Goal: Task Accomplishment & Management: Manage account settings

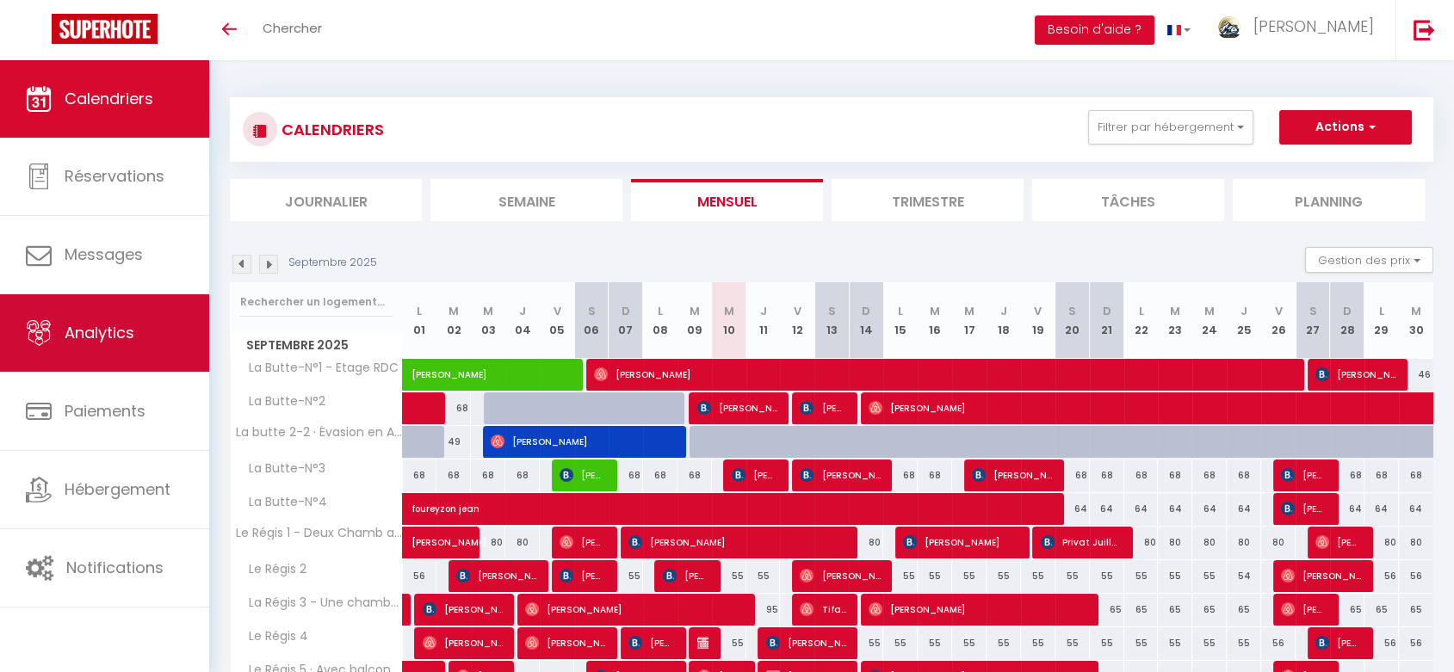
click at [107, 324] on span "Analytics" at bounding box center [100, 333] width 70 height 22
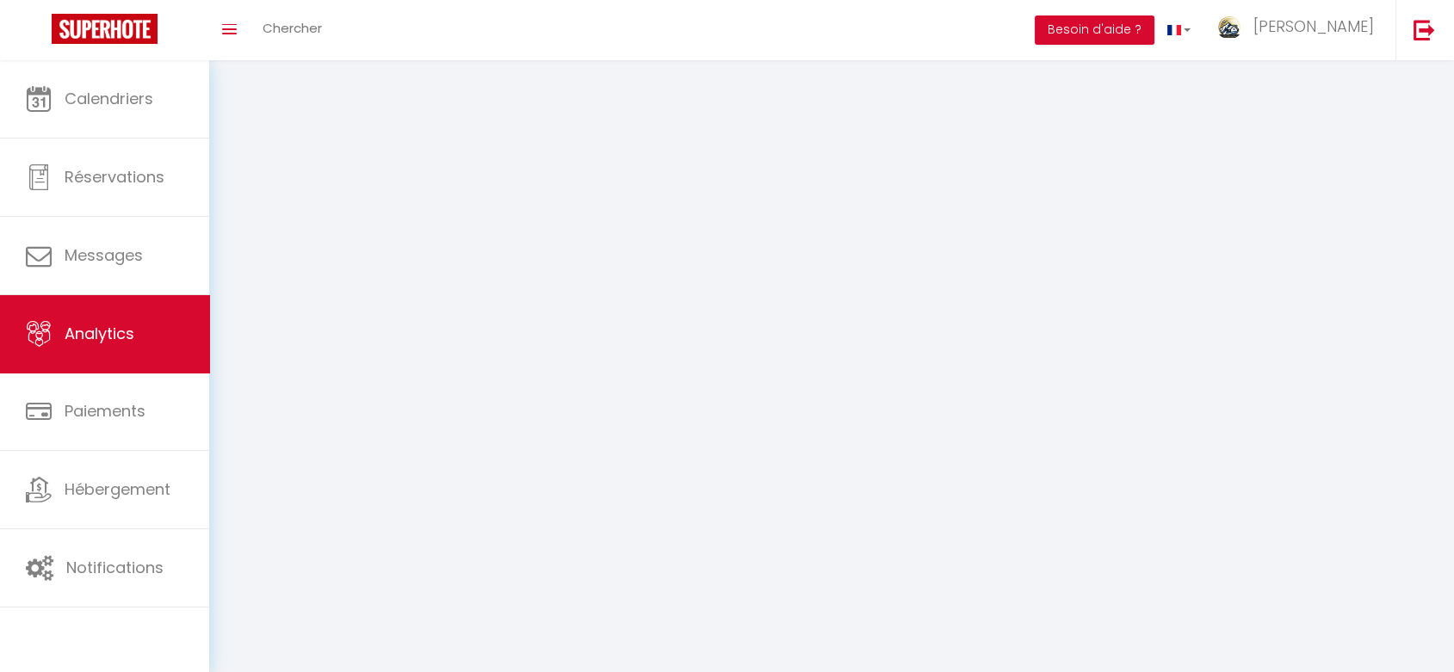
select select "2025"
select select "9"
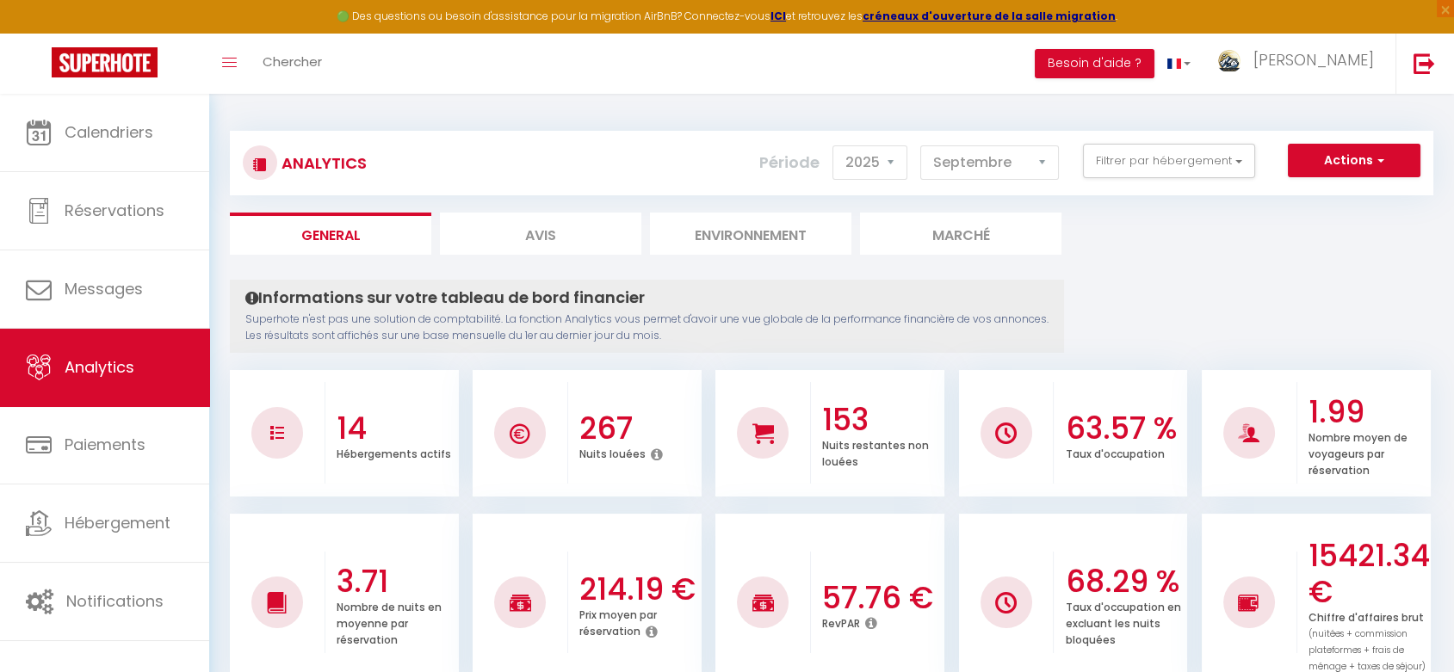
click at [551, 243] on li "Avis" at bounding box center [540, 234] width 201 height 42
select select "2025"
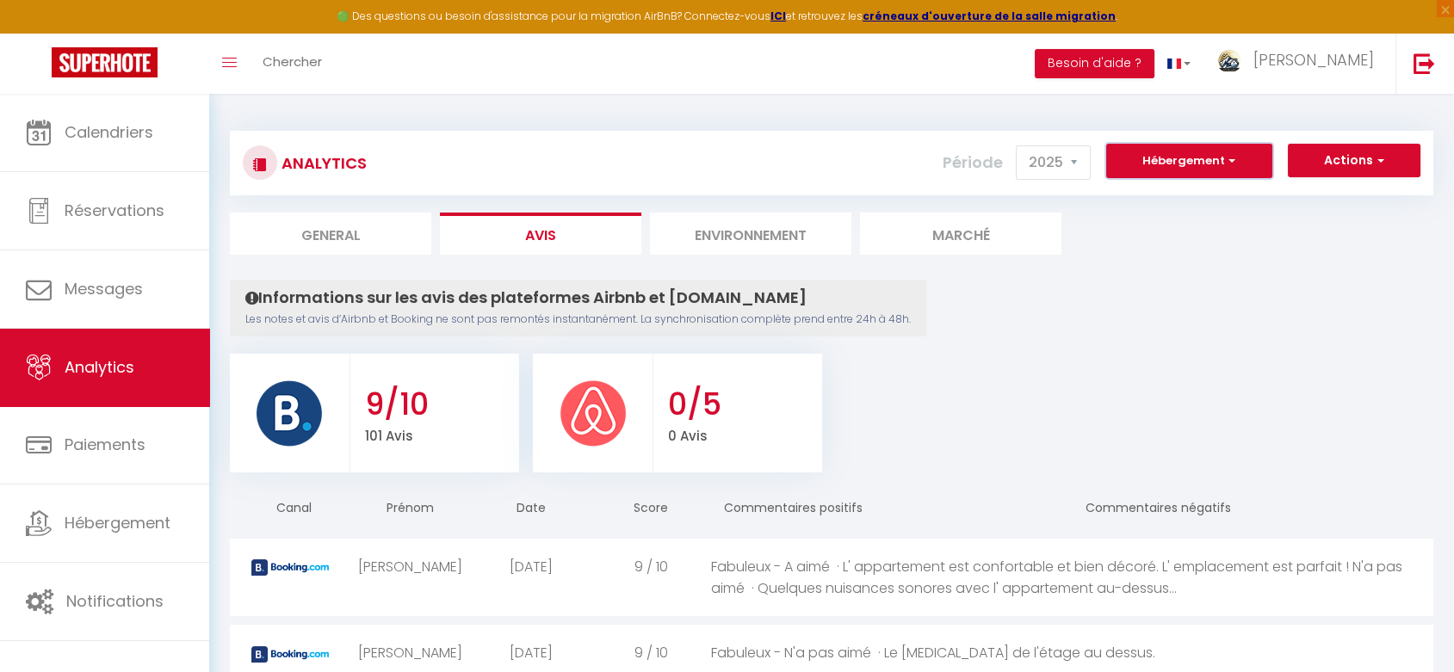
click at [1158, 174] on button "Hébergement" at bounding box center [1189, 161] width 166 height 34
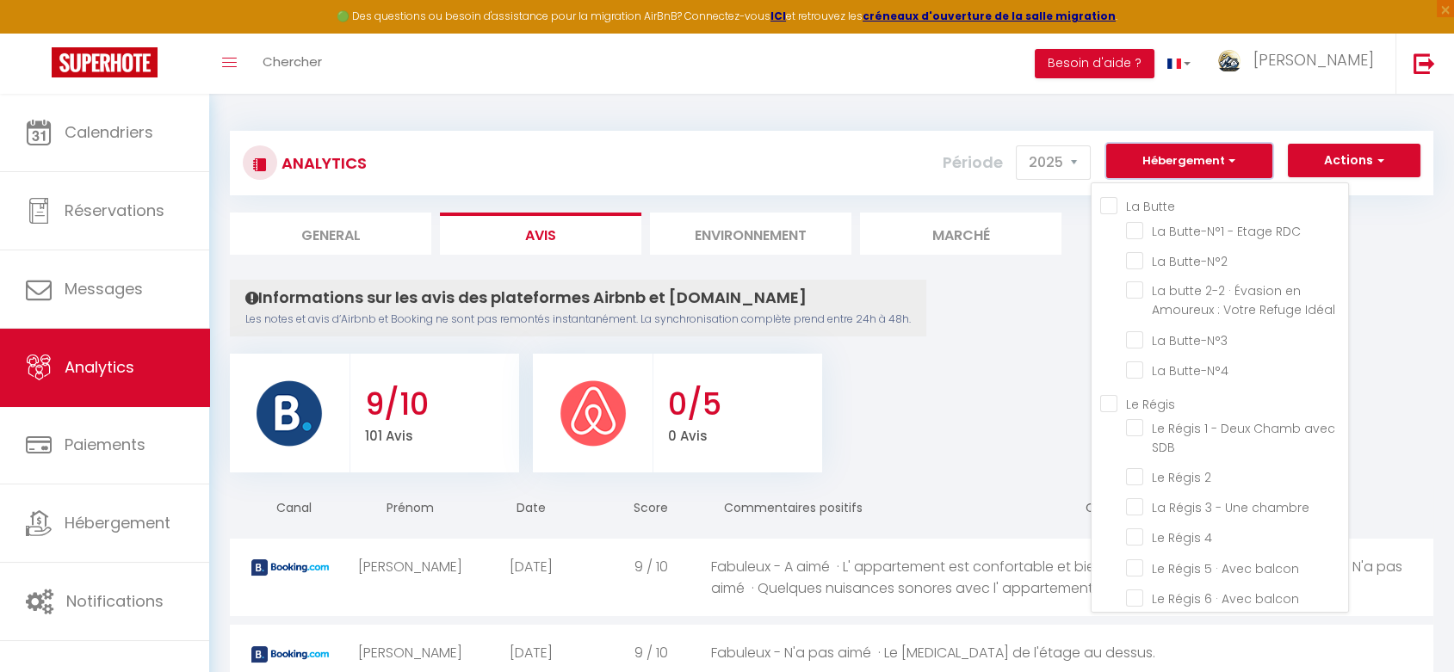
click at [1158, 174] on button "Hébergement" at bounding box center [1189, 161] width 166 height 34
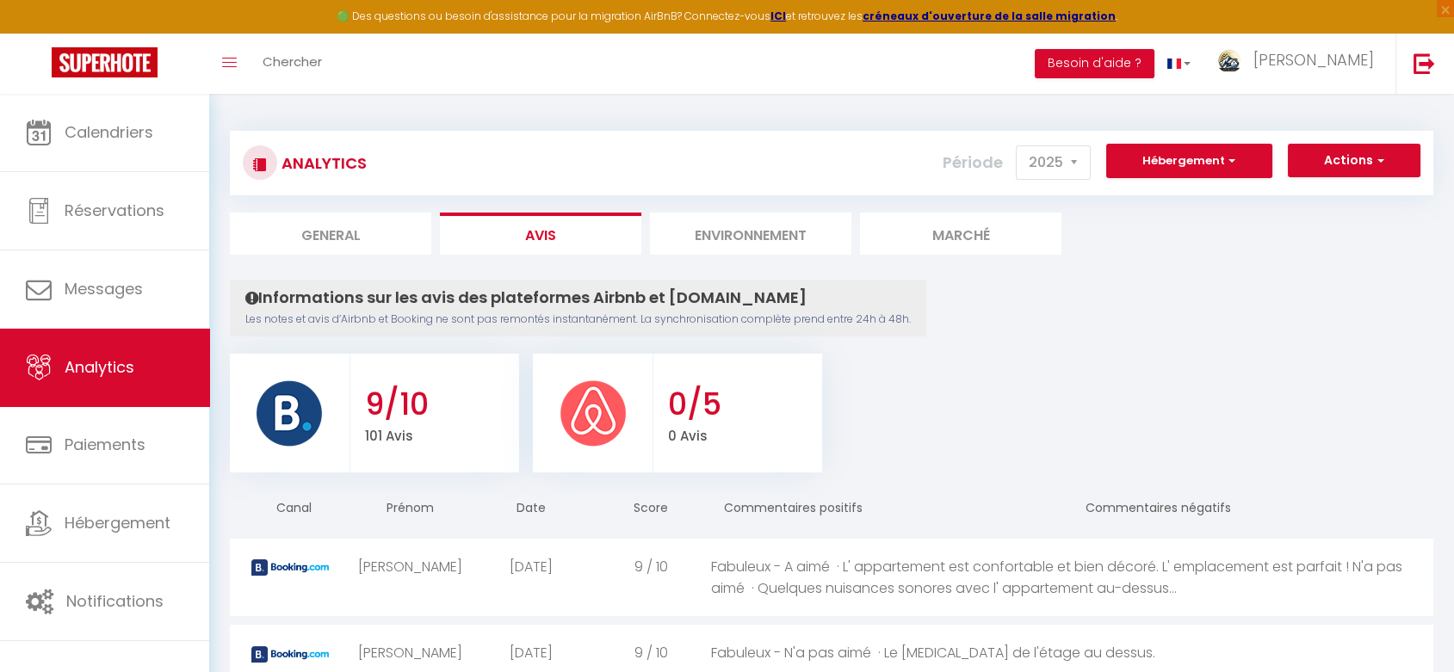
click at [327, 235] on li "General" at bounding box center [330, 234] width 201 height 42
select select "2025"
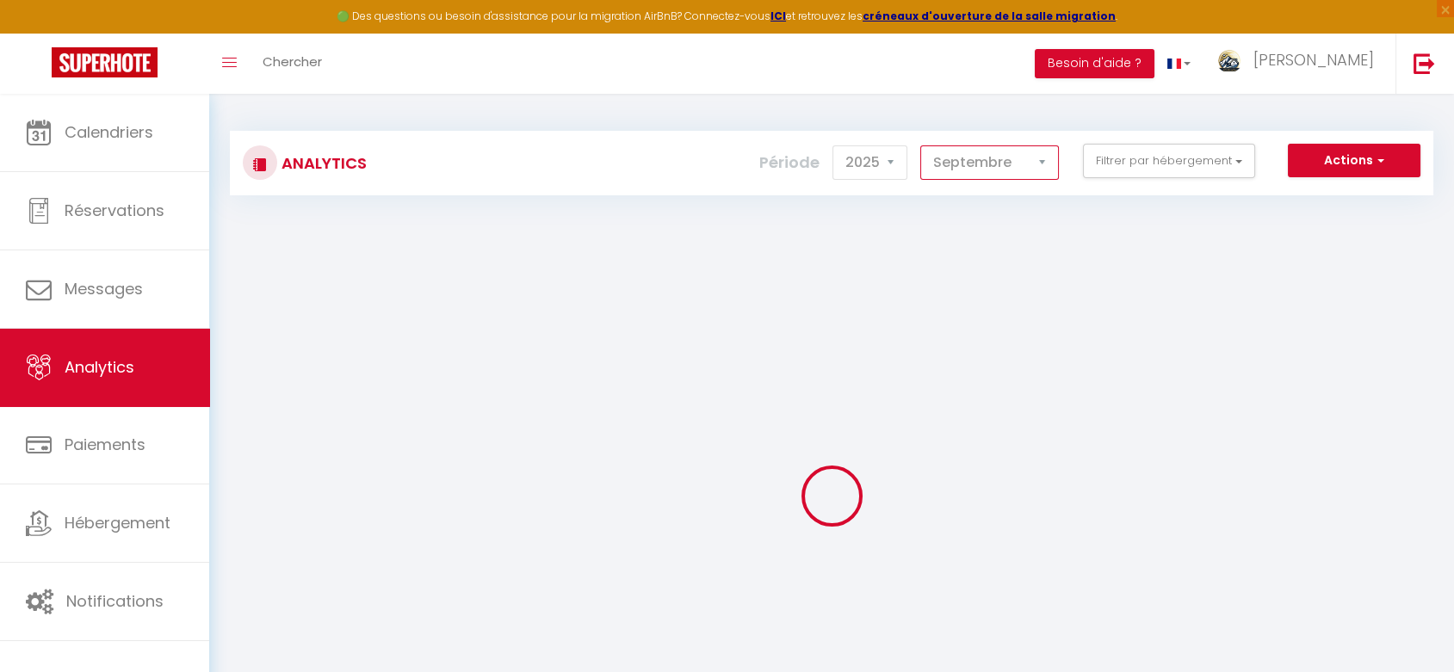
click at [1016, 169] on select "[PERSON_NAME] Mars Avril Mai Juin Juillet Août Septembre Octobre Novembre Décem…" at bounding box center [989, 162] width 139 height 34
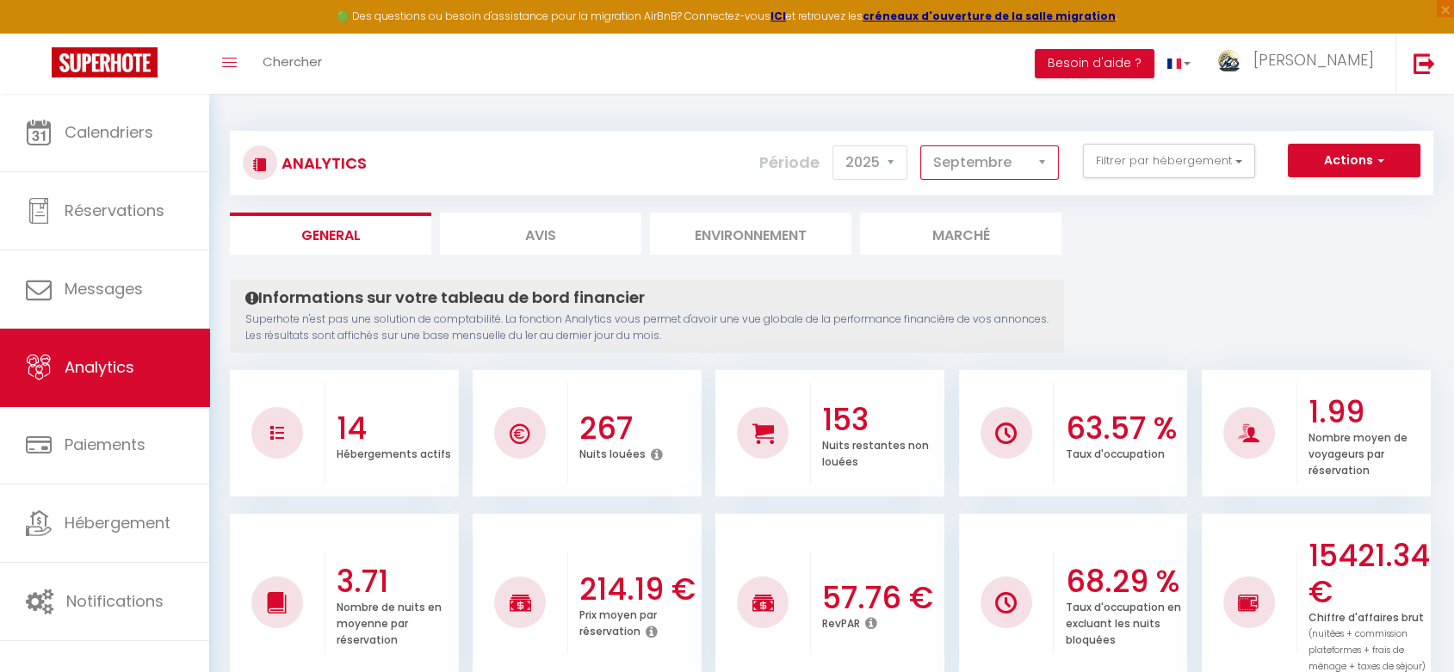
select select "8"
click at [923, 145] on select "[PERSON_NAME] Mars Avril Mai Juin Juillet Août Septembre Octobre Novembre Décem…" at bounding box center [989, 162] width 139 height 34
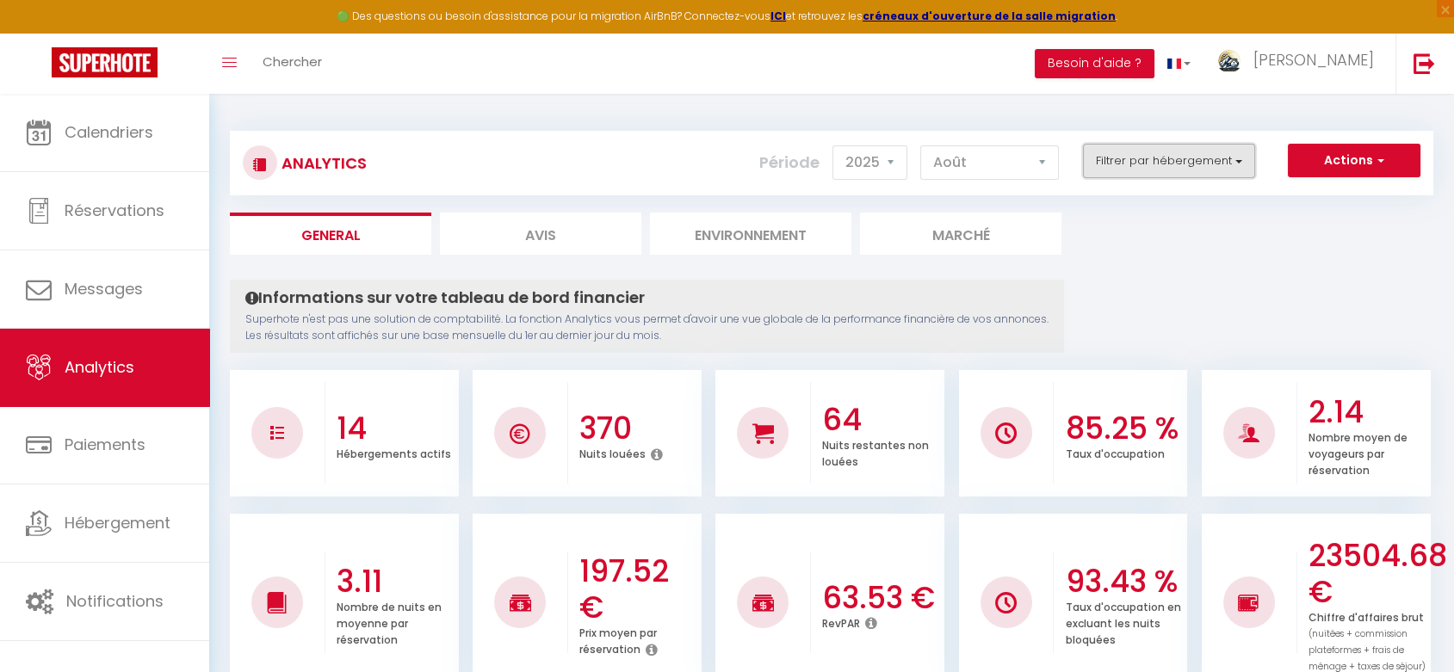
click at [1133, 158] on button "Filtrer par hébergement" at bounding box center [1169, 161] width 172 height 34
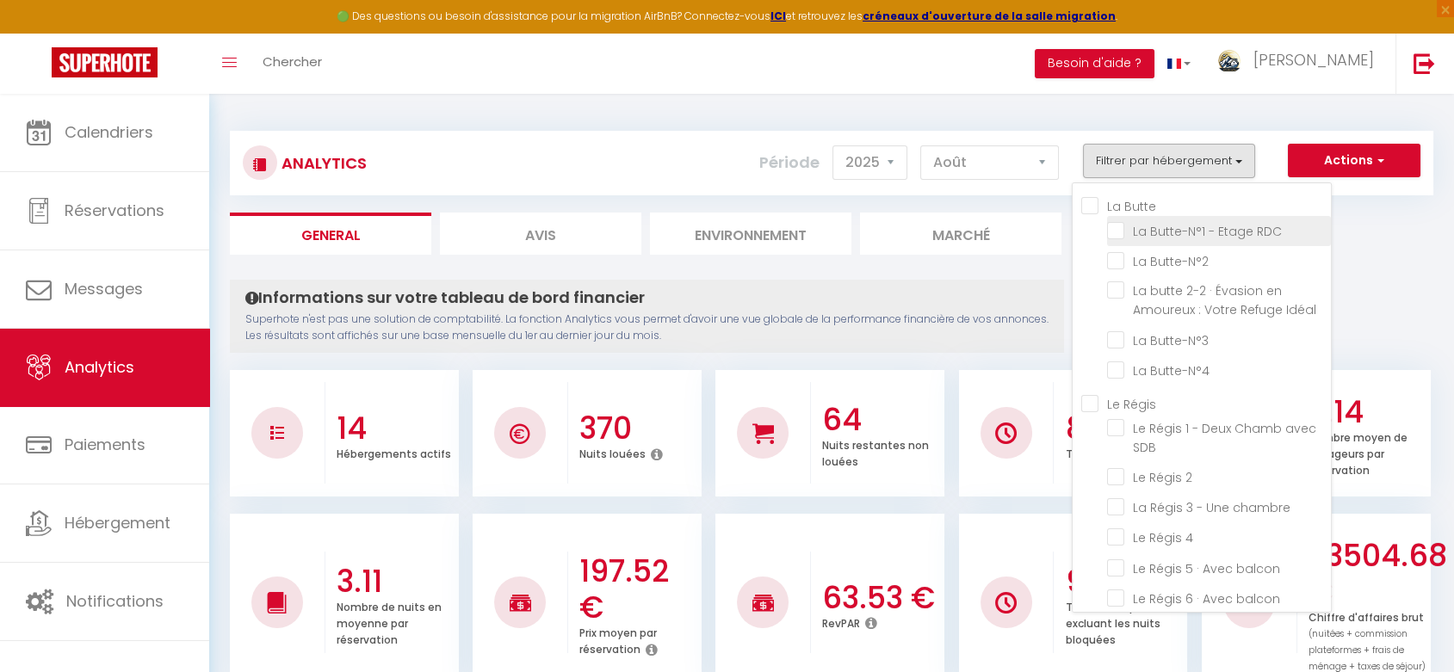
click at [1121, 234] on RDC "checkbox" at bounding box center [1219, 229] width 224 height 17
checkbox RDC "true"
checkbox Butte-N°2 "false"
checkbox Idéal "false"
checkbox Butte-N°3 "false"
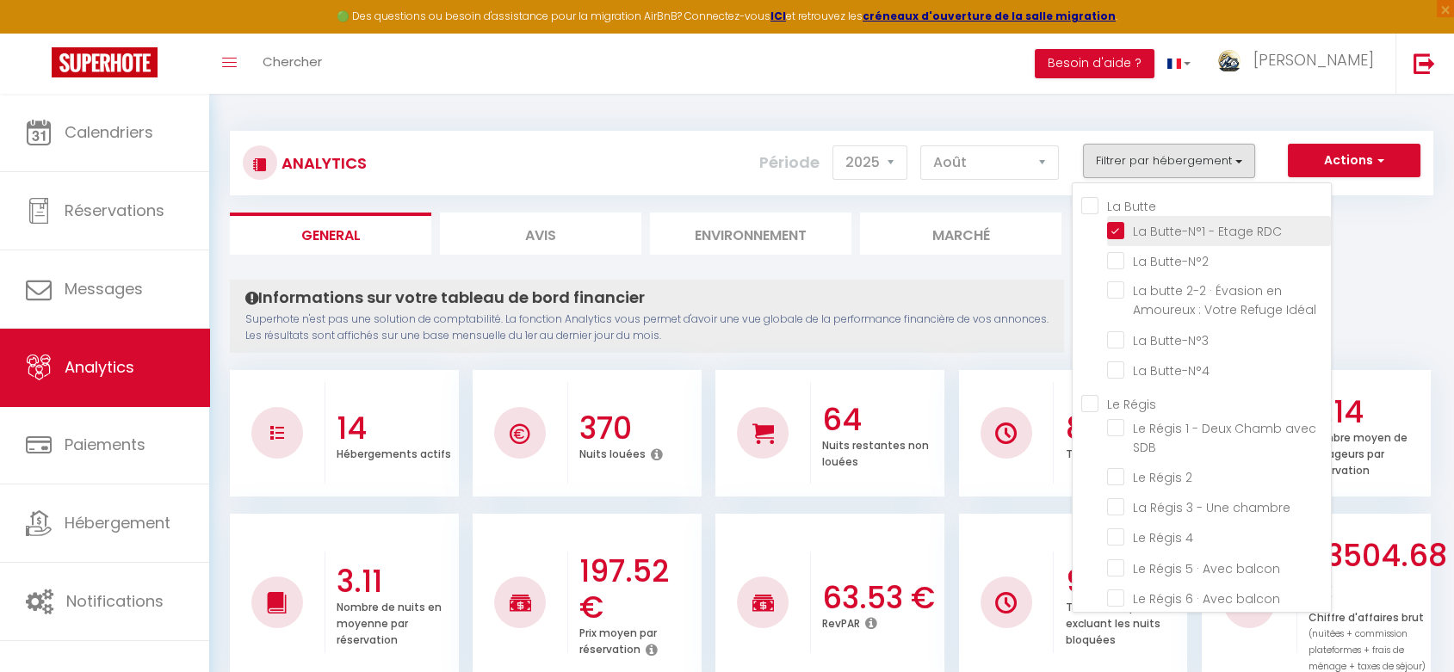
checkbox Butte-N°4 "false"
checkbox SDB "false"
checkbox 2 "false"
checkbox chambre "false"
checkbox 4 "false"
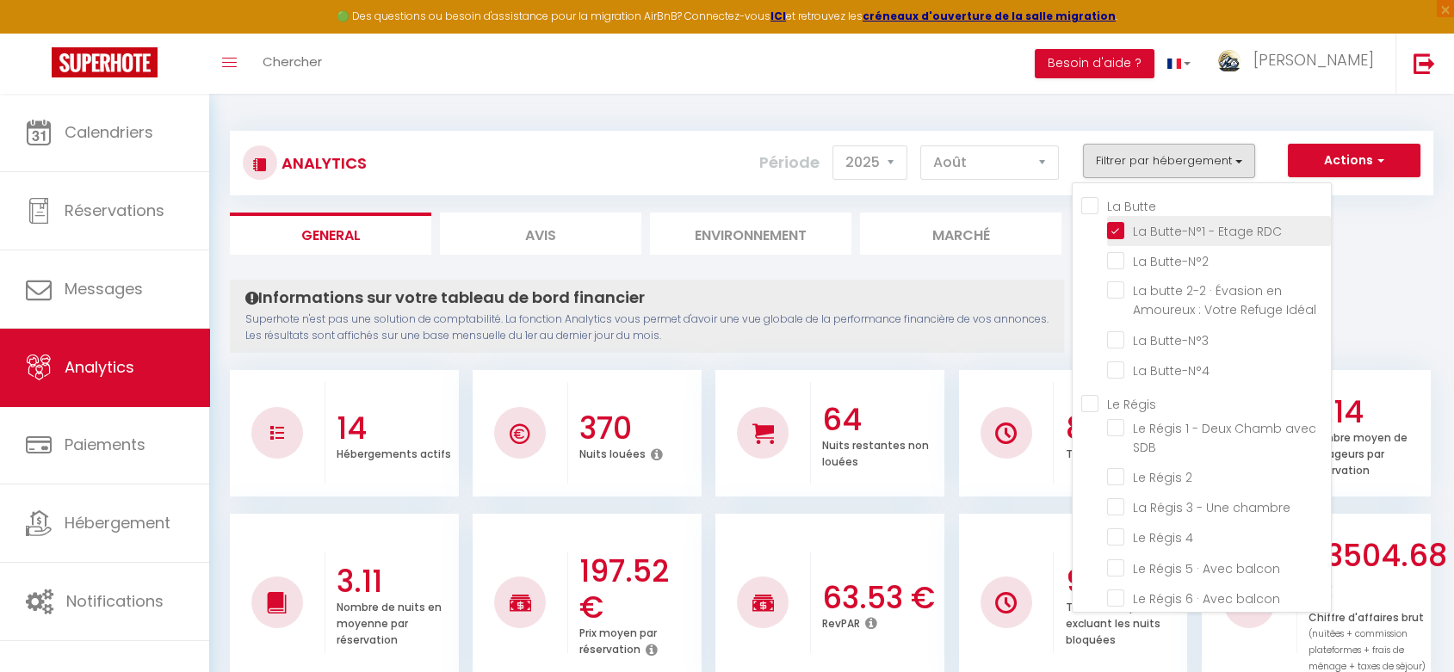
checkbox balcon "false"
checkbox Chambre "false"
checkbox vue "false"
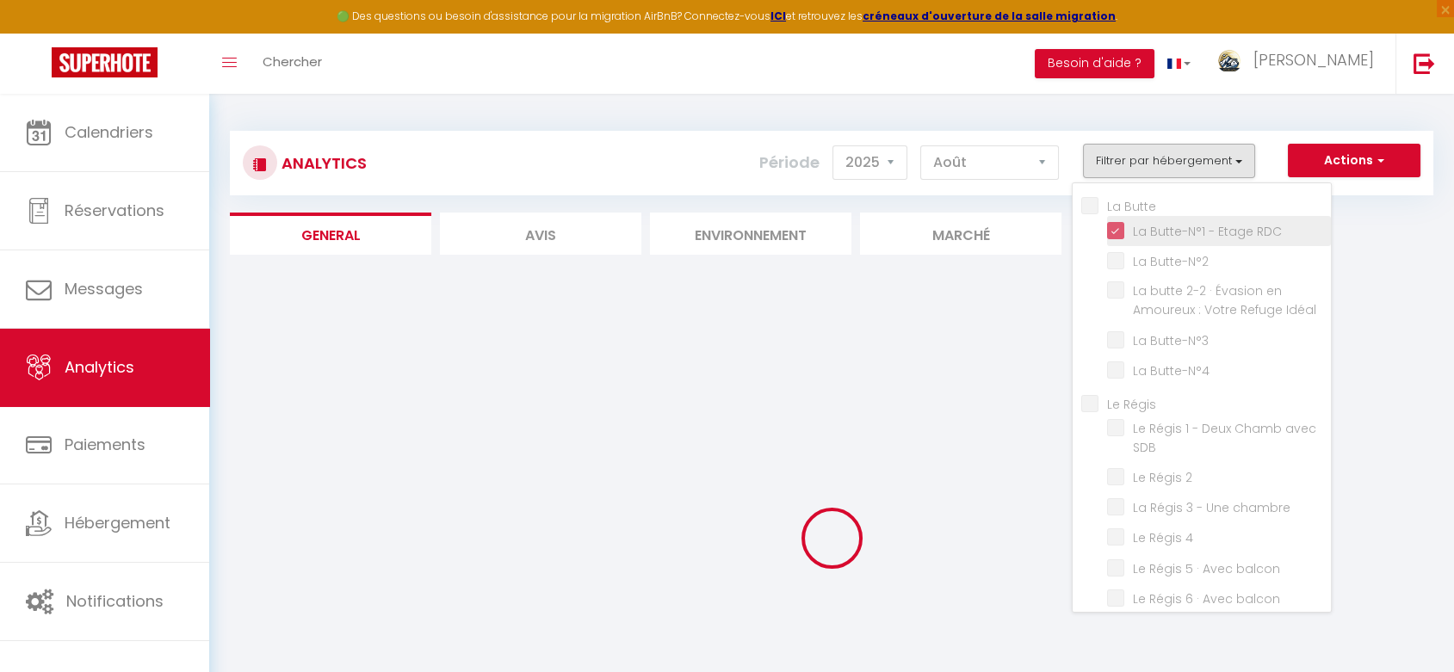
checkbox Butte-N°2 "false"
checkbox Idéal "false"
checkbox Butte-N°3 "false"
checkbox Butte-N°4 "false"
checkbox SDB "false"
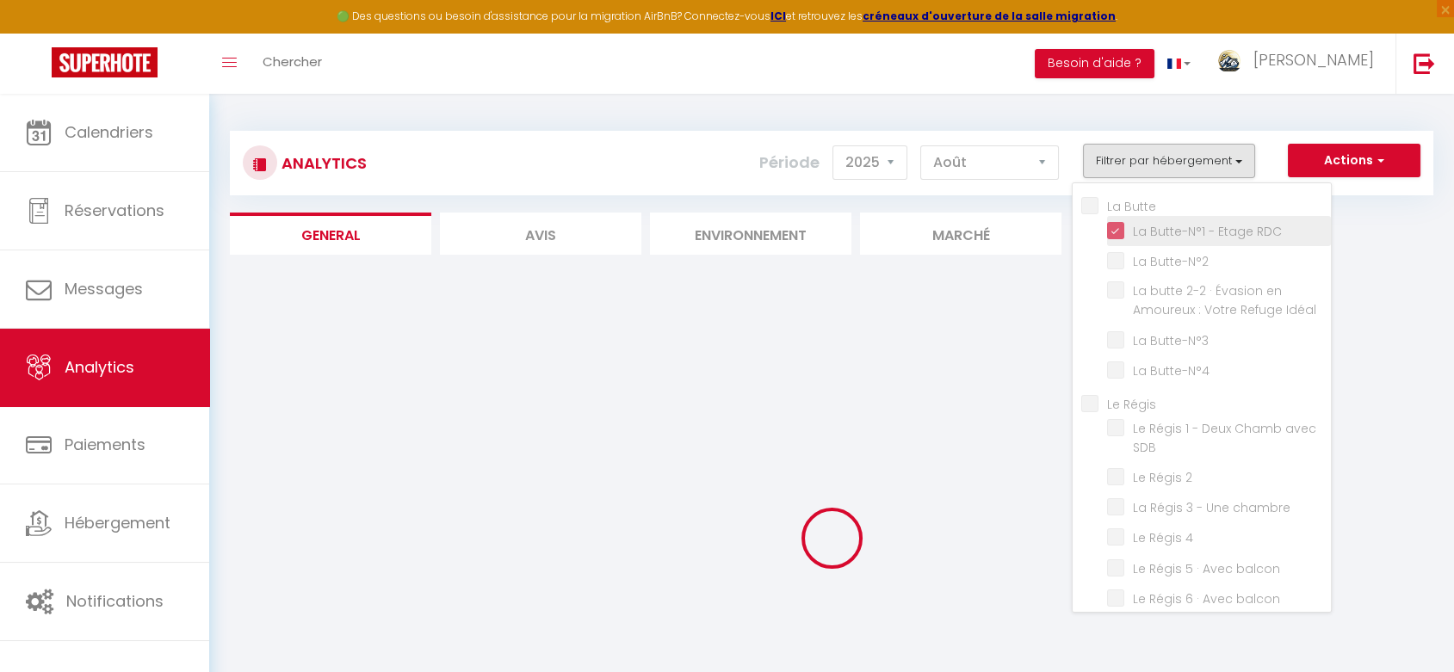
checkbox 2 "false"
checkbox chambre "false"
checkbox 4 "false"
checkbox balcon "false"
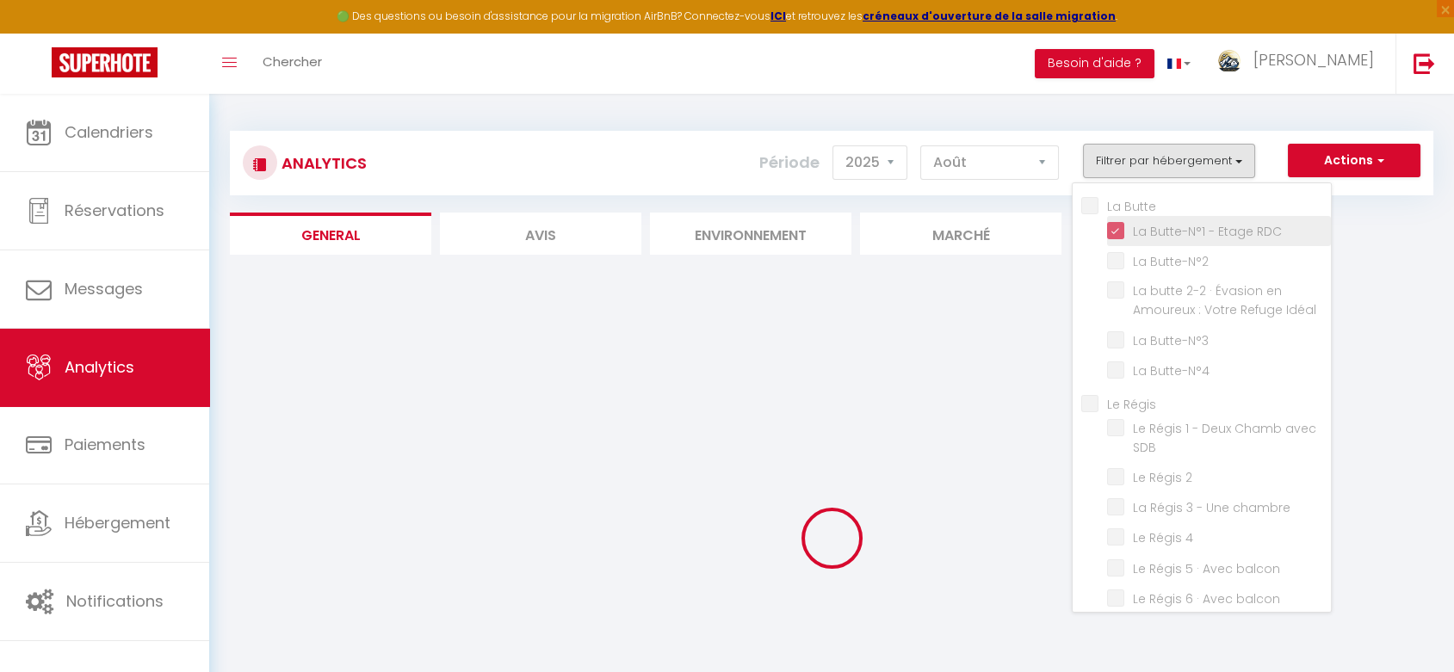
checkbox Chambre "false"
checkbox vue "false"
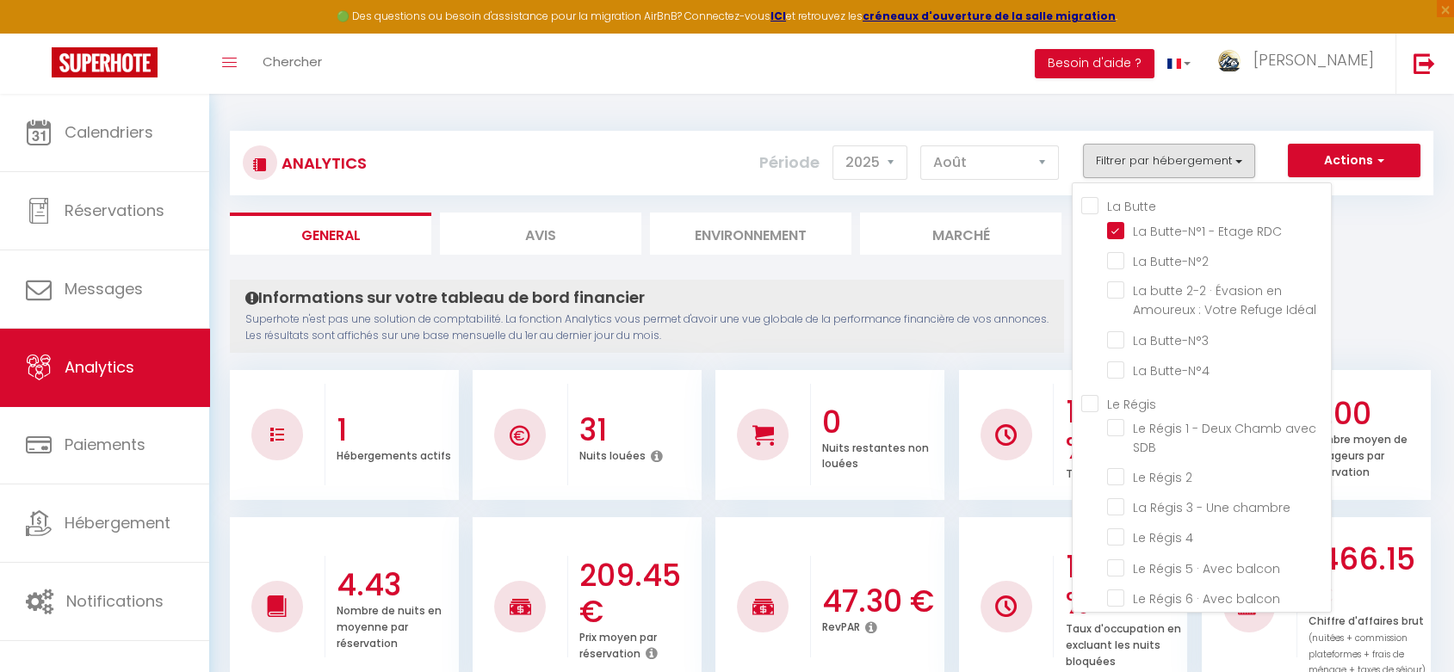
click at [1028, 297] on h4 "Informations sur votre tableau de bord financier" at bounding box center [646, 297] width 803 height 19
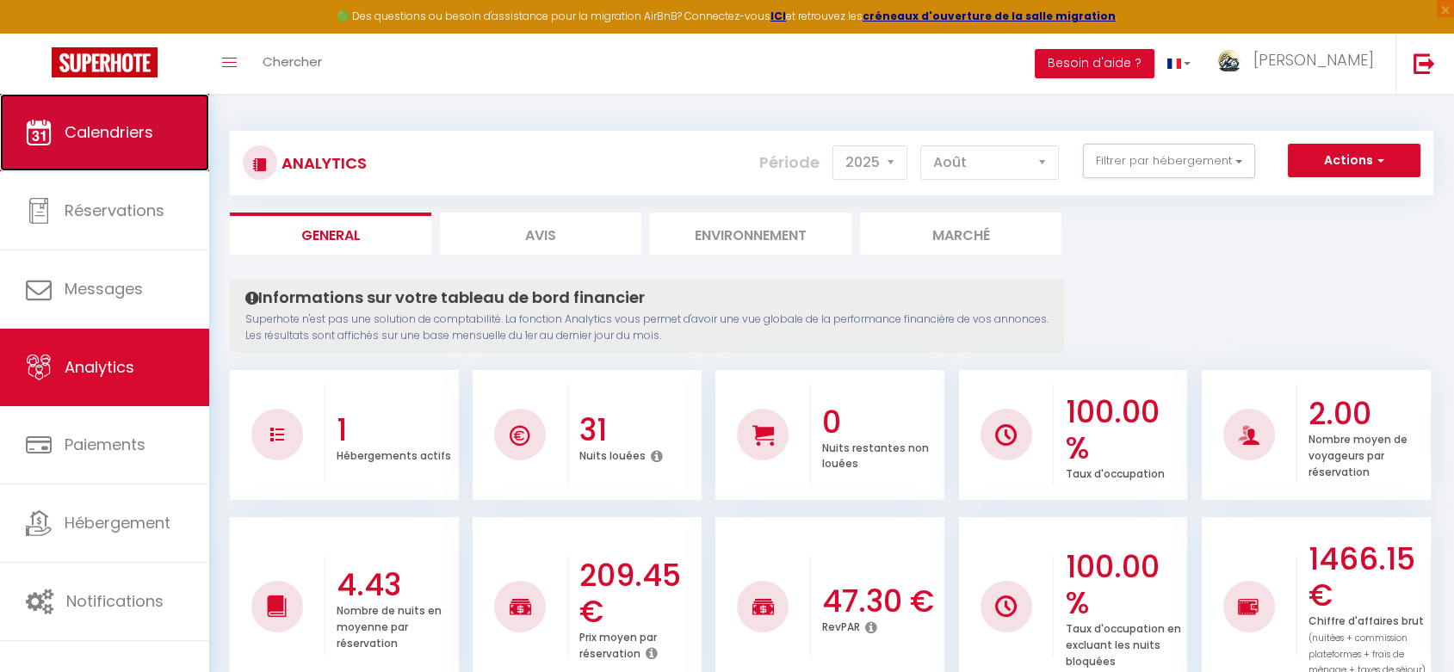
click at [136, 158] on link "Calendriers" at bounding box center [104, 132] width 209 height 77
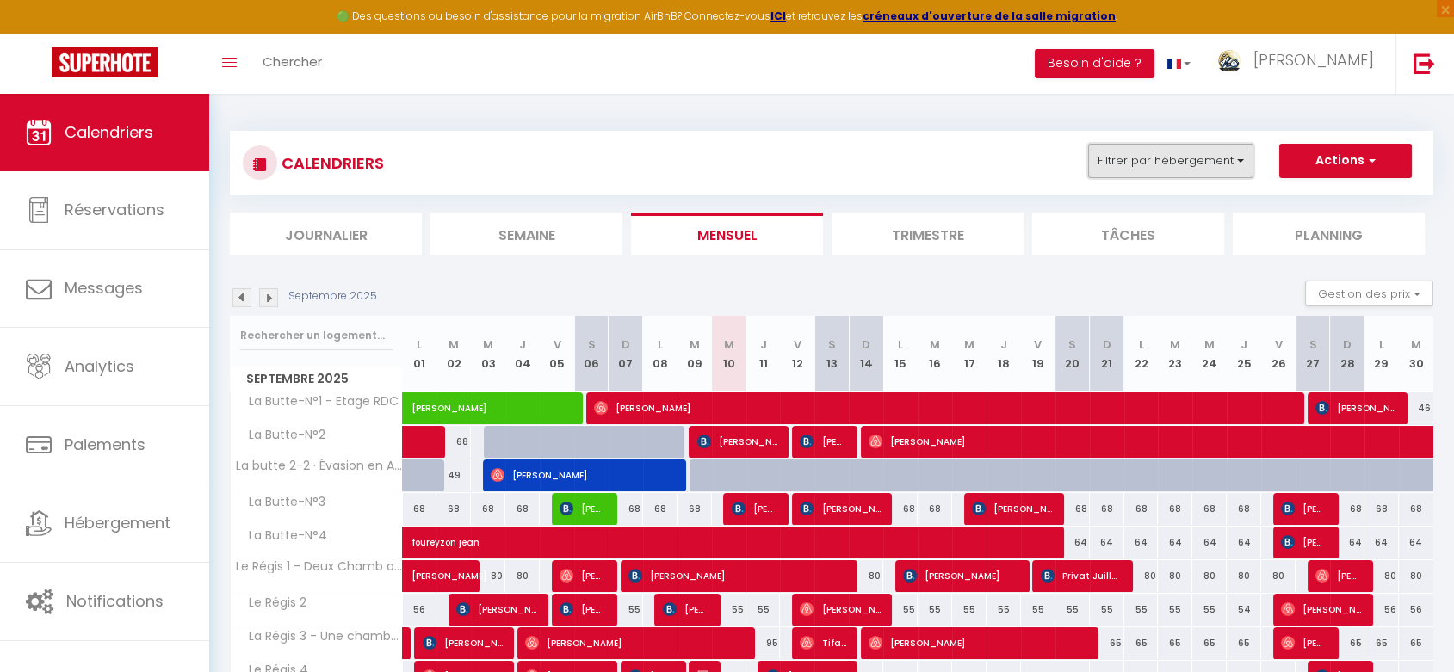
click at [1135, 158] on button "Filtrer par hébergement" at bounding box center [1170, 161] width 165 height 34
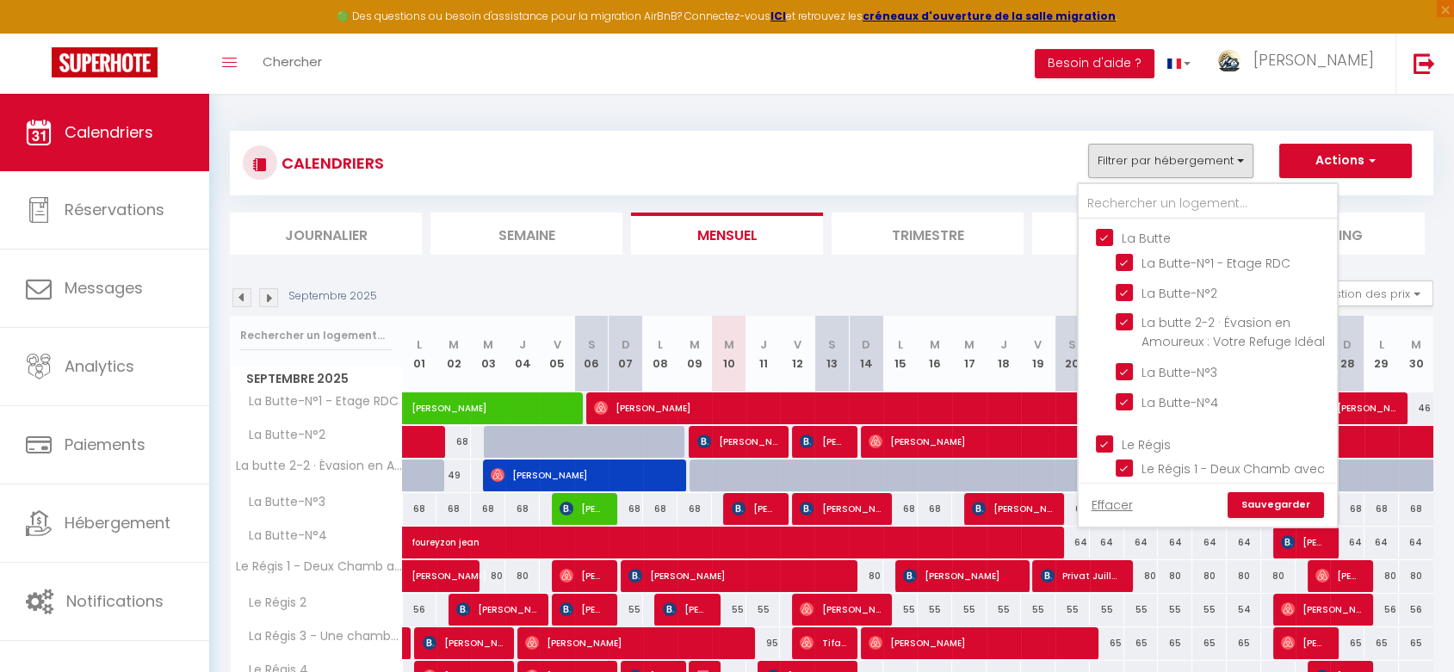
click at [1102, 239] on input "La Butte" at bounding box center [1225, 236] width 258 height 17
checkbox input "false"
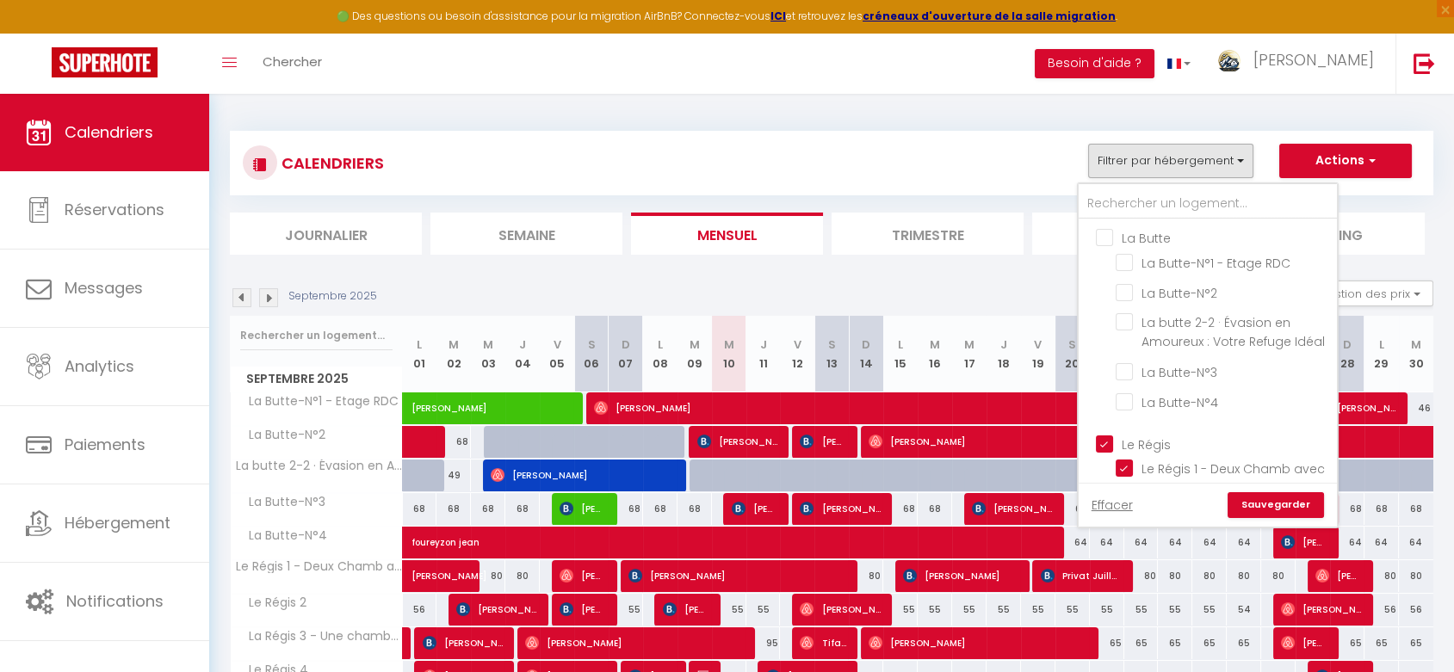
checkbox input "false"
click at [1101, 452] on input "Le Régis" at bounding box center [1225, 443] width 258 height 17
checkbox input "false"
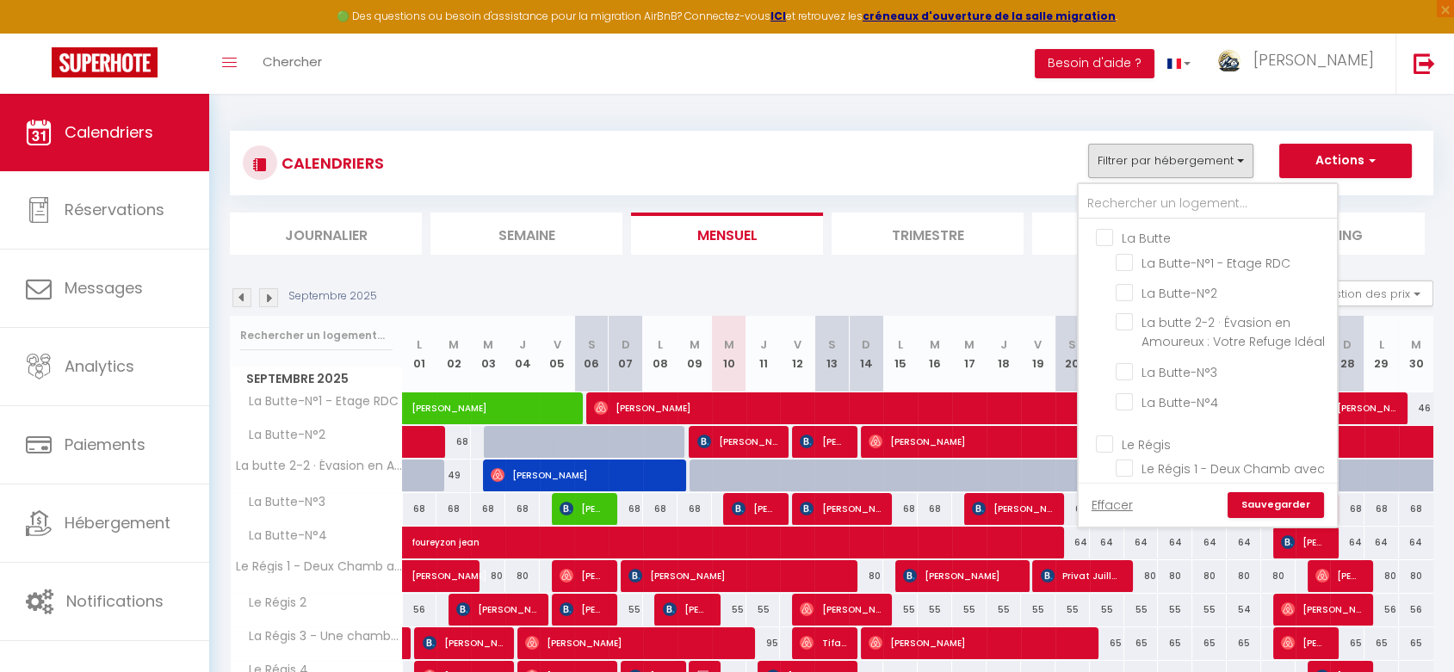
checkbox input "false"
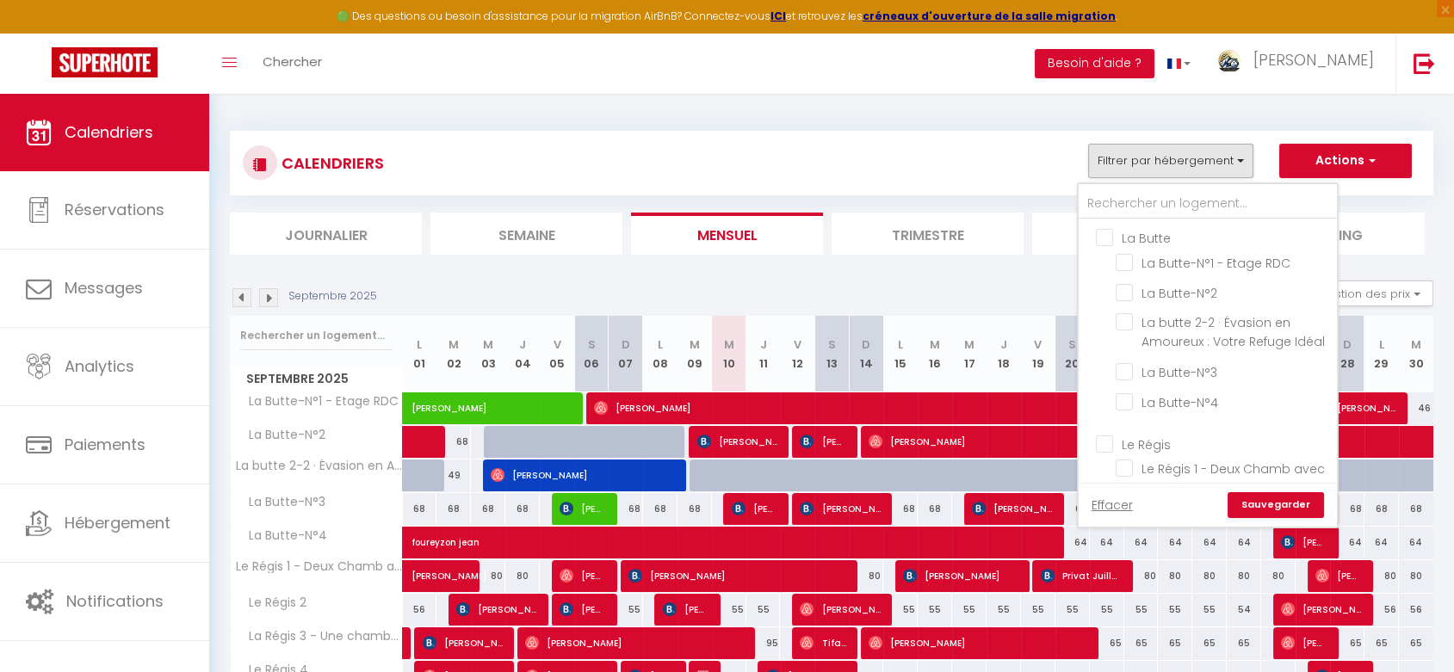
checkbox input "false"
click at [1126, 257] on input "La Butte-N°1 - Etage RDC" at bounding box center [1222, 261] width 215 height 17
checkbox input "true"
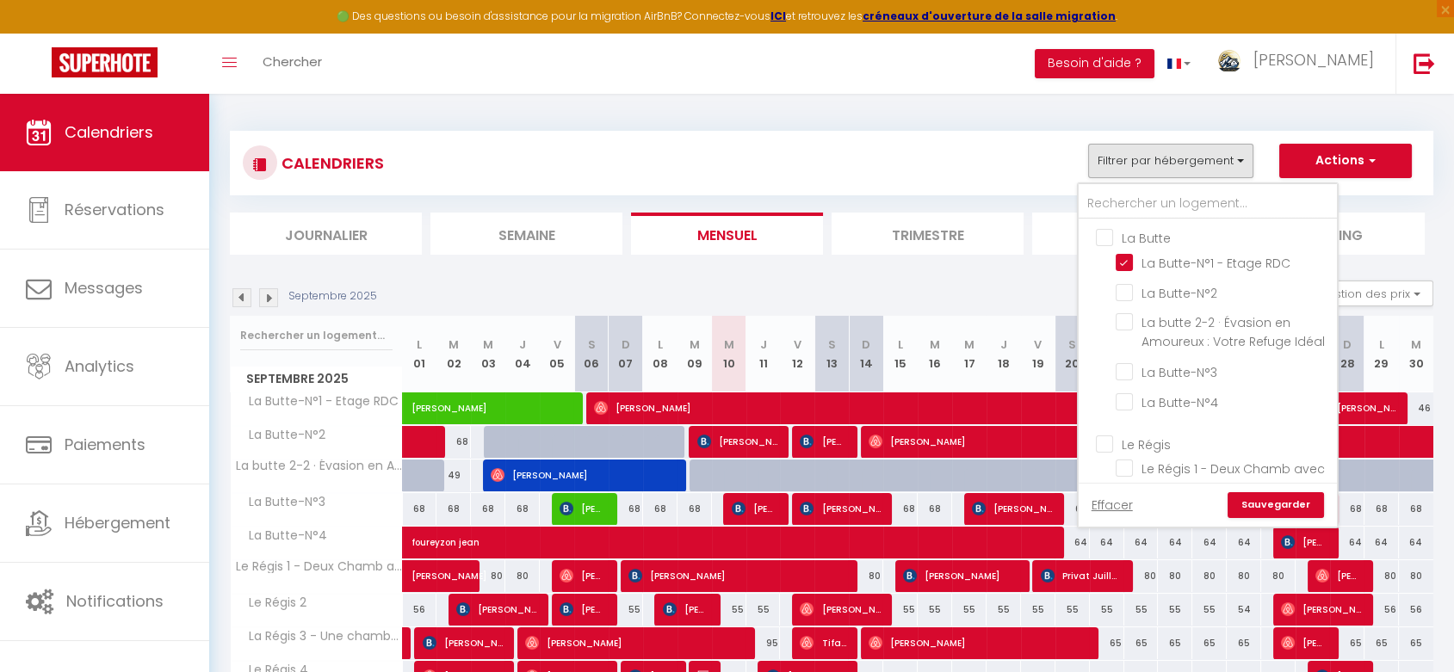
click at [1263, 509] on link "Sauvegarder" at bounding box center [1275, 505] width 96 height 26
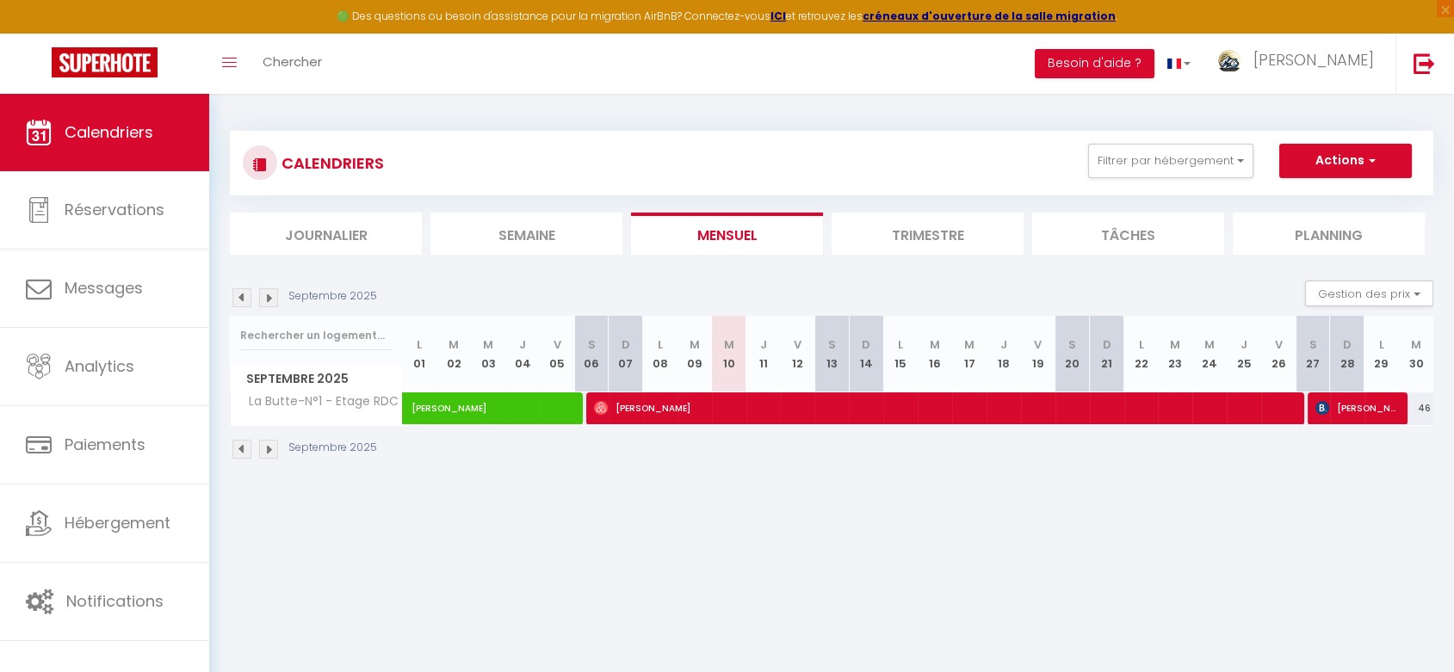
click at [237, 296] on img at bounding box center [241, 297] width 19 height 19
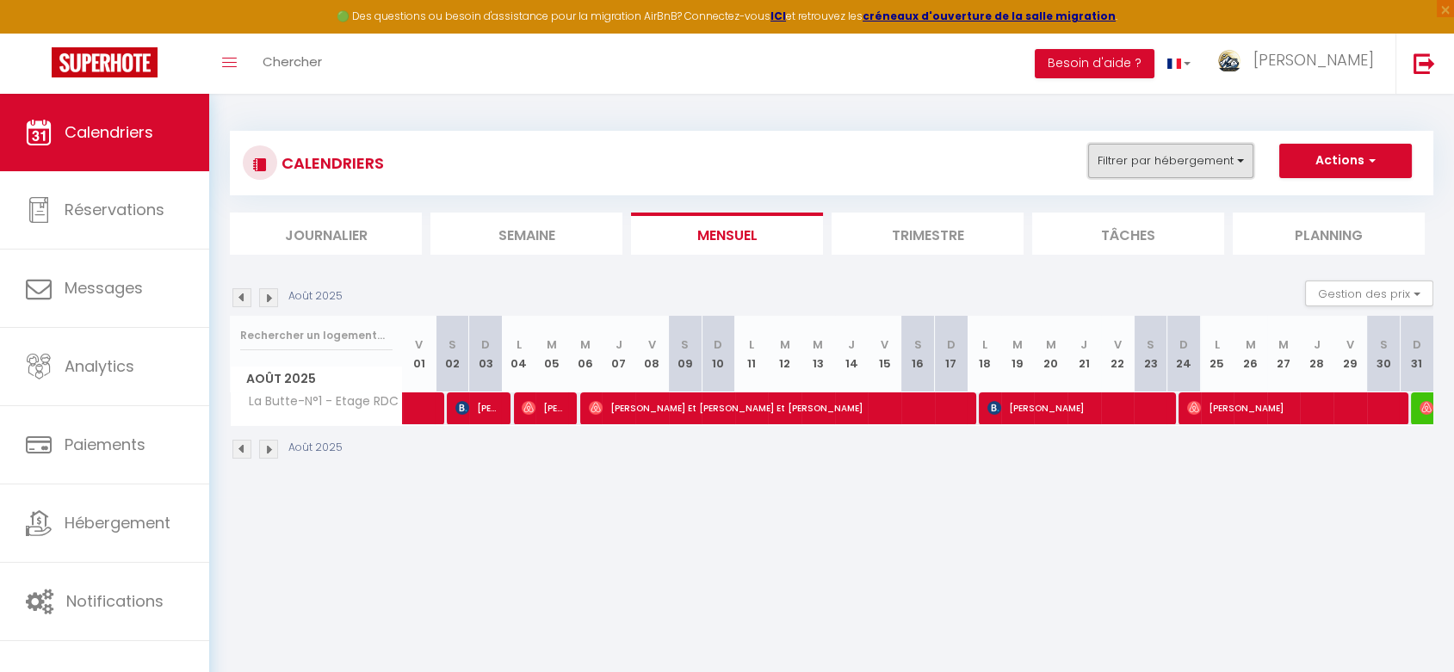
click at [1148, 164] on button "Filtrer par hébergement" at bounding box center [1170, 161] width 165 height 34
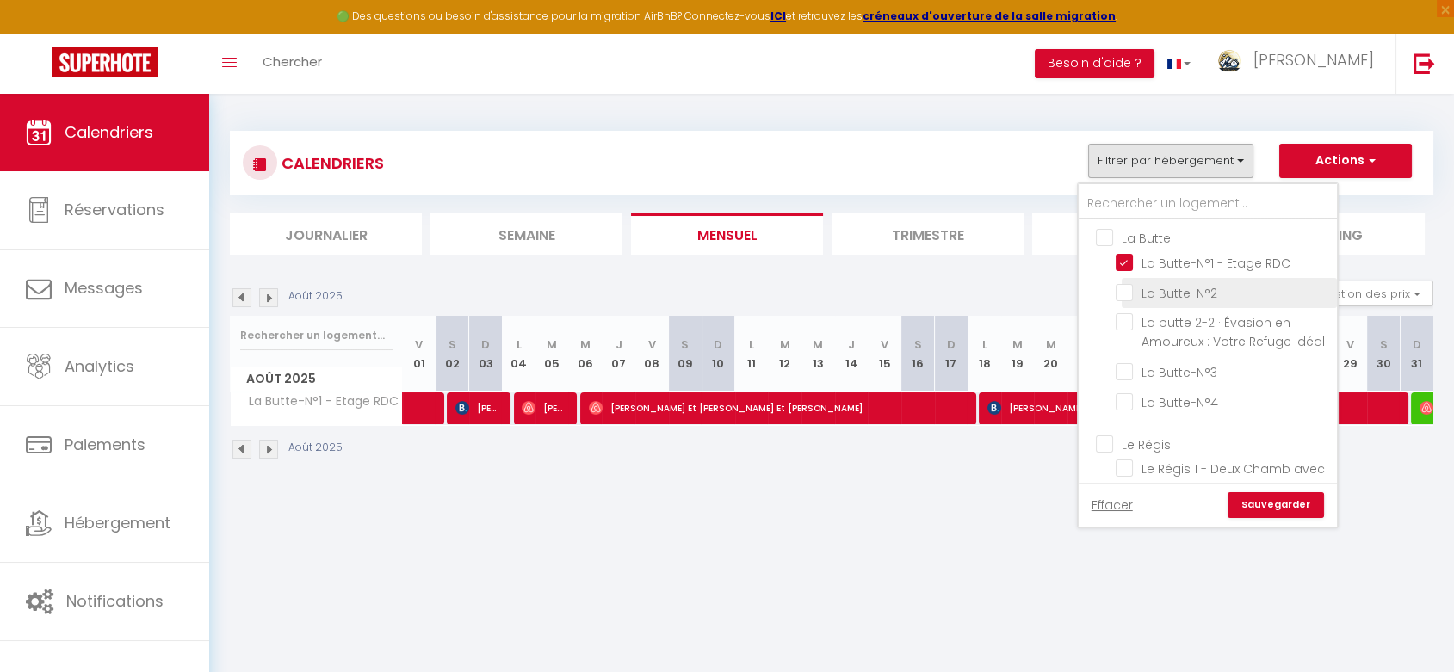
click at [1128, 295] on input "La Butte-N°2" at bounding box center [1222, 291] width 215 height 17
checkbox input "true"
click at [1125, 262] on input "La Butte-N°1 - Etage RDC" at bounding box center [1222, 261] width 215 height 17
checkbox input "false"
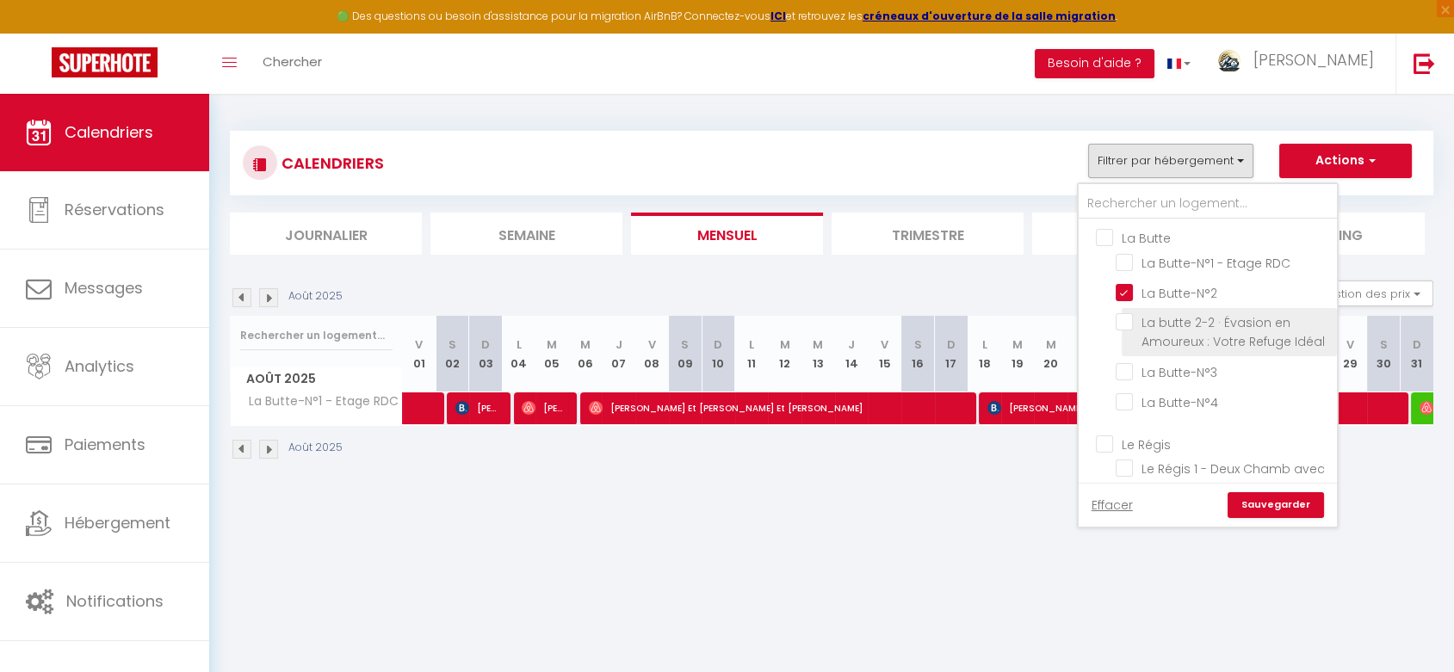
click at [1126, 320] on input "La butte 2-2 · Évasion en Amoureux : Votre Refuge Idéal" at bounding box center [1222, 321] width 215 height 17
checkbox input "true"
click at [1263, 502] on link "Sauvegarder" at bounding box center [1275, 505] width 96 height 26
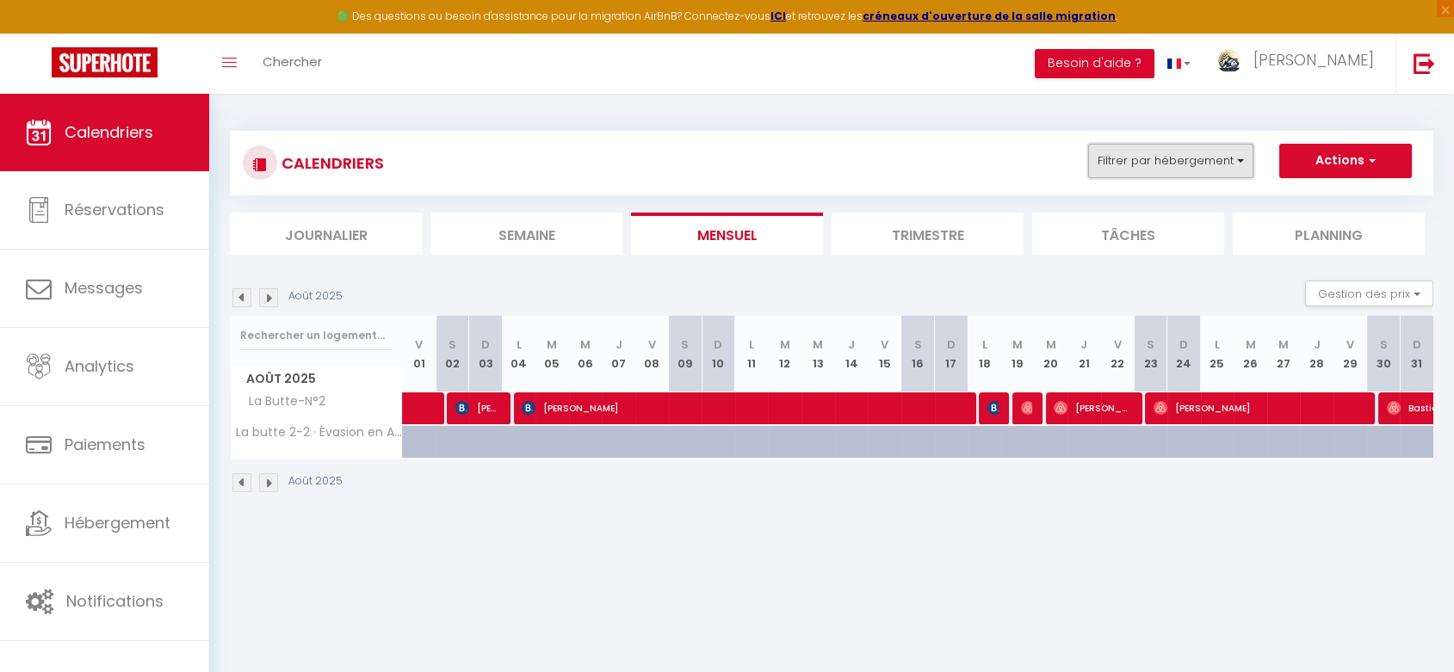
click at [1143, 162] on button "Filtrer par hébergement" at bounding box center [1170, 161] width 165 height 34
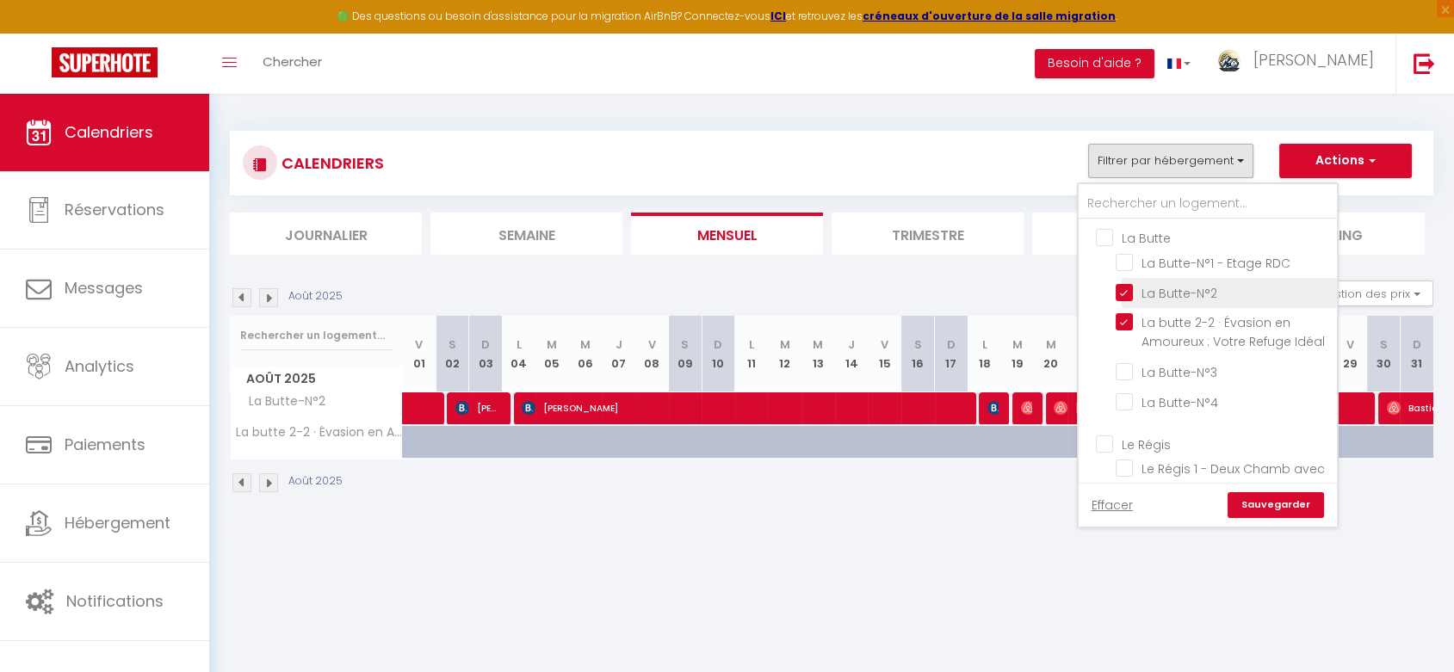
click at [1120, 292] on input "La Butte-N°2" at bounding box center [1222, 291] width 215 height 17
checkbox input "false"
click at [1127, 317] on input "La butte 2-2 · Évasion en Amoureux : Votre Refuge Idéal" at bounding box center [1222, 321] width 215 height 17
checkbox input "false"
click at [1126, 379] on input "La Butte-N°3" at bounding box center [1222, 369] width 215 height 17
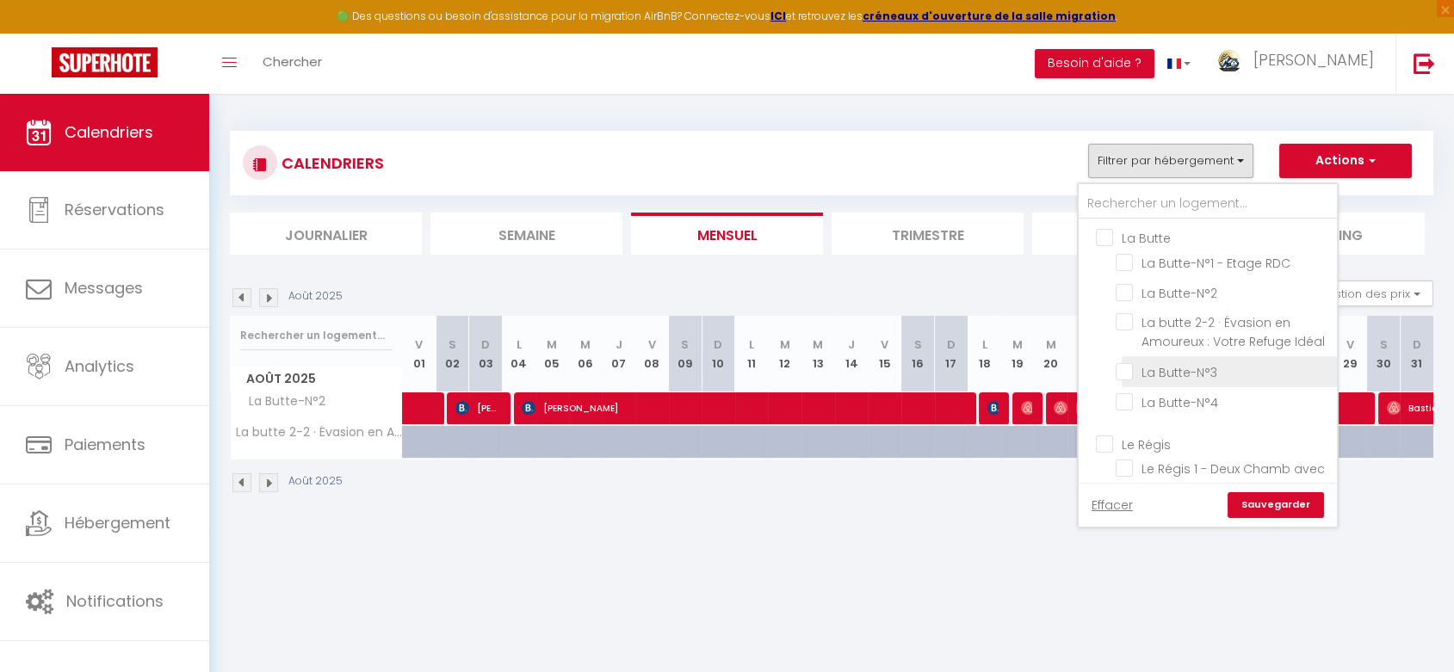
checkbox input "true"
click at [1296, 507] on link "Sauvegarder" at bounding box center [1275, 505] width 96 height 26
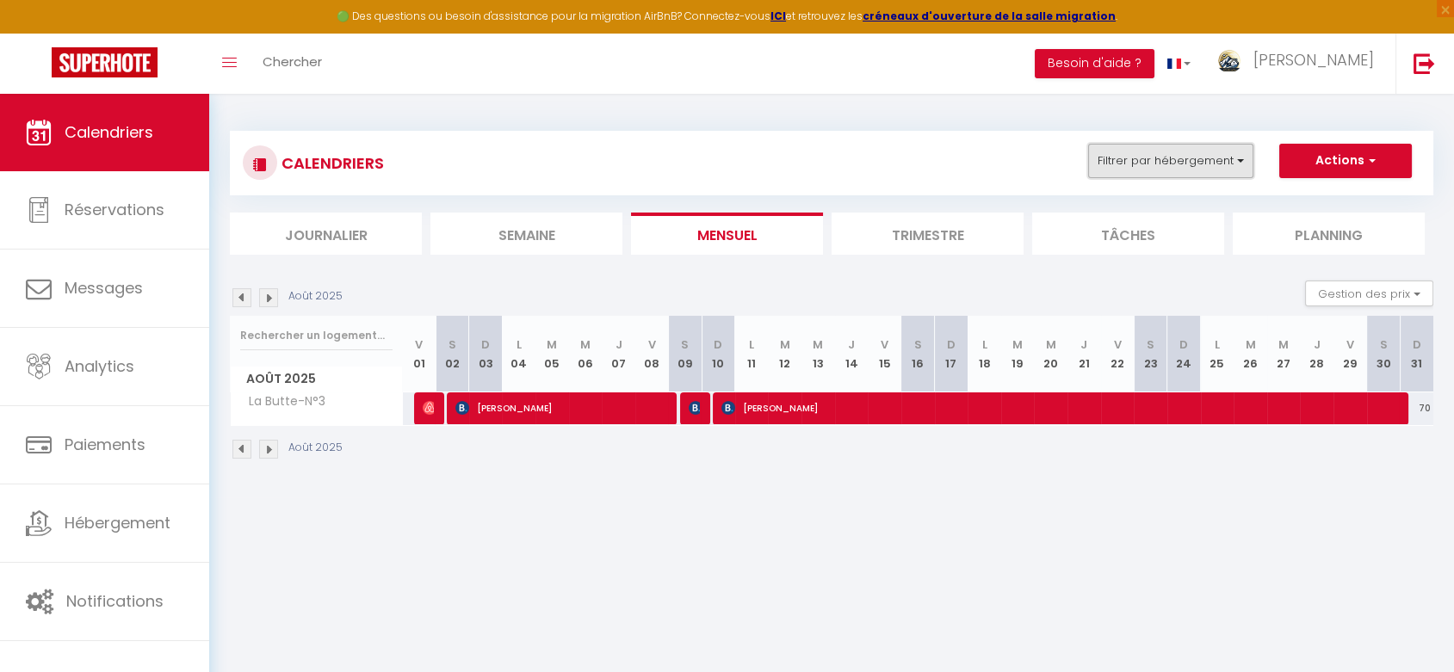
click at [1189, 157] on button "Filtrer par hébergement" at bounding box center [1170, 161] width 165 height 34
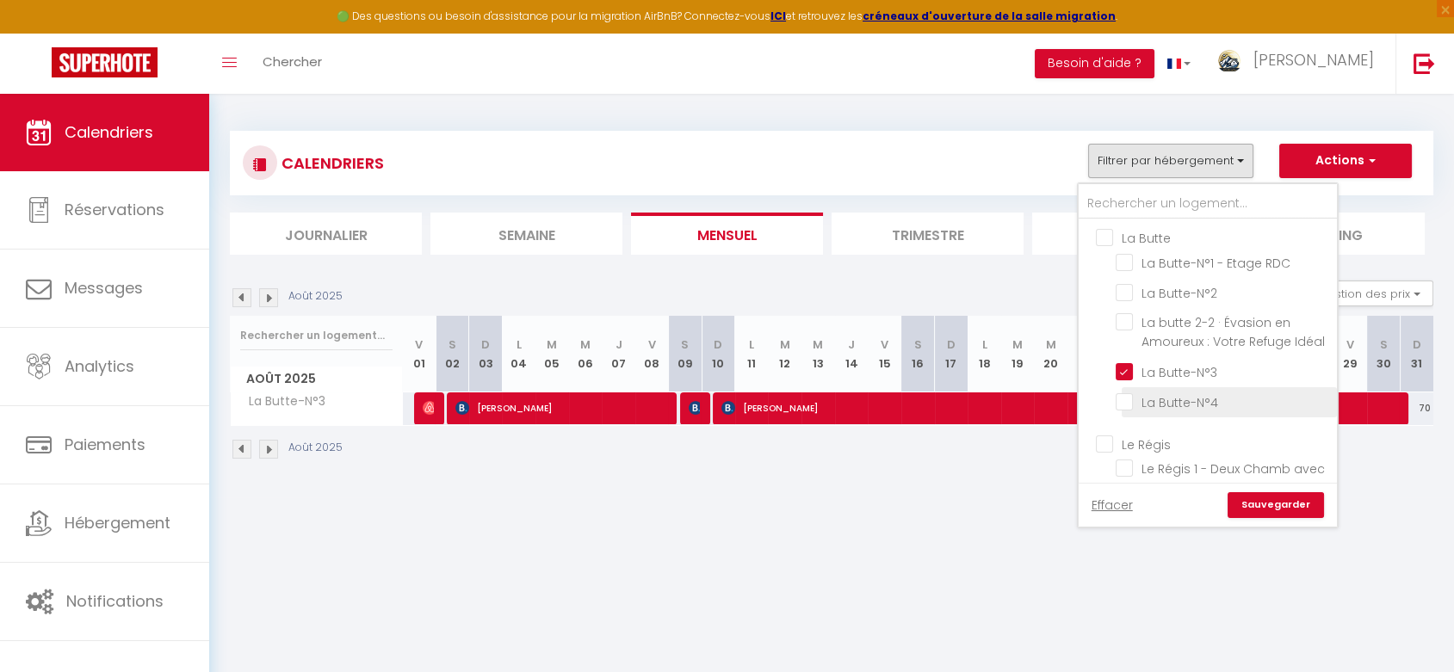
click at [1121, 410] on input "La Butte-N°4" at bounding box center [1222, 400] width 215 height 17
checkbox input "true"
click at [1127, 379] on input "La Butte-N°3" at bounding box center [1222, 369] width 215 height 17
checkbox input "false"
click at [1291, 509] on link "Sauvegarder" at bounding box center [1275, 505] width 96 height 26
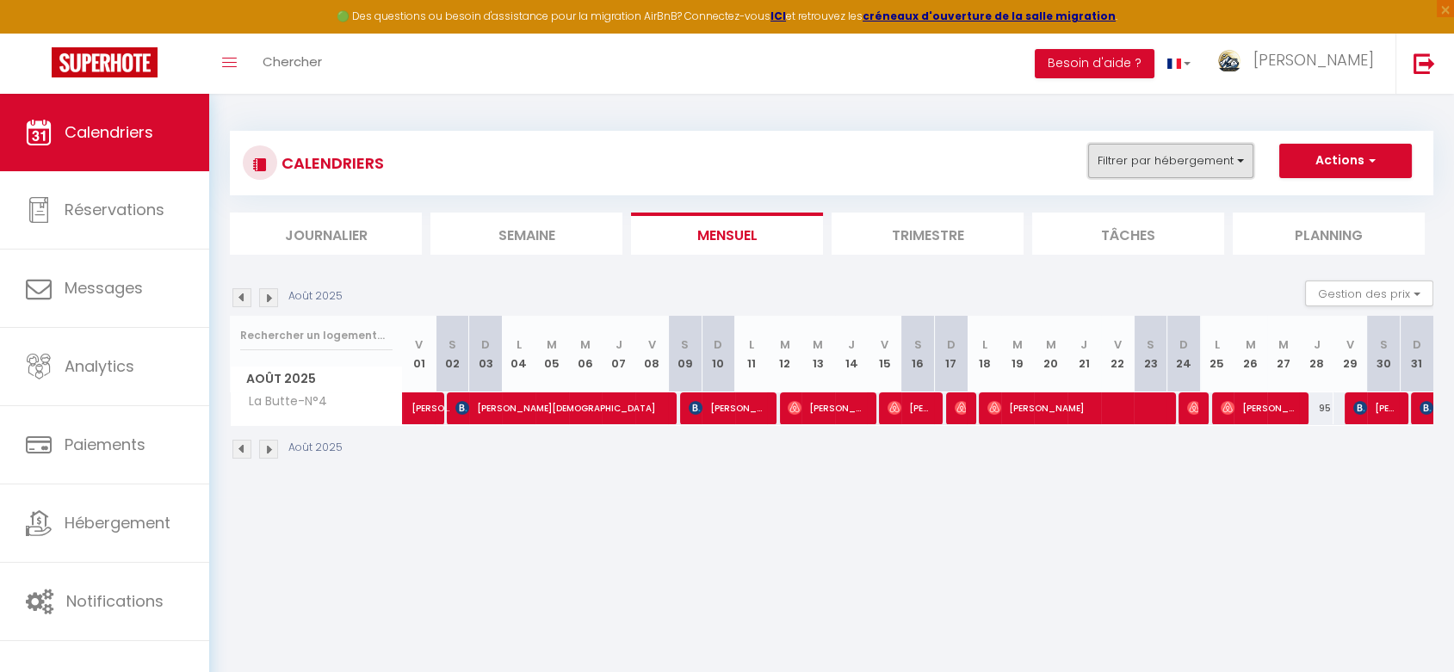
click at [1164, 168] on button "Filtrer par hébergement" at bounding box center [1170, 161] width 165 height 34
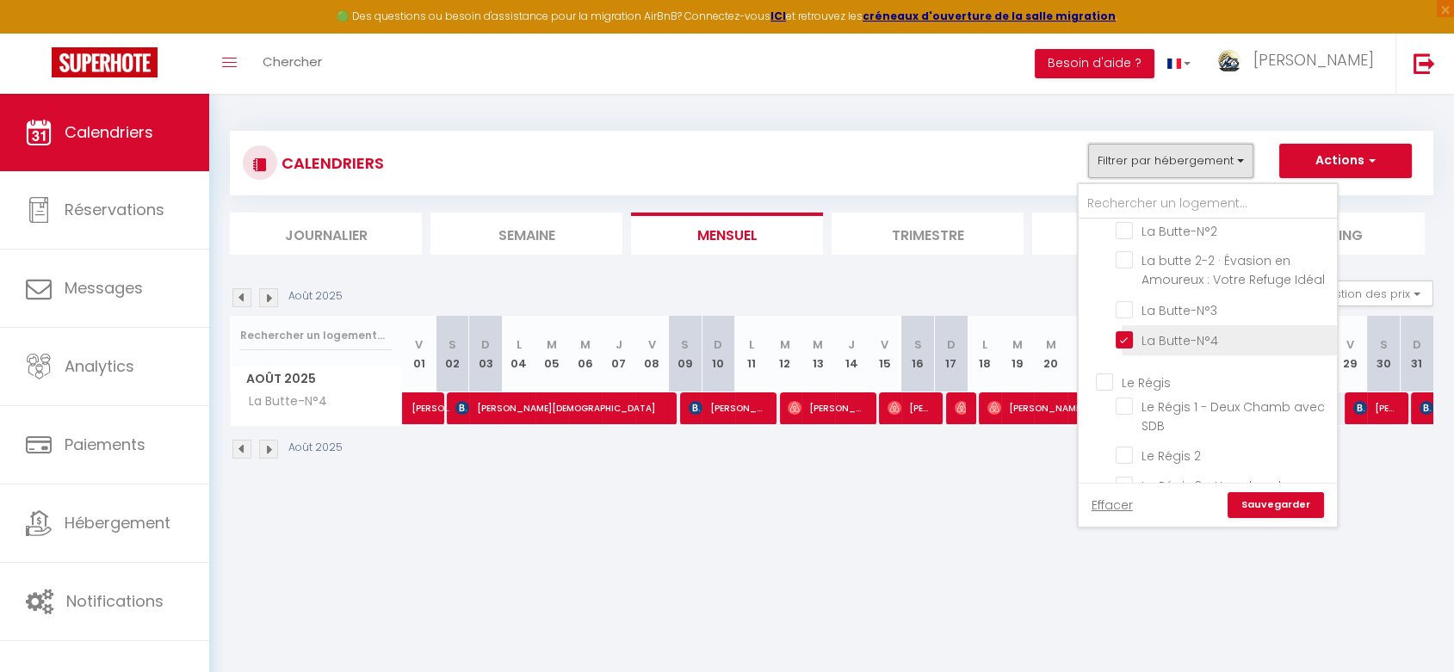
scroll to position [96, 0]
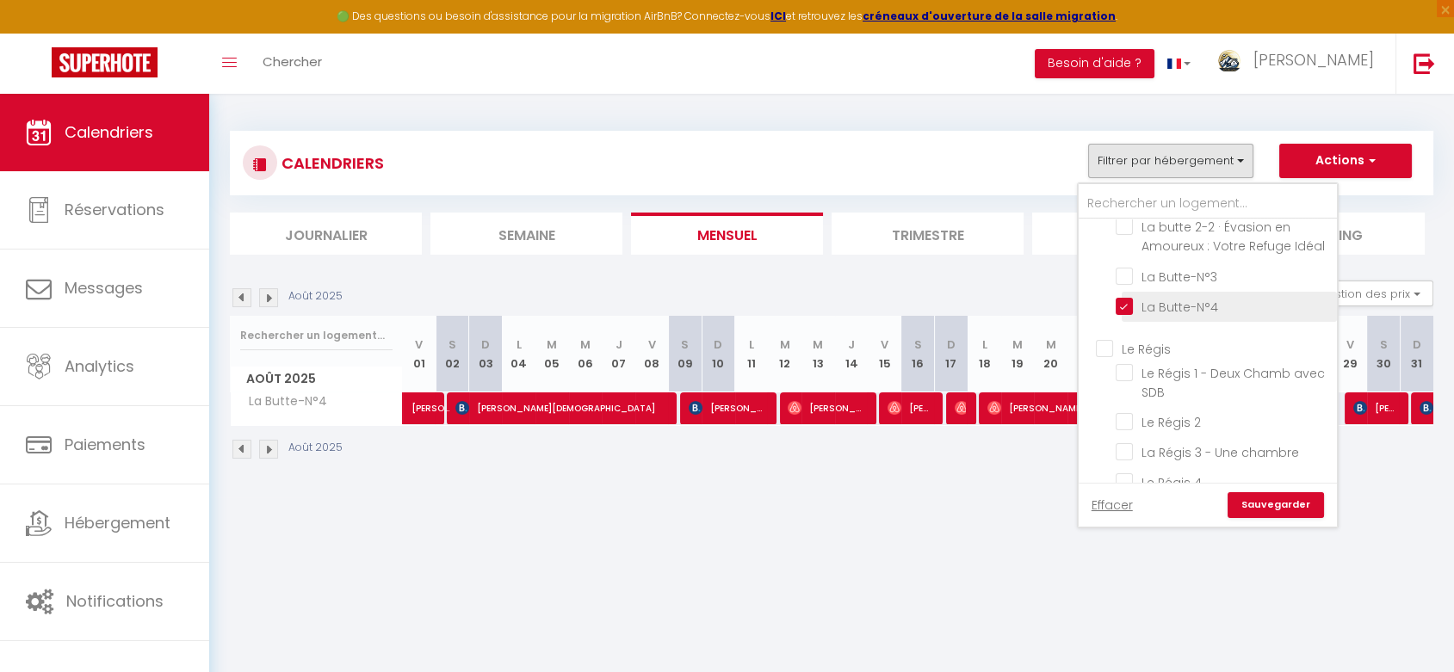
click at [1122, 314] on input "La Butte-N°4" at bounding box center [1222, 305] width 215 height 17
checkbox input "false"
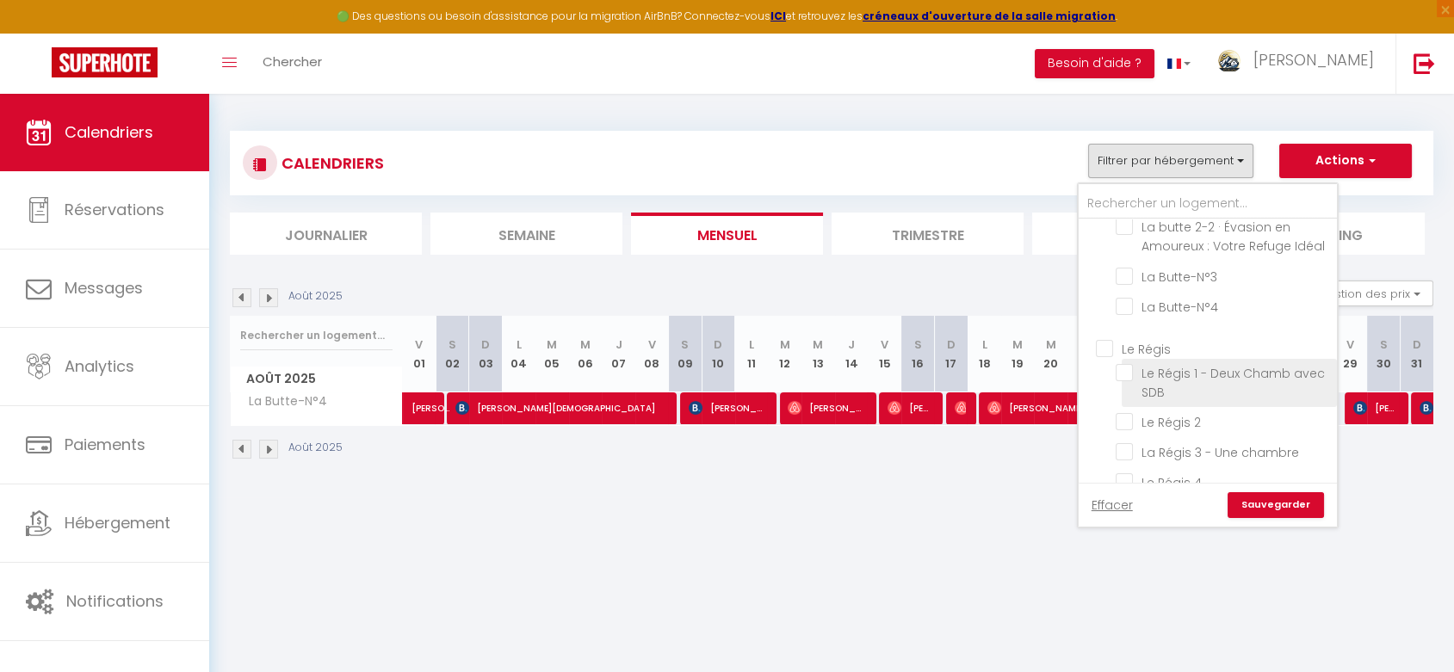
click at [1125, 381] on input "Le Régis 1 - Deux Chamb avec SDB" at bounding box center [1222, 372] width 215 height 17
checkbox input "true"
click at [1269, 508] on link "Sauvegarder" at bounding box center [1275, 505] width 96 height 26
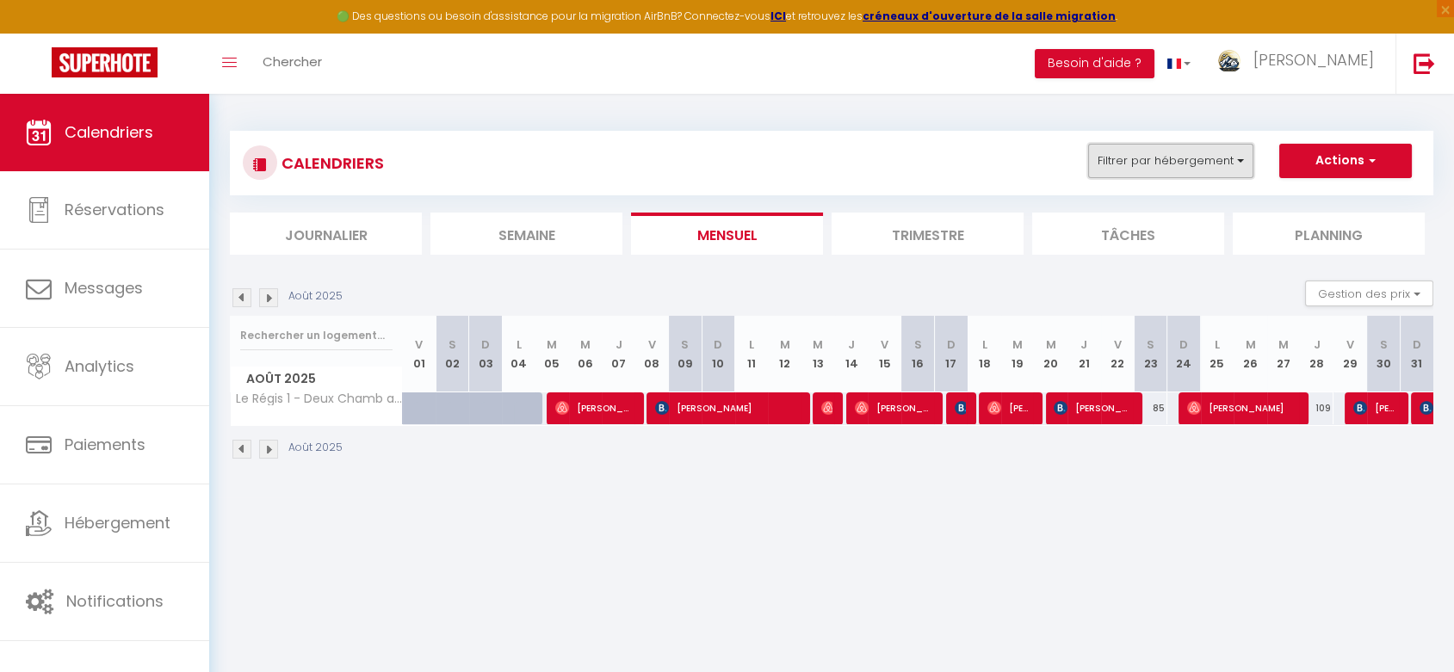
click at [1158, 170] on button "Filtrer par hébergement" at bounding box center [1170, 161] width 165 height 34
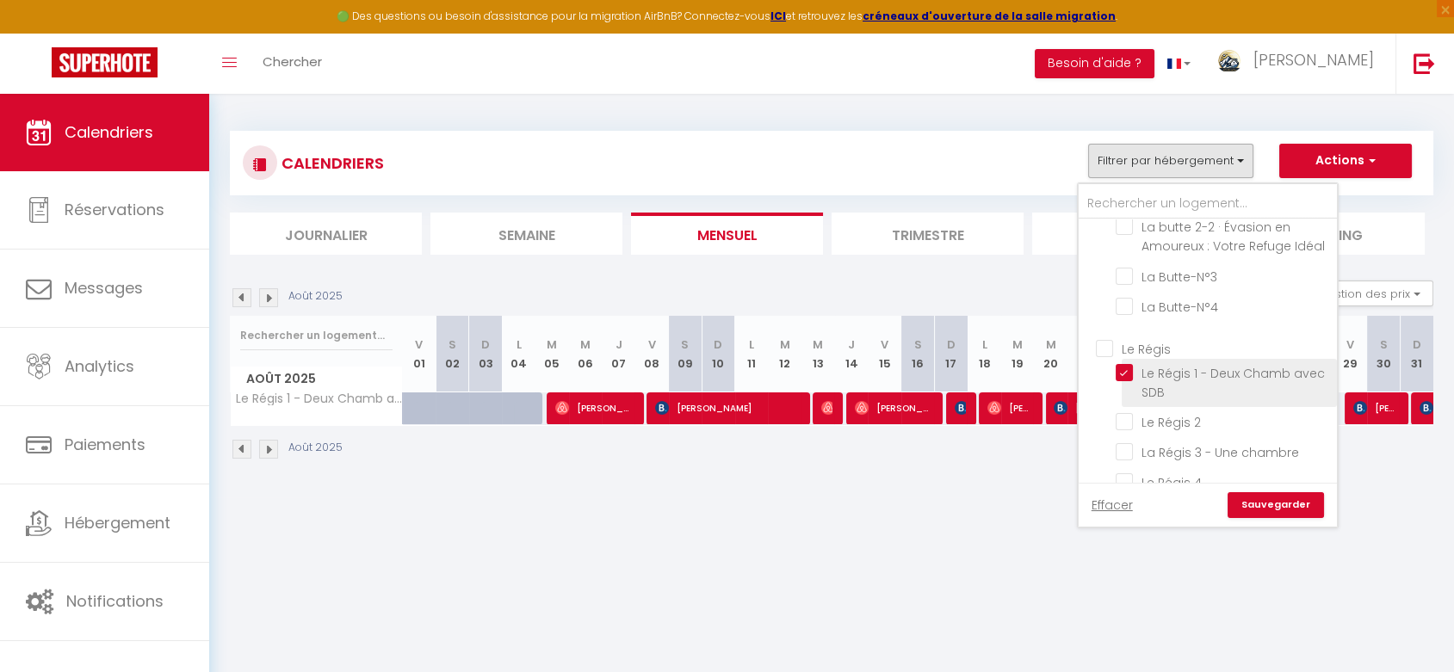
click at [1127, 381] on input "Le Régis 1 - Deux Chamb avec SDB" at bounding box center [1222, 372] width 215 height 17
checkbox input "false"
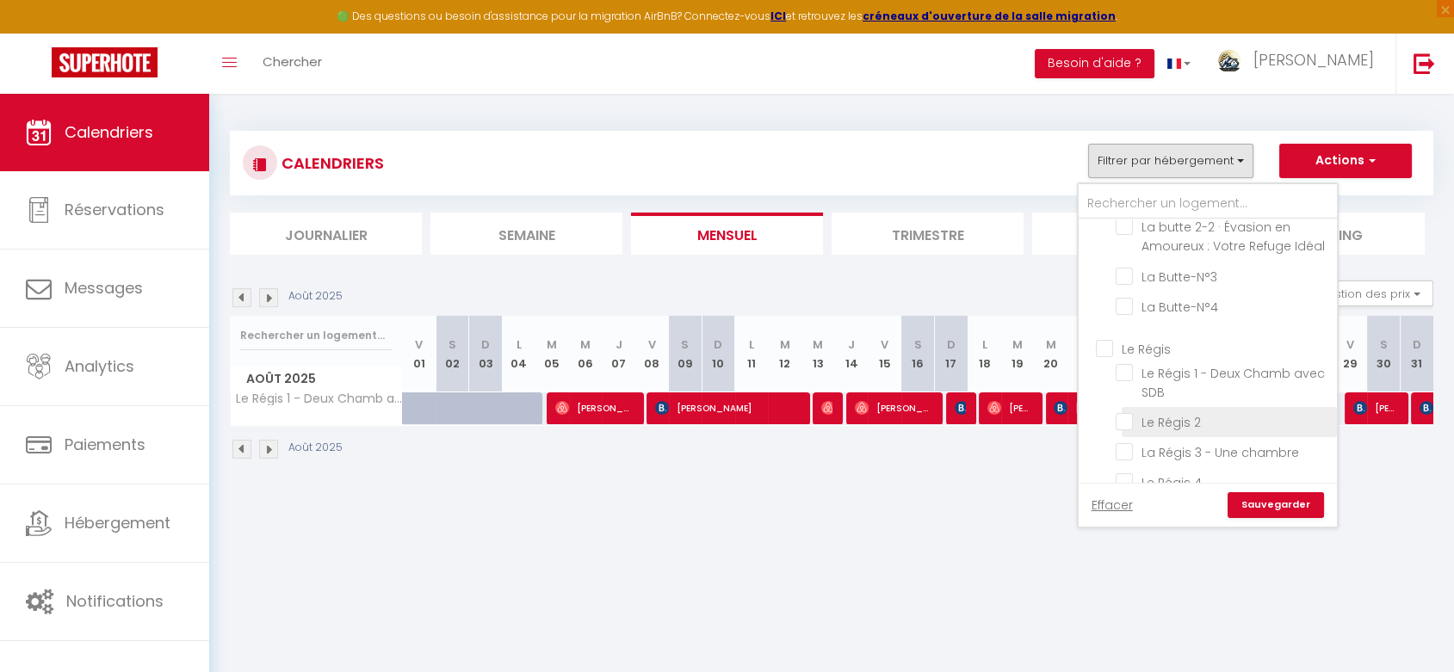
click at [1126, 429] on input "Le Régis 2" at bounding box center [1222, 420] width 215 height 17
checkbox input "true"
click at [1293, 505] on link "Sauvegarder" at bounding box center [1275, 505] width 96 height 26
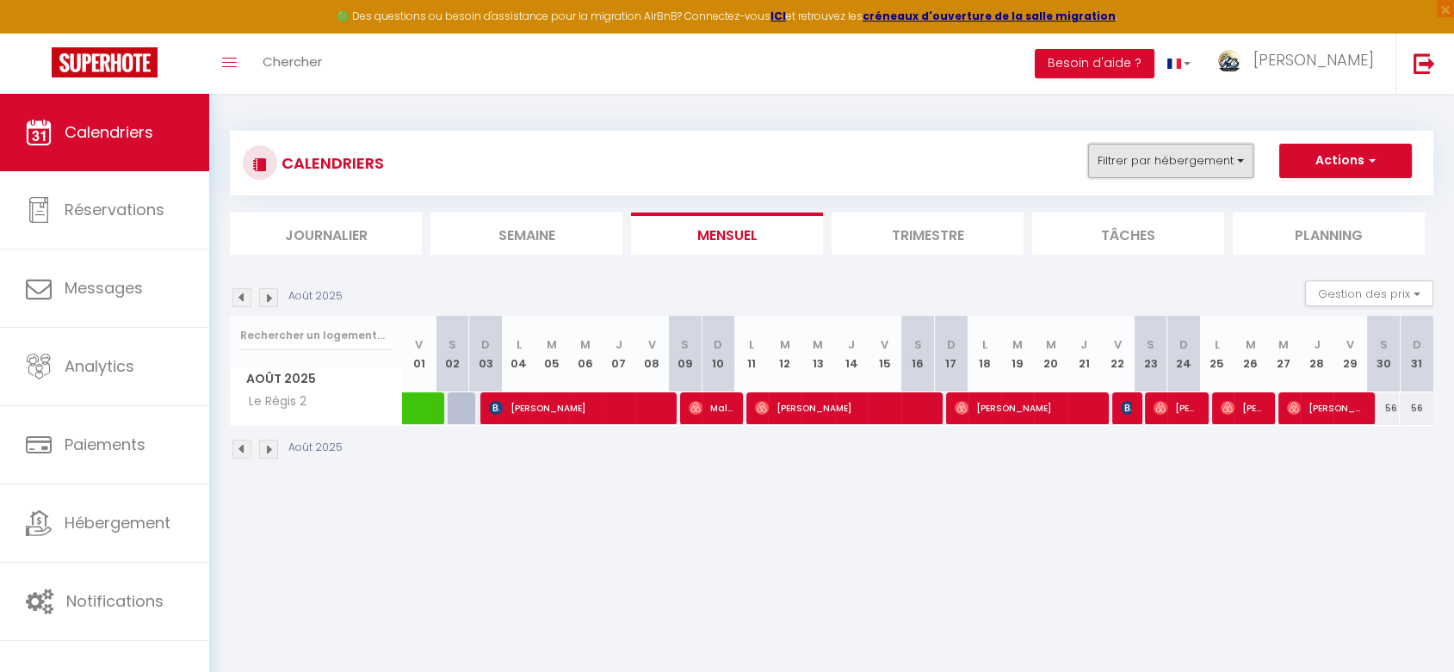
click at [1100, 167] on button "Filtrer par hébergement" at bounding box center [1170, 161] width 165 height 34
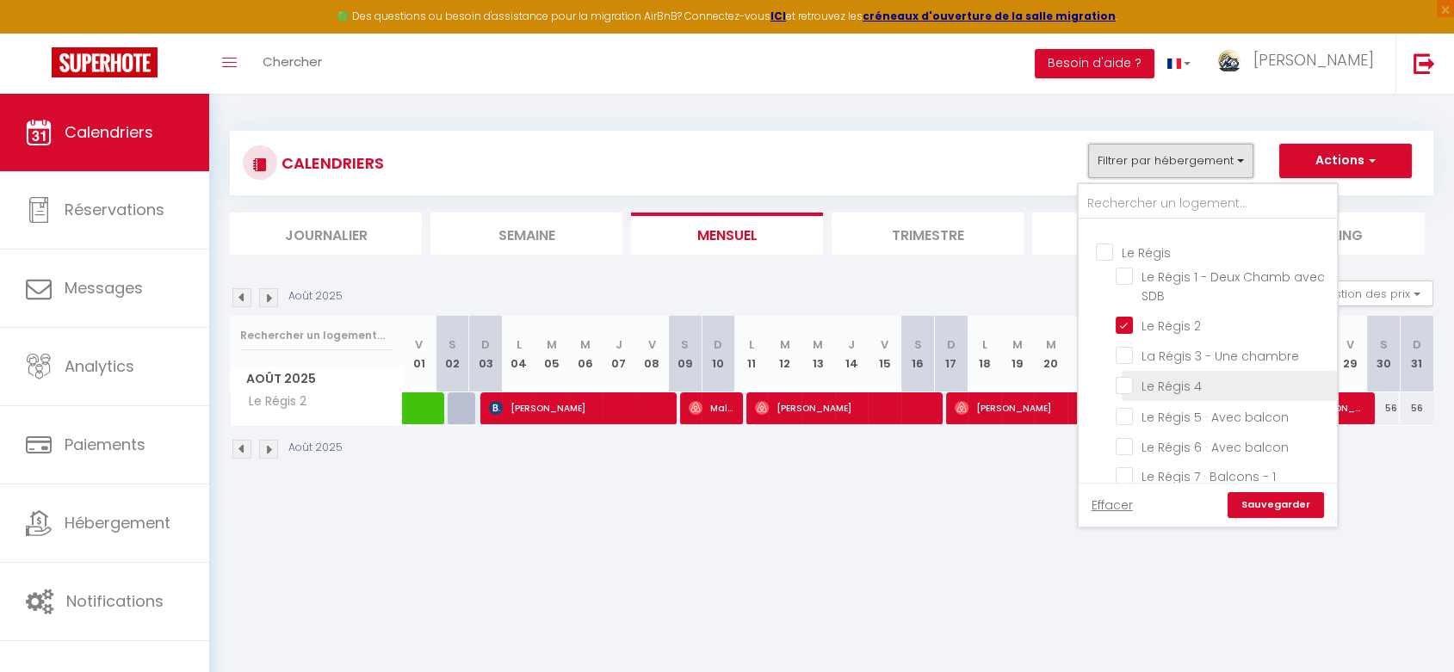
scroll to position [287, 0]
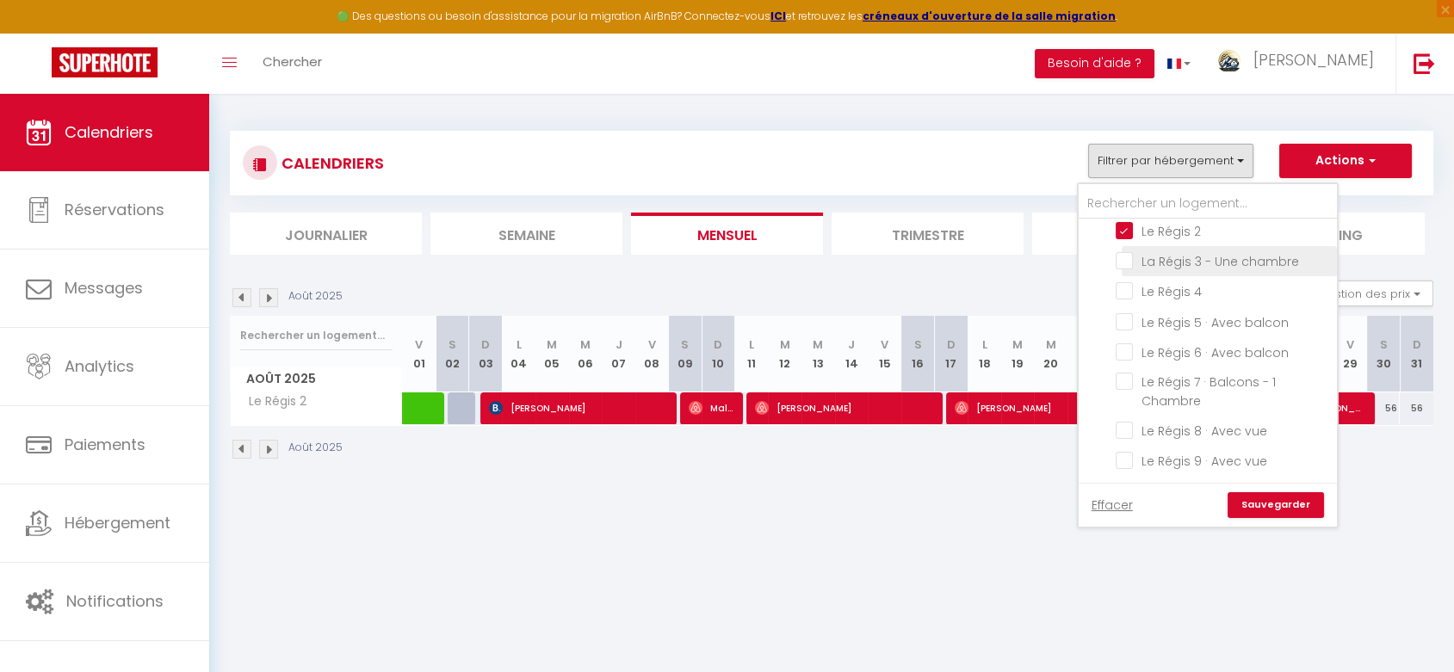
click at [1121, 269] on input "La Régis 3 - Une chambre" at bounding box center [1222, 259] width 215 height 17
checkbox input "true"
click at [1123, 238] on input "Le Régis 2" at bounding box center [1222, 229] width 215 height 17
checkbox input "false"
click at [1254, 503] on link "Sauvegarder" at bounding box center [1275, 505] width 96 height 26
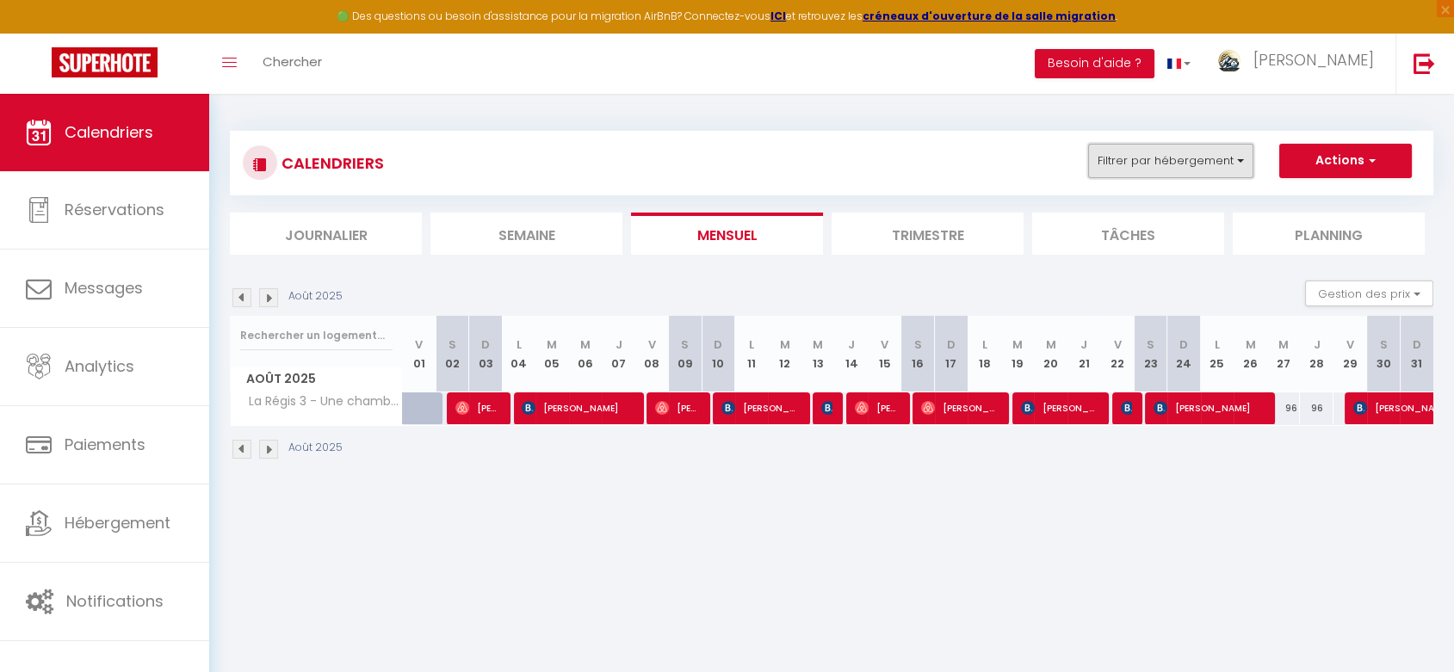
click at [1170, 167] on button "Filtrer par hébergement" at bounding box center [1170, 161] width 165 height 34
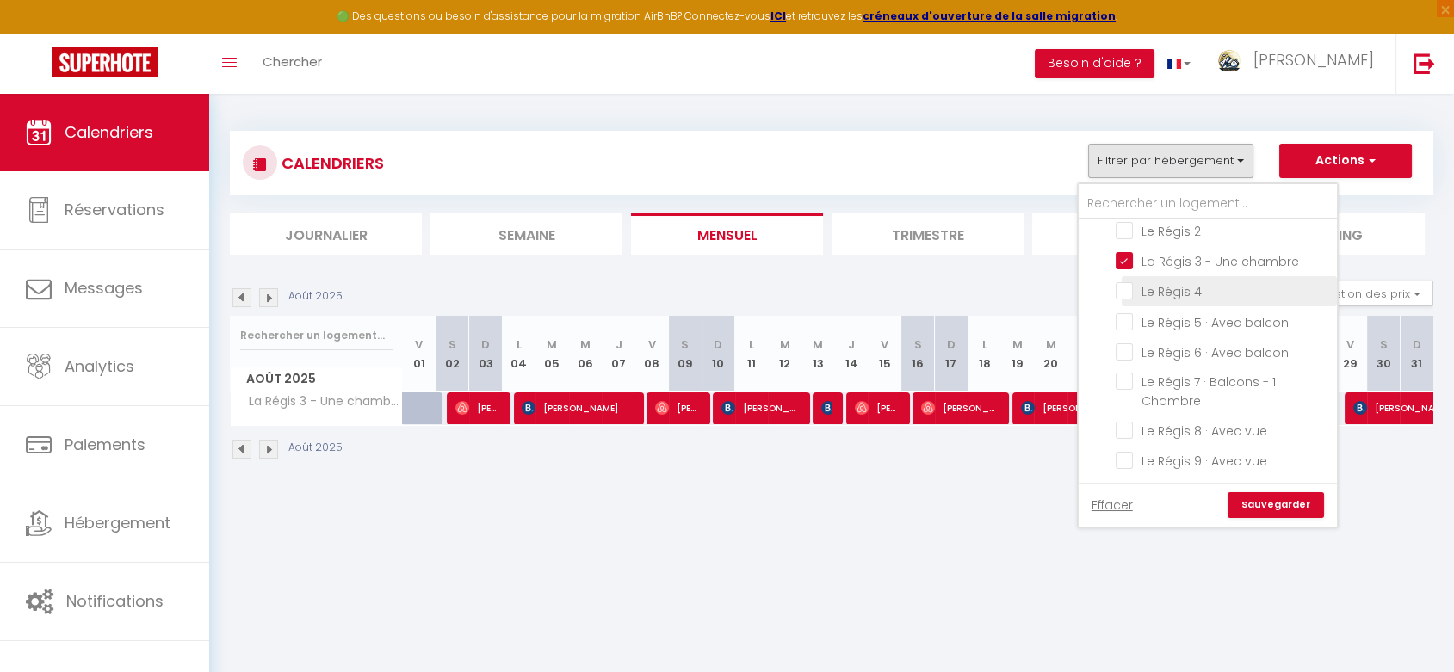
click at [1126, 296] on input "Le Régis 4" at bounding box center [1222, 289] width 215 height 17
checkbox input "true"
click at [1125, 269] on input "La Régis 3 - Une chambre" at bounding box center [1222, 259] width 215 height 17
checkbox input "false"
click at [1257, 509] on link "Sauvegarder" at bounding box center [1275, 505] width 96 height 26
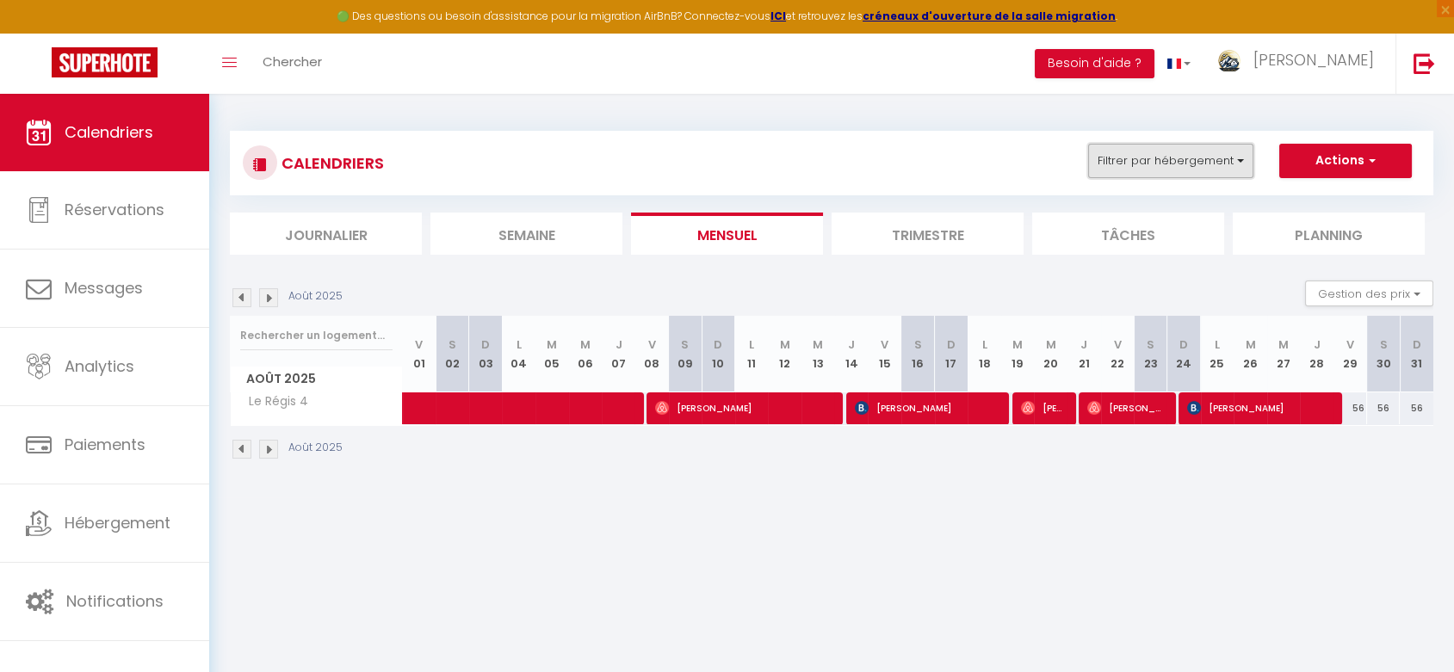
click at [1152, 166] on button "Filtrer par hébergement" at bounding box center [1170, 161] width 165 height 34
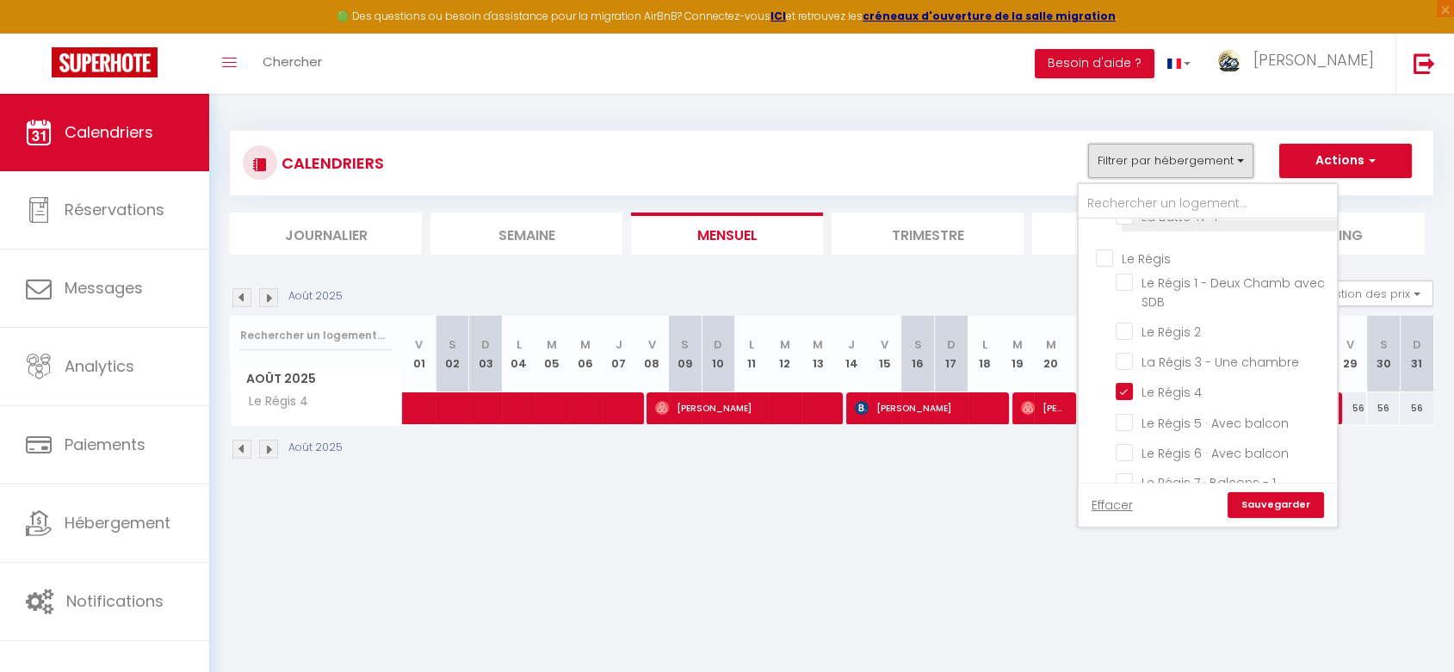
scroll to position [191, 0]
click at [1122, 394] on input "Le Régis 4" at bounding box center [1222, 385] width 215 height 17
checkbox input "false"
click at [1124, 424] on input "Le Régis 5 · Avec balcon" at bounding box center [1222, 415] width 215 height 17
checkbox input "true"
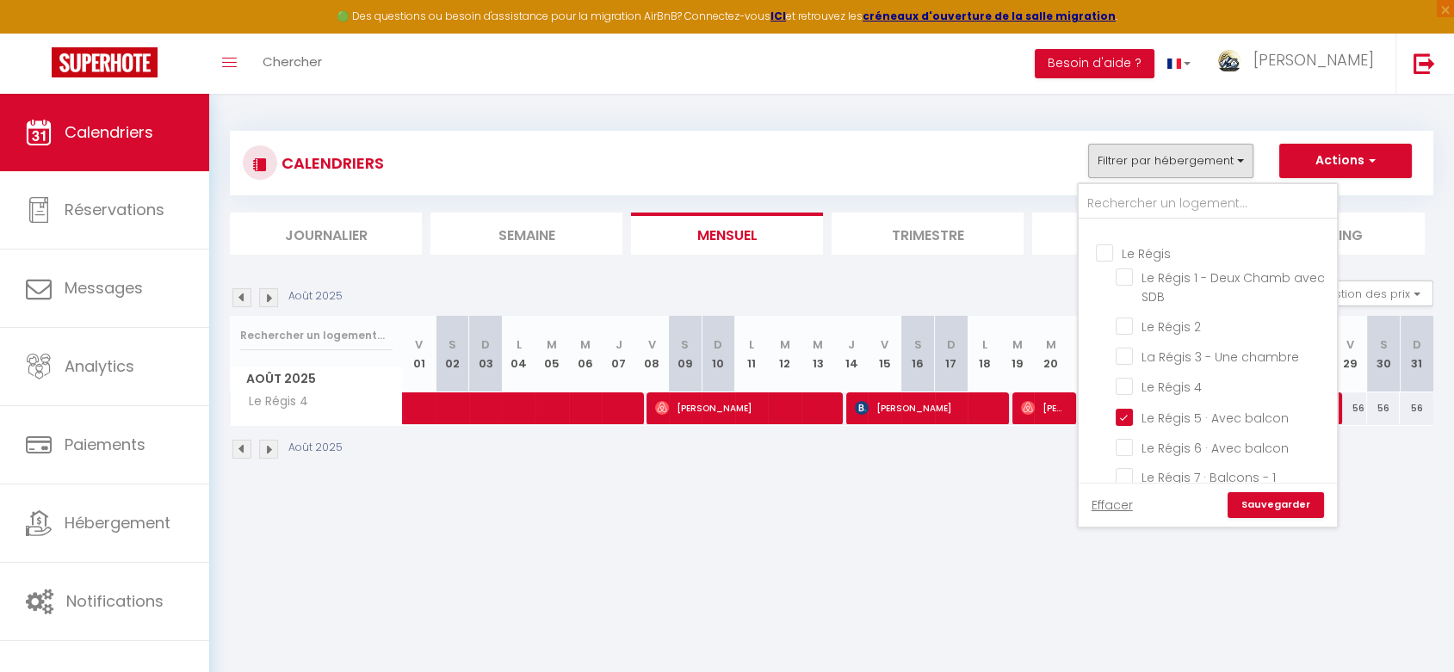
click at [1263, 509] on link "Sauvegarder" at bounding box center [1275, 505] width 96 height 26
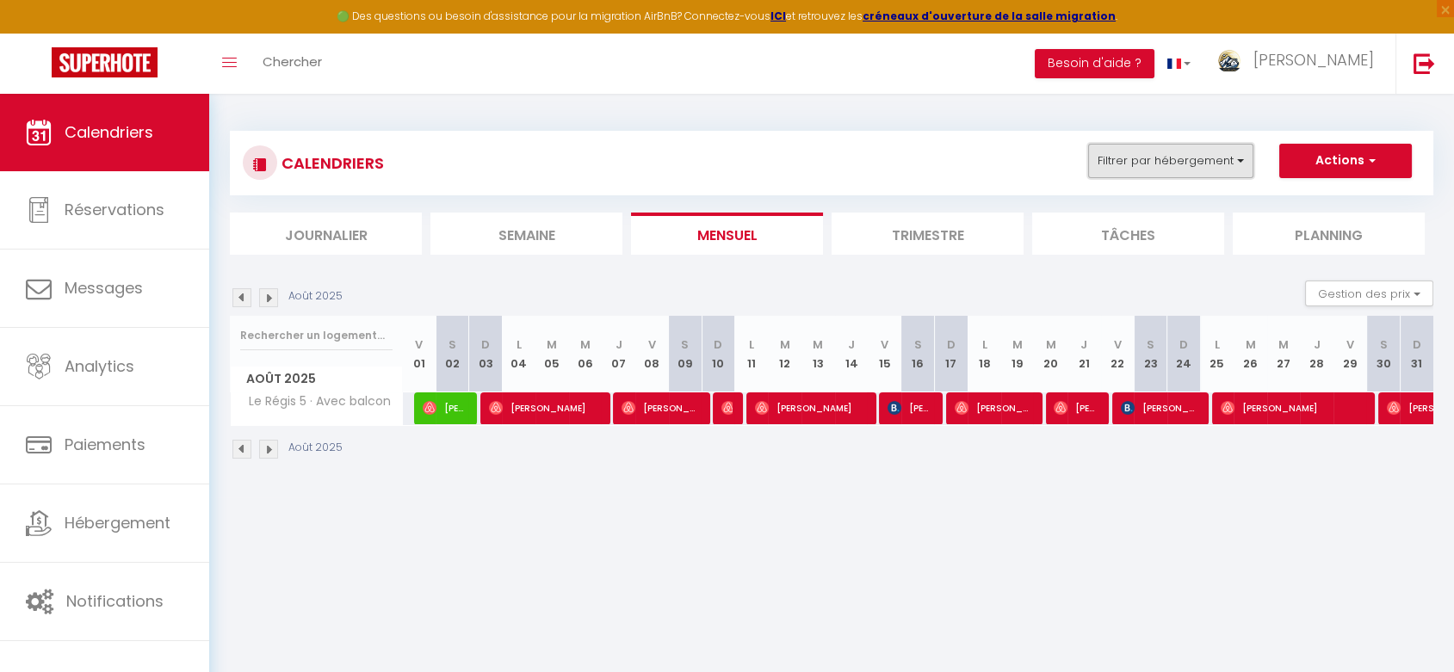
click at [1195, 169] on button "Filtrer par hébergement" at bounding box center [1170, 161] width 165 height 34
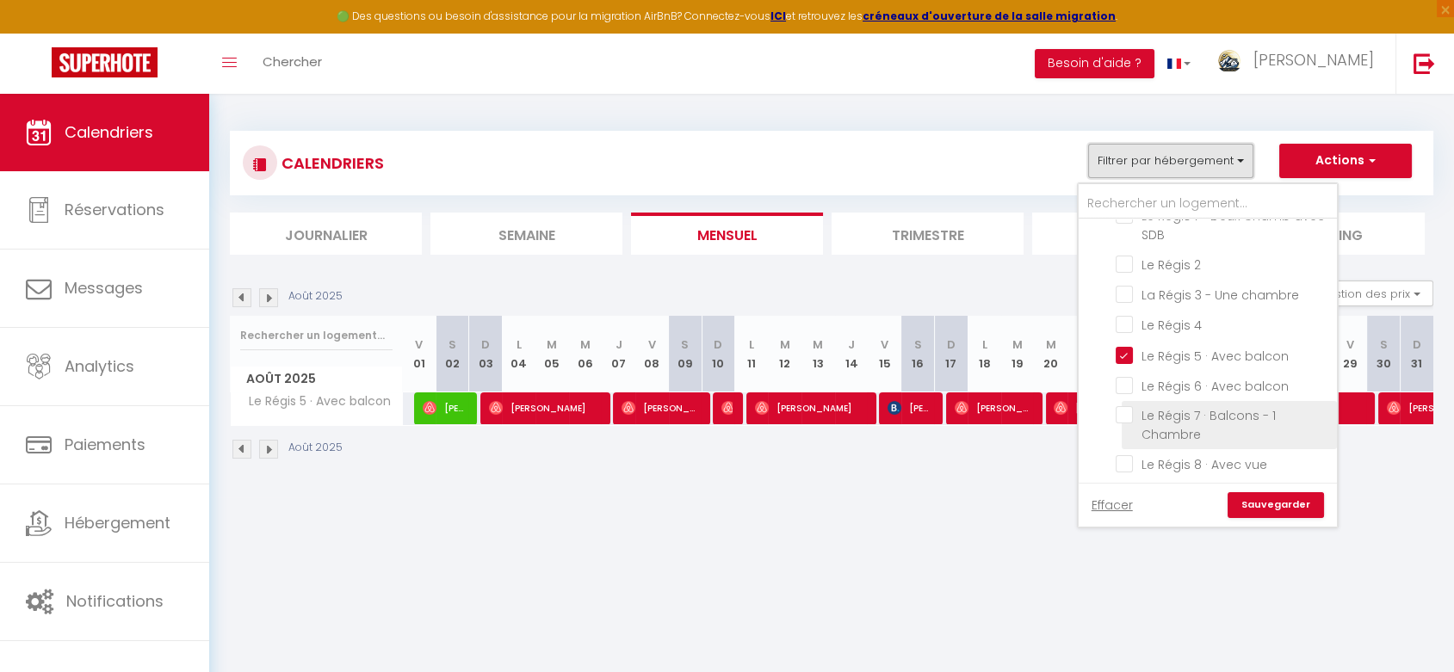
scroll to position [287, 0]
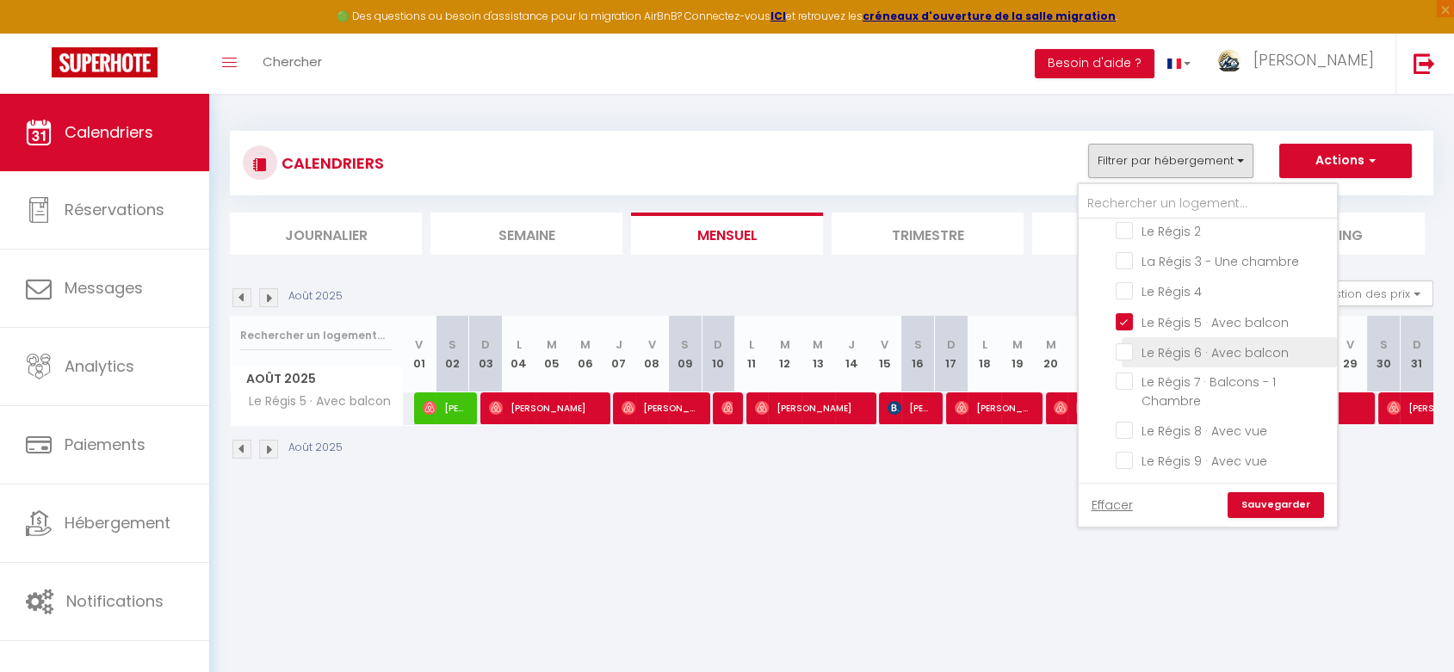
click at [1127, 360] on input "Le Régis 6 · Avec balcon" at bounding box center [1222, 351] width 215 height 17
checkbox input "true"
click at [1121, 329] on input "Le Régis 5 · Avec balcon" at bounding box center [1222, 320] width 215 height 17
checkbox input "false"
click at [1275, 504] on link "Sauvegarder" at bounding box center [1275, 505] width 96 height 26
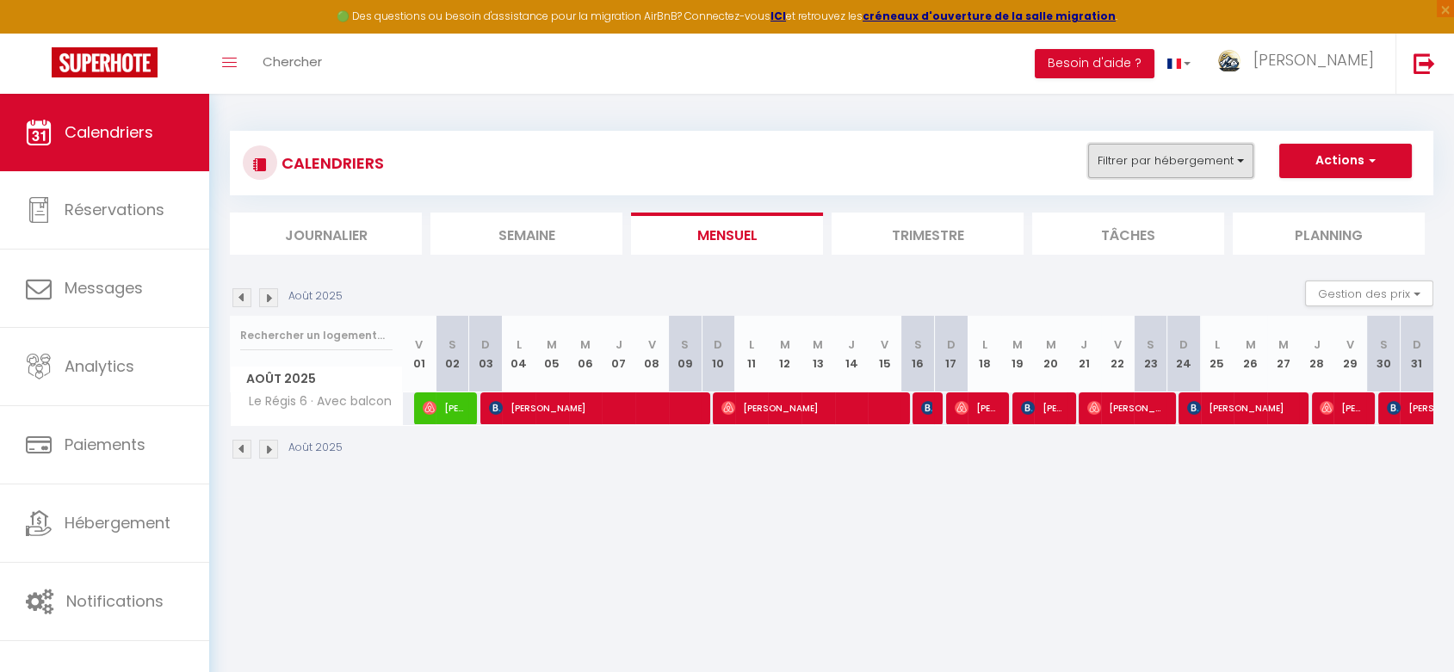
click at [1146, 152] on button "Filtrer par hébergement" at bounding box center [1170, 161] width 165 height 34
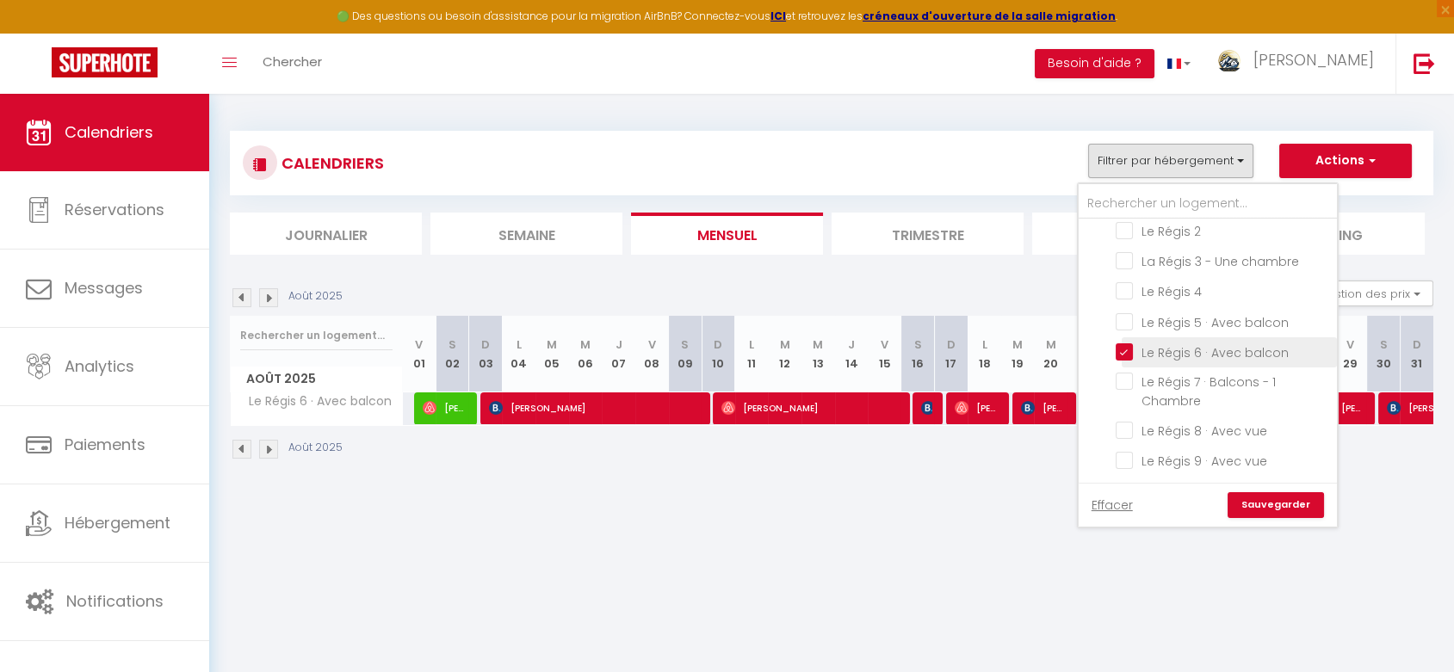
click at [1123, 360] on input "Le Régis 6 · Avec balcon" at bounding box center [1222, 351] width 215 height 17
checkbox input "false"
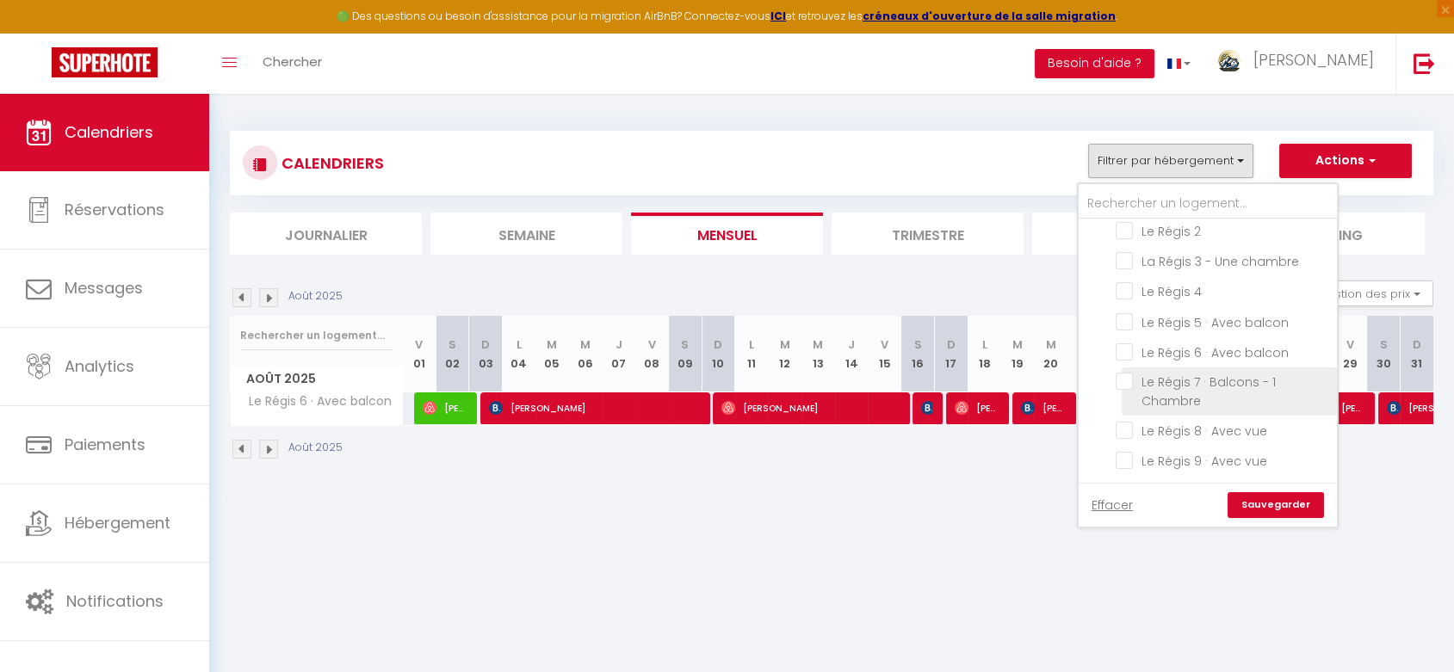
click at [1122, 389] on input "Le Régis 7 · Balcons - 1 Chambre" at bounding box center [1222, 381] width 215 height 17
checkbox input "true"
click at [1252, 499] on link "Sauvegarder" at bounding box center [1275, 505] width 96 height 26
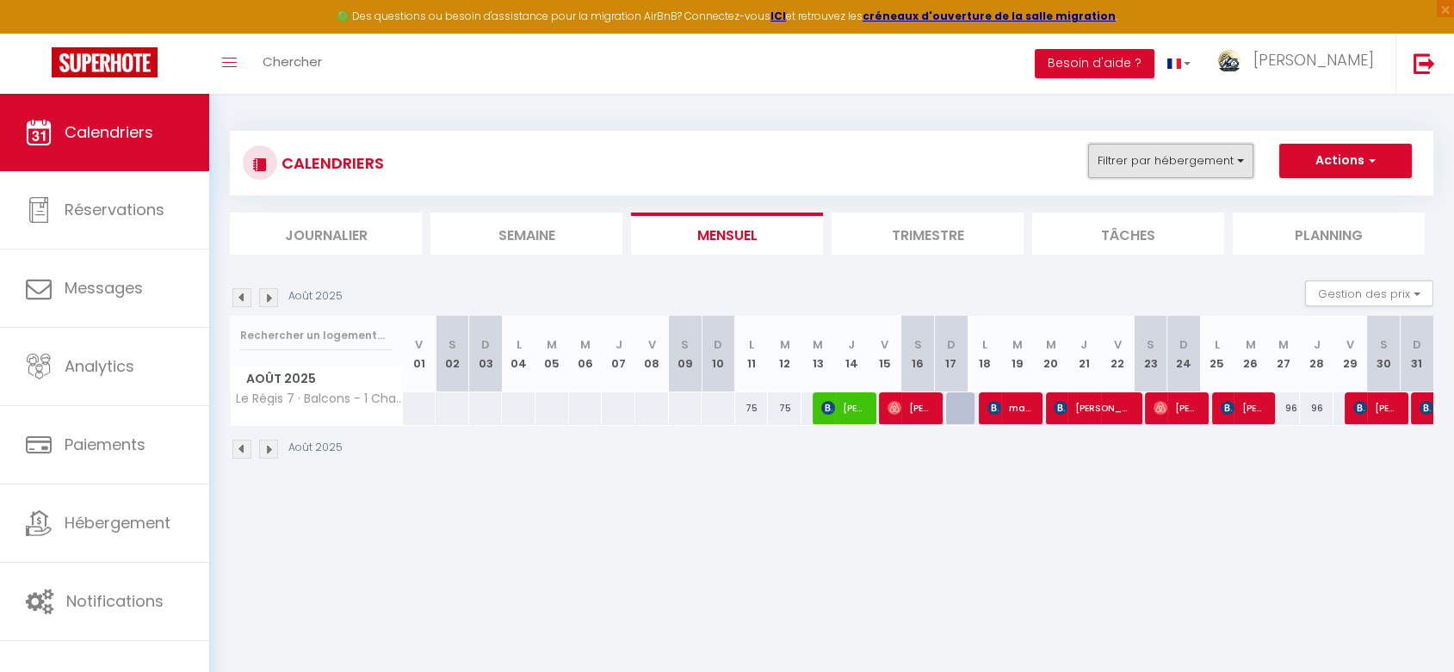
click at [1148, 164] on button "Filtrer par hébergement" at bounding box center [1170, 161] width 165 height 34
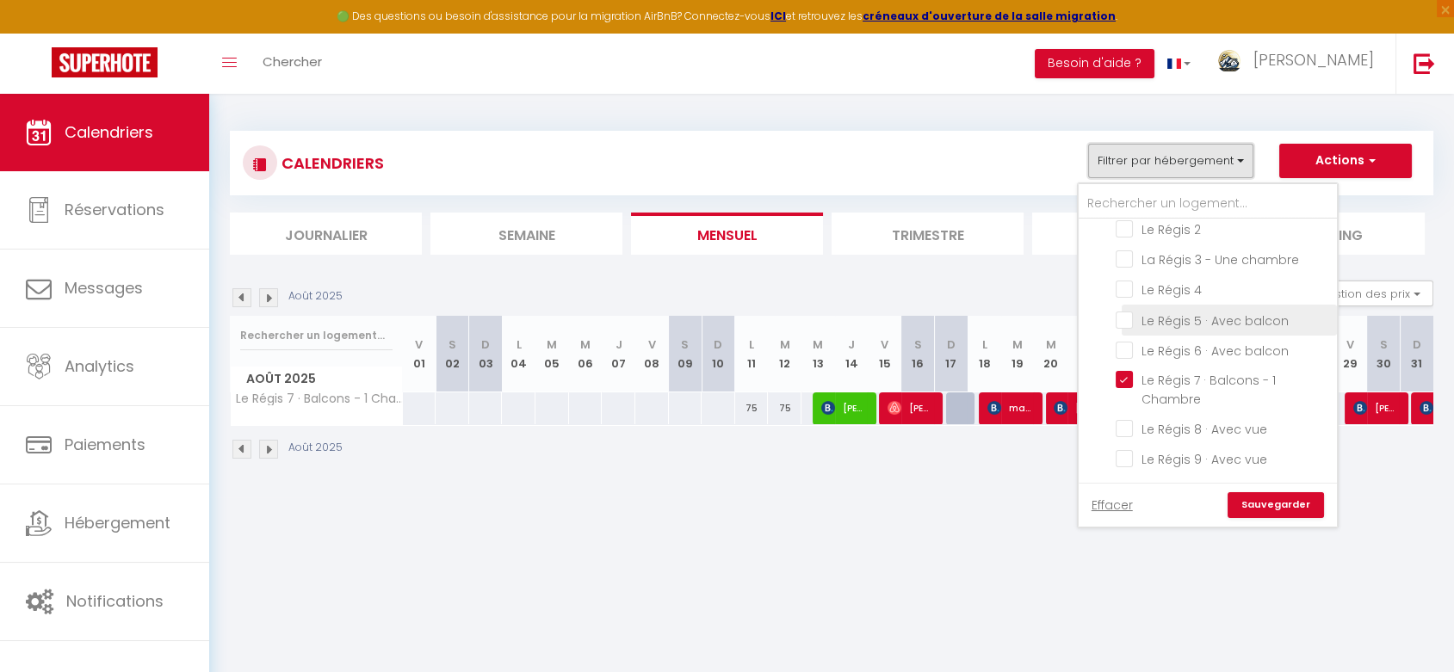
scroll to position [296, 0]
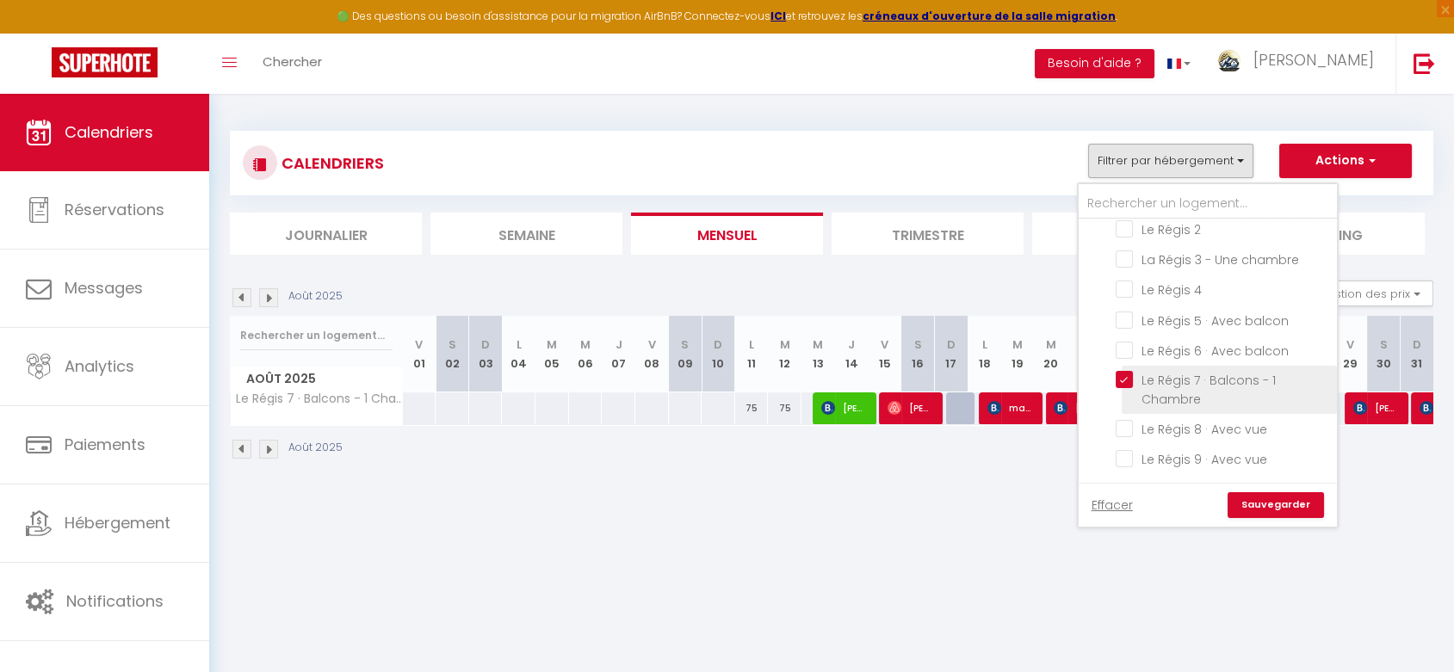
click at [1127, 380] on input "Le Régis 7 · Balcons - 1 Chambre" at bounding box center [1222, 379] width 215 height 17
checkbox input "false"
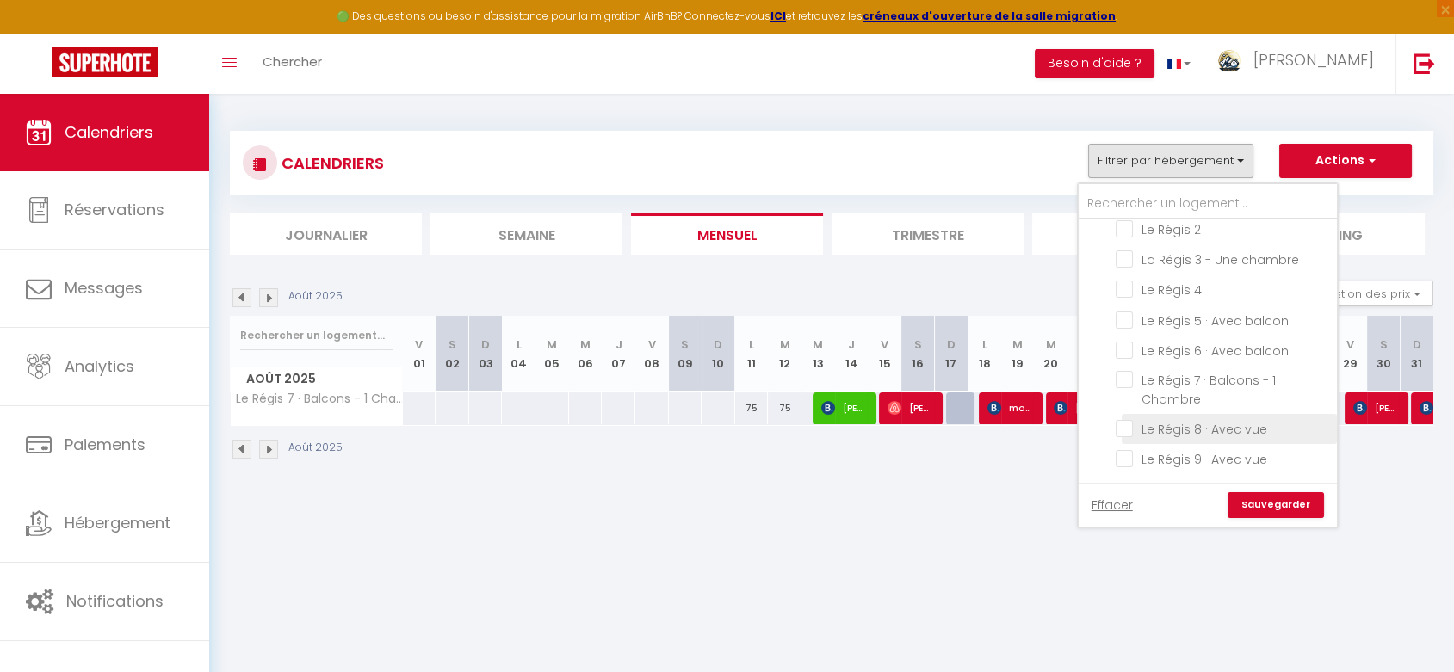
click at [1127, 427] on input "Le Régis 8 · Avec vue" at bounding box center [1222, 427] width 215 height 17
checkbox input "true"
click at [1260, 503] on link "Sauvegarder" at bounding box center [1275, 505] width 96 height 26
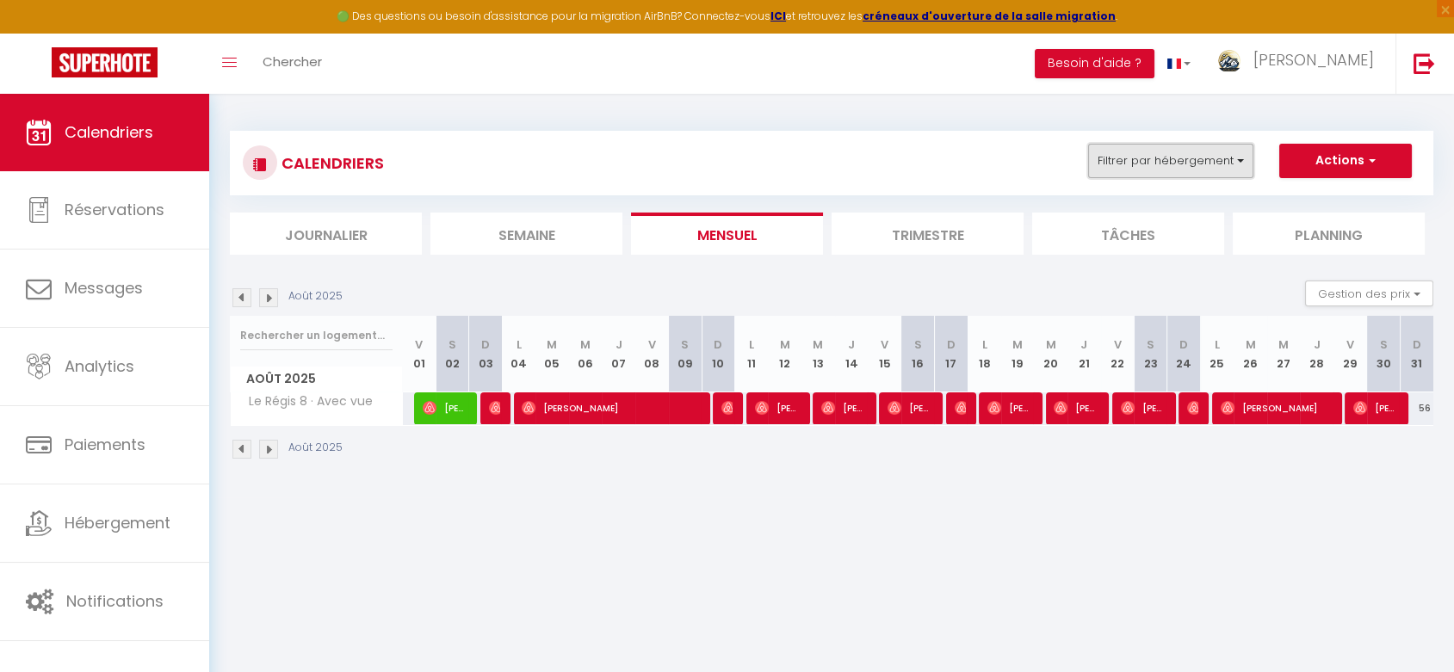
click at [1134, 165] on button "Filtrer par hébergement" at bounding box center [1170, 161] width 165 height 34
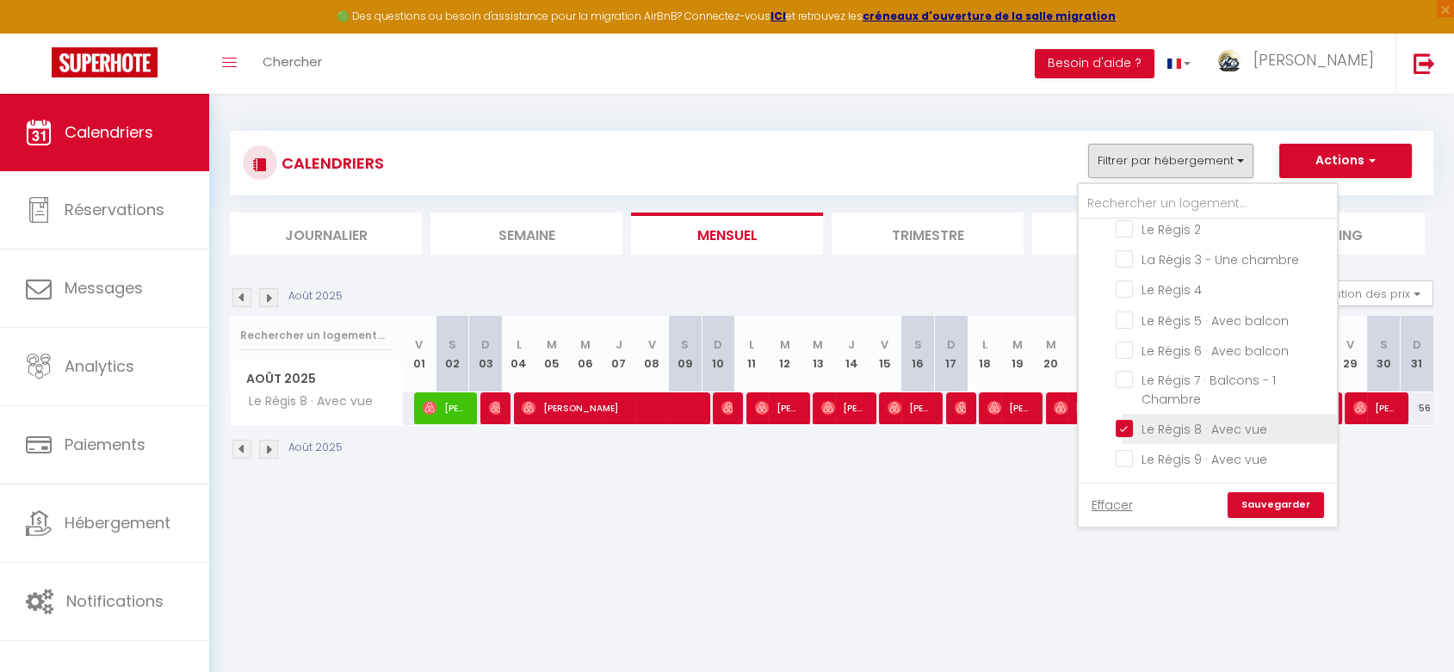
click at [1121, 433] on input "Le Régis 8 · Avec vue" at bounding box center [1222, 427] width 215 height 17
checkbox input "false"
click at [1122, 456] on input "Le Régis 9 · Avec vue" at bounding box center [1222, 457] width 215 height 17
checkbox input "true"
click at [1278, 499] on link "Sauvegarder" at bounding box center [1275, 505] width 96 height 26
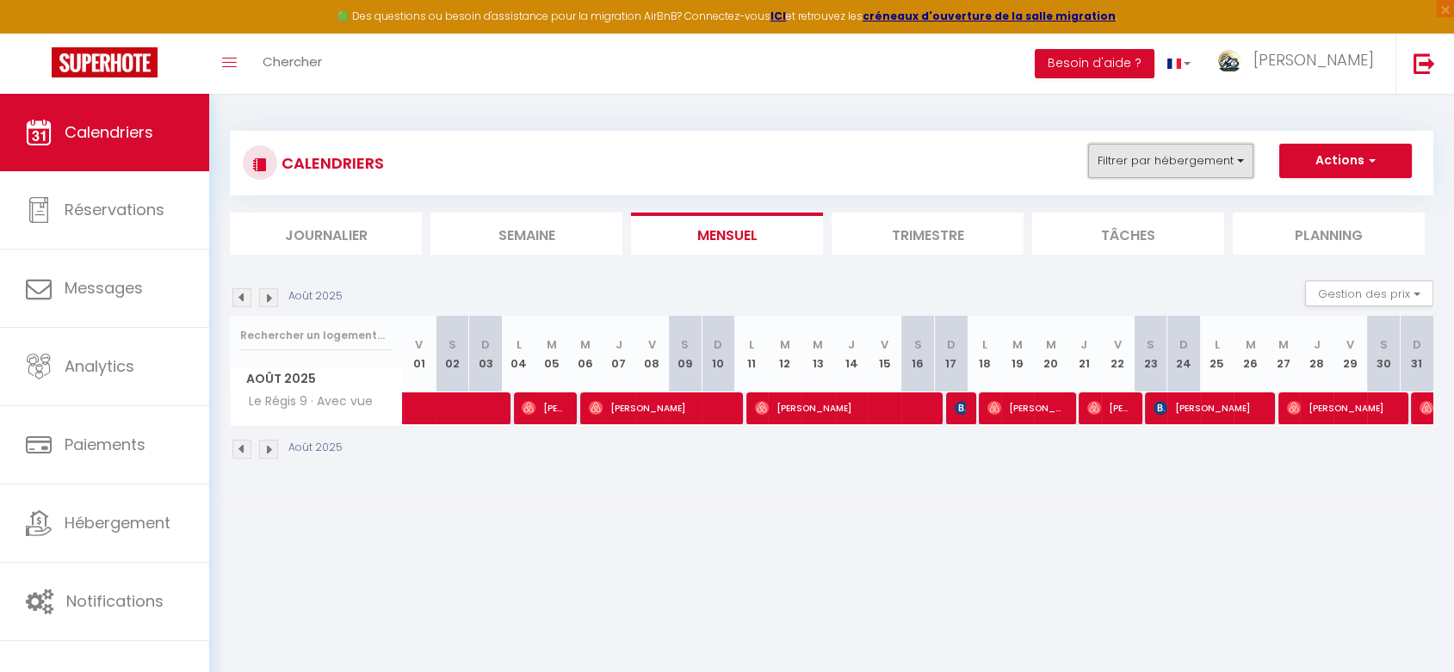
click at [1142, 165] on button "Filtrer par hébergement" at bounding box center [1170, 161] width 165 height 34
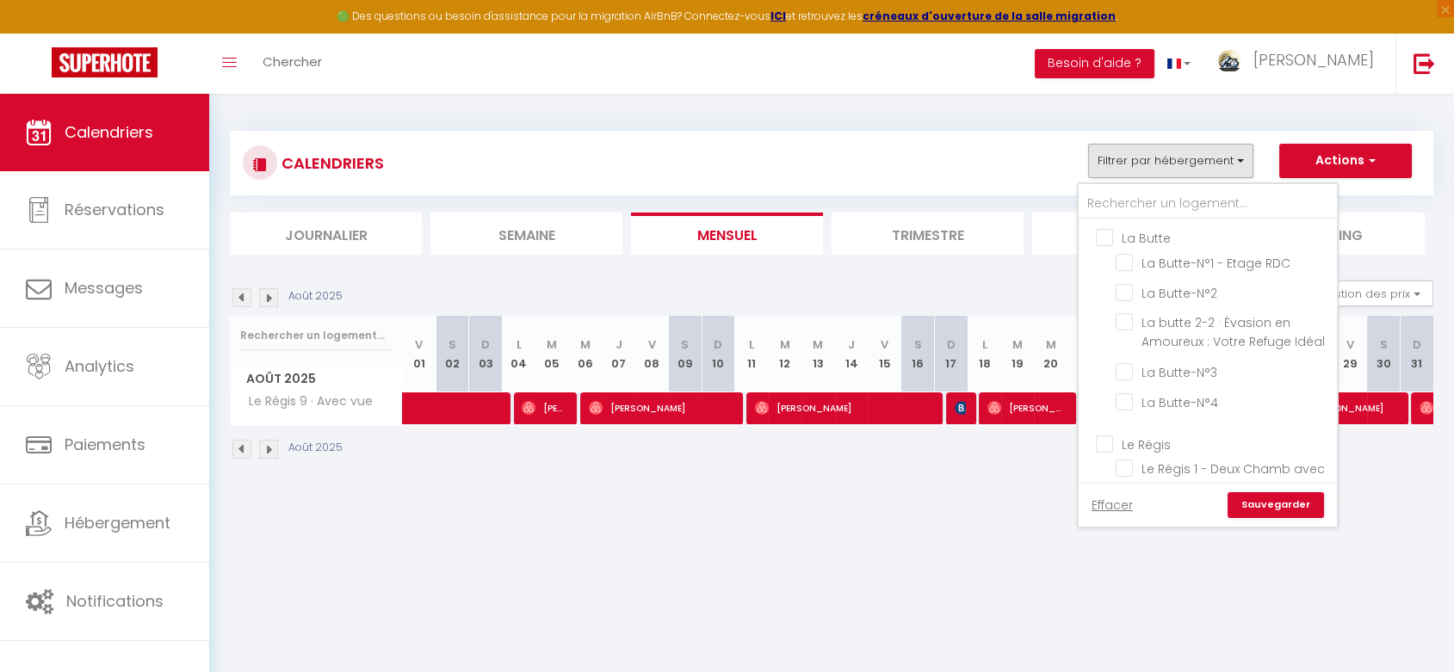
click at [1102, 241] on input "La Butte" at bounding box center [1225, 236] width 258 height 17
checkbox input "true"
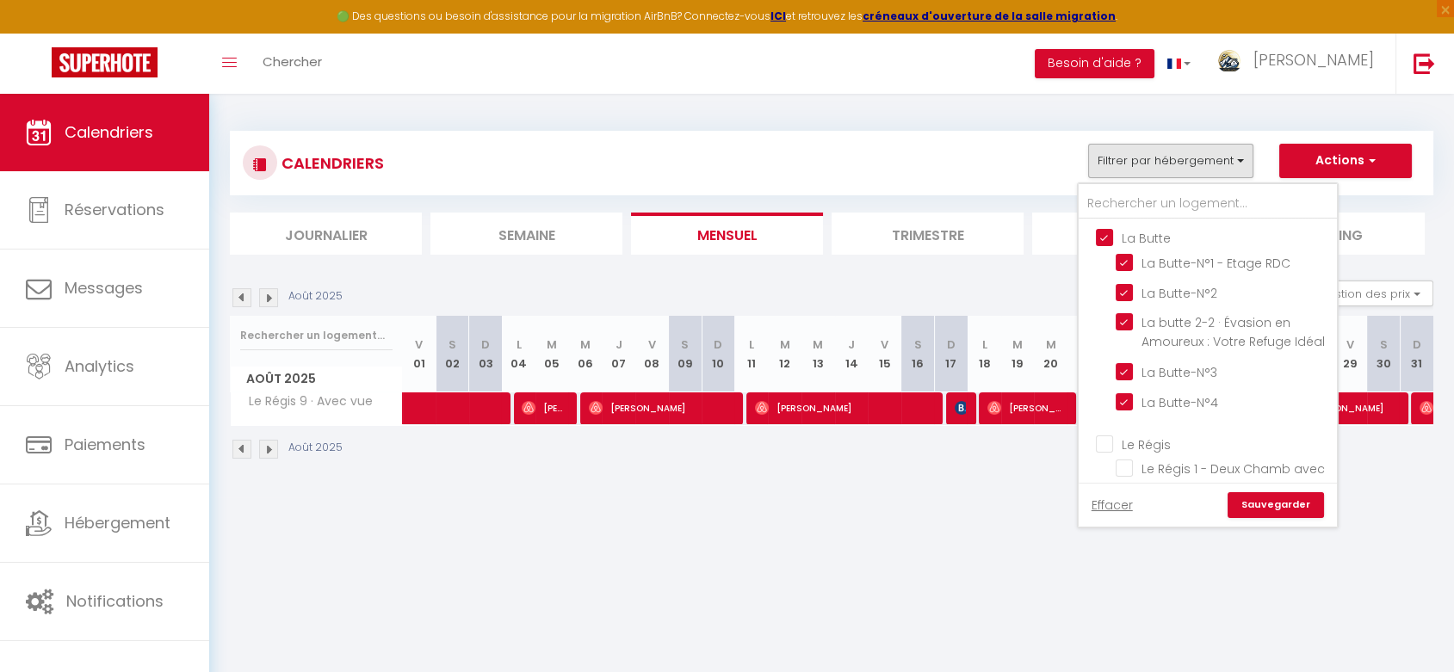
checkbox input "true"
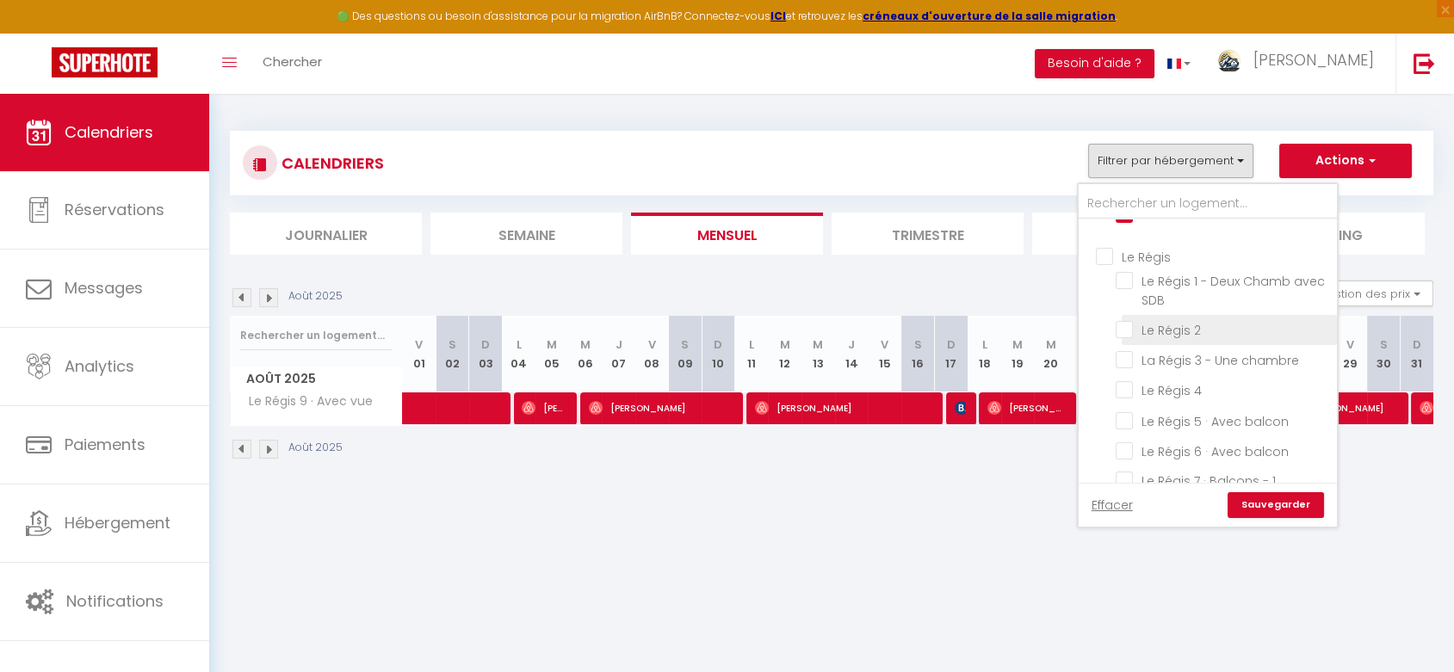
scroll to position [191, 0]
click at [1107, 261] on input "Le Régis" at bounding box center [1225, 252] width 258 height 17
checkbox input "true"
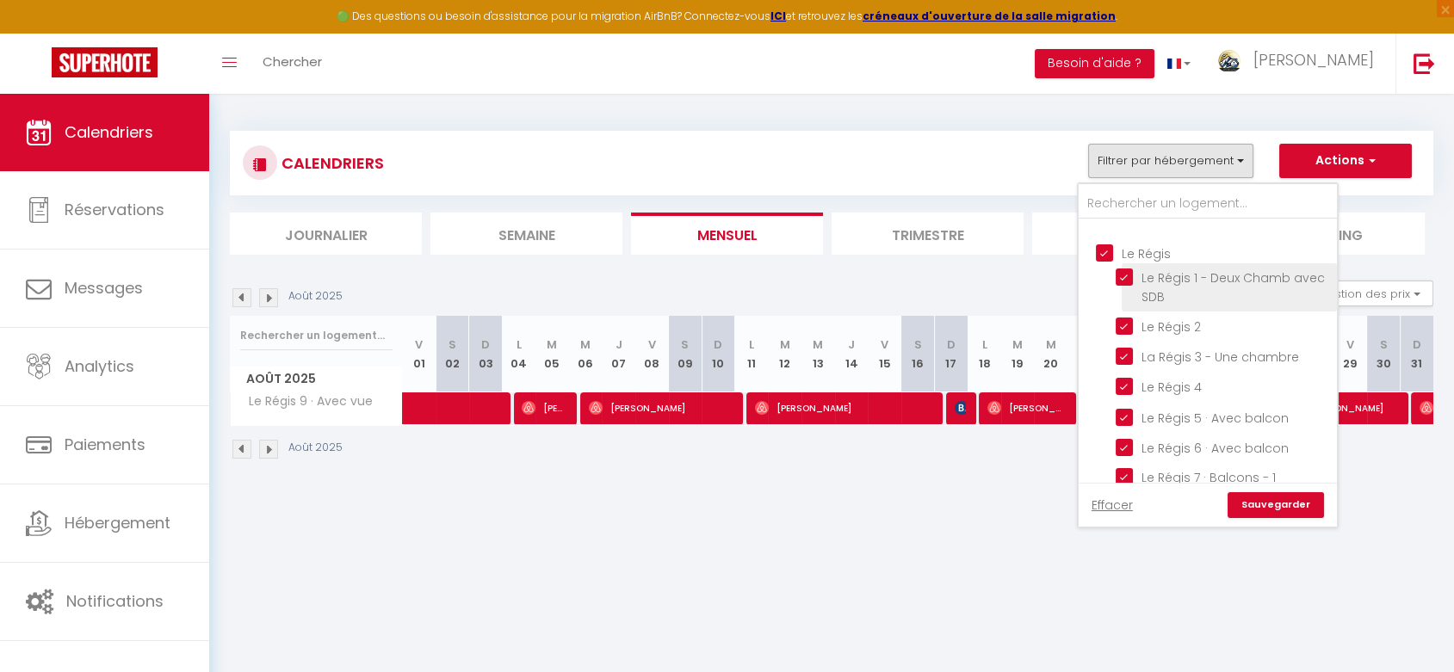
checkbox input "true"
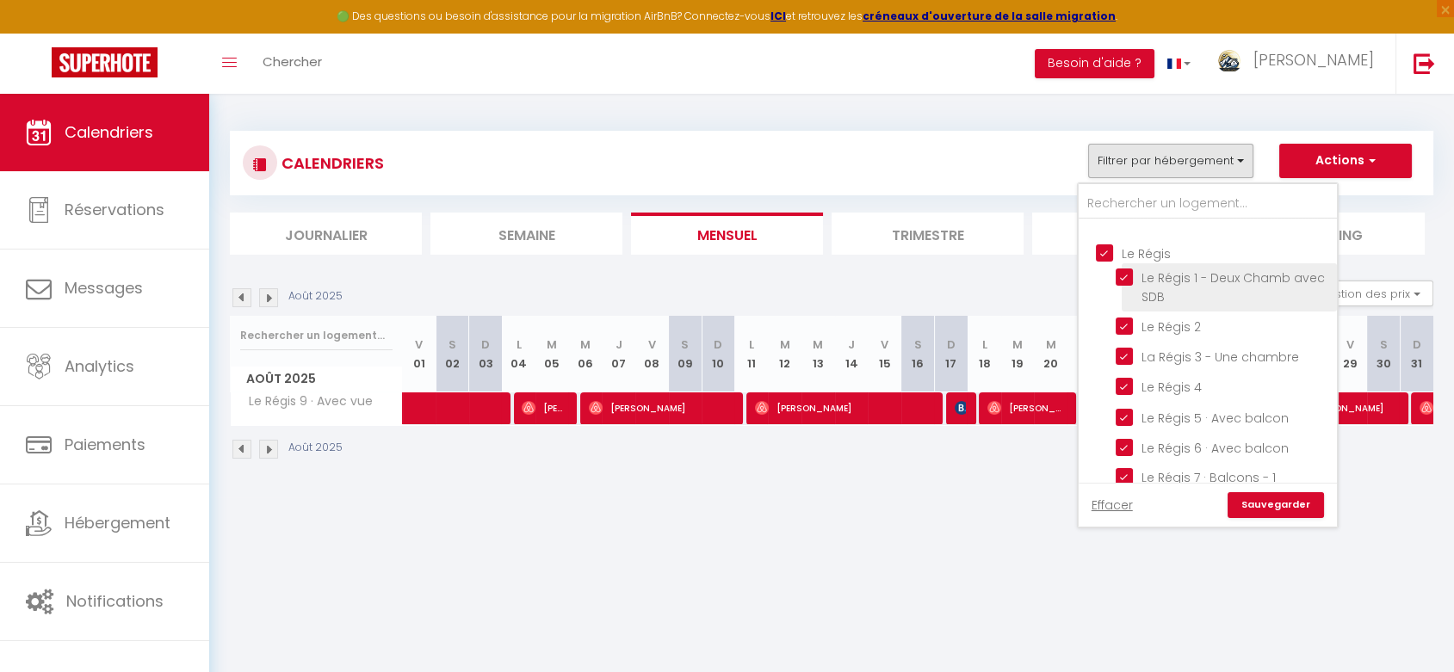
checkbox input "true"
click at [1265, 508] on link "Sauvegarder" at bounding box center [1275, 505] width 96 height 26
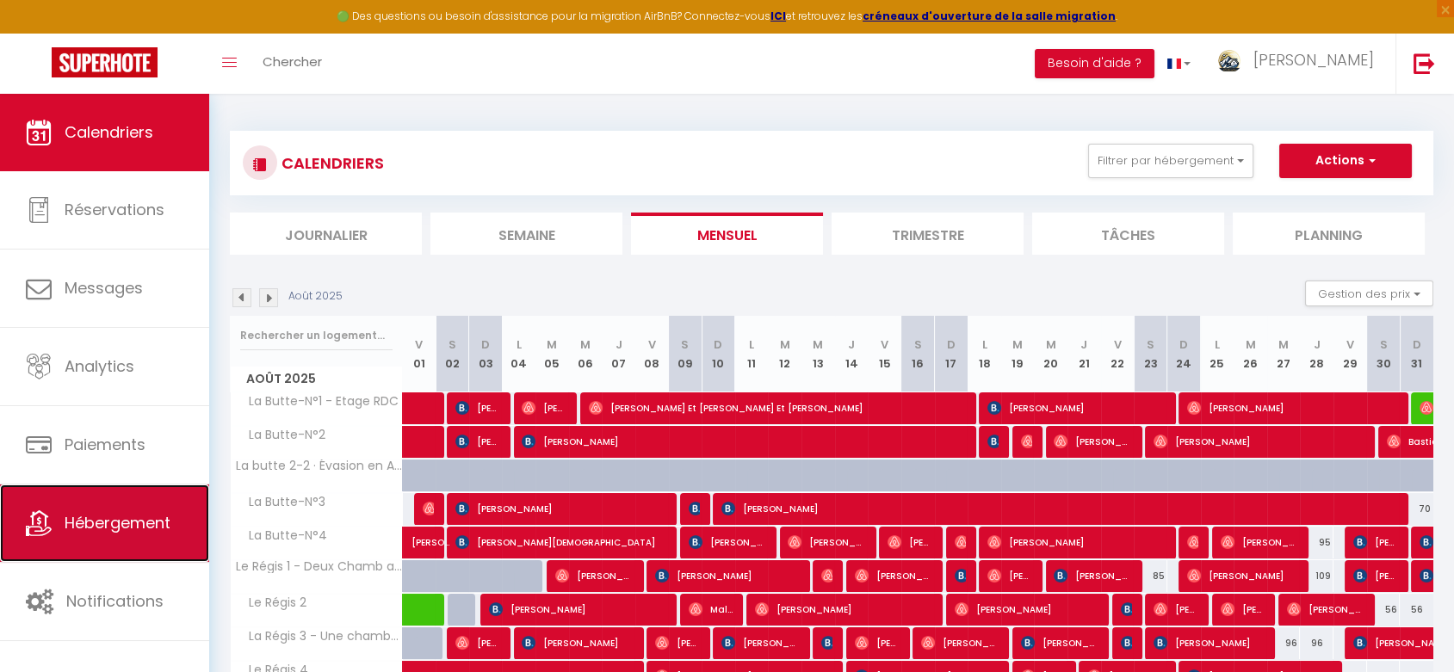
click at [98, 516] on span "Hébergement" at bounding box center [118, 523] width 106 height 22
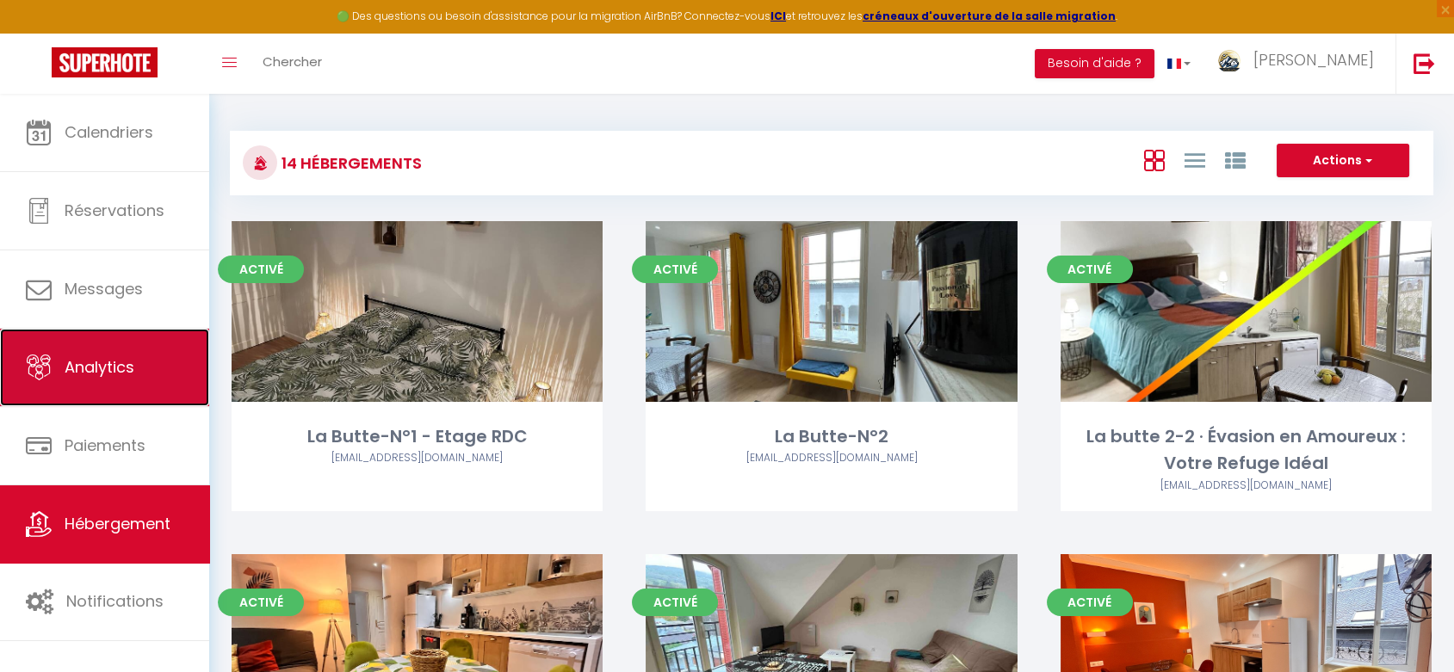
click at [114, 384] on link "Analytics" at bounding box center [104, 367] width 209 height 77
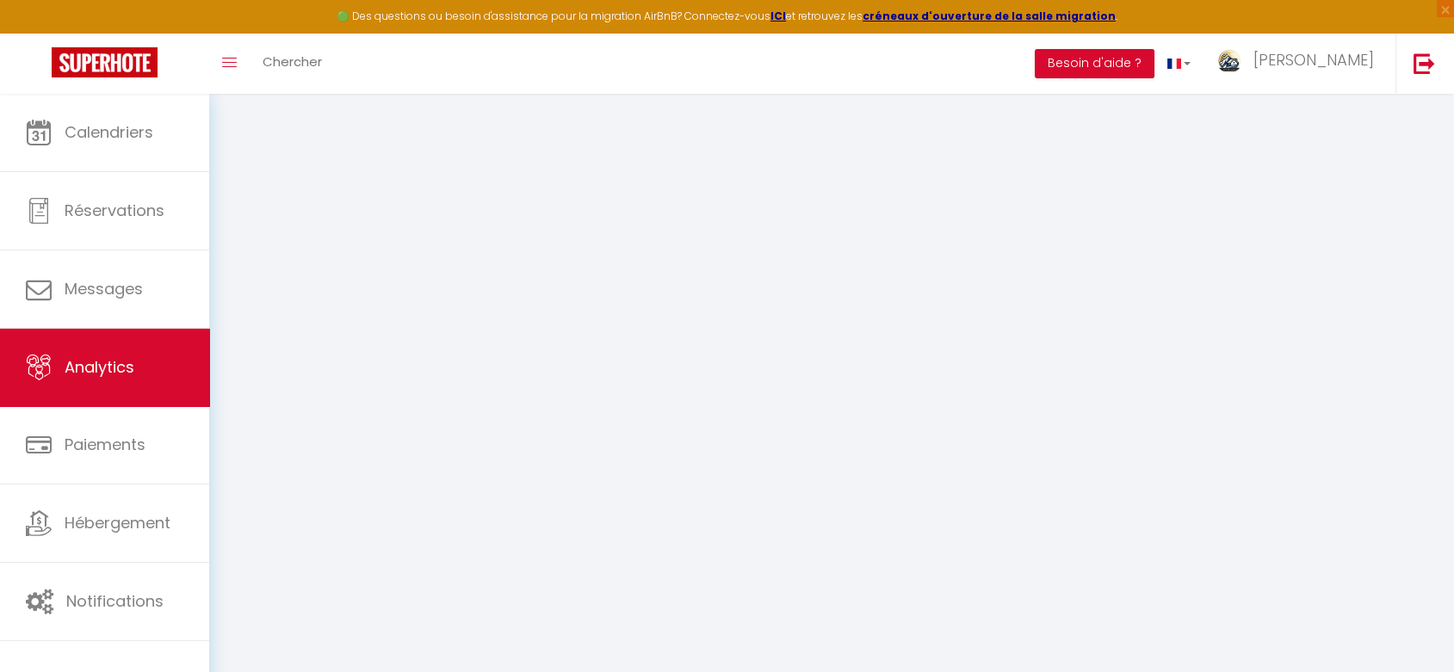
select select "2025"
select select "9"
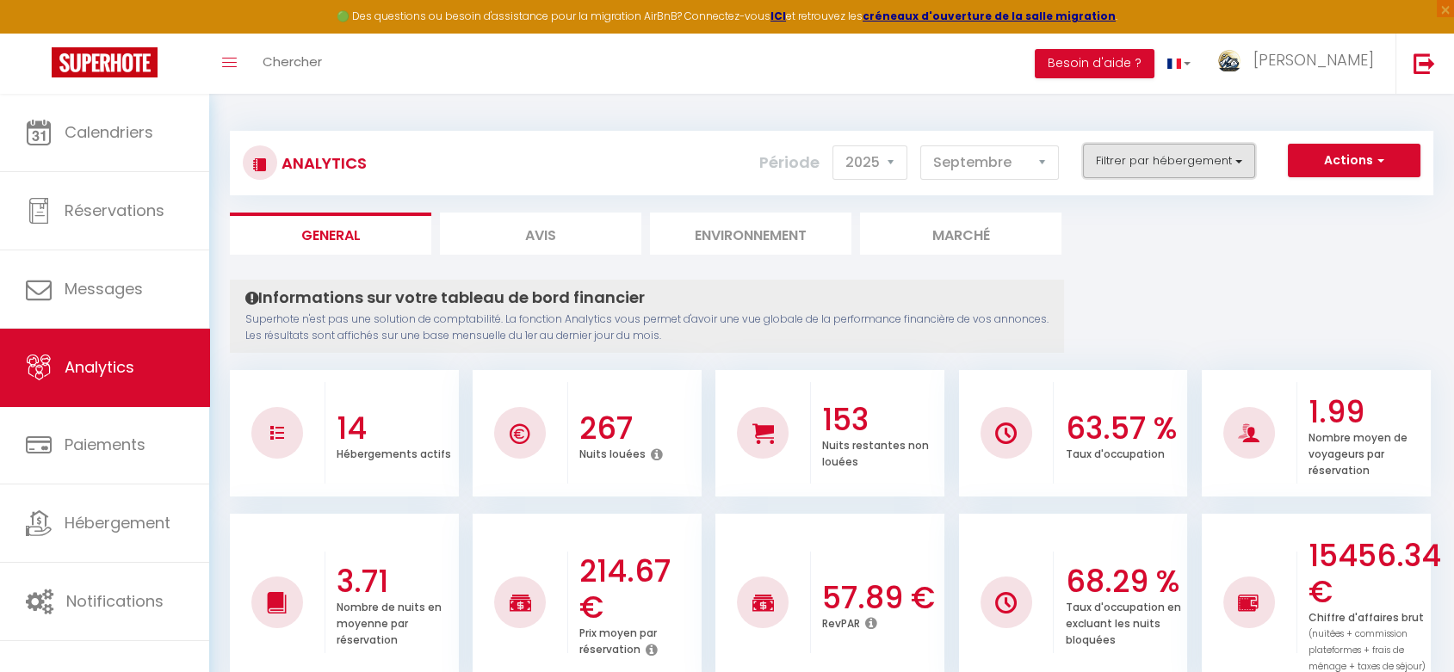
click at [1151, 164] on button "Filtrer par hébergement" at bounding box center [1169, 161] width 172 height 34
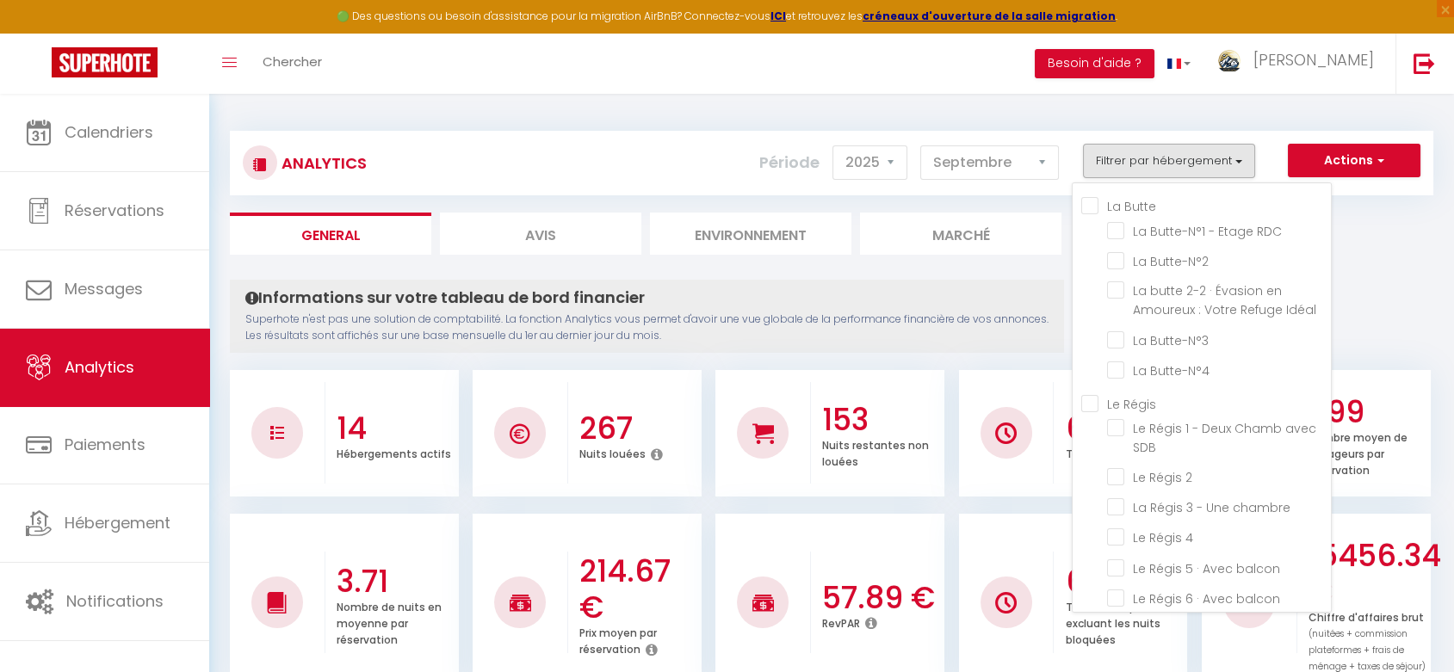
click at [1091, 204] on Butte "La Butte" at bounding box center [1206, 204] width 250 height 17
checkbox Butte "true"
checkbox RDC "true"
checkbox Butte-N°2 "true"
checkbox Idéal "true"
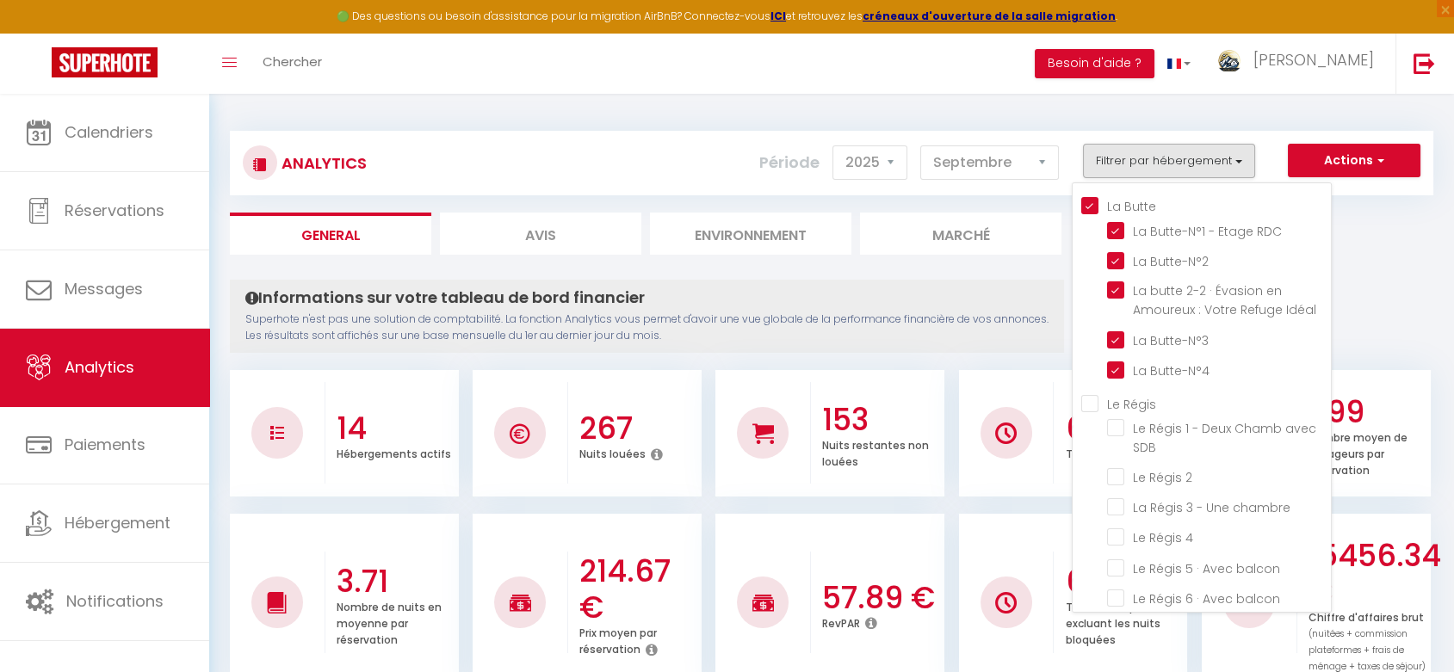
checkbox Butte-N°3 "true"
checkbox Butte-N°4 "true"
checkbox SDB "false"
checkbox 2 "false"
checkbox chambre "false"
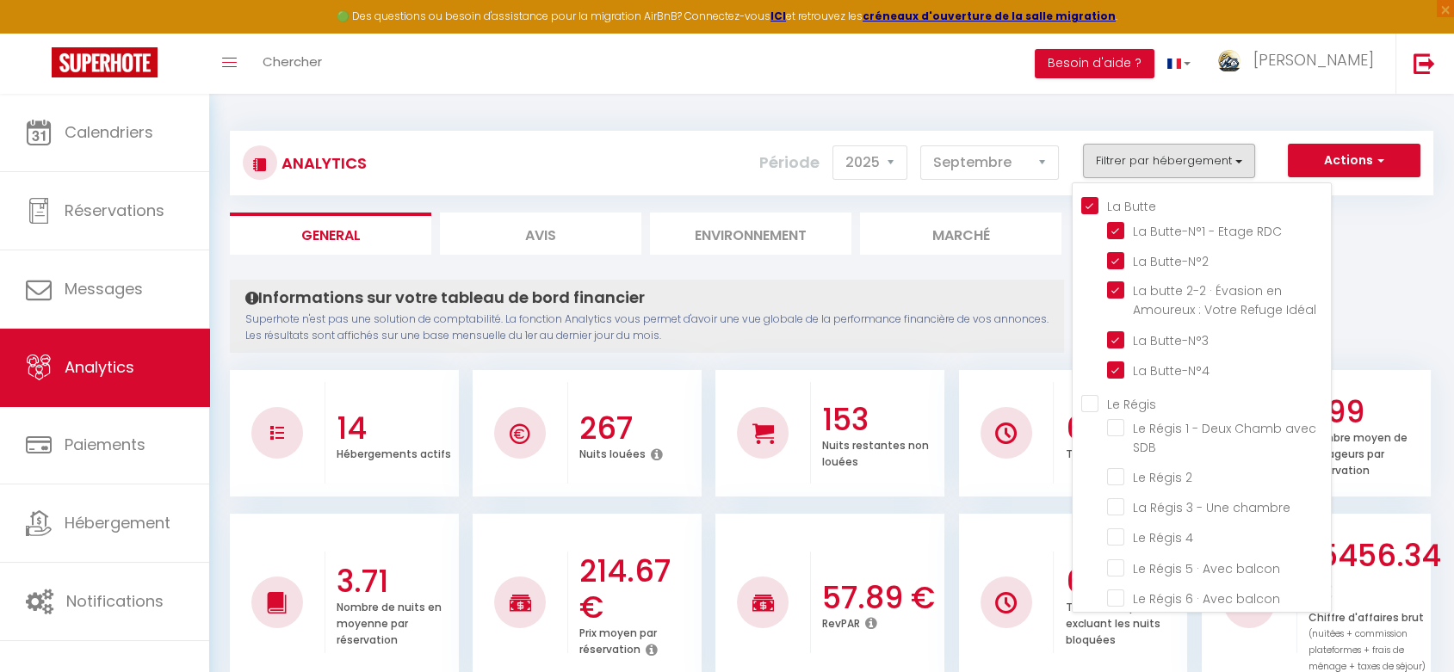
checkbox 4 "false"
checkbox balcon "false"
checkbox Chambre "false"
checkbox vue "false"
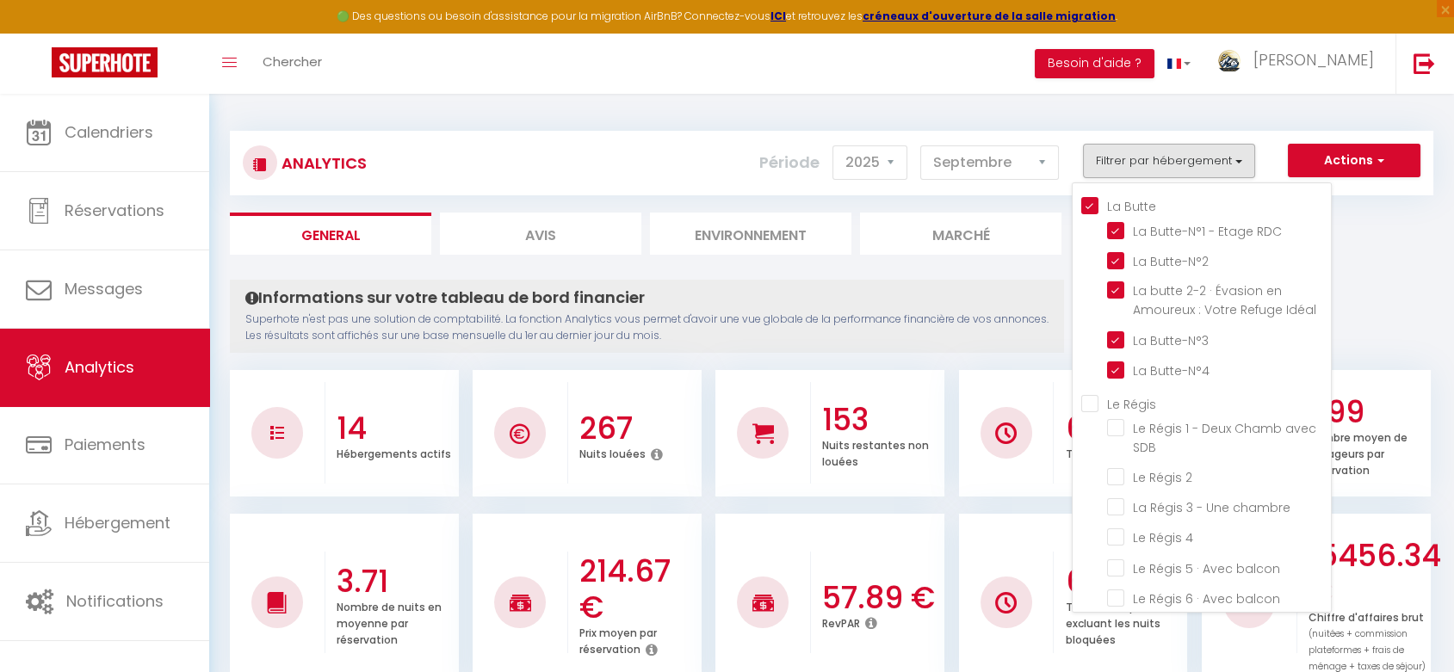
checkbox vue "false"
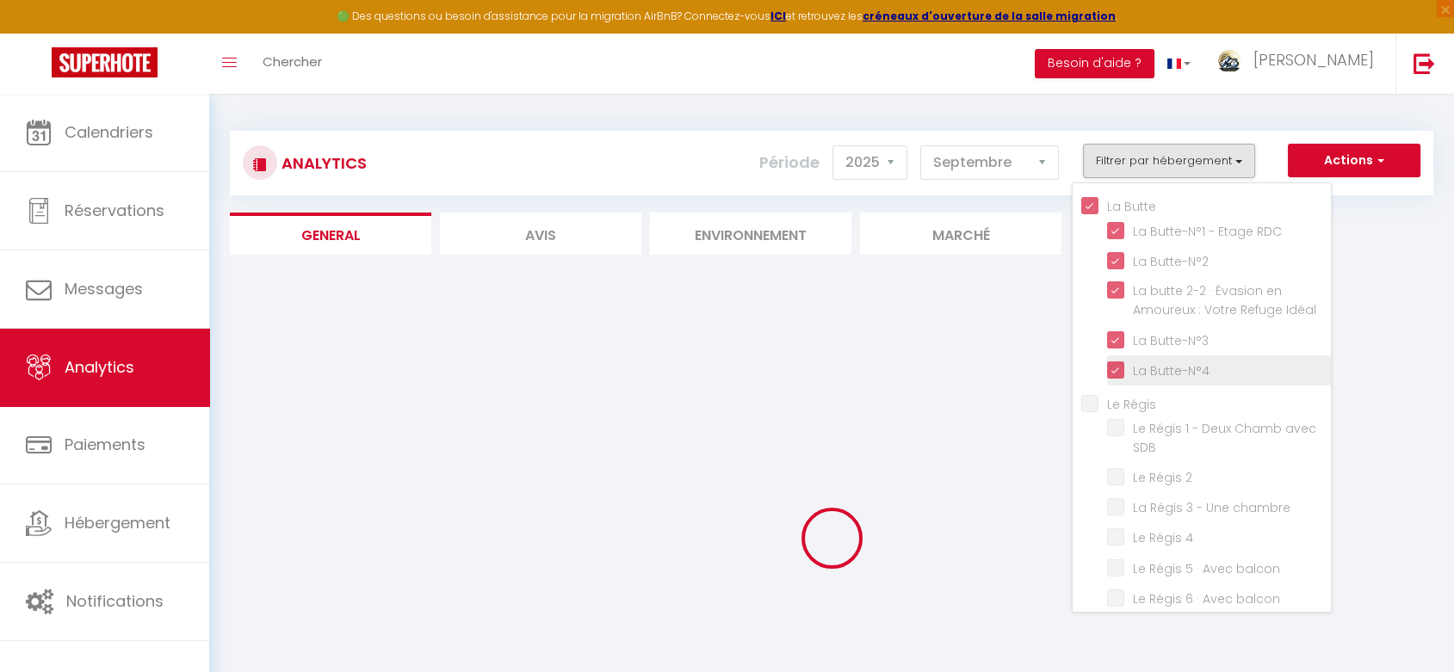
checkbox SDB "false"
checkbox 2 "false"
checkbox chambre "false"
checkbox 4 "false"
checkbox balcon "false"
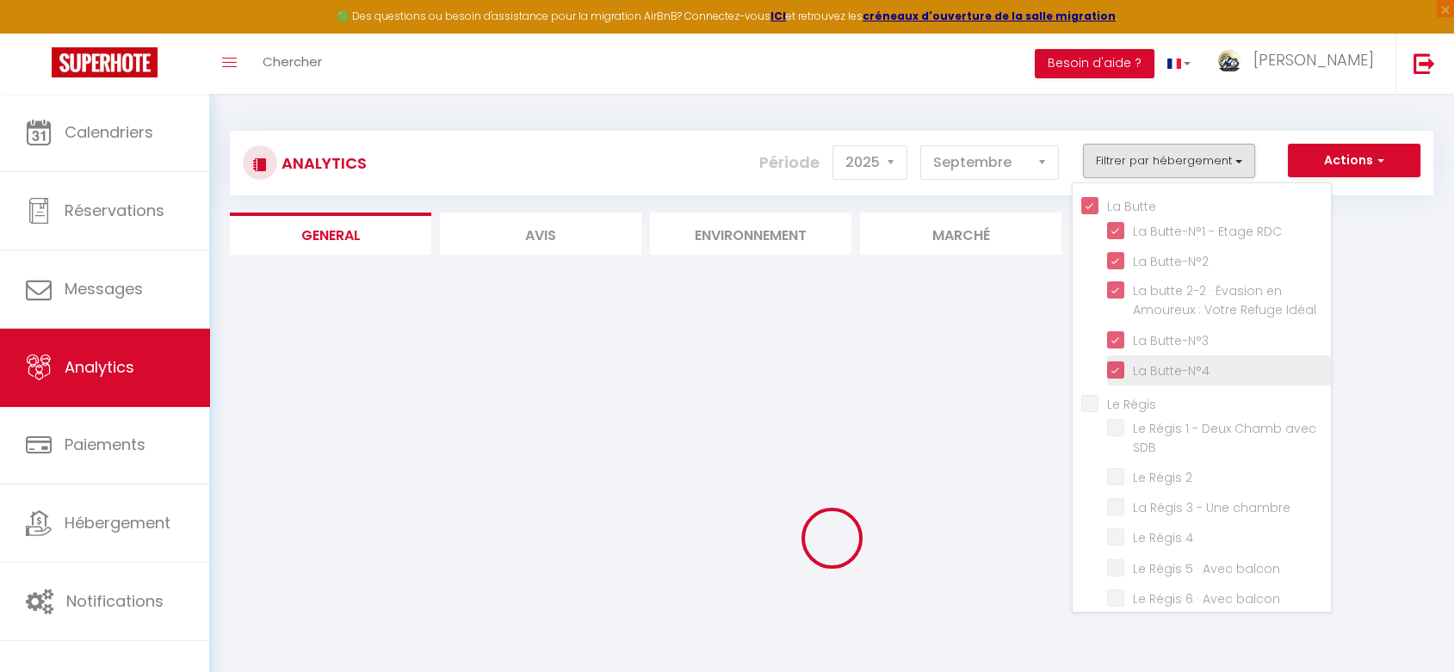
checkbox balcon "false"
checkbox Chambre "false"
checkbox vue "false"
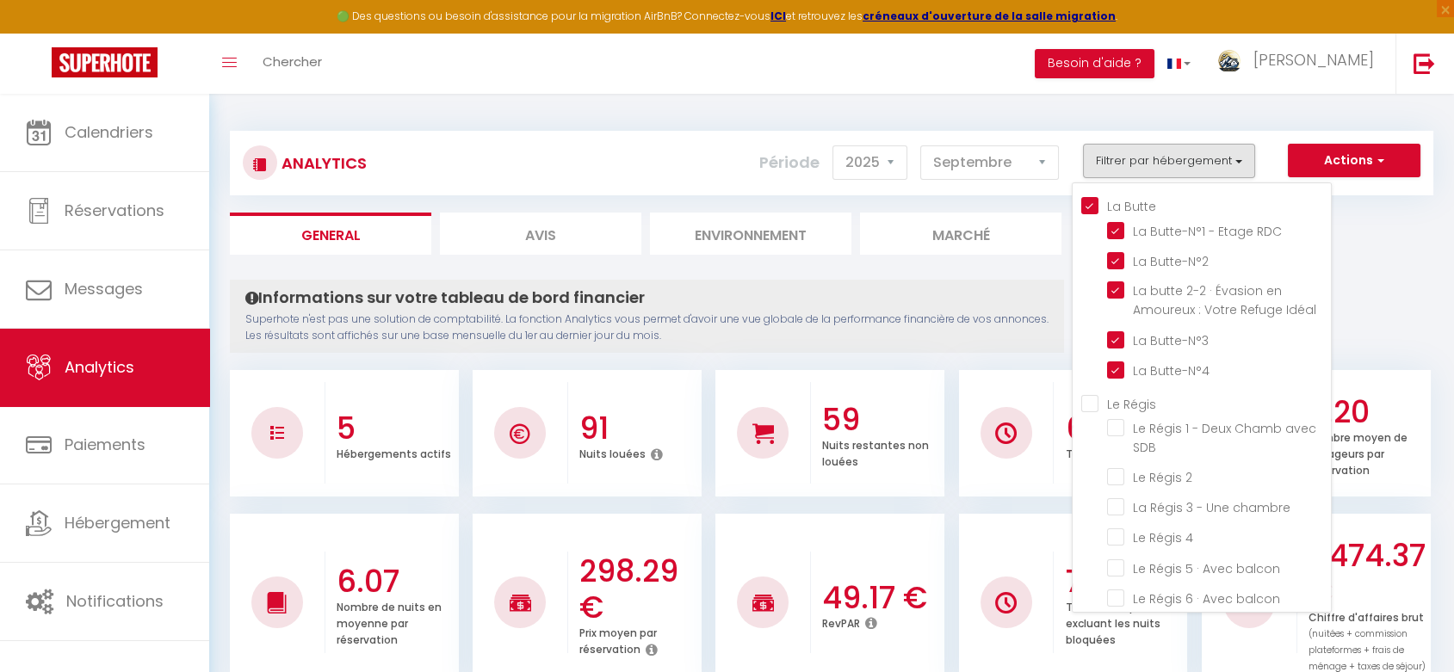
click at [1092, 400] on Régis "Le Régis" at bounding box center [1206, 402] width 250 height 17
checkbox Régis "true"
checkbox SDB "true"
checkbox 2 "true"
checkbox chambre "true"
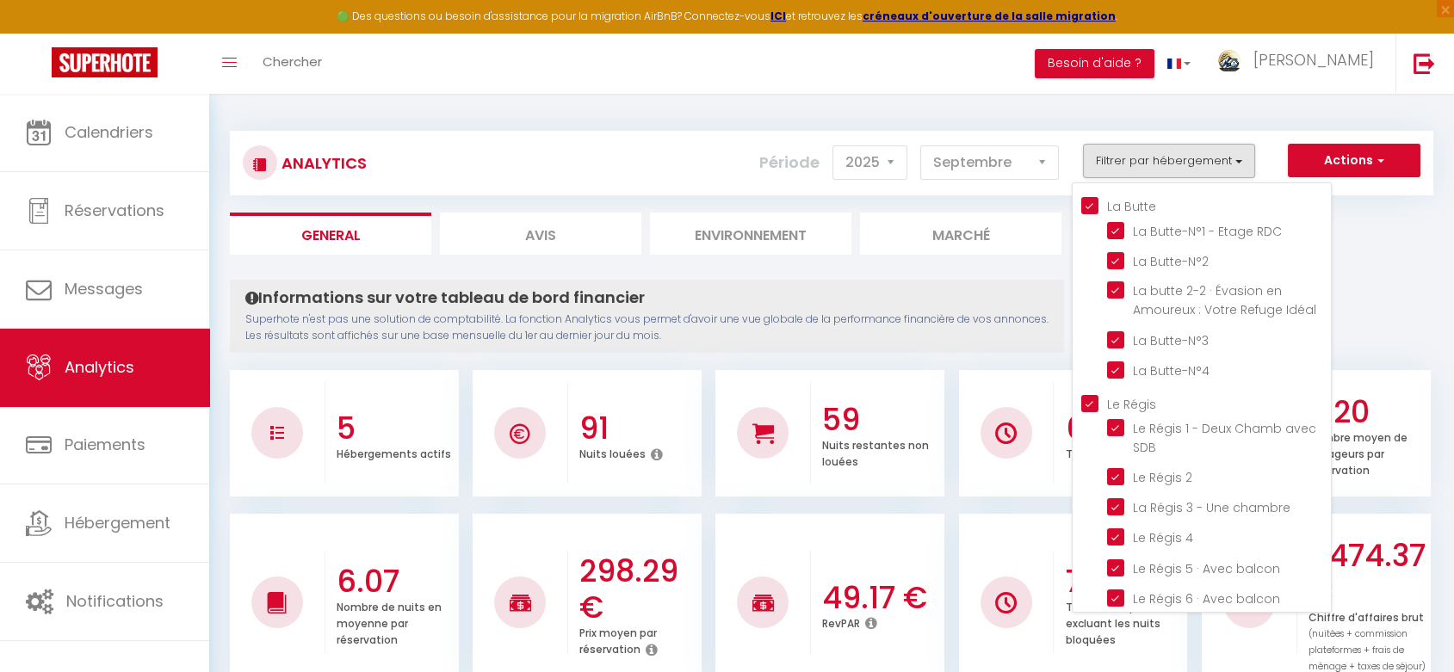
checkbox 4 "true"
checkbox balcon "true"
checkbox Chambre "true"
checkbox vue "true"
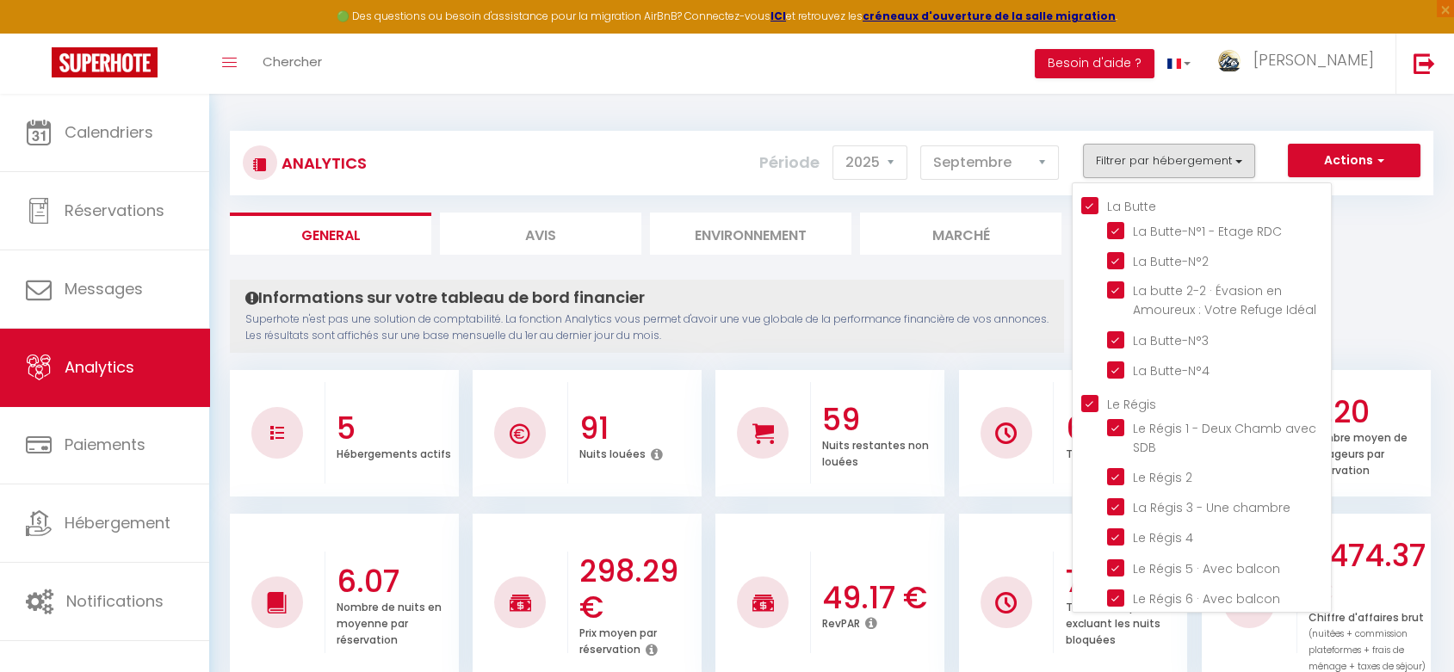
checkbox vue "true"
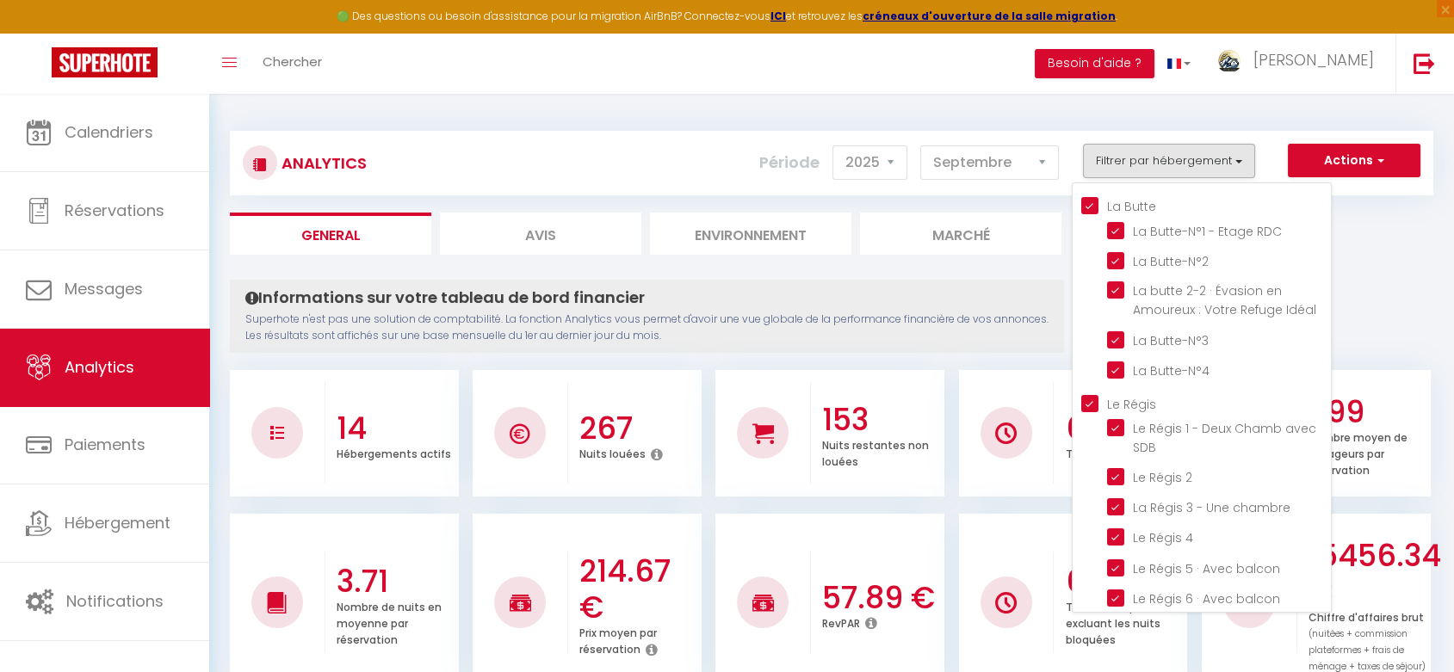
click at [1011, 309] on div "Informations sur votre tableau de bord financier Superhote n'est pas une soluti…" at bounding box center [647, 316] width 834 height 73
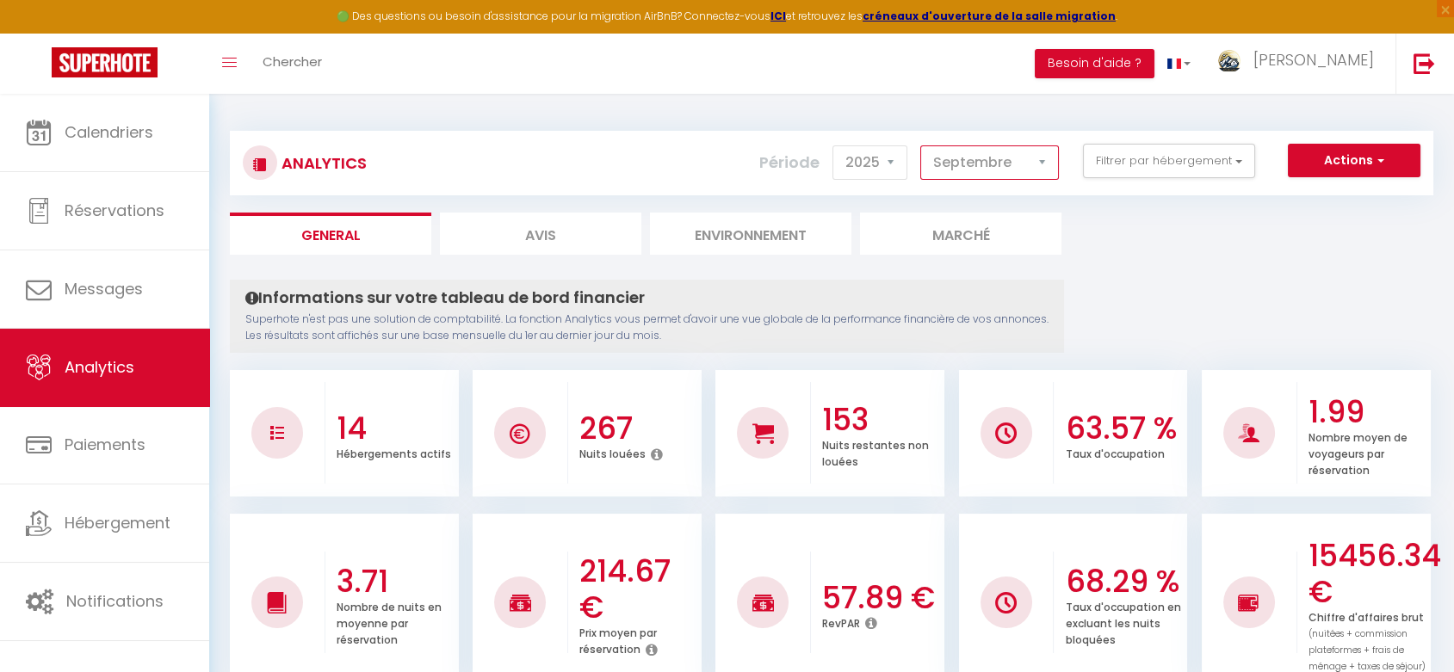
click at [1019, 170] on select "[PERSON_NAME] Mars Avril Mai Juin Juillet Août Septembre Octobre Novembre Décem…" at bounding box center [989, 162] width 139 height 34
select select "8"
click at [923, 145] on select "[PERSON_NAME] Mars Avril Mai Juin Juillet Août Septembre Octobre Novembre Décem…" at bounding box center [989, 162] width 139 height 34
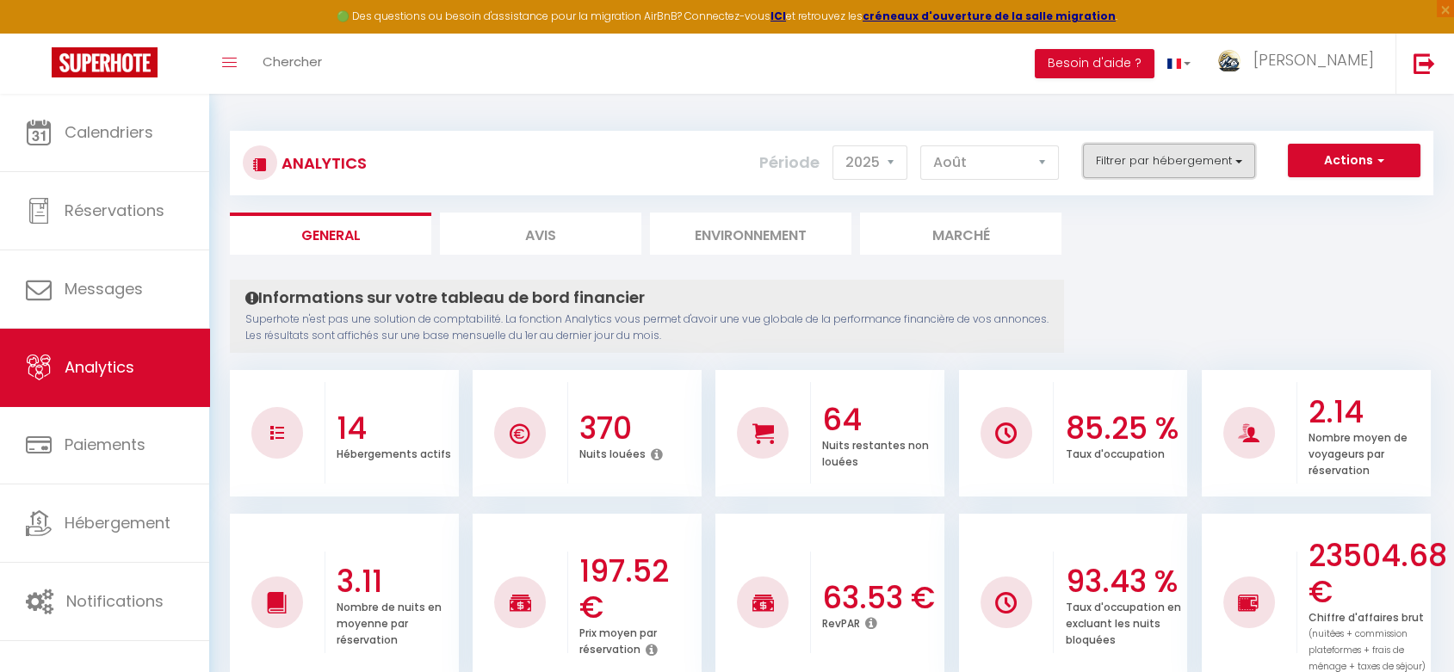
click at [1174, 164] on button "Filtrer par hébergement" at bounding box center [1169, 161] width 172 height 34
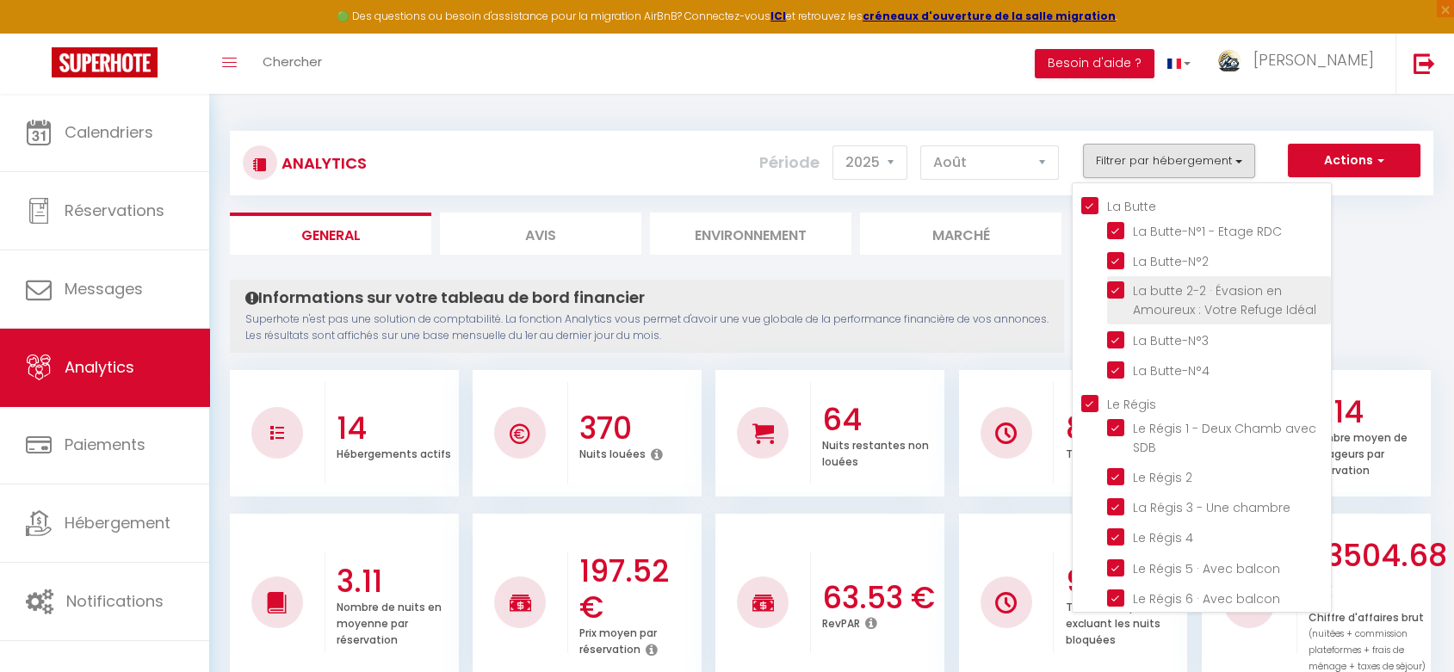
click at [1117, 283] on Idéal "checkbox" at bounding box center [1219, 289] width 224 height 17
checkbox Idéal "false"
checkbox Butte "false"
click at [950, 329] on p "Superhote n'est pas une solution de comptabilité. La fonction Analytics vous pe…" at bounding box center [646, 328] width 803 height 33
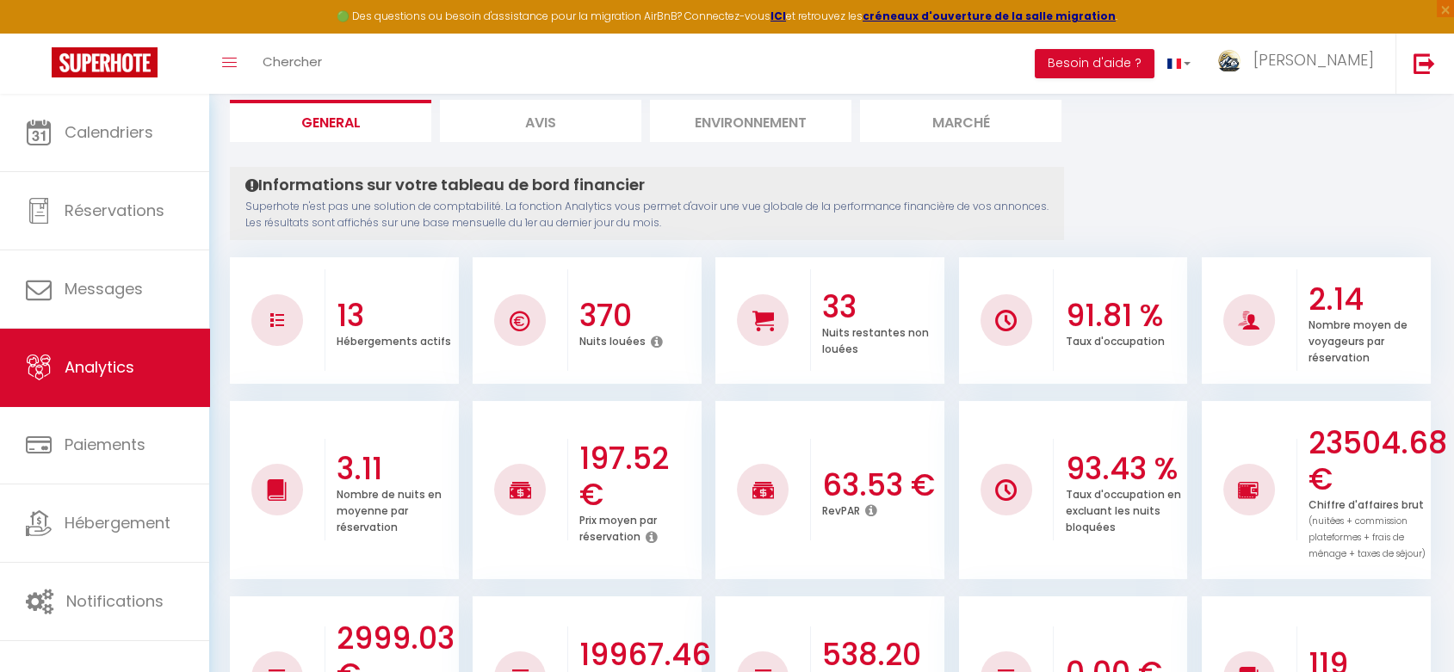
scroll to position [96, 0]
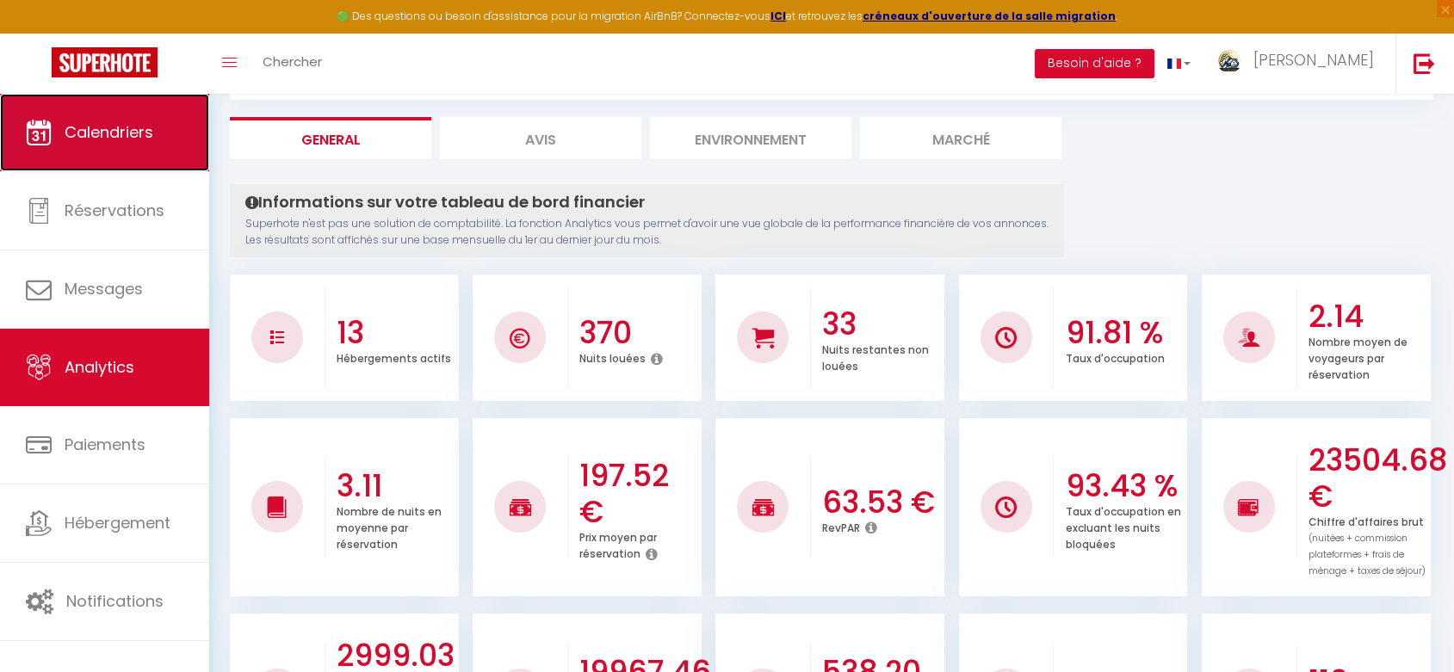
click at [143, 151] on link "Calendriers" at bounding box center [104, 132] width 209 height 77
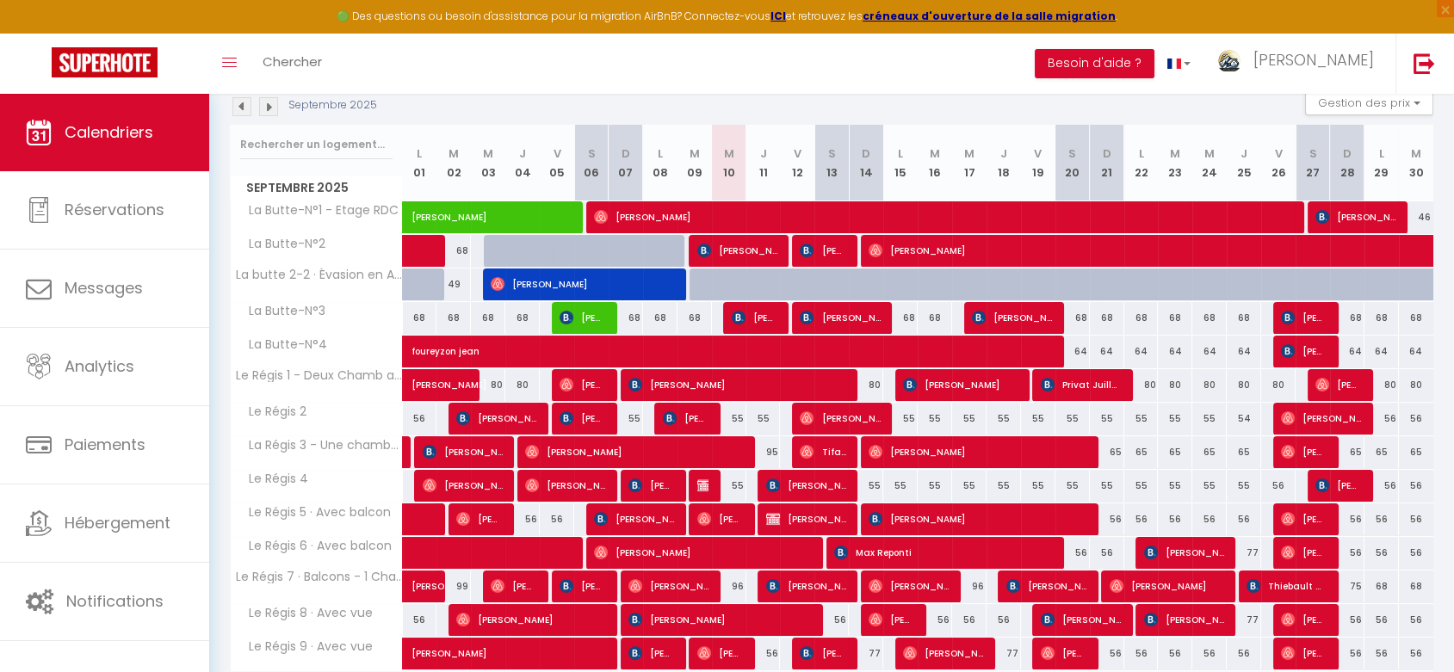
scroll to position [96, 0]
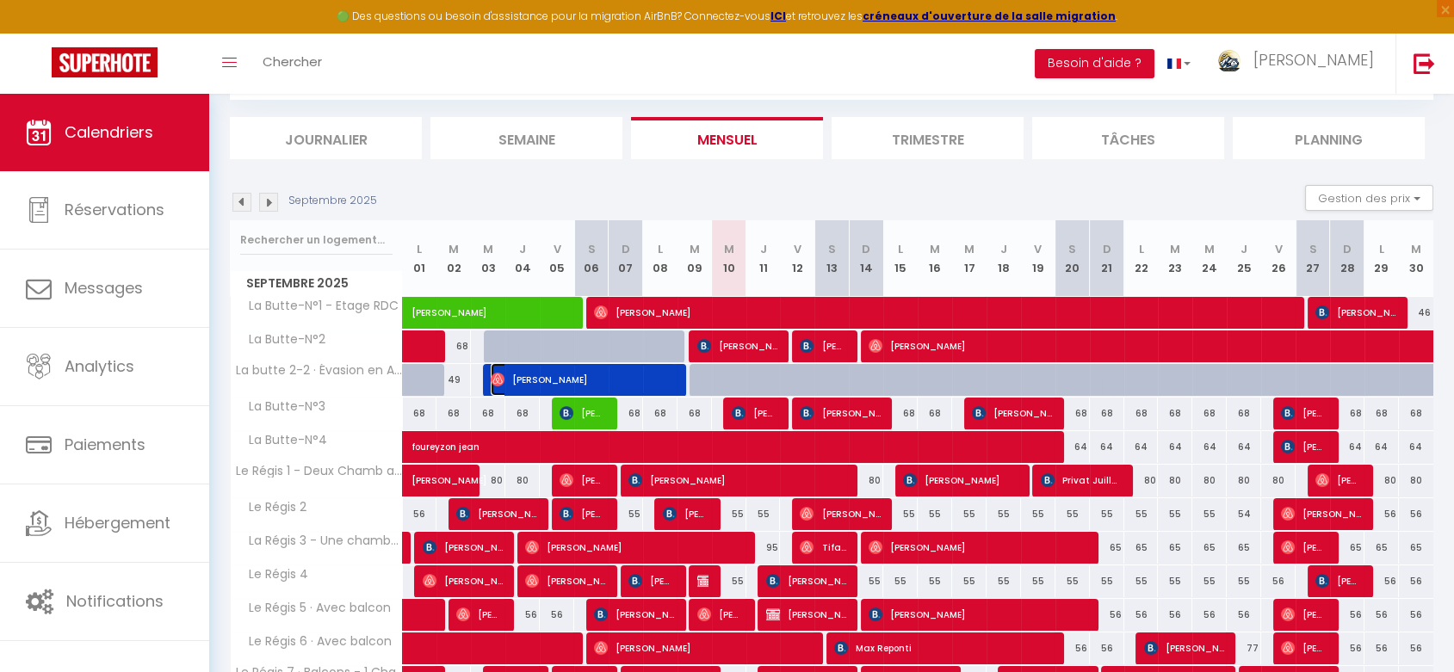
click at [640, 385] on span "[PERSON_NAME]" at bounding box center [582, 379] width 183 height 33
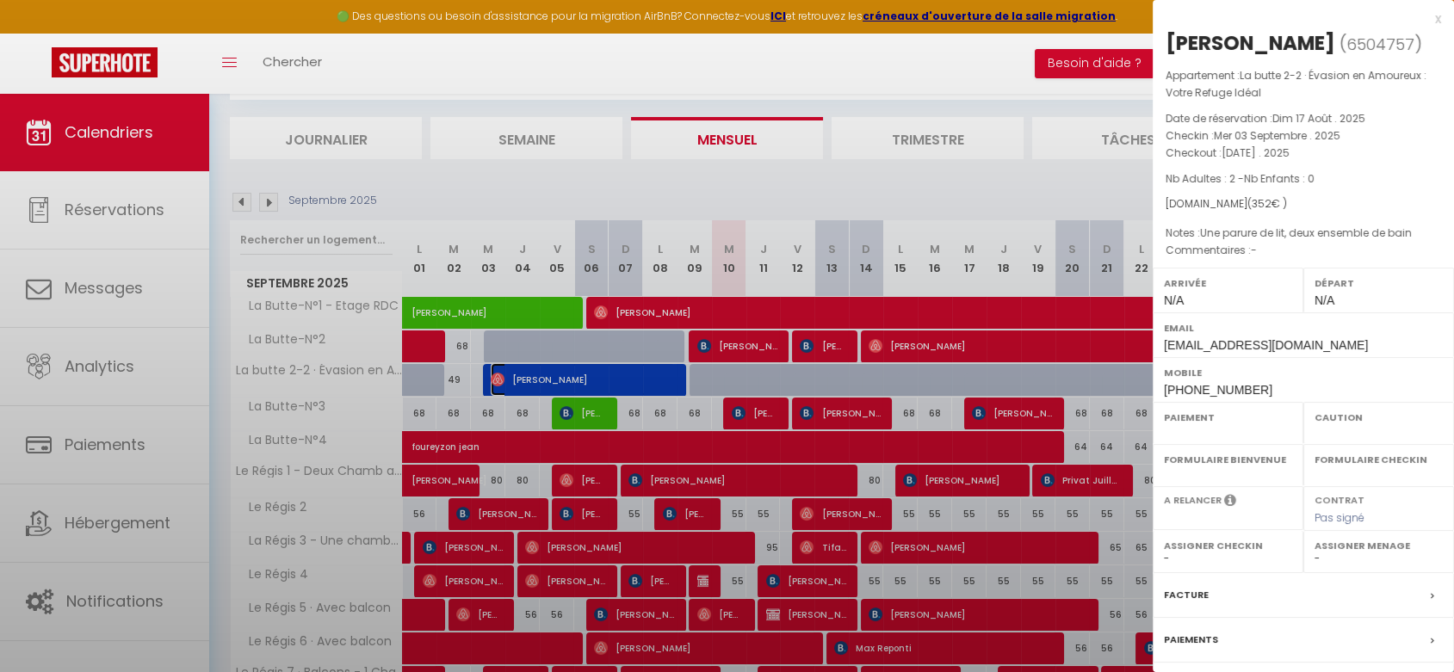
select select "OK"
select select "0"
select select "1"
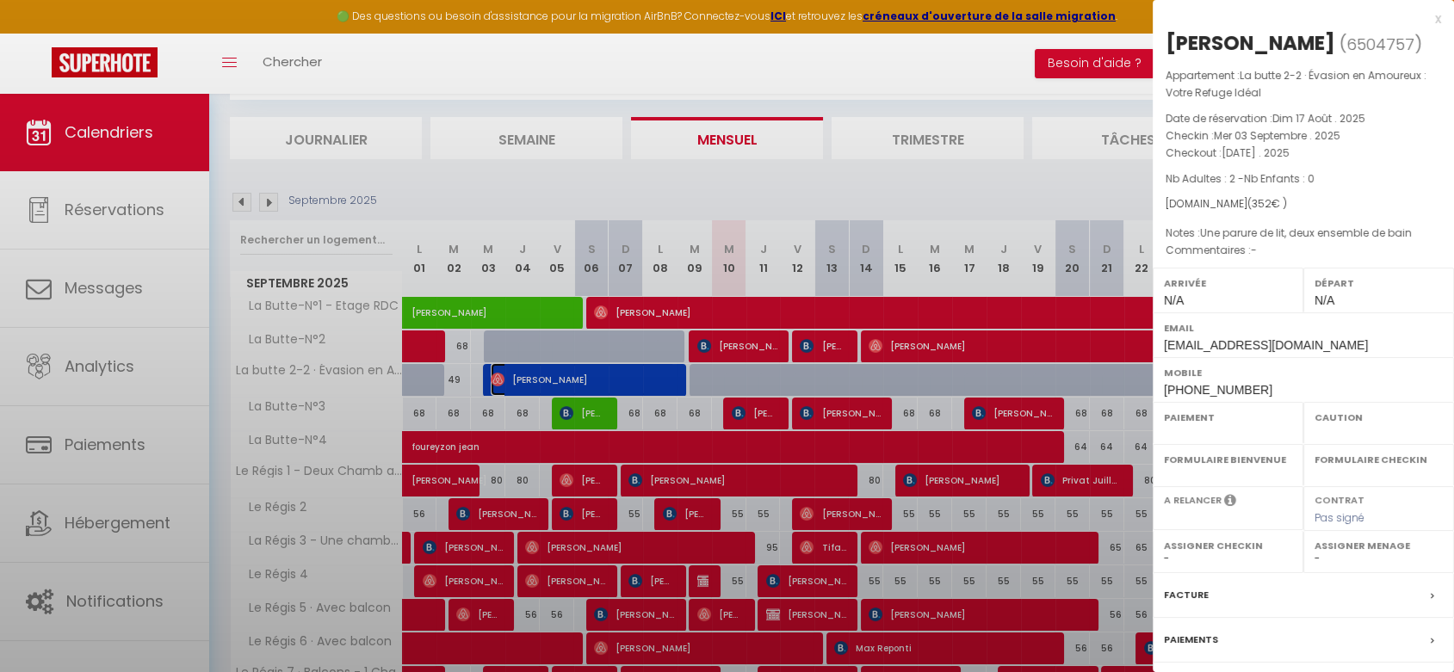
select select
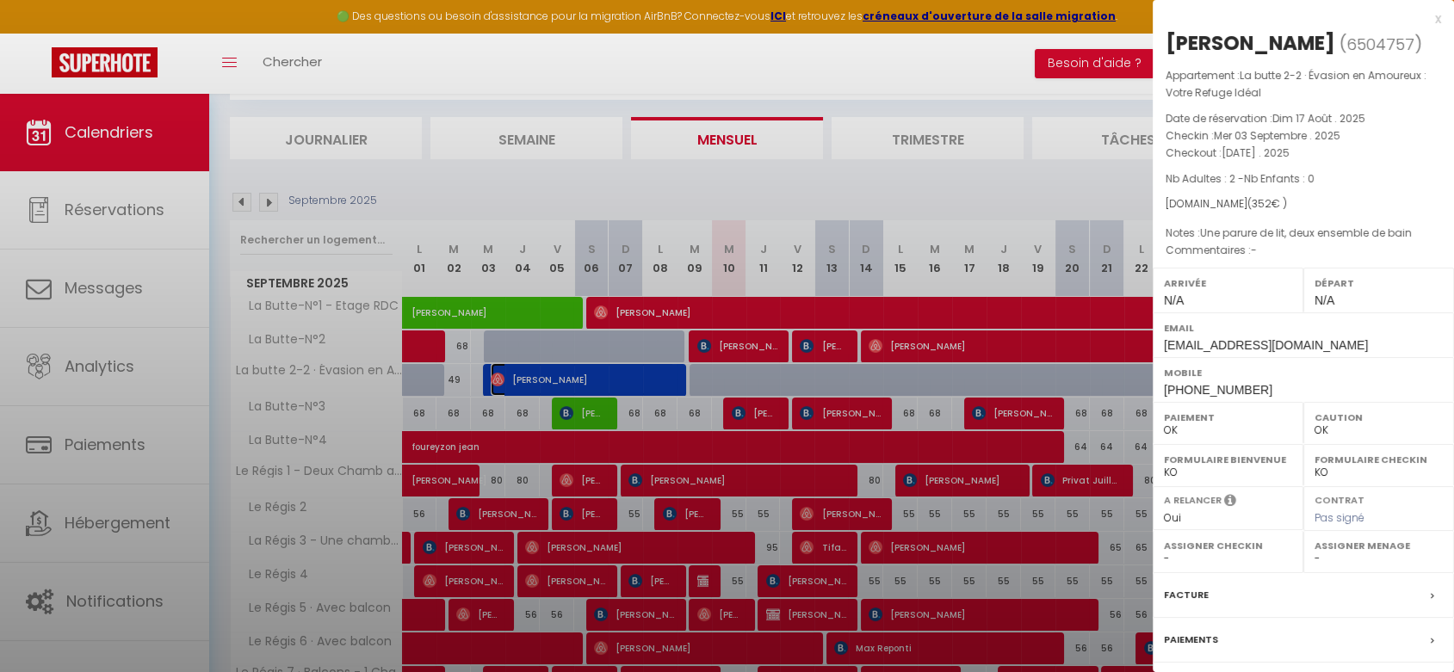
select select "46497"
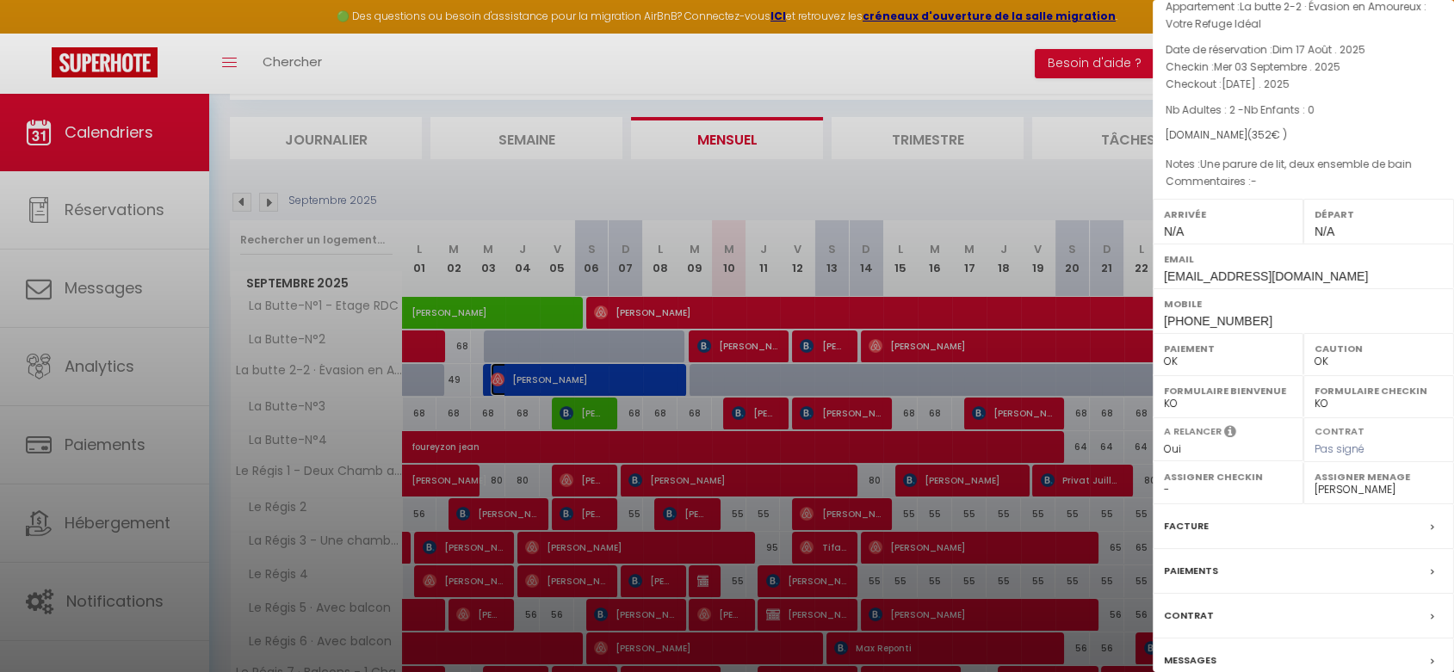
scroll to position [145, 0]
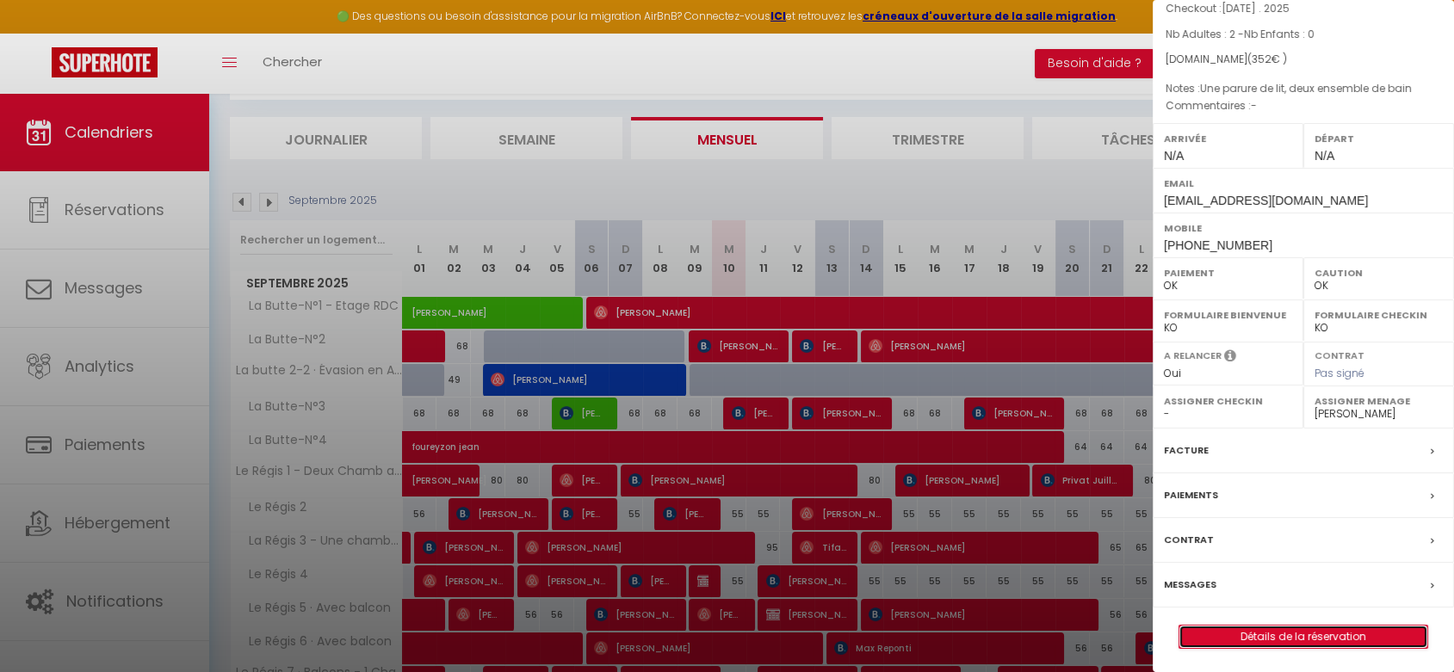
click at [1281, 632] on link "Détails de la réservation" at bounding box center [1303, 637] width 248 height 22
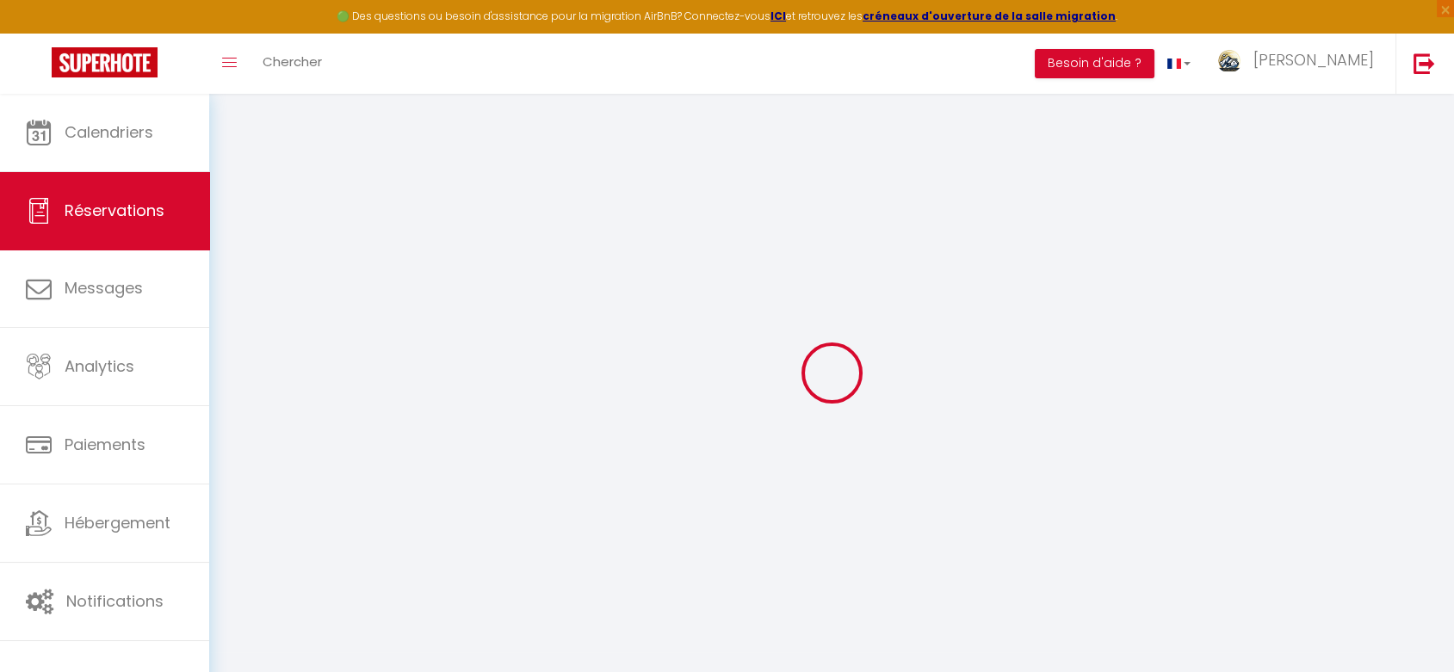
type input "Nolwenn"
type input "Morin"
type input "[EMAIL_ADDRESS][DOMAIN_NAME]"
type input "[PHONE_NUMBER]"
select select
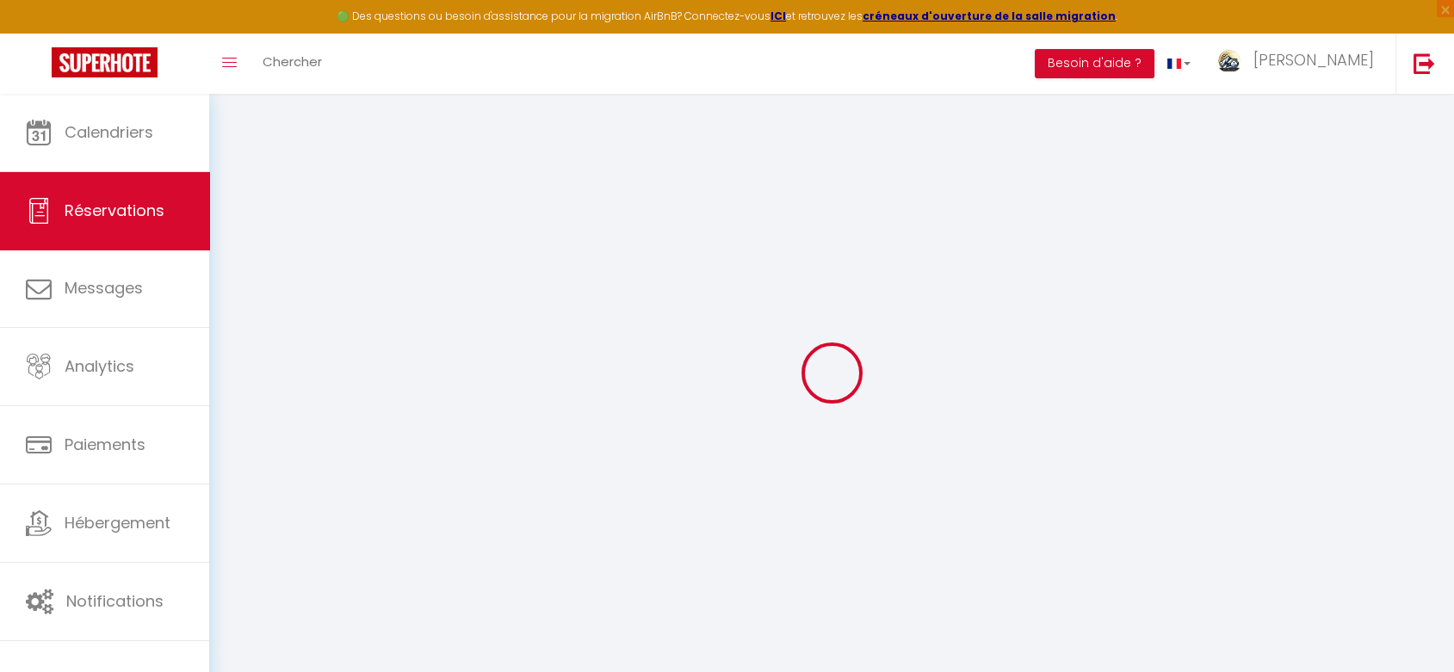
type input "52.8"
select select "66114"
select select "1"
select select
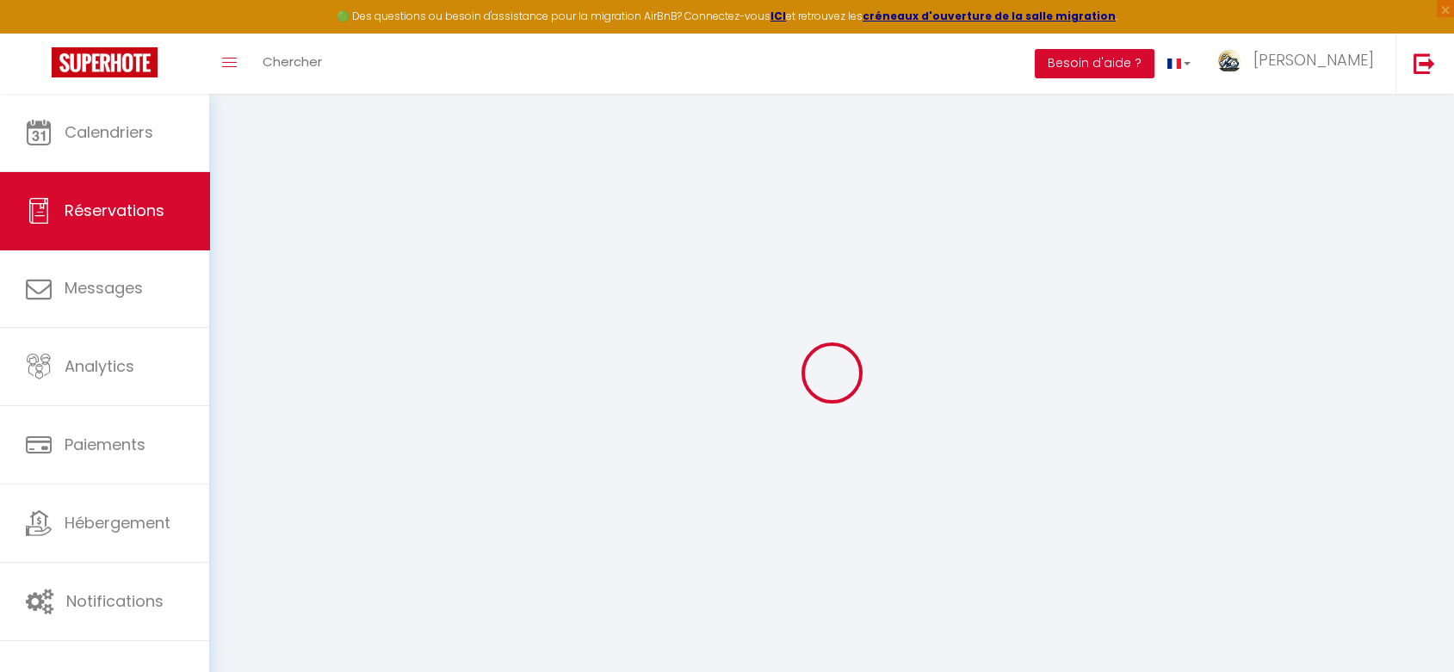
type input "2"
select select "12"
select select
type input "294"
checkbox input "true"
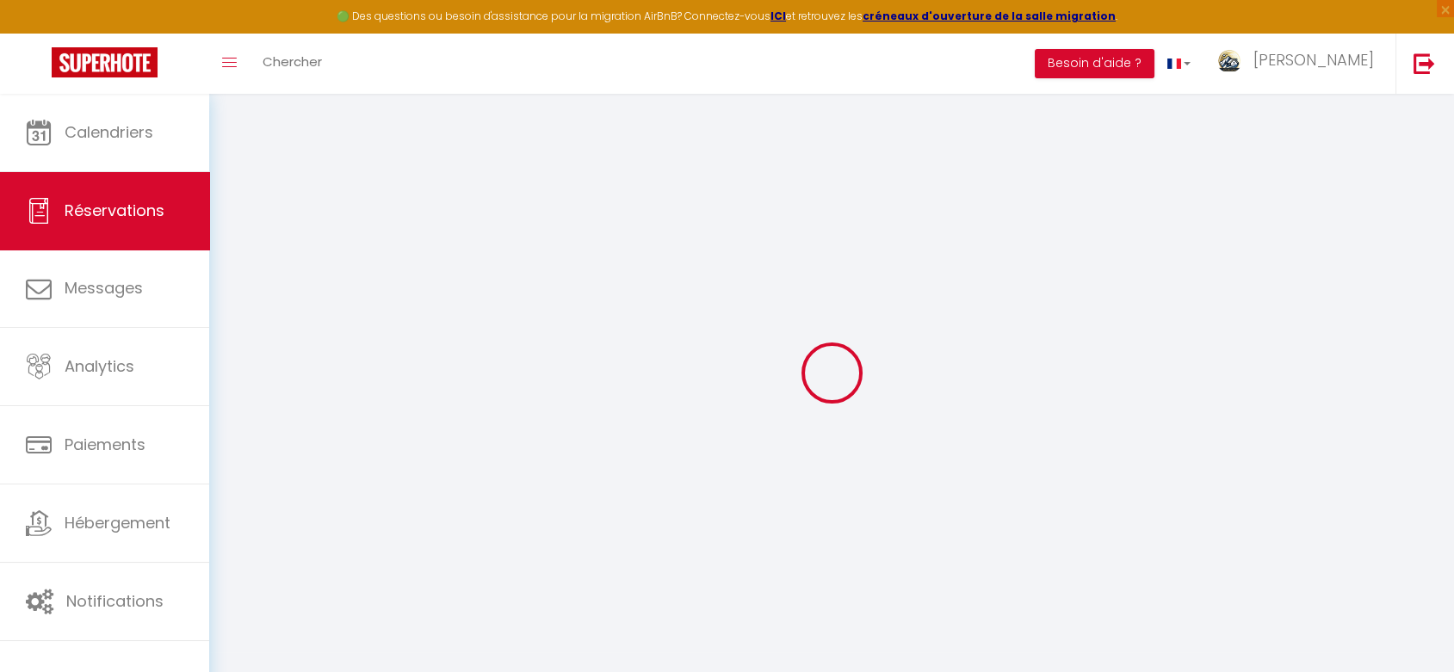
type input "0"
select select "1"
type input "0"
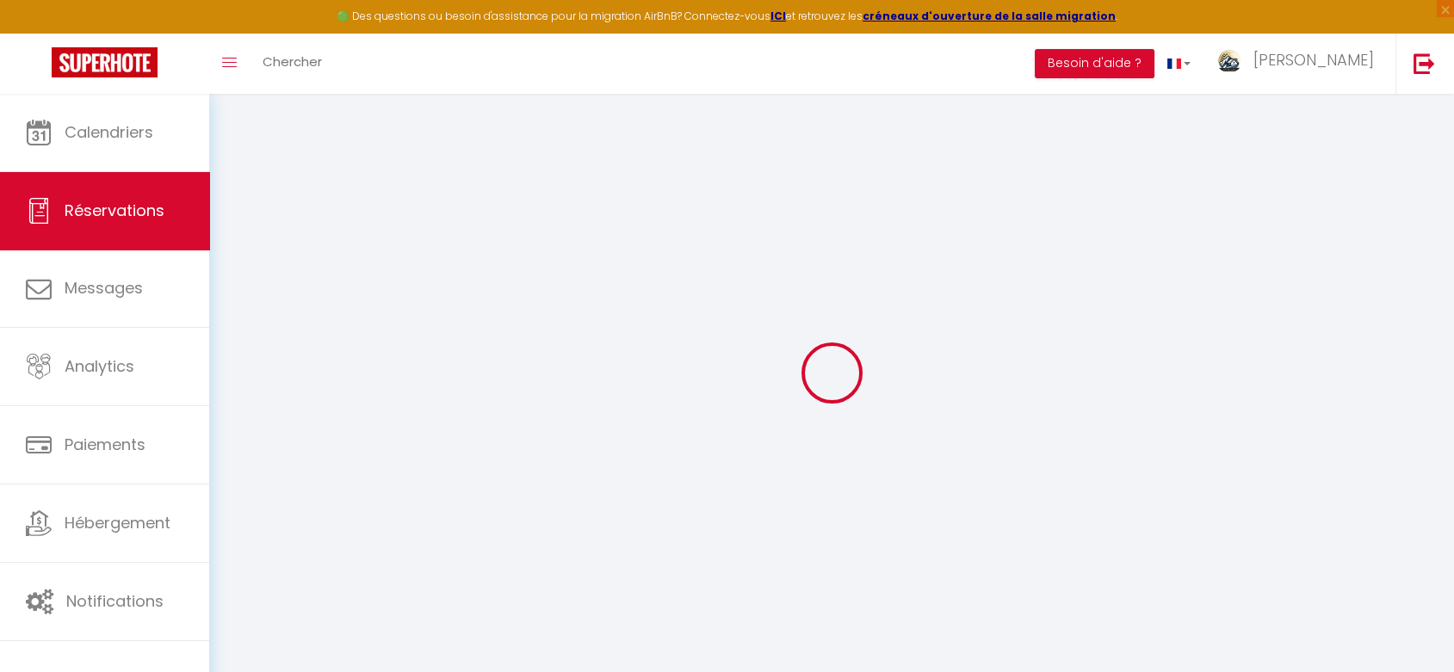
select select
select select "15"
checkbox input "true"
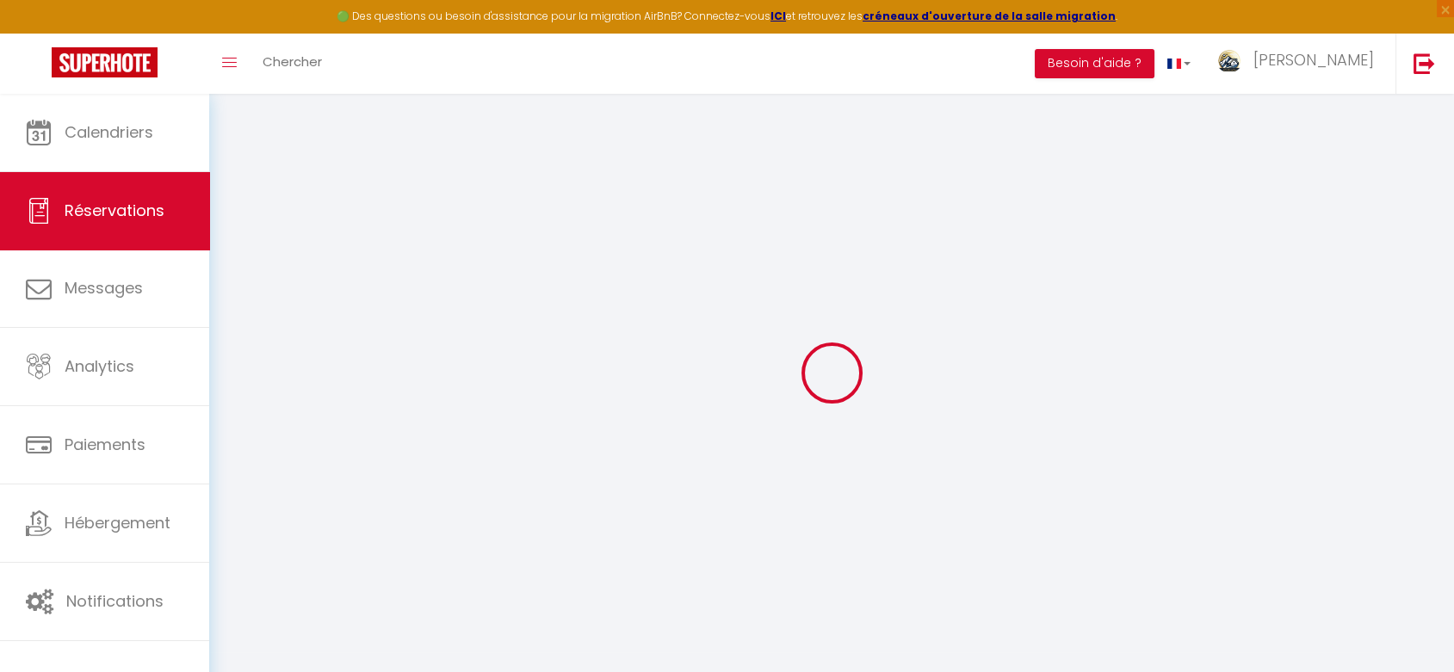
select select
checkbox input "true"
select select
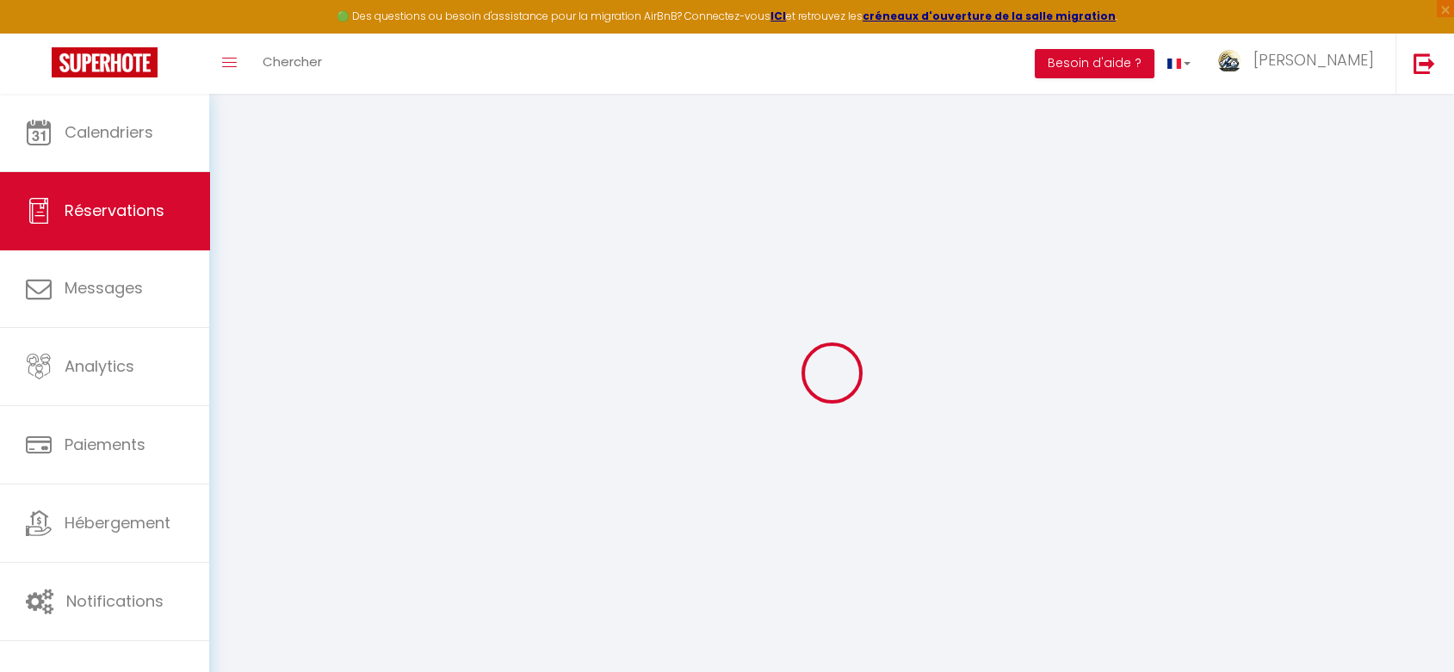
select select
checkbox input "true"
type textarea "Une parure de lit, deux ensemble de bain"
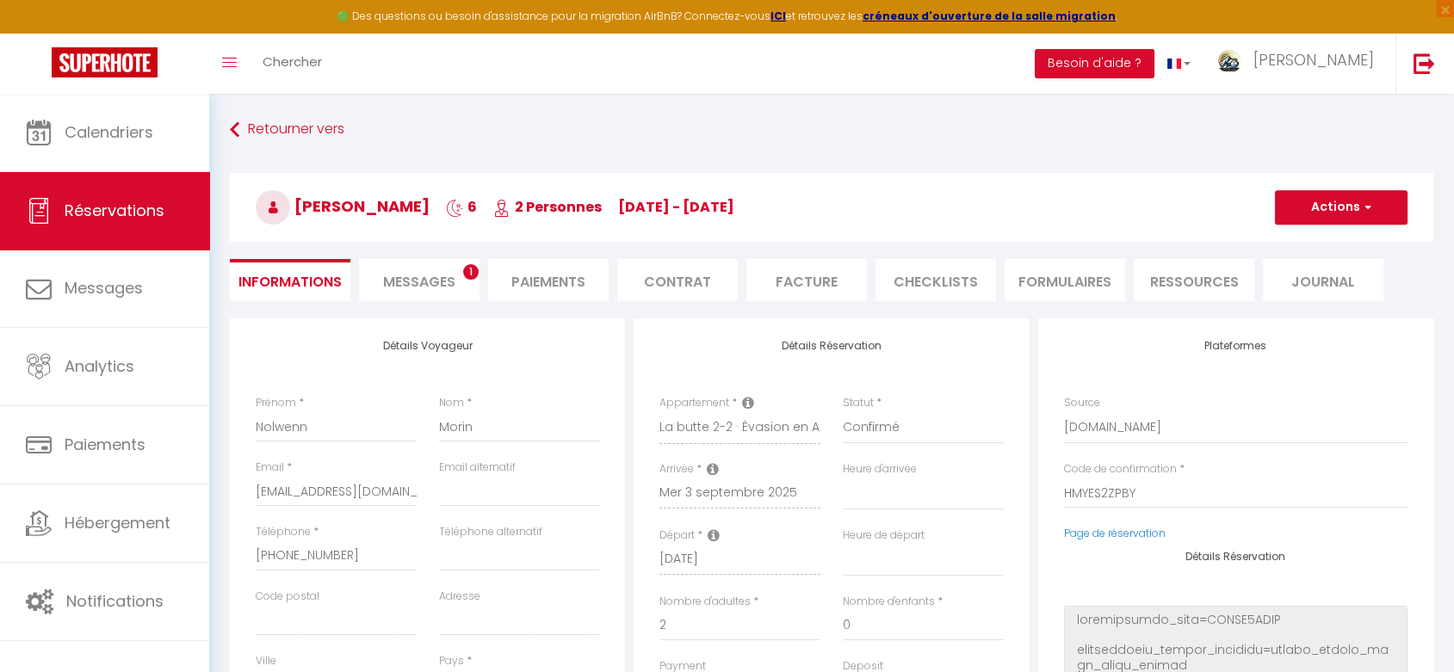
select select
type input "58"
select select
checkbox input "true"
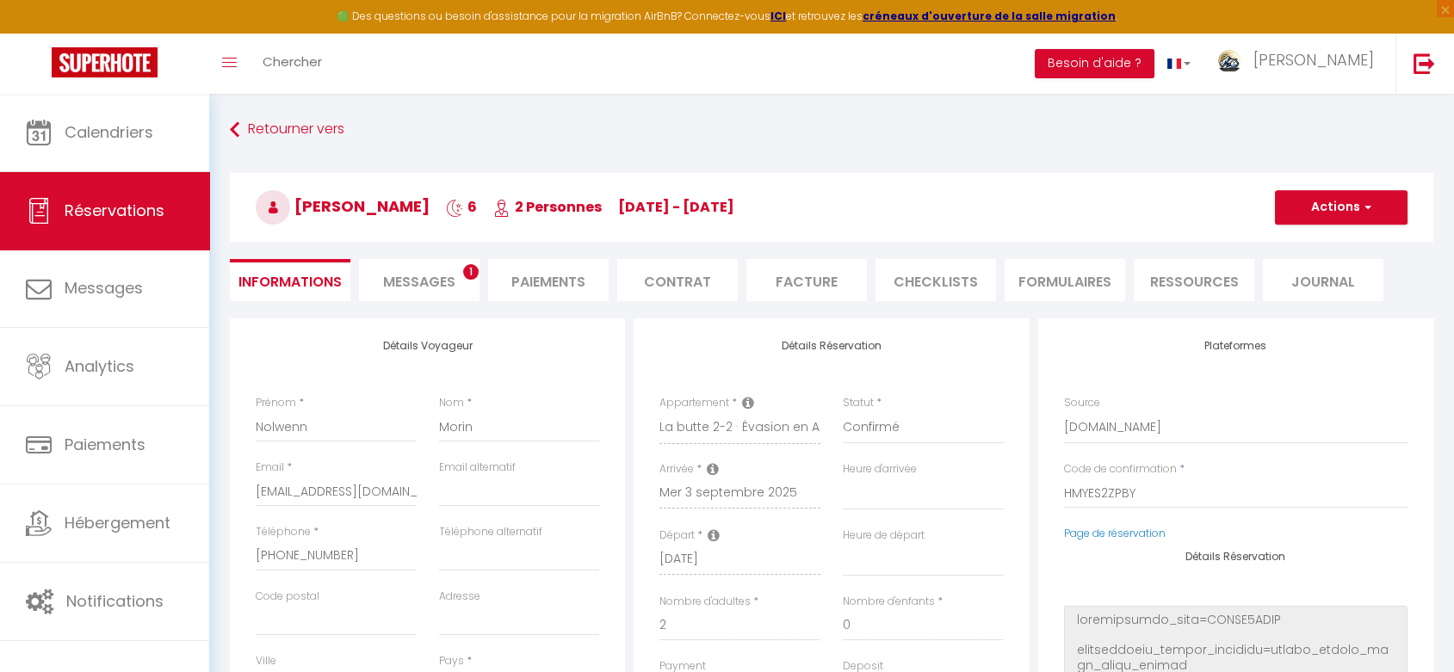
select select
checkbox input "true"
select select
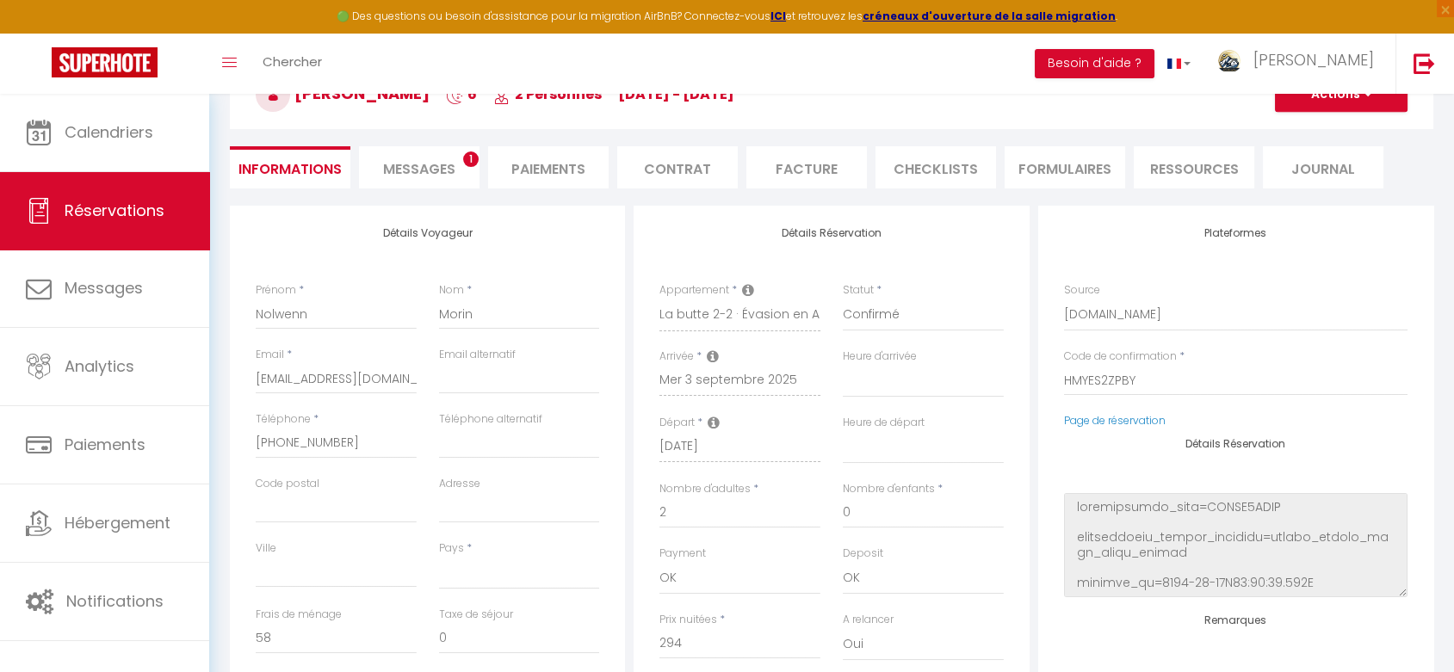
scroll to position [287, 0]
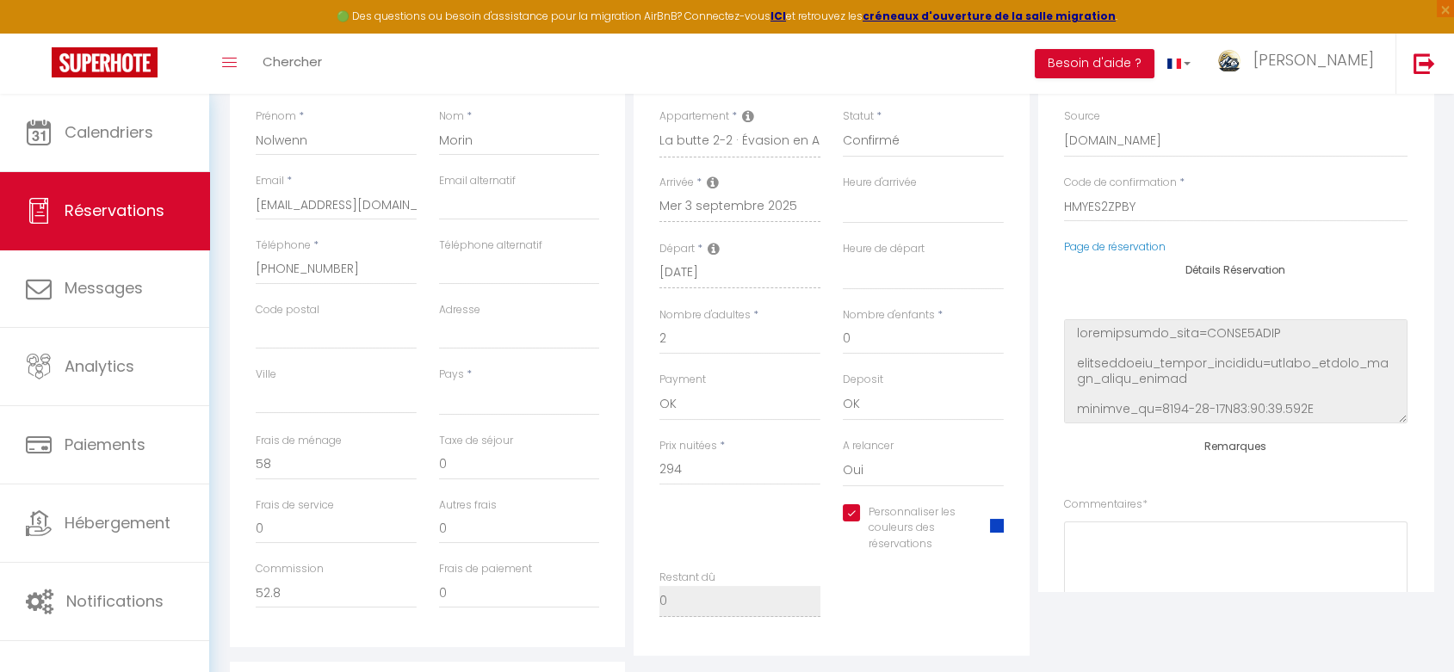
click at [991, 526] on span at bounding box center [997, 526] width 14 height 14
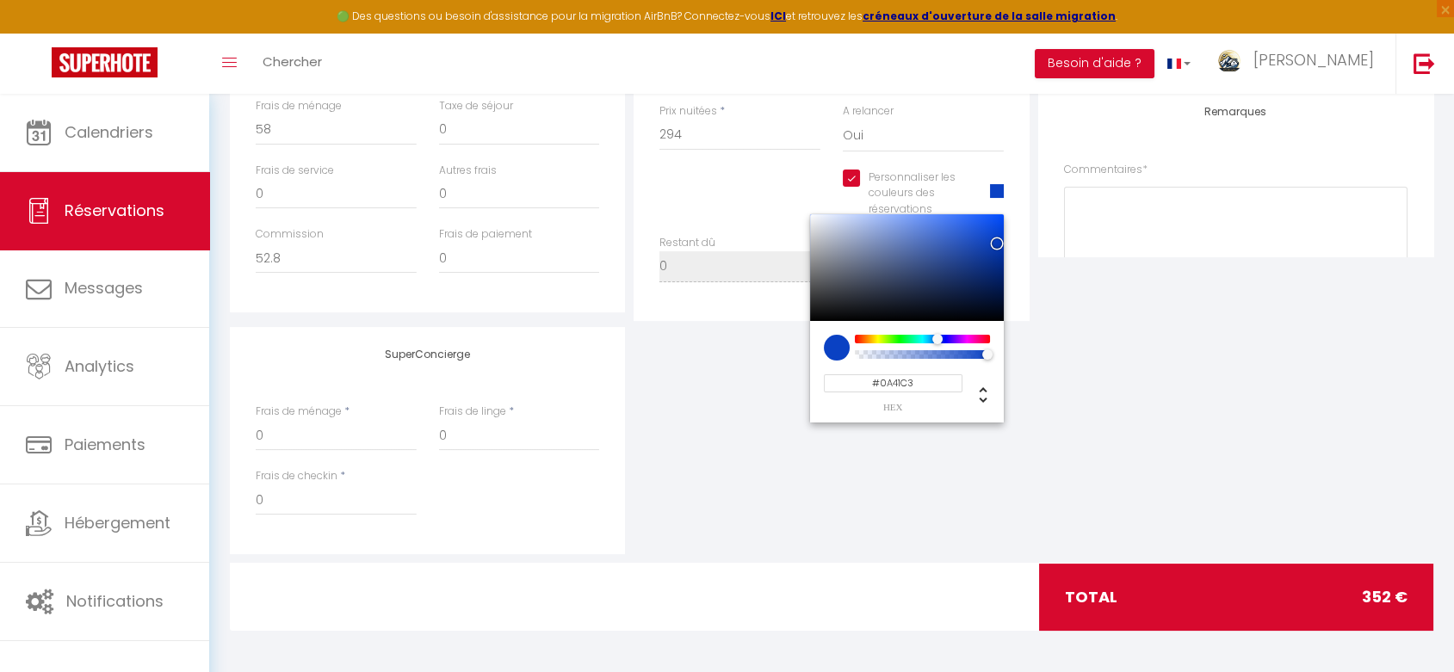
scroll to position [622, 0]
click at [942, 380] on input "#0A41C3" at bounding box center [893, 383] width 139 height 18
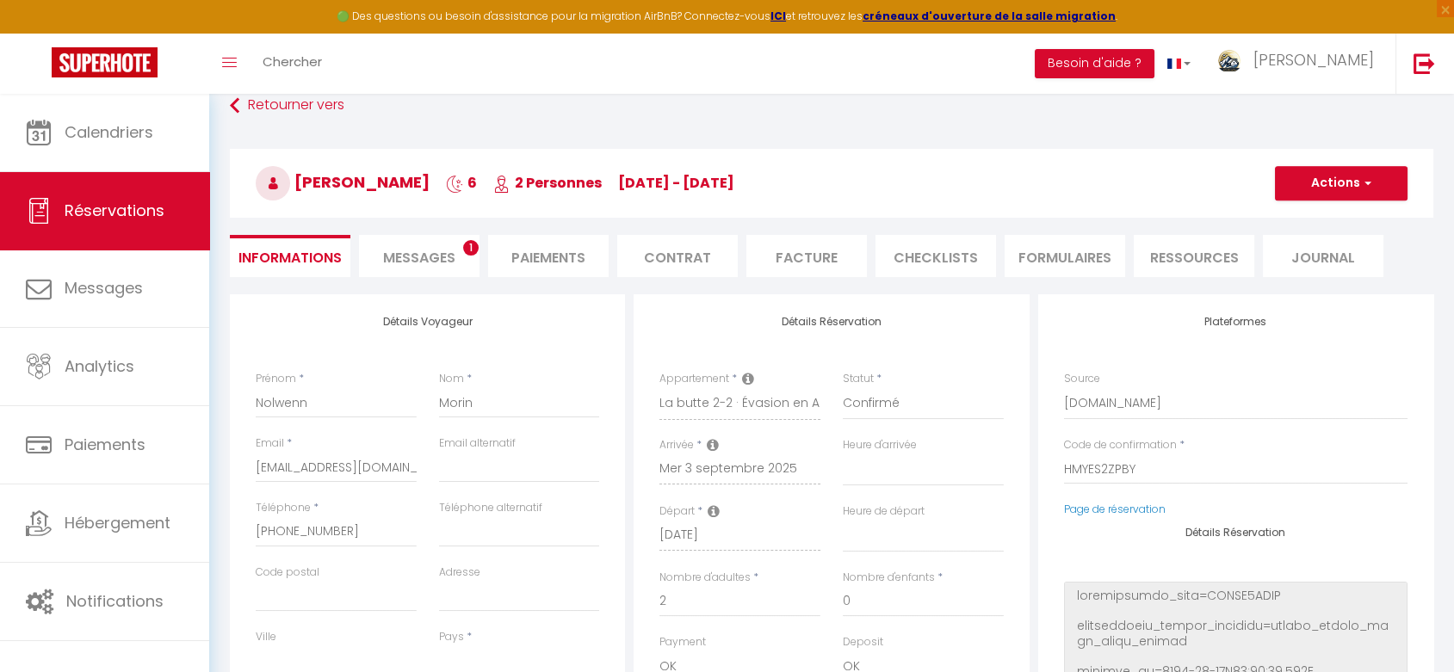
scroll to position [0, 0]
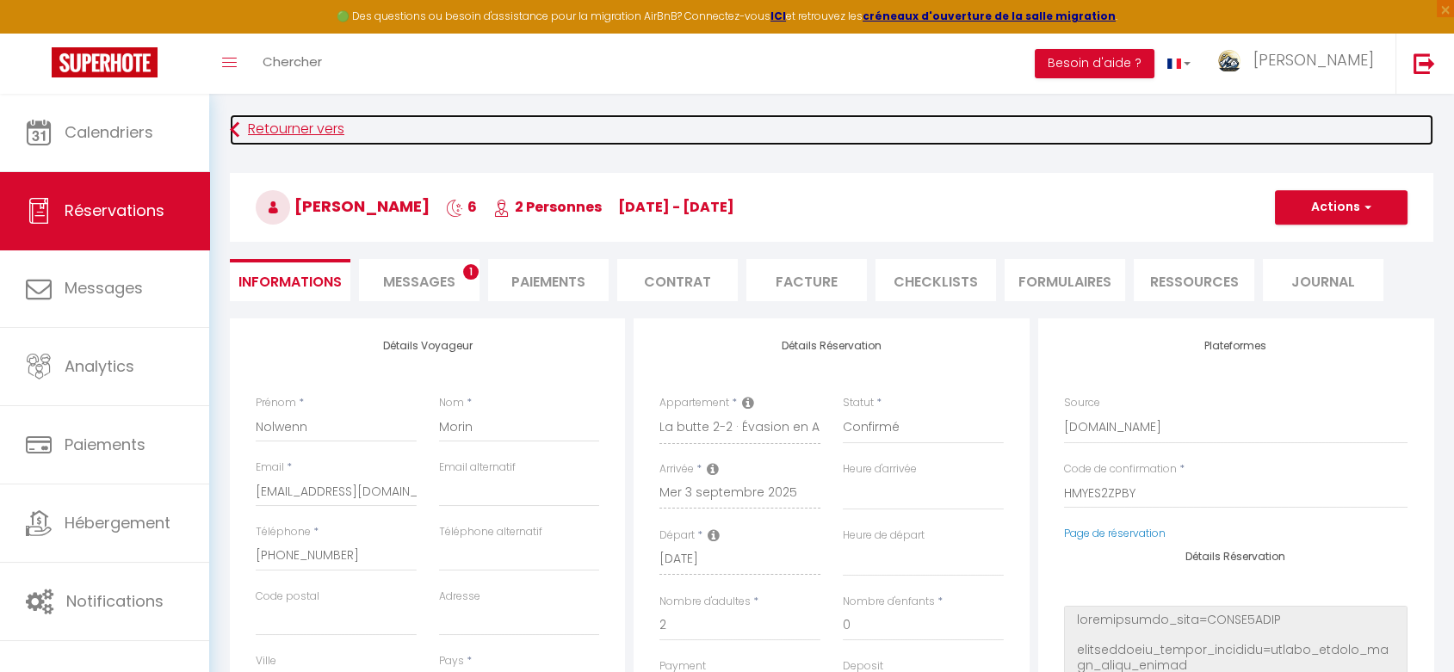
click at [301, 129] on link "Retourner vers" at bounding box center [831, 129] width 1203 height 31
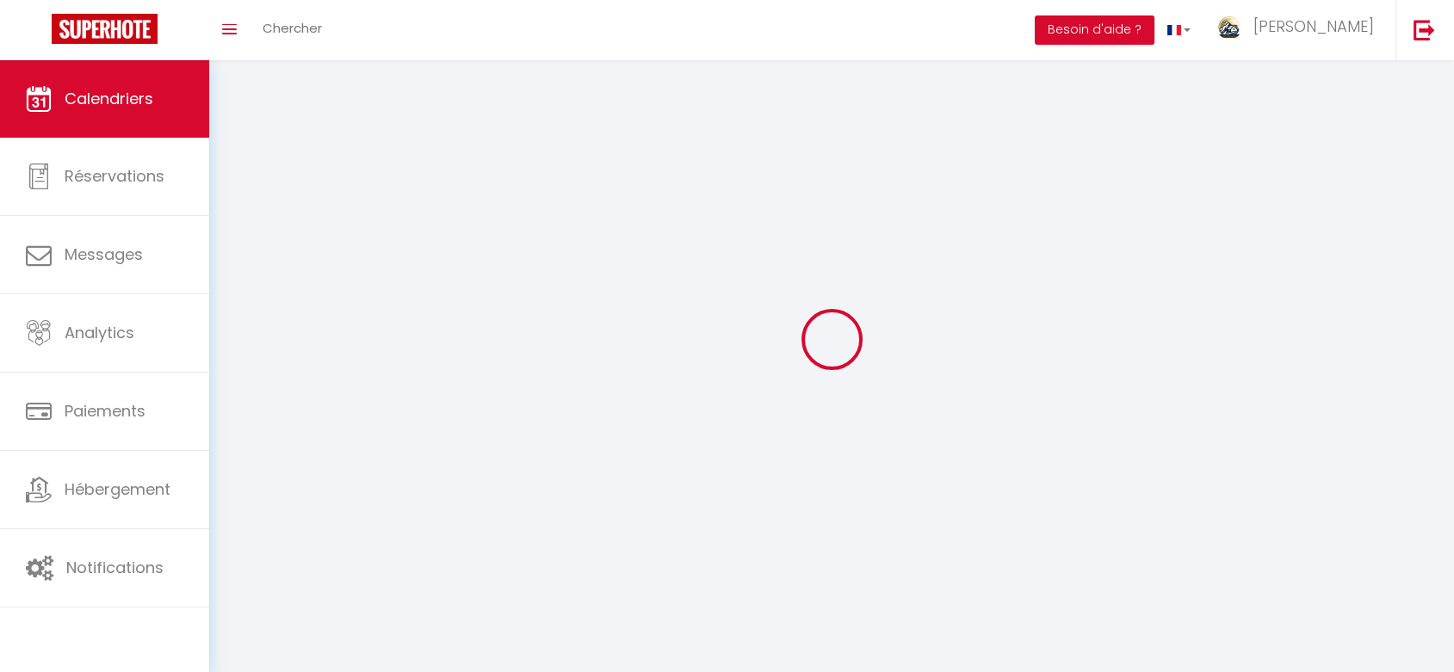
scroll to position [60, 0]
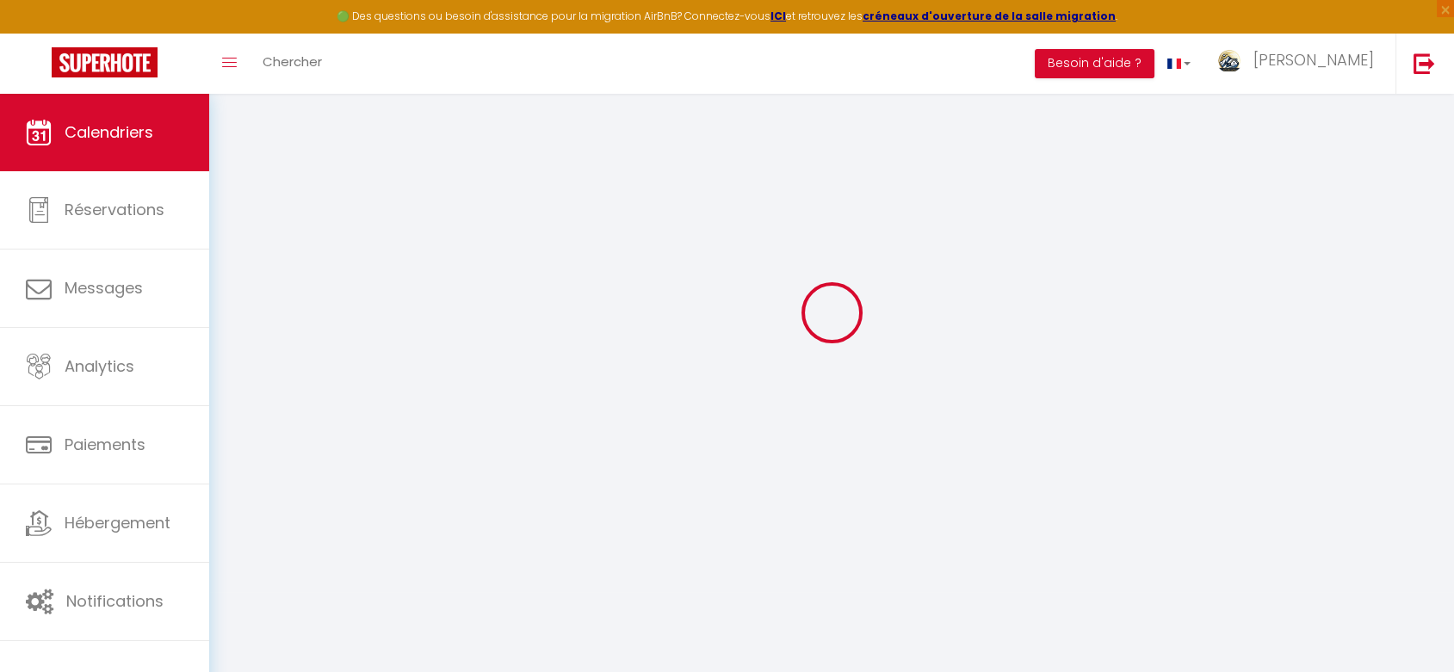
select select
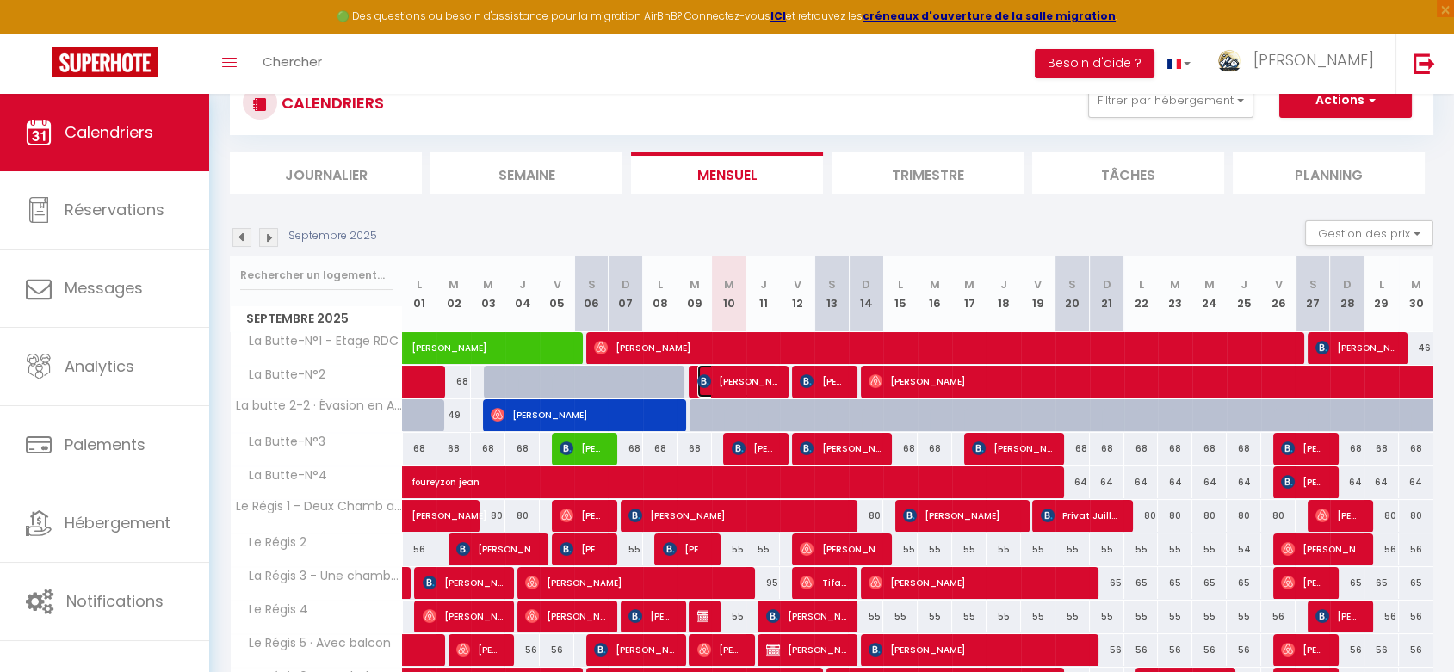
click at [729, 385] on span "[PERSON_NAME]" at bounding box center [737, 381] width 80 height 33
select select "OK"
select select "KO"
select select "0"
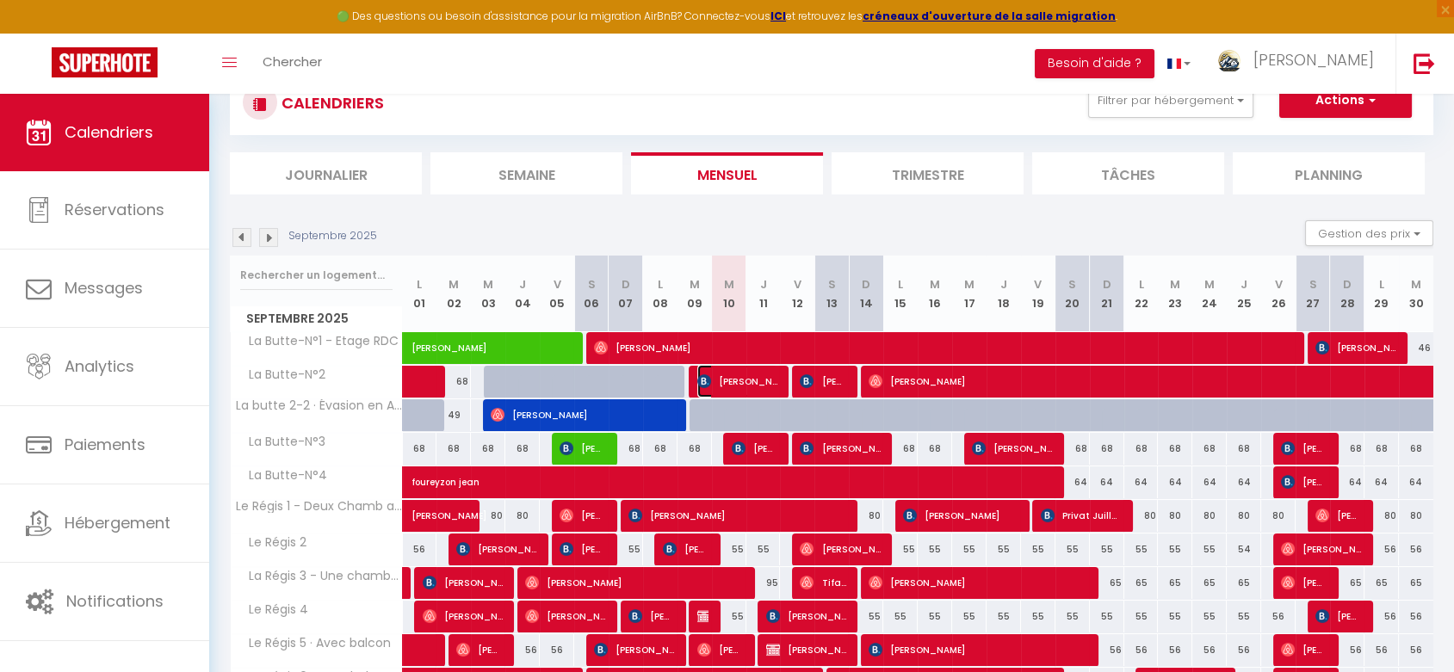
select select "1"
select select
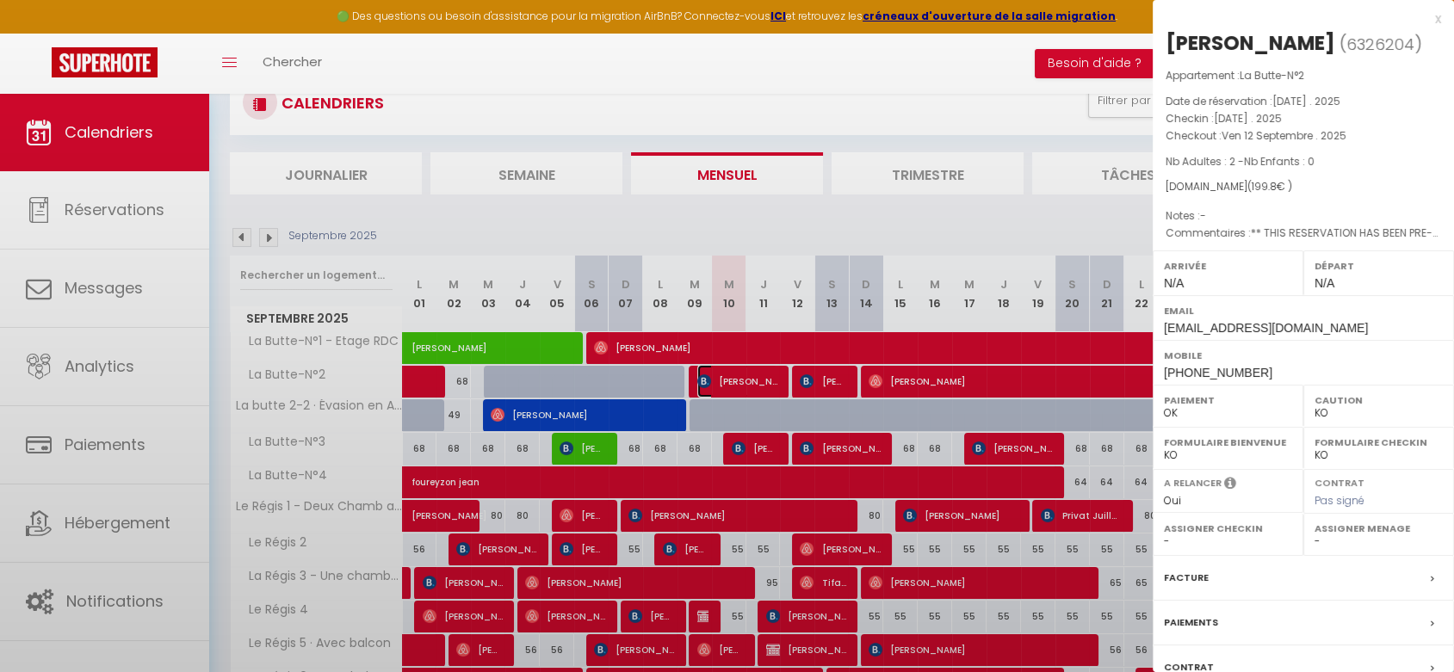
select select "46497"
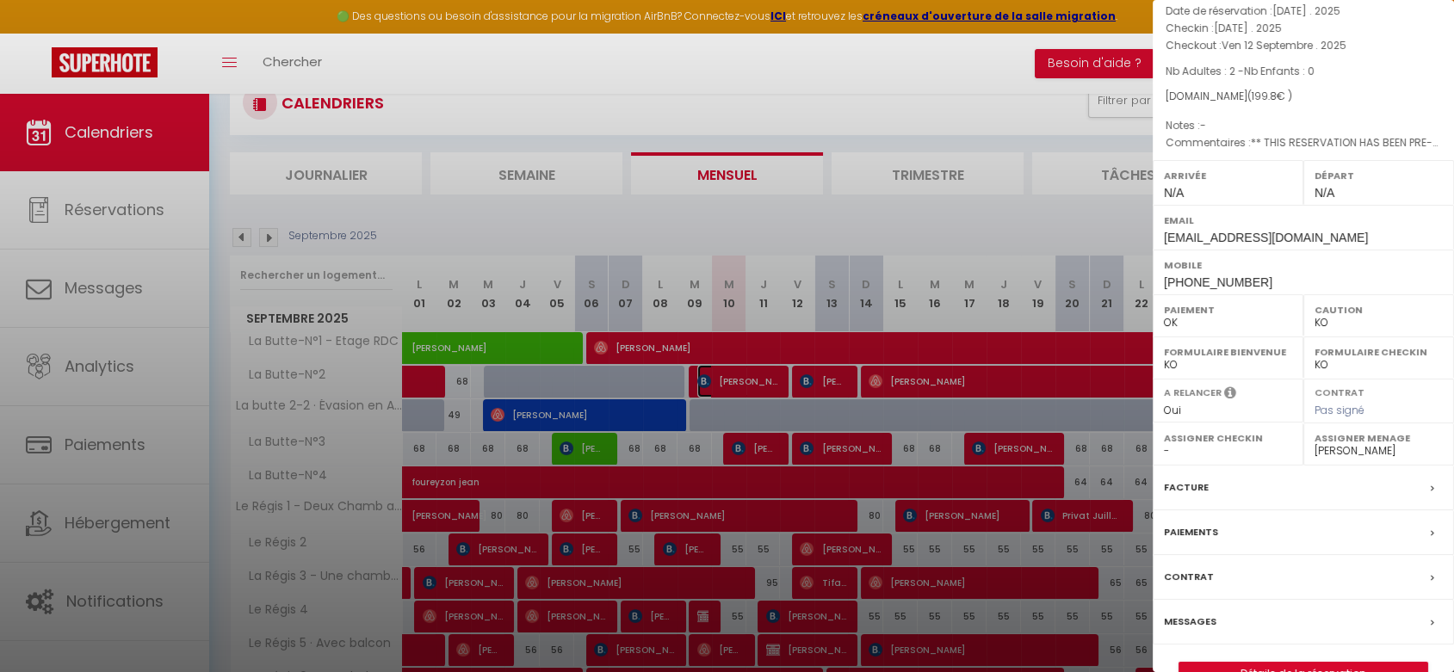
scroll to position [127, 0]
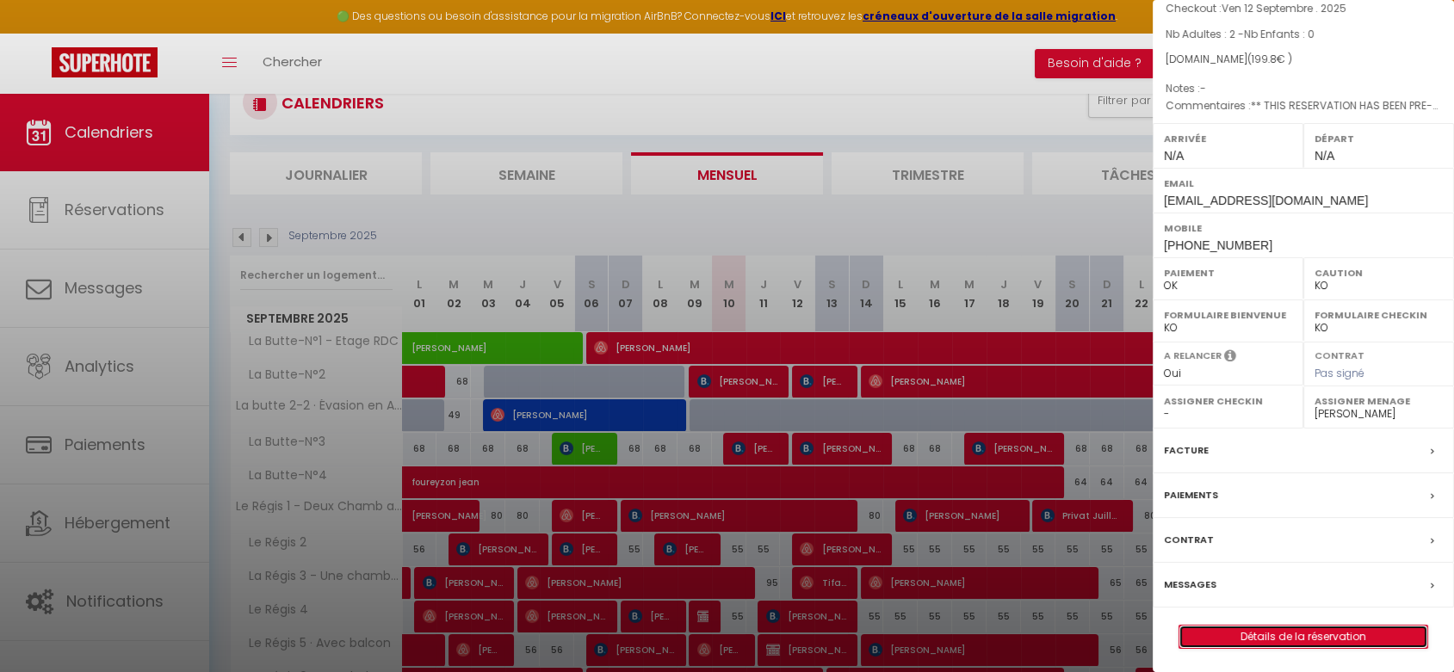
click at [1288, 627] on link "Détails de la réservation" at bounding box center [1303, 637] width 248 height 22
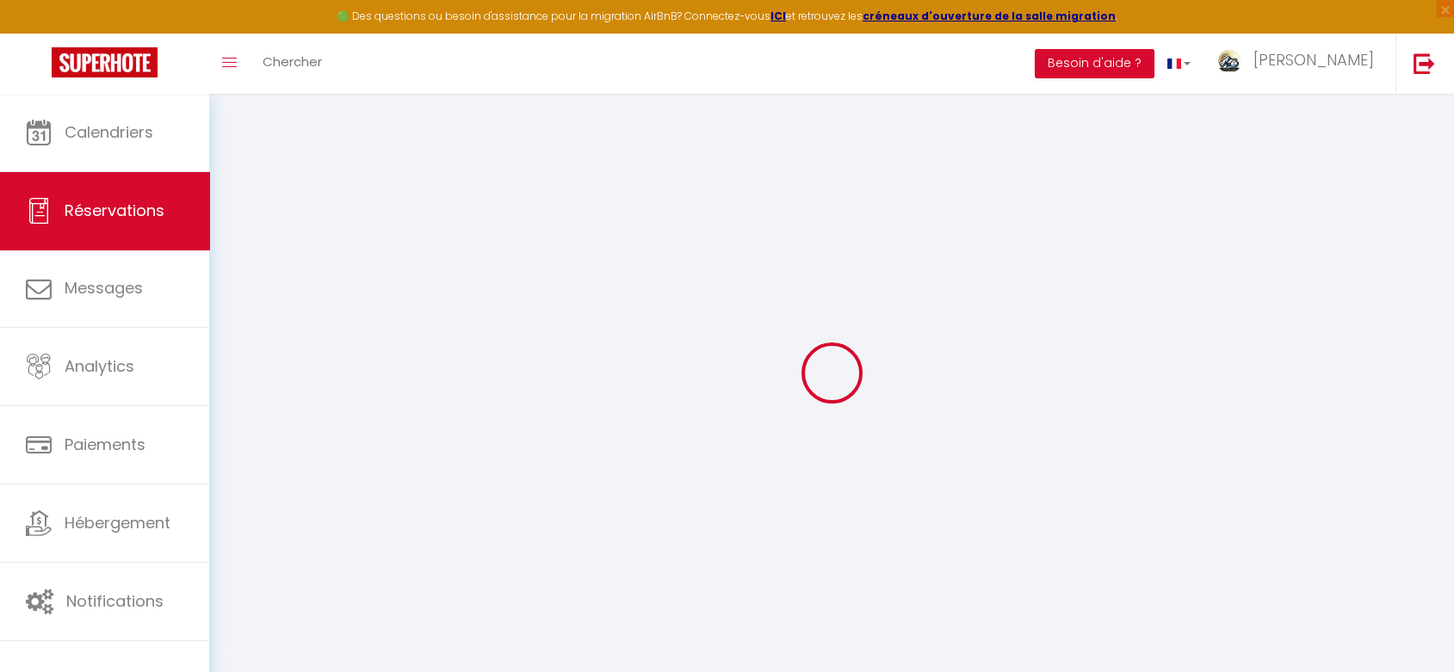
type input "[PERSON_NAME]"
type input "[EMAIL_ADDRESS][DOMAIN_NAME]"
type input "[PHONE_NUMBER]"
type input "5001"
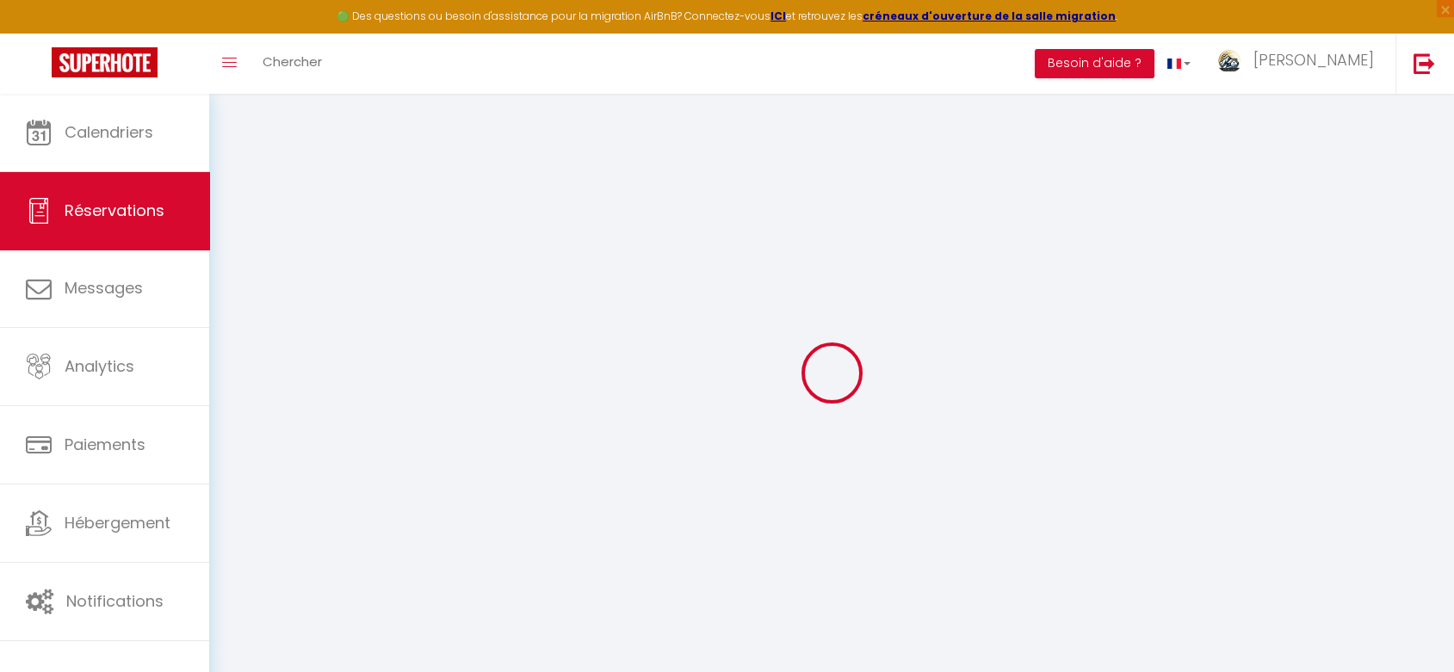
type input "[STREET_ADDRESS][PERSON_NAME]"
type input "[GEOGRAPHIC_DATA]"
select select "BE"
type input "32.59"
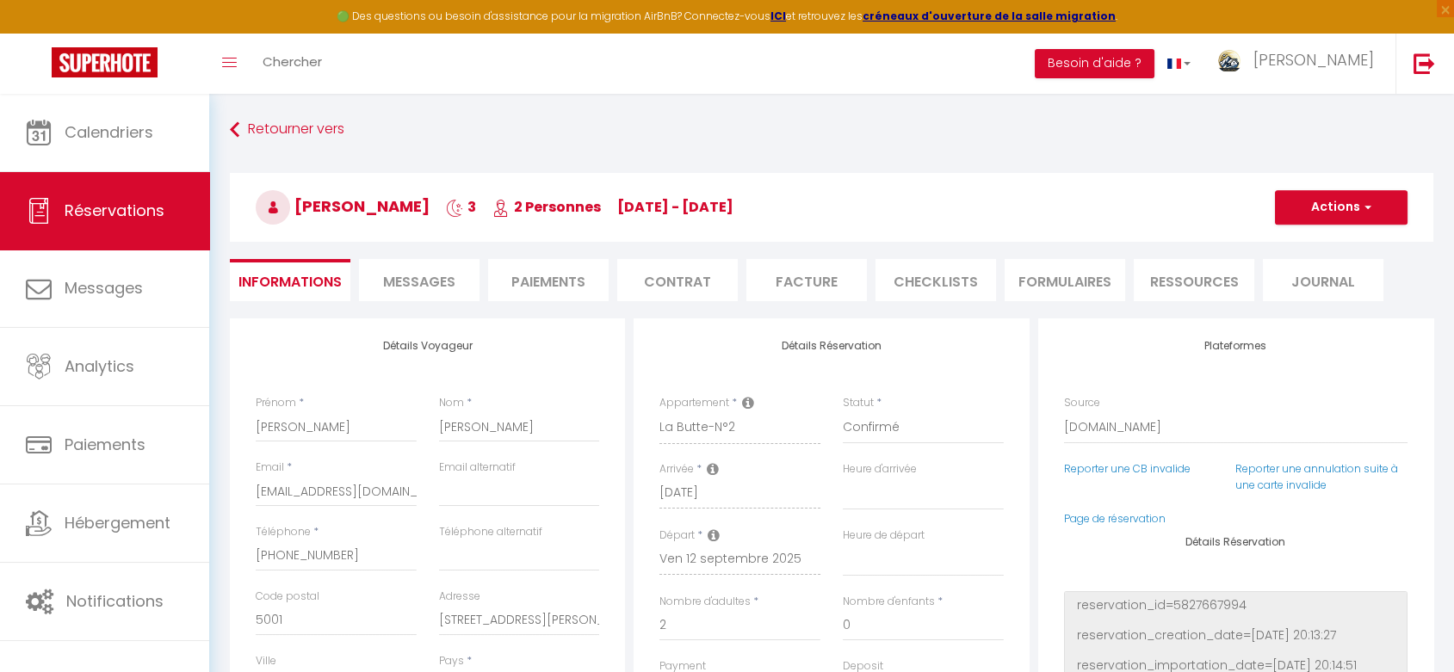
scroll to position [382, 0]
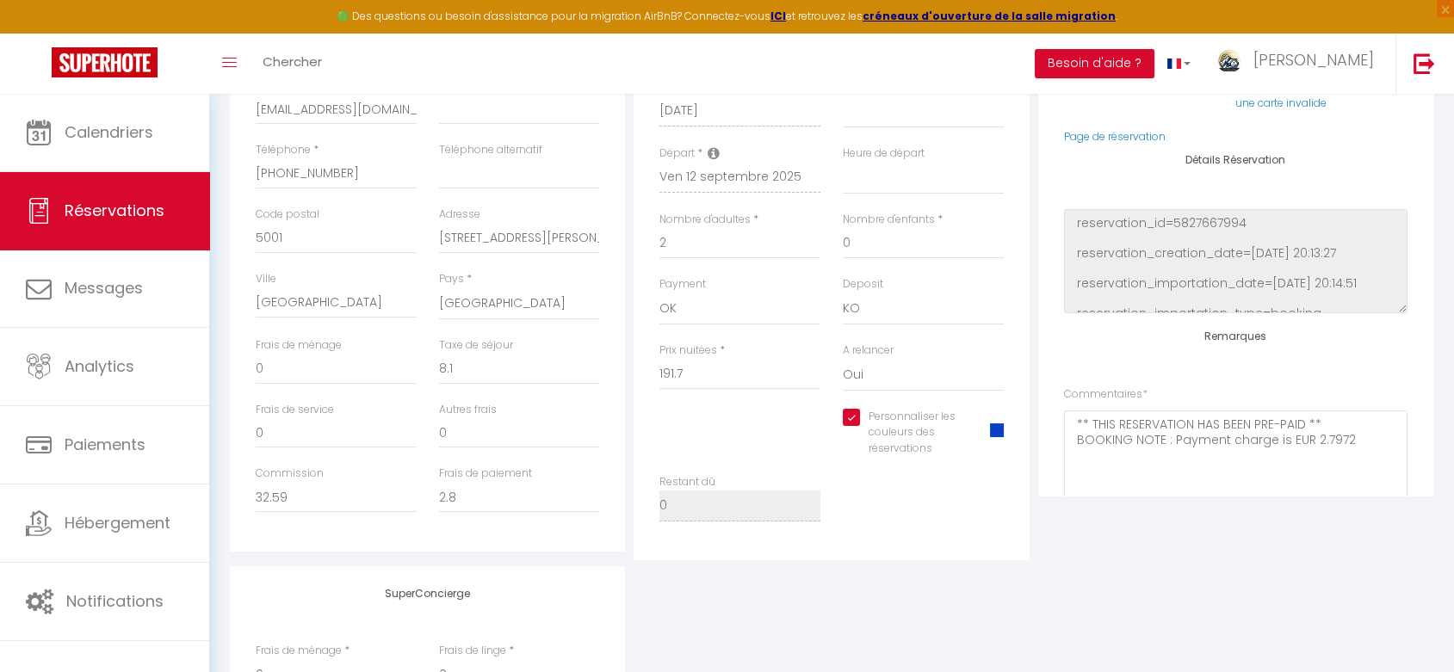
click at [934, 429] on label "Personnaliser les couleurs des réservations" at bounding box center [914, 433] width 108 height 49
click at [934, 426] on input "Personnaliser les couleurs des réservations" at bounding box center [906, 417] width 126 height 17
click at [888, 434] on label "Personnaliser les couleurs des réservations" at bounding box center [921, 433] width 122 height 49
click at [888, 426] on input "Personnaliser les couleurs des réservations" at bounding box center [912, 417] width 139 height 17
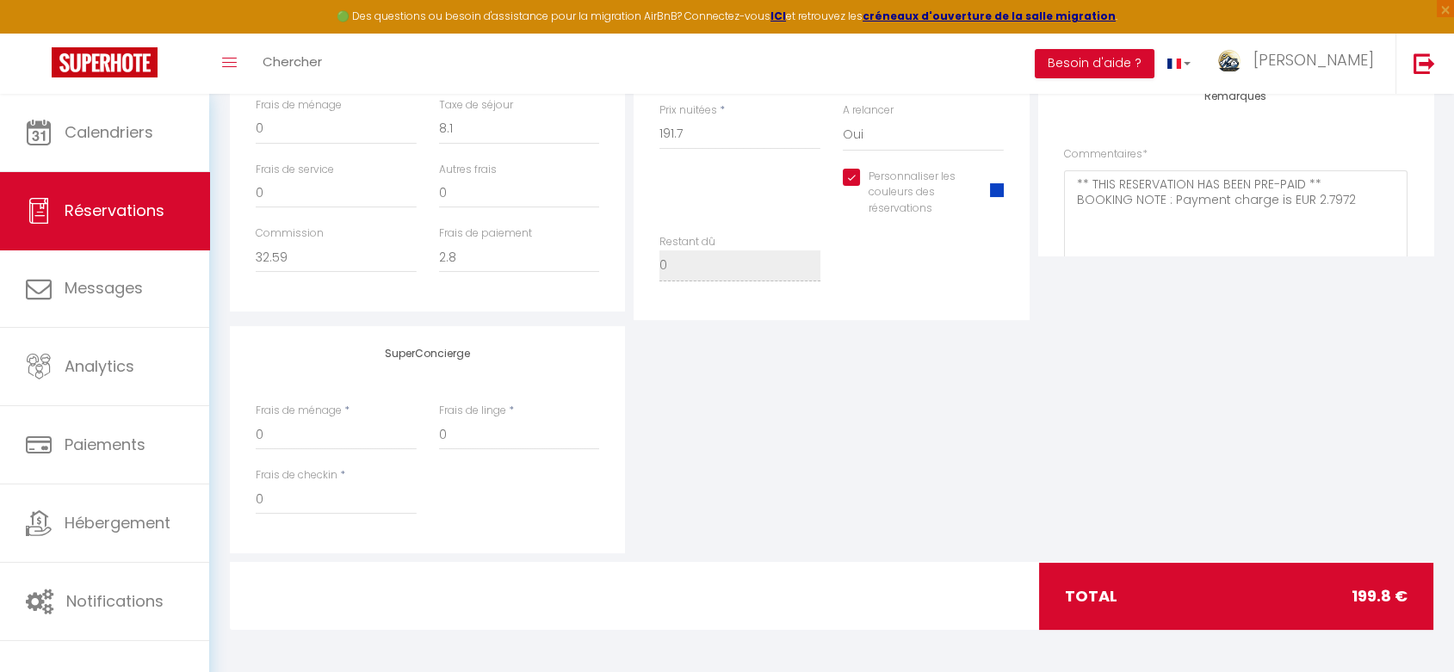
click at [995, 190] on span at bounding box center [997, 190] width 14 height 14
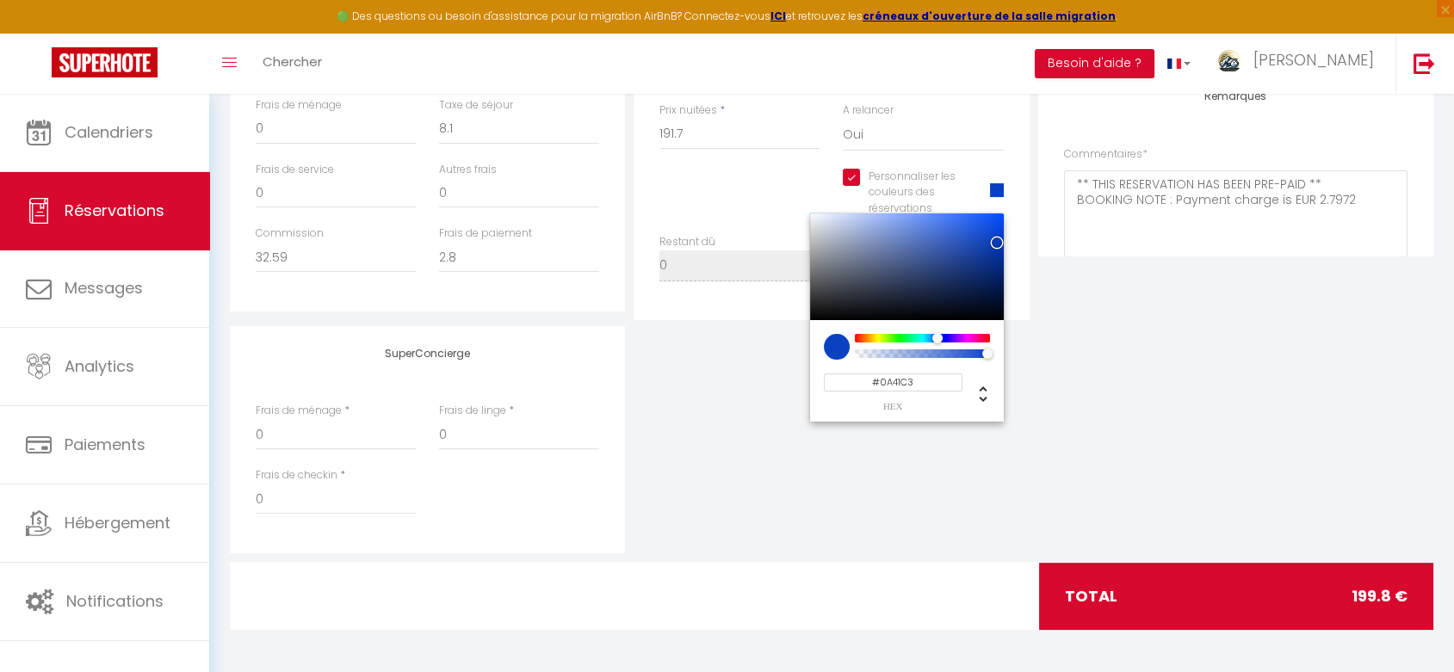
click at [925, 374] on input "#0A41C3" at bounding box center [893, 383] width 139 height 18
click at [1093, 420] on div "SuperConcierge Frais de ménage * 0 Frais de linge * 0 Frais de checkin * 0" at bounding box center [831, 439] width 1212 height 227
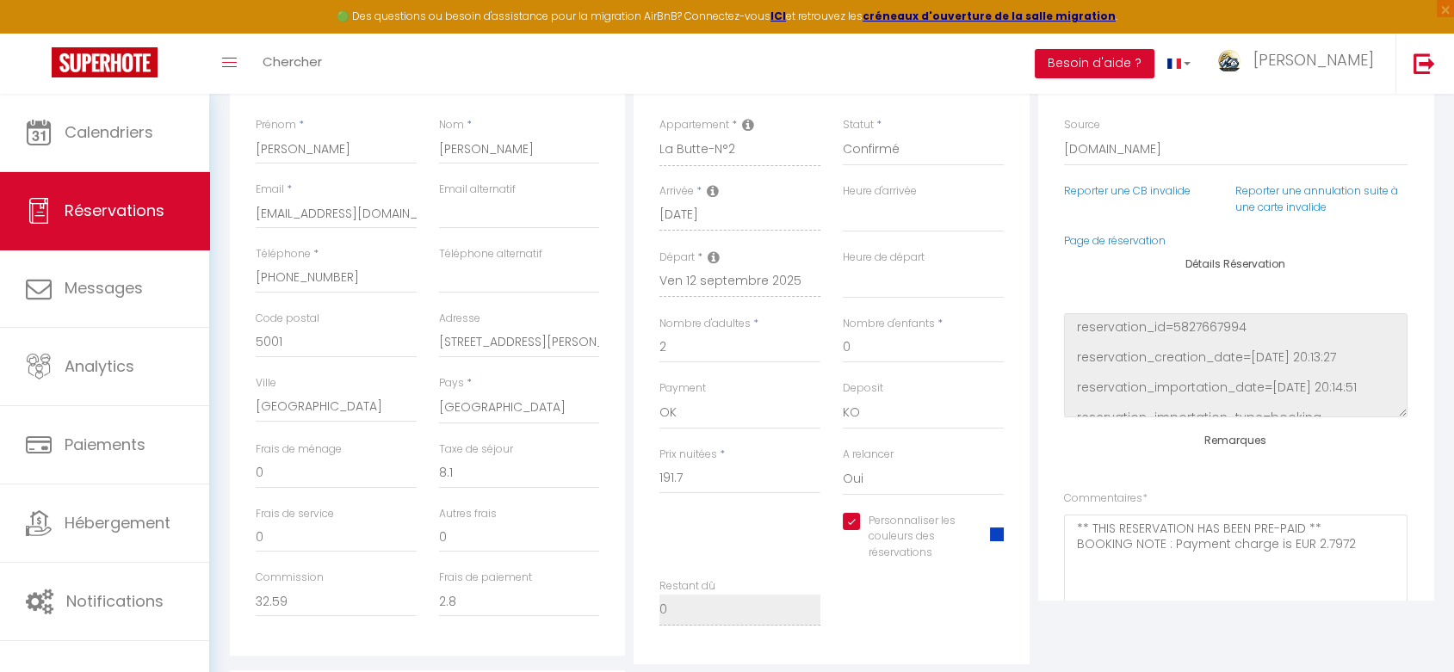
scroll to position [0, 0]
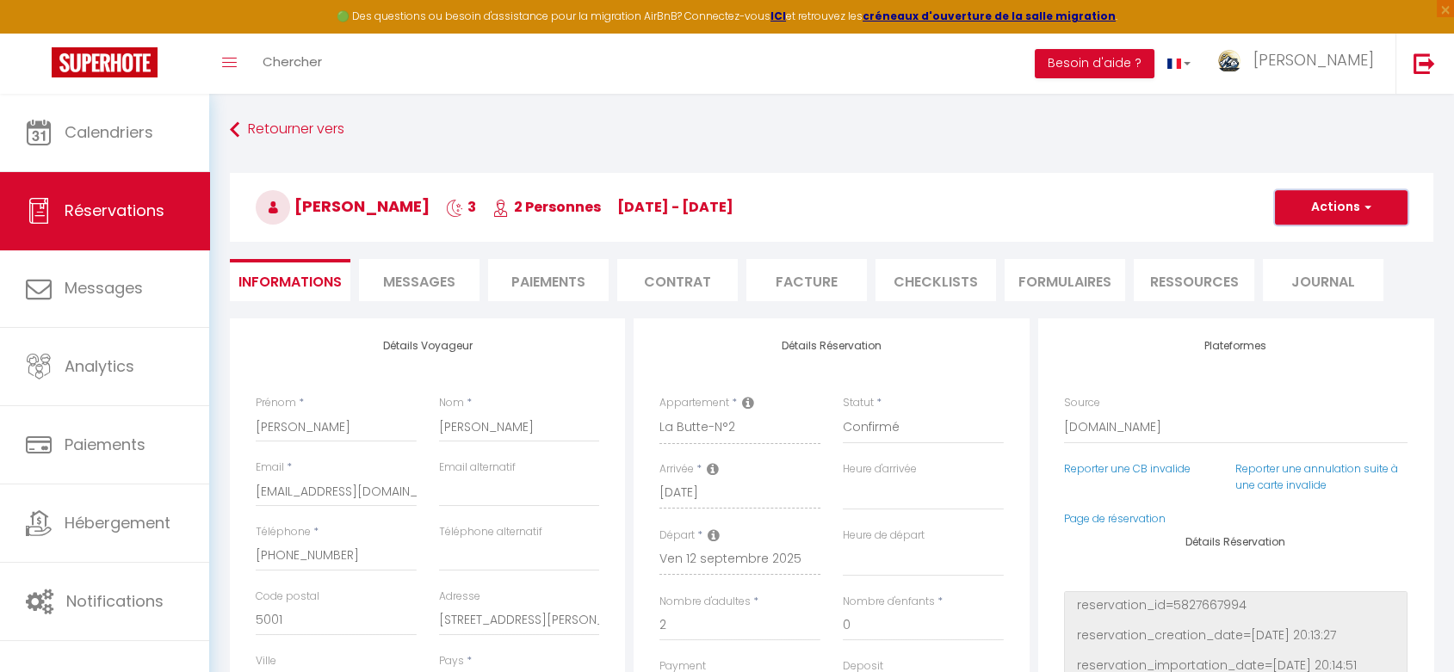
click at [1322, 206] on button "Actions" at bounding box center [1341, 207] width 133 height 34
click at [1298, 239] on link "Enregistrer" at bounding box center [1324, 245] width 136 height 22
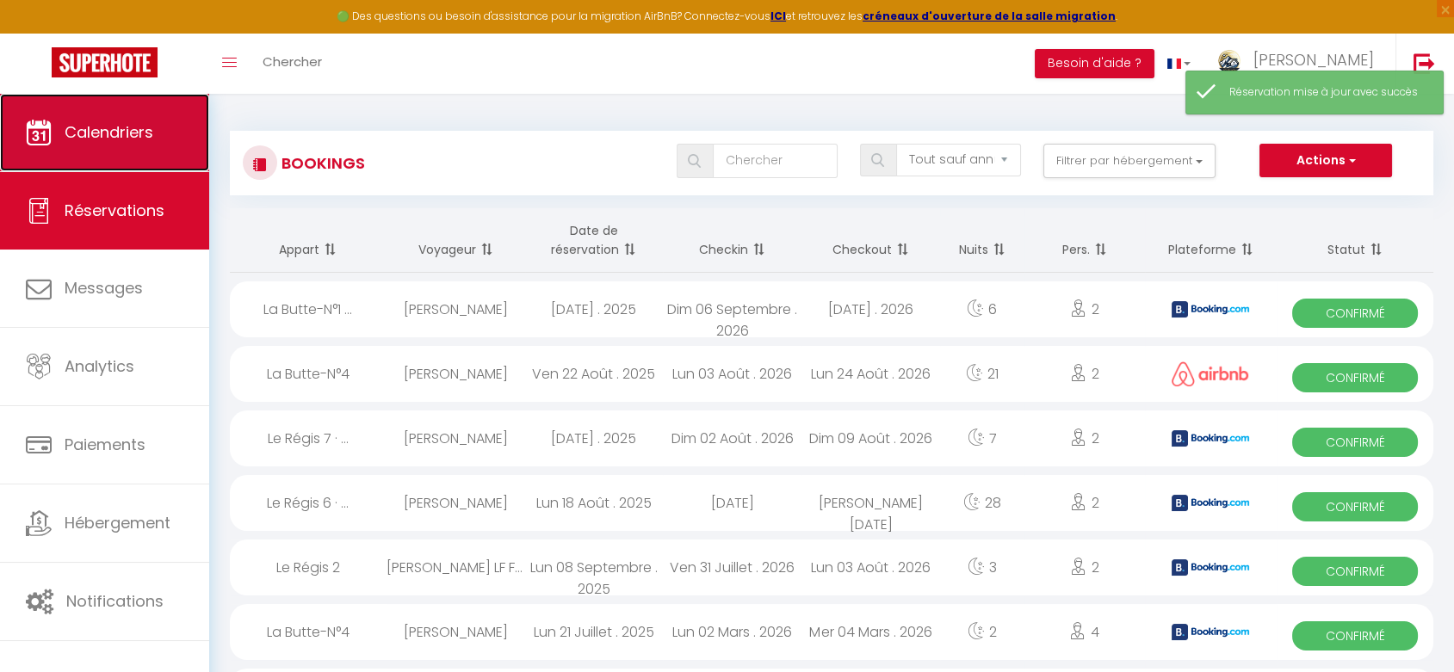
click at [129, 145] on link "Calendriers" at bounding box center [104, 132] width 209 height 77
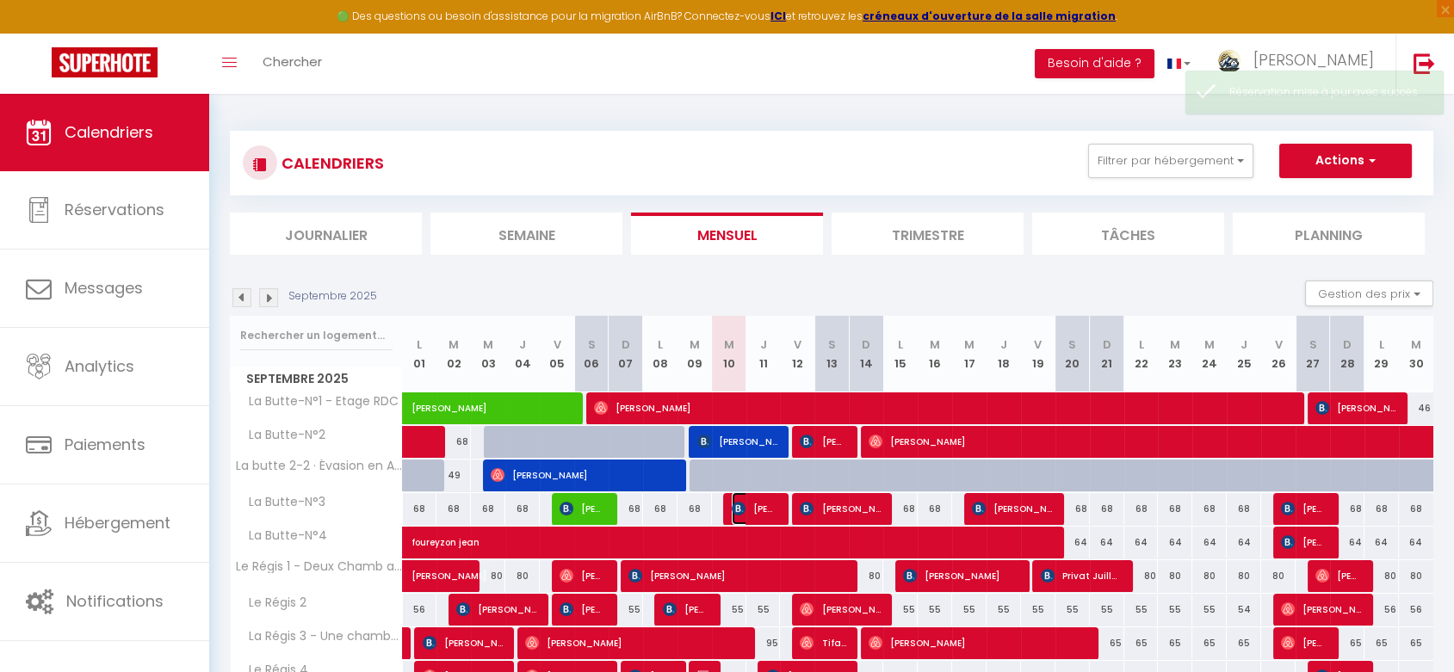
click at [757, 509] on span "[PERSON_NAME]" at bounding box center [755, 508] width 46 height 33
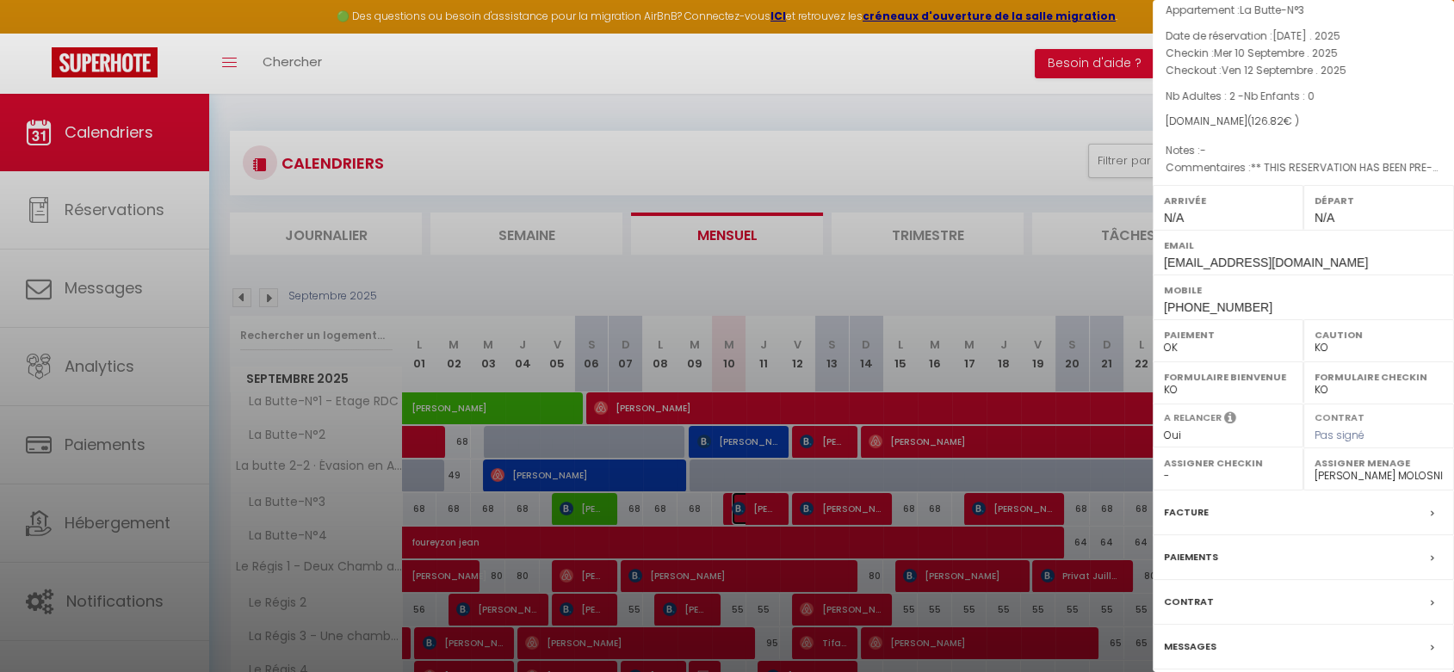
scroll to position [127, 0]
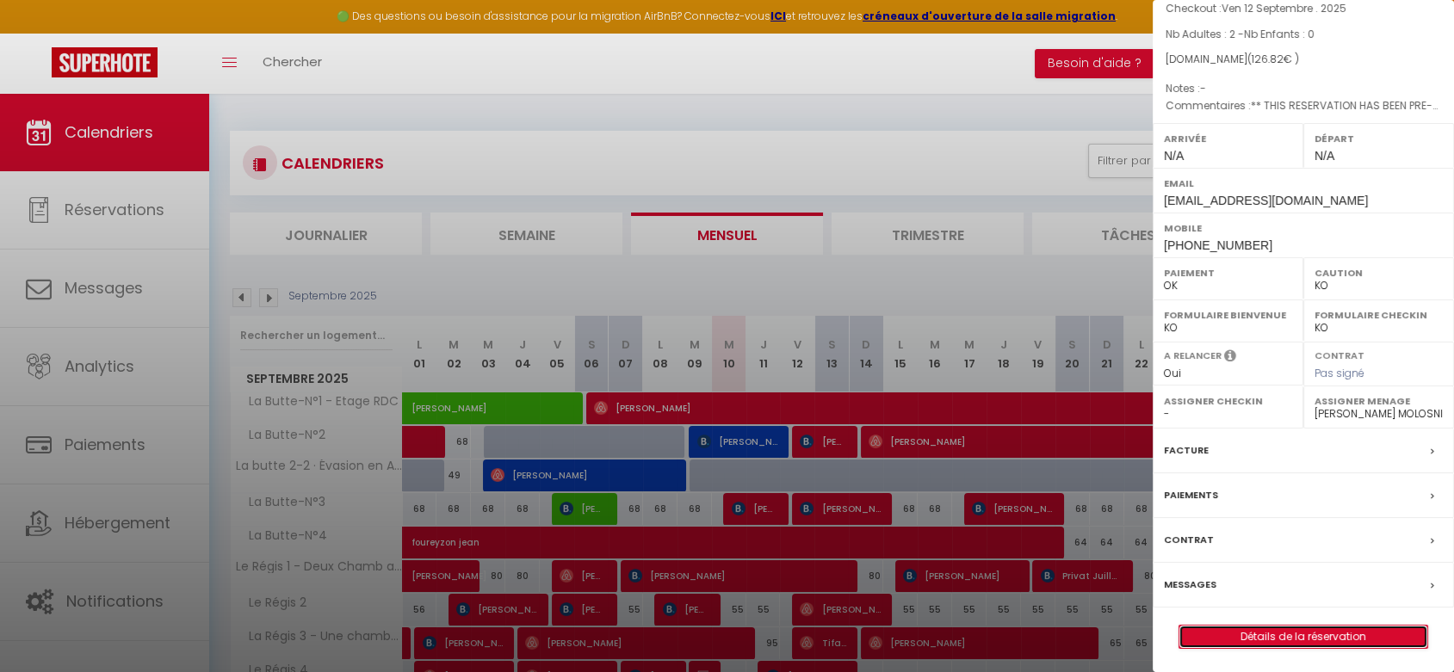
click at [1265, 631] on link "Détails de la réservation" at bounding box center [1303, 637] width 248 height 22
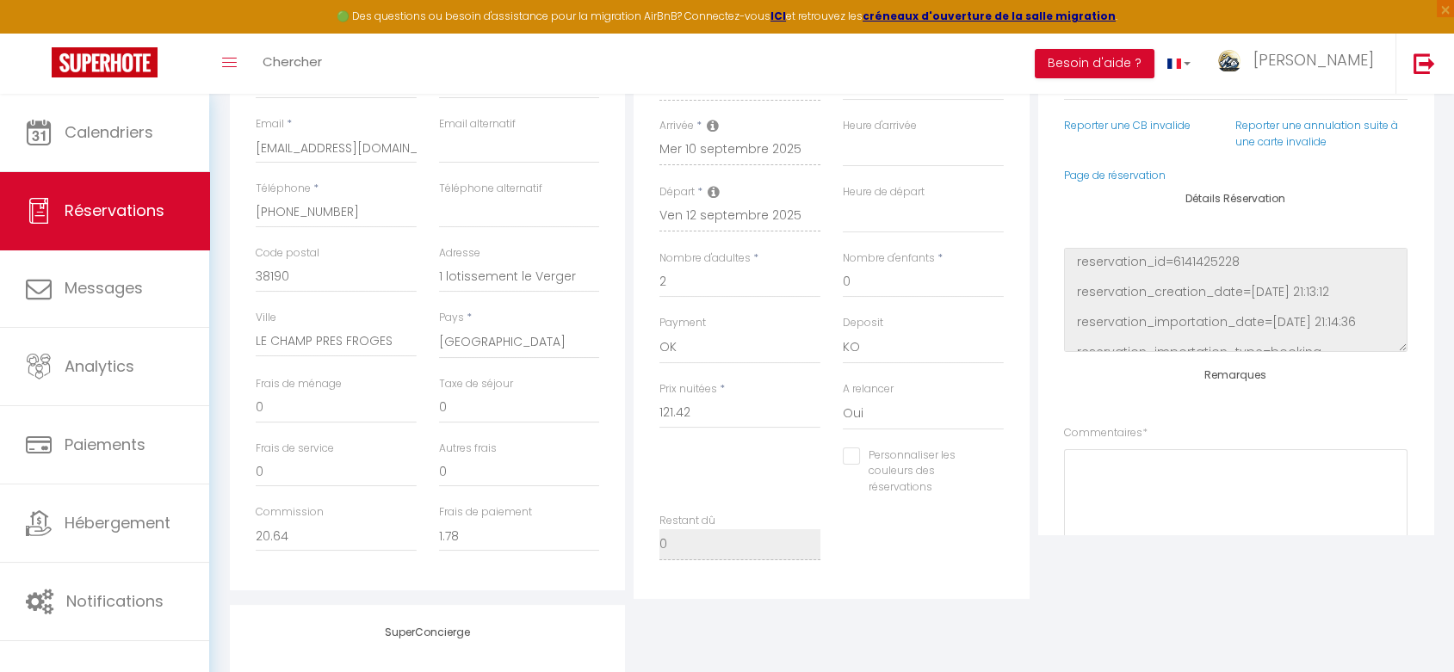
scroll to position [382, 0]
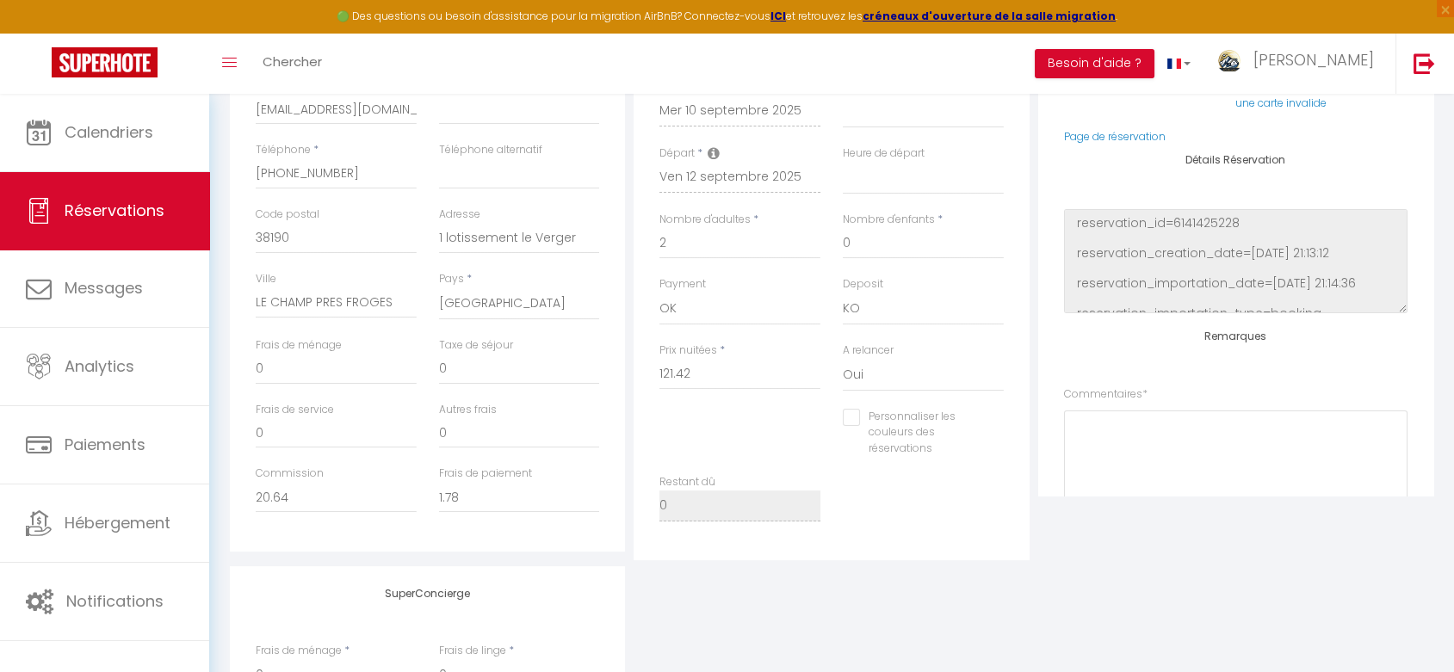
click at [886, 413] on input "Personnaliser les couleurs des réservations" at bounding box center [912, 417] width 139 height 17
click at [990, 428] on span at bounding box center [997, 430] width 14 height 14
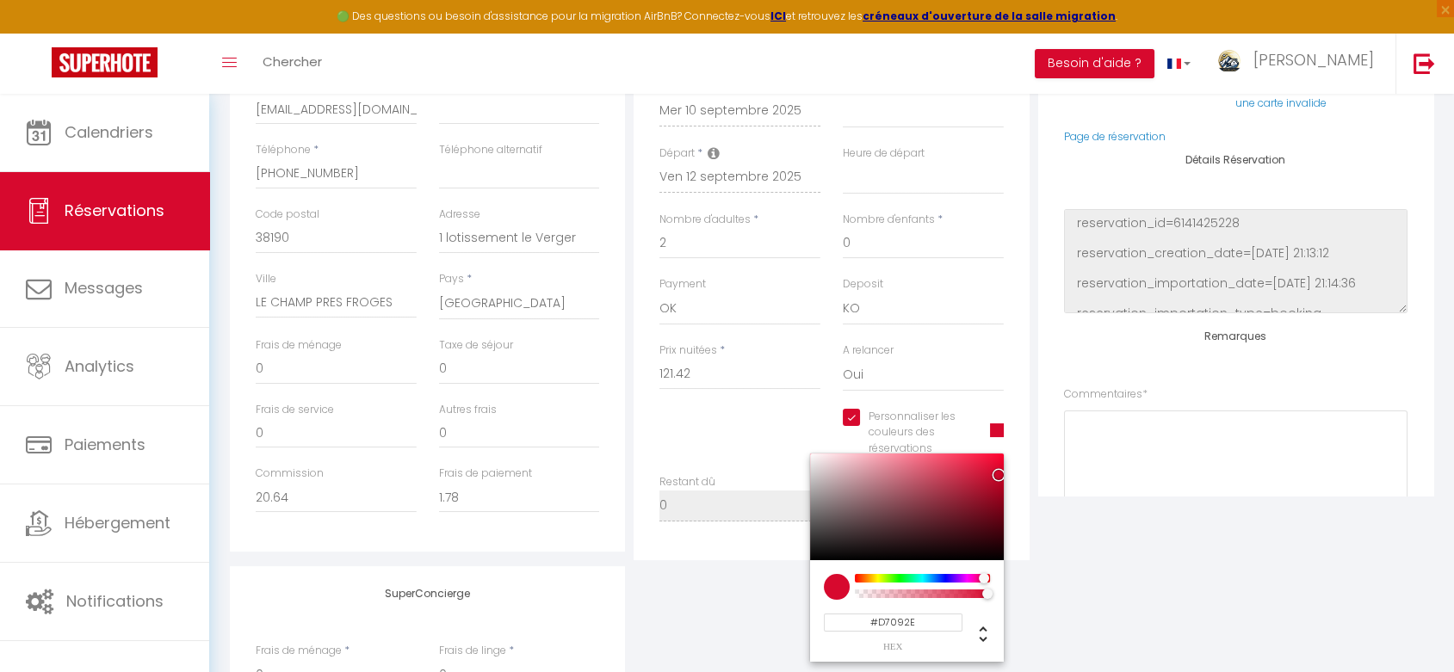
click at [934, 624] on input "#D7092E" at bounding box center [893, 623] width 139 height 18
paste input "0A41C3"
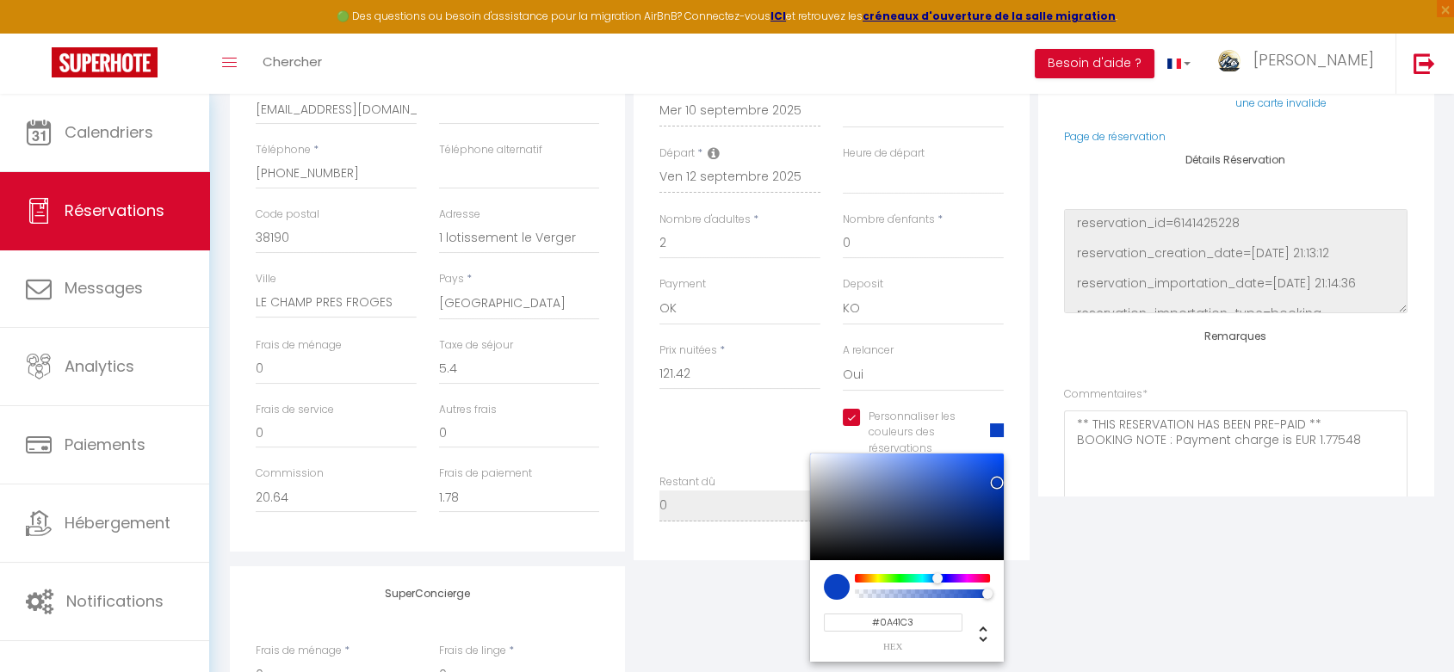
click at [1123, 579] on div "SuperConcierge Frais de ménage * 0 Frais de linge * 0 Frais de checkin * 0" at bounding box center [831, 679] width 1212 height 227
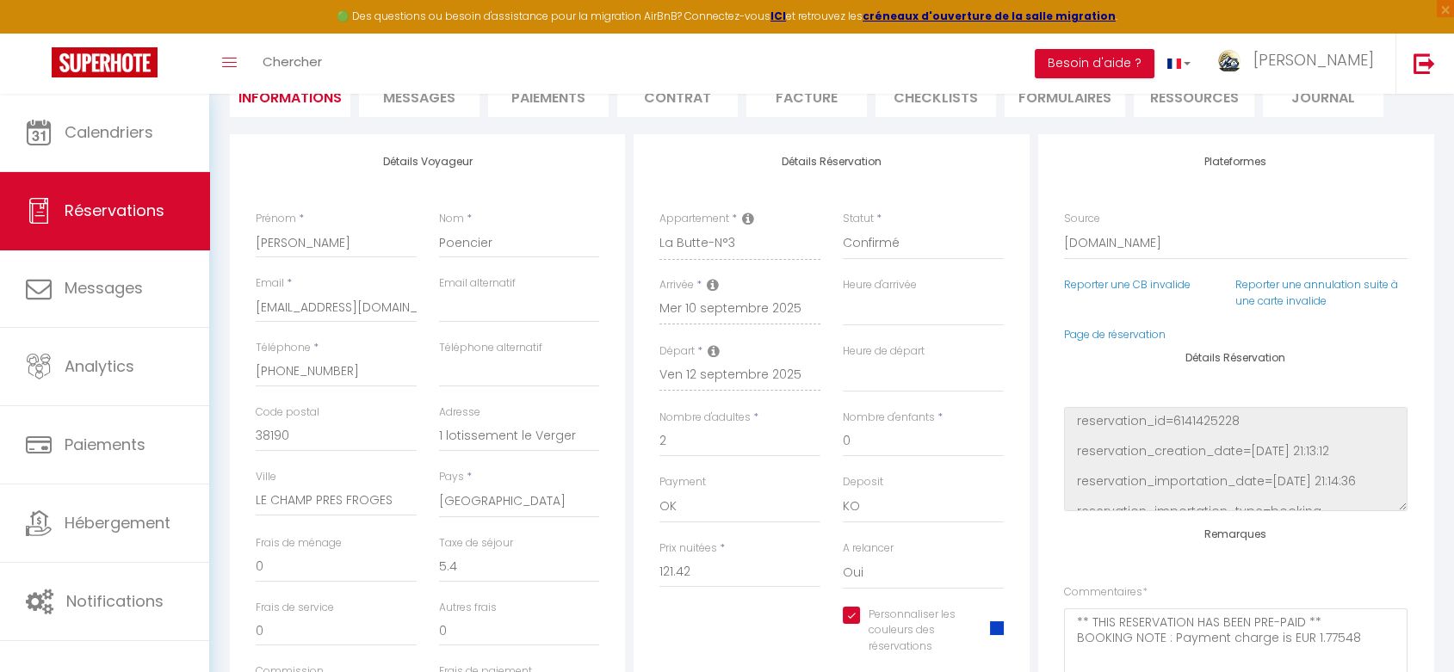
scroll to position [0, 0]
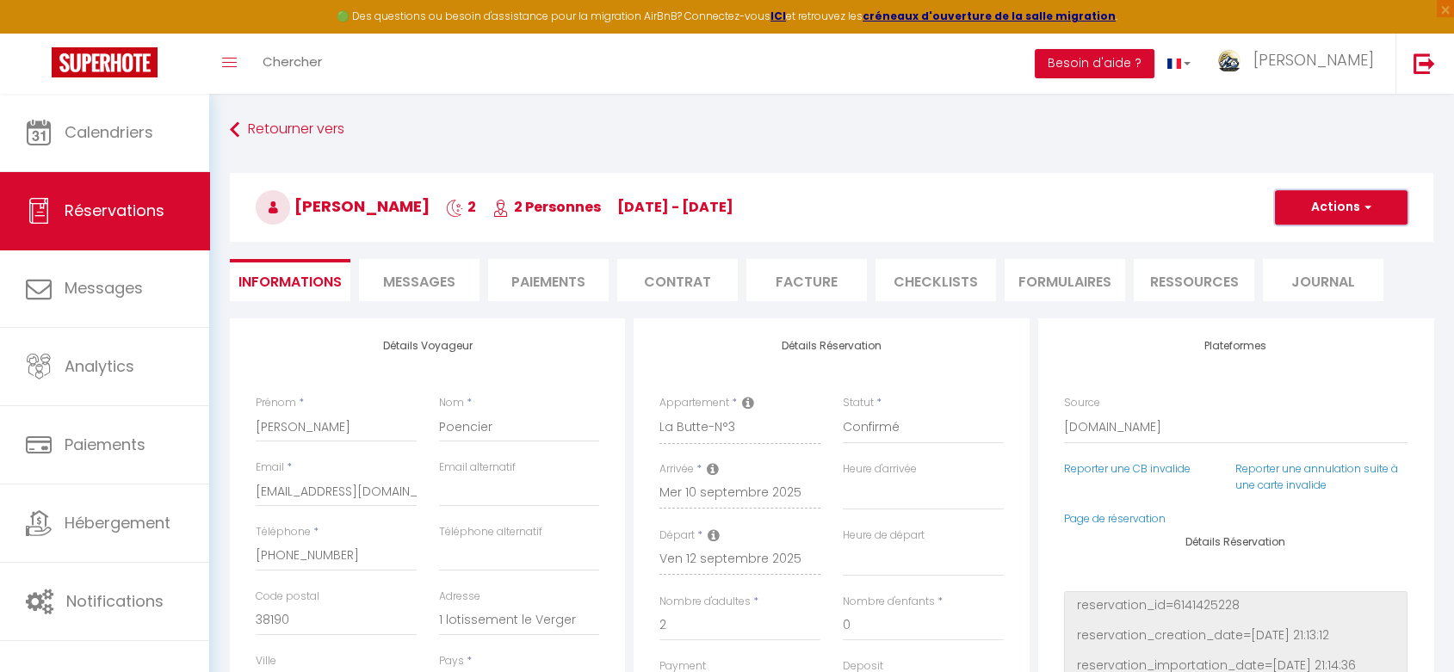
click at [1354, 208] on button "Actions" at bounding box center [1341, 207] width 133 height 34
click at [1295, 241] on link "Enregistrer" at bounding box center [1324, 245] width 136 height 22
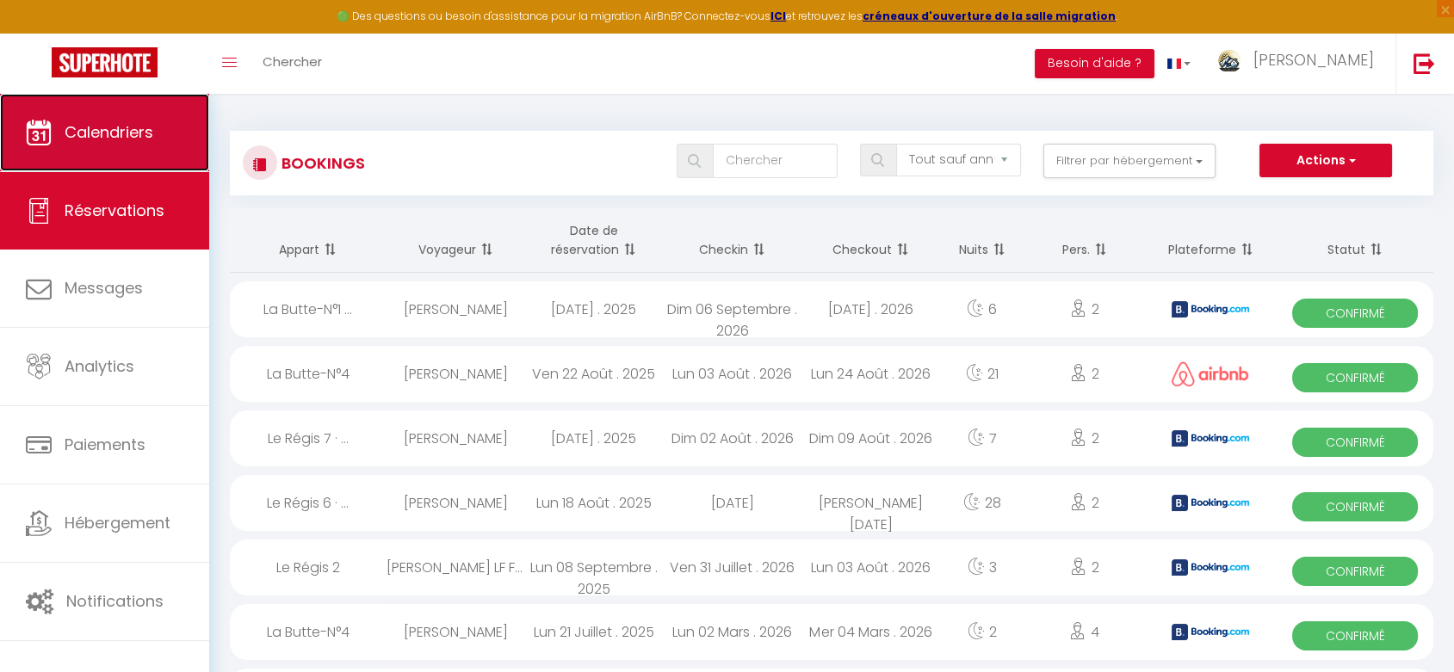
click at [91, 145] on link "Calendriers" at bounding box center [104, 132] width 209 height 77
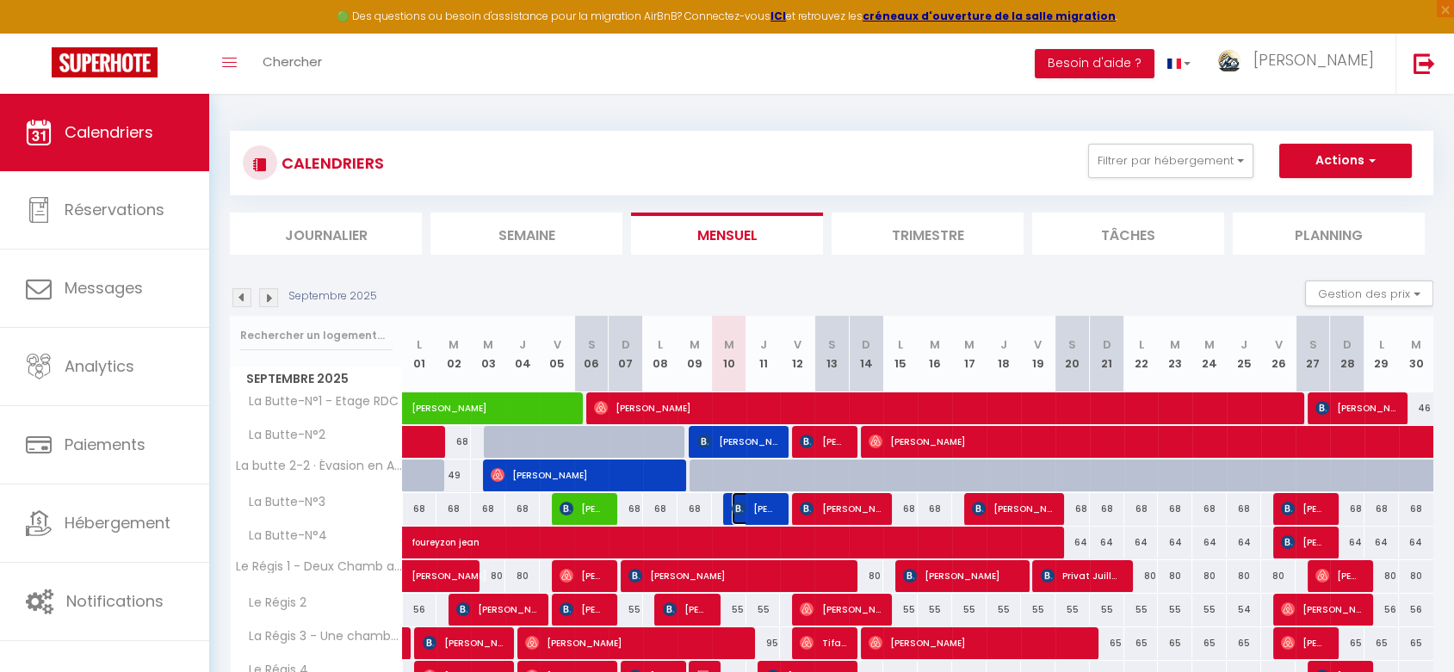
click at [756, 509] on span "[PERSON_NAME]" at bounding box center [755, 508] width 46 height 33
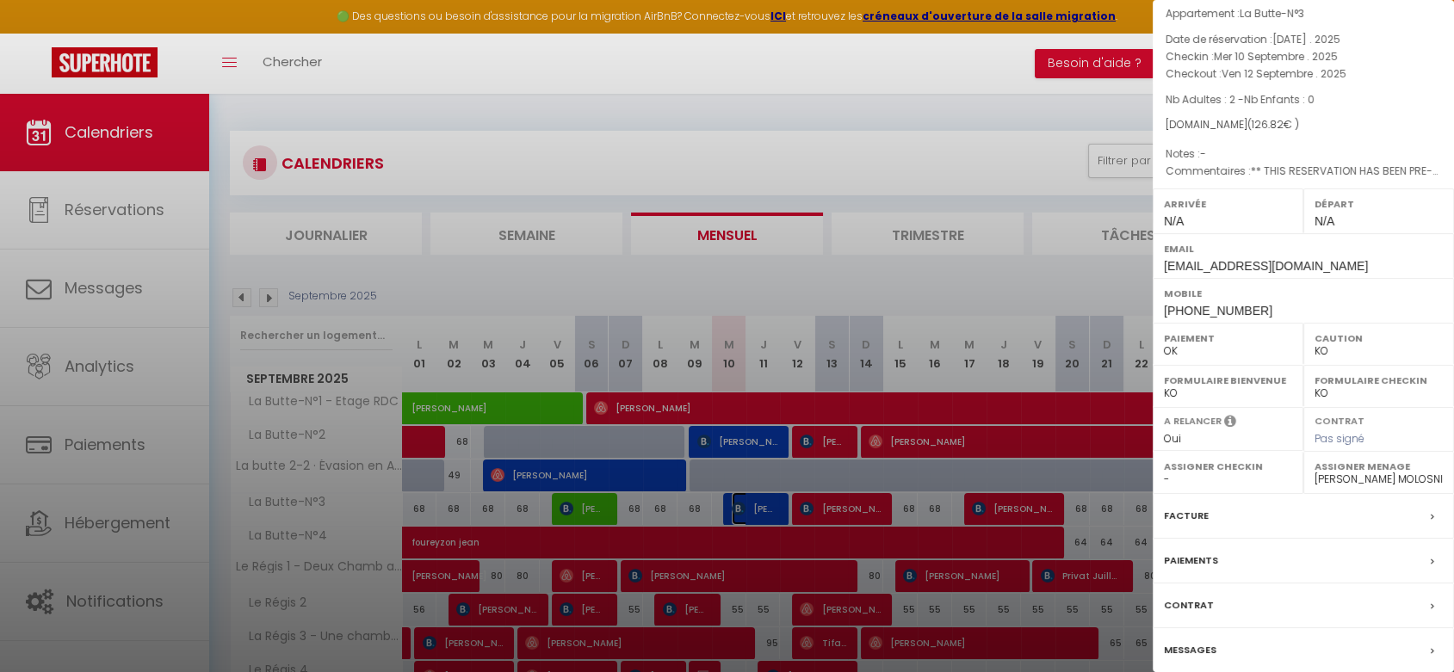
scroll to position [127, 0]
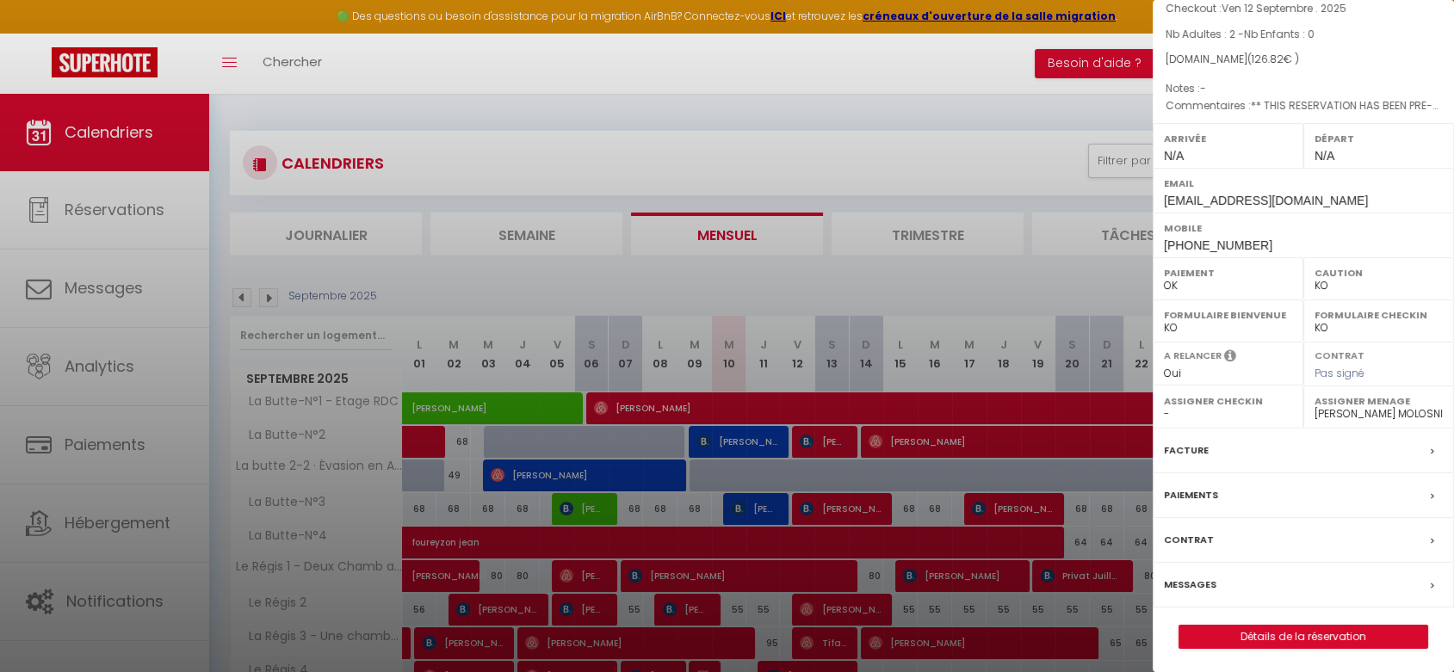
click at [1349, 413] on select "- [PERSON_NAME] MOLOSNIC [PERSON_NAME]" at bounding box center [1378, 413] width 128 height 15
click at [1314, 406] on select "- [PERSON_NAME] MOLOSNIC [PERSON_NAME]" at bounding box center [1378, 413] width 128 height 15
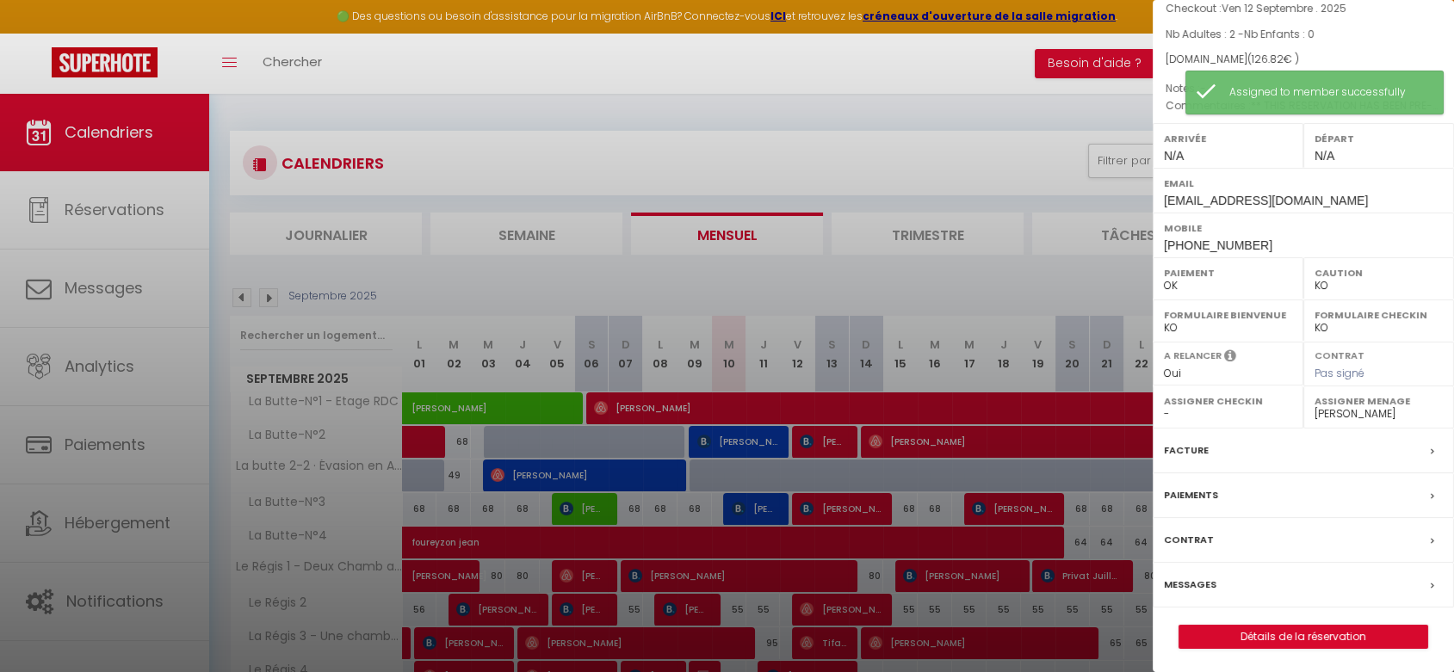
click at [787, 270] on div at bounding box center [727, 336] width 1454 height 672
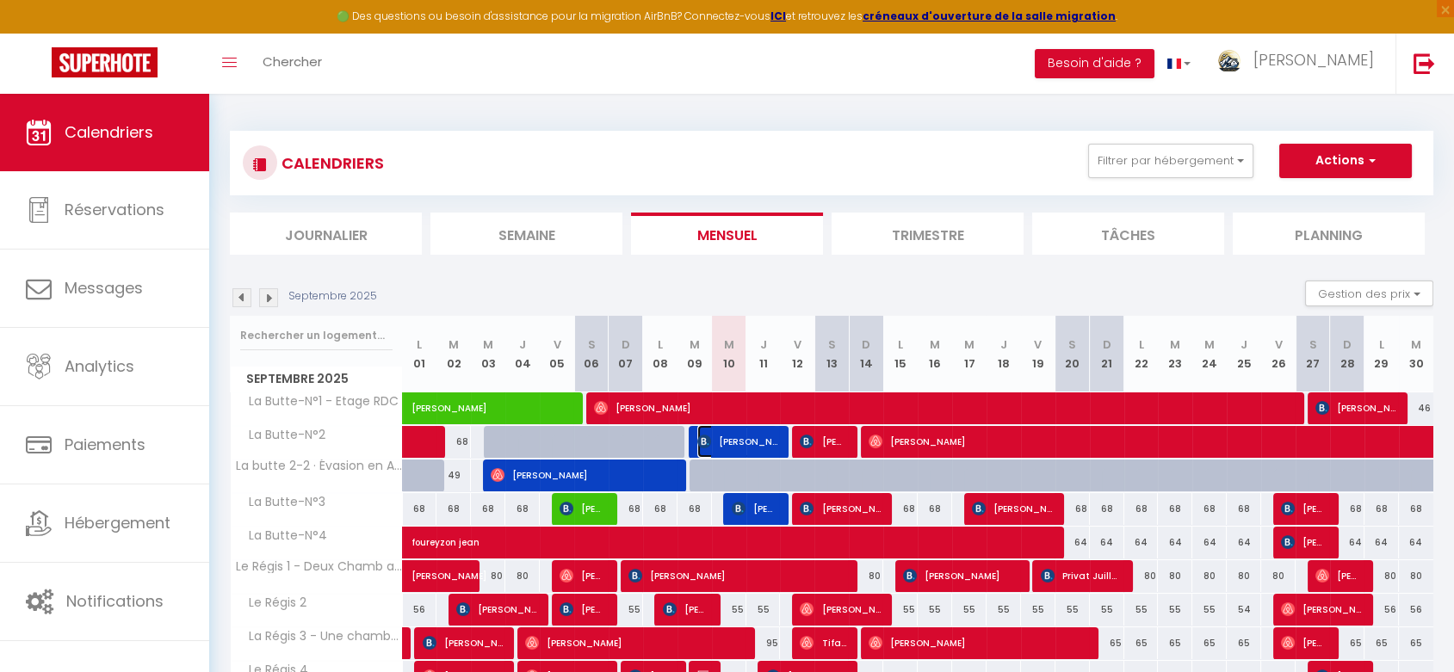
click at [755, 441] on span "[PERSON_NAME]" at bounding box center [737, 441] width 80 height 33
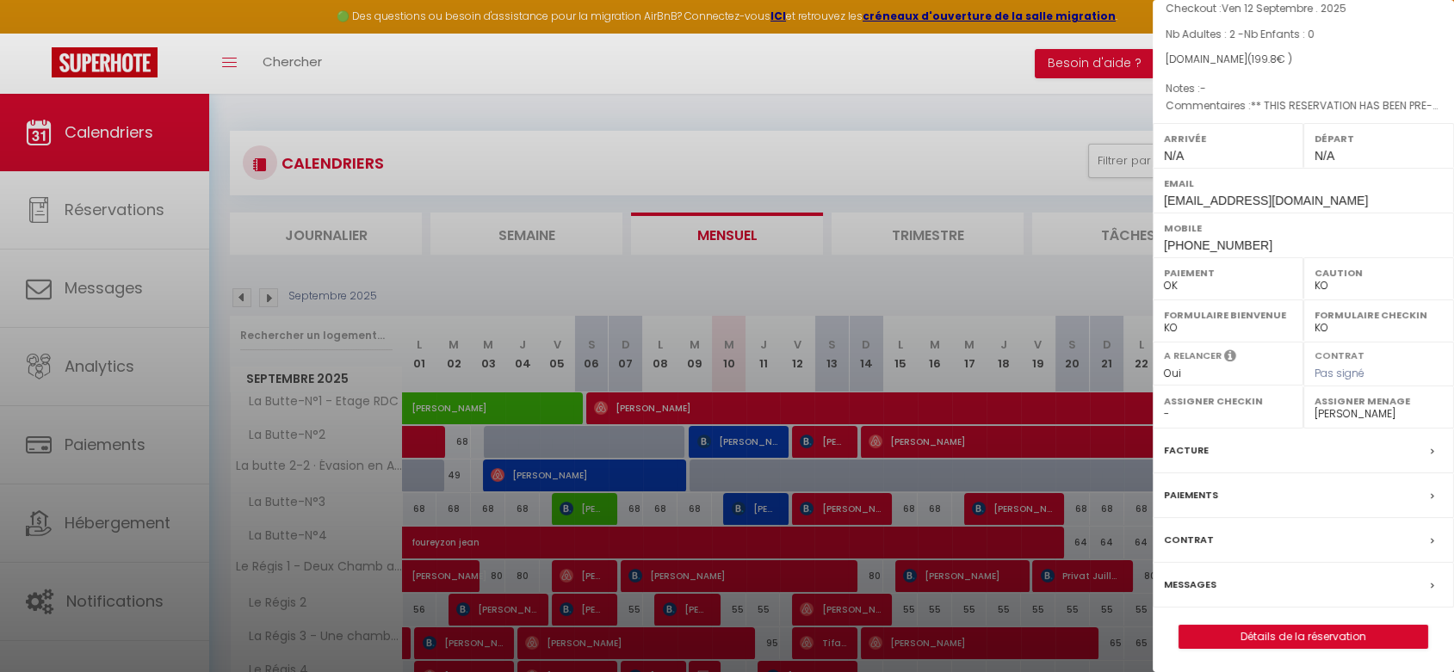
click at [1324, 411] on select "- [PERSON_NAME] MOLOSNIC [PERSON_NAME]" at bounding box center [1378, 413] width 128 height 15
click at [1314, 406] on select "- [PERSON_NAME] MOLOSNIC [PERSON_NAME]" at bounding box center [1378, 413] width 128 height 15
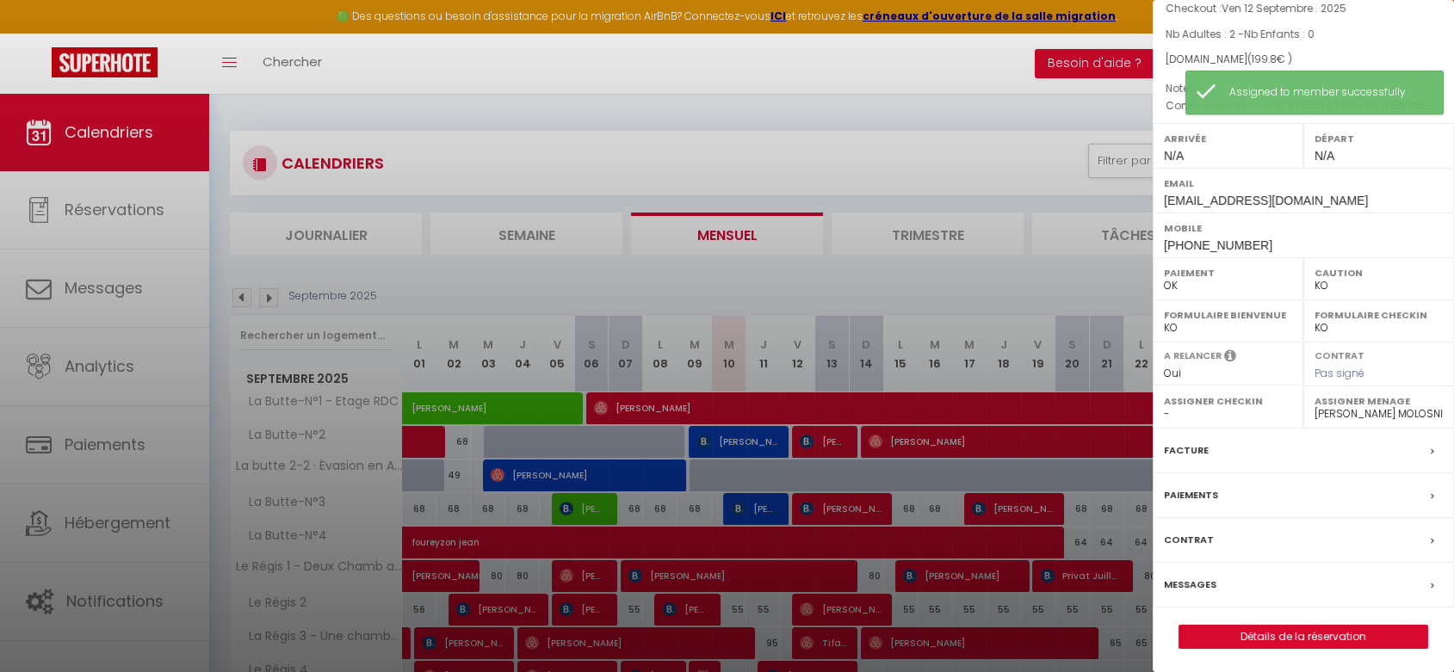
click at [904, 275] on div at bounding box center [727, 336] width 1454 height 672
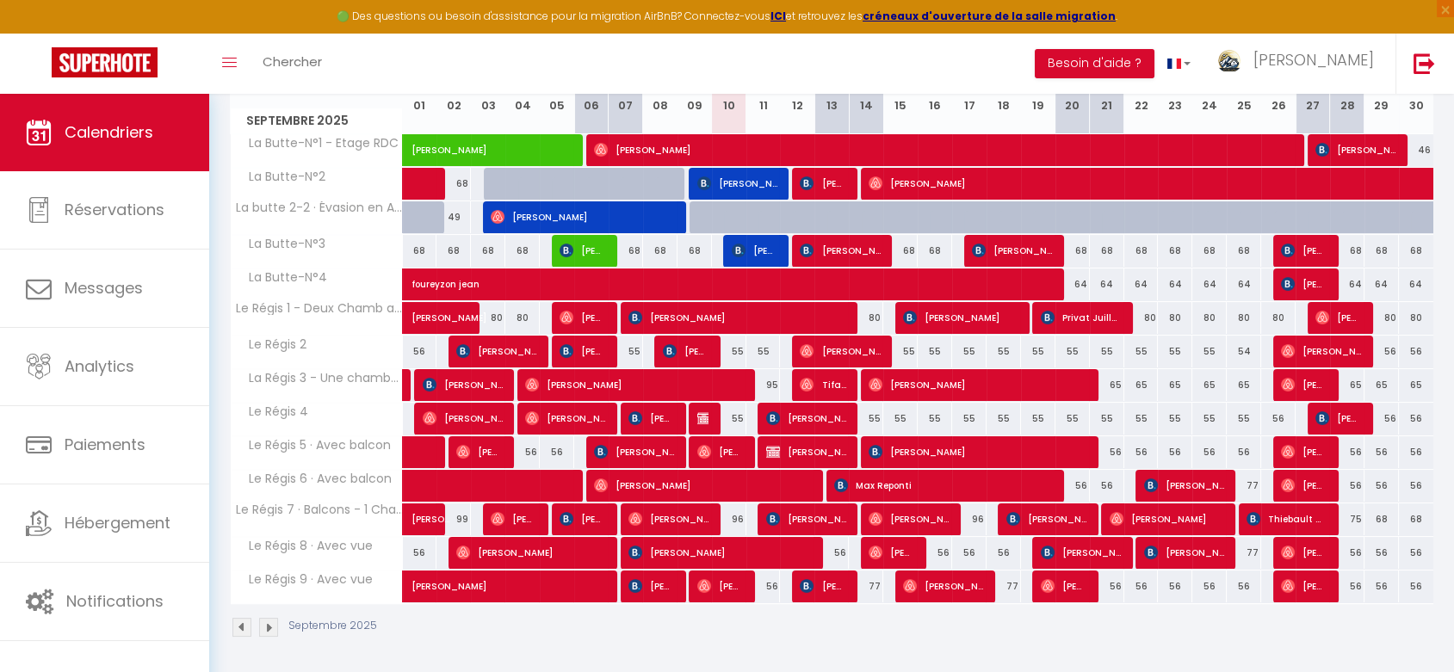
scroll to position [163, 0]
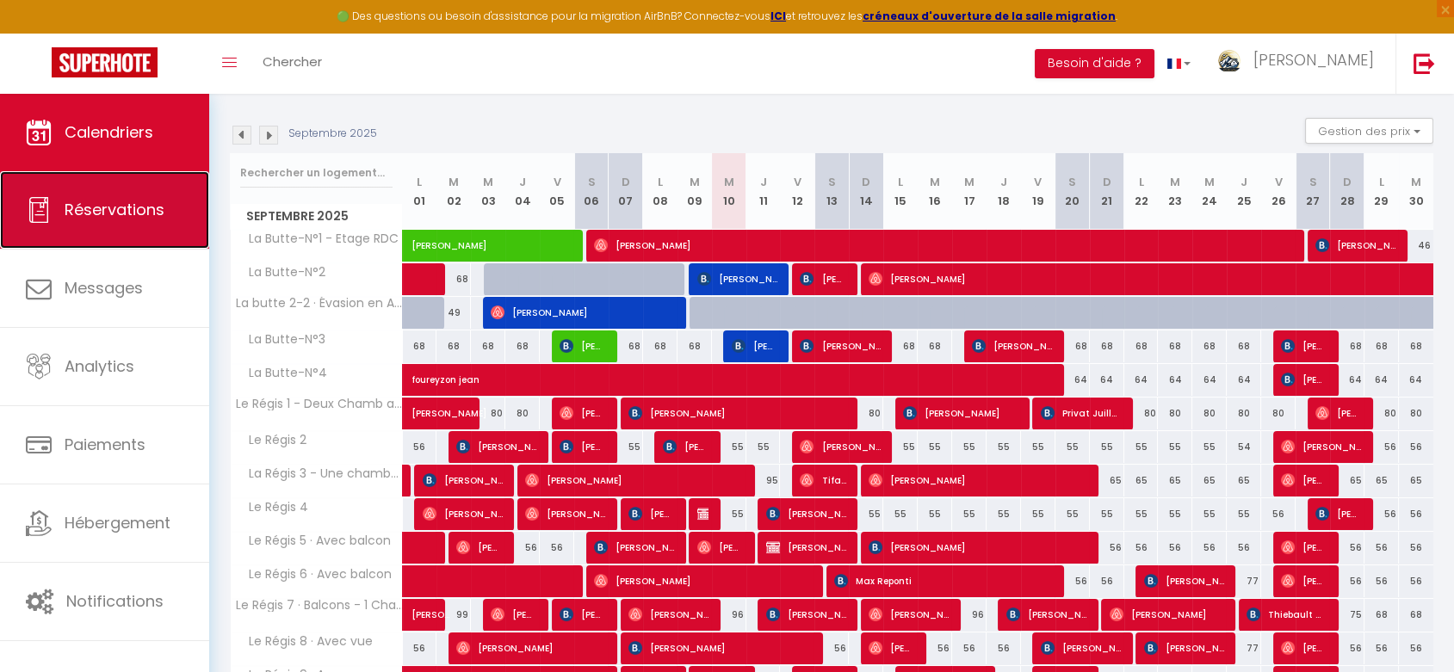
click at [121, 201] on span "Réservations" at bounding box center [115, 210] width 100 height 22
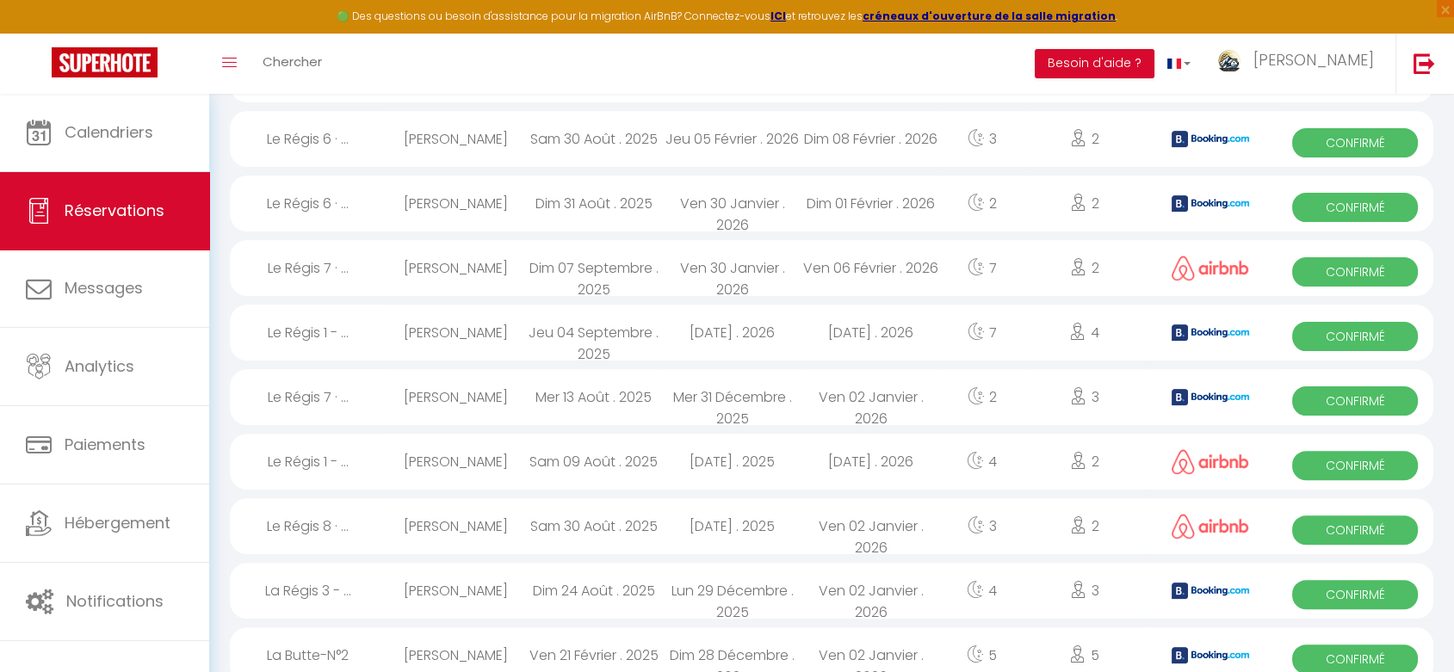
scroll to position [438, 0]
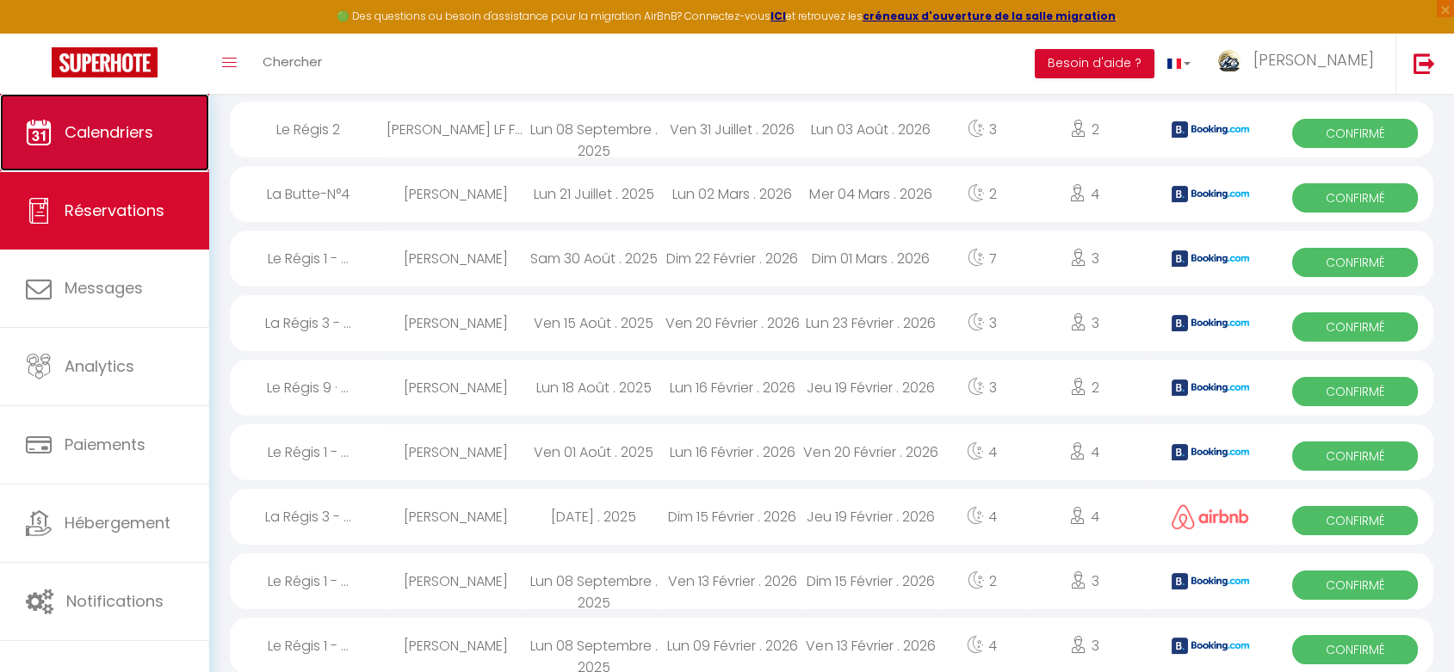
click at [144, 123] on span "Calendriers" at bounding box center [109, 132] width 89 height 22
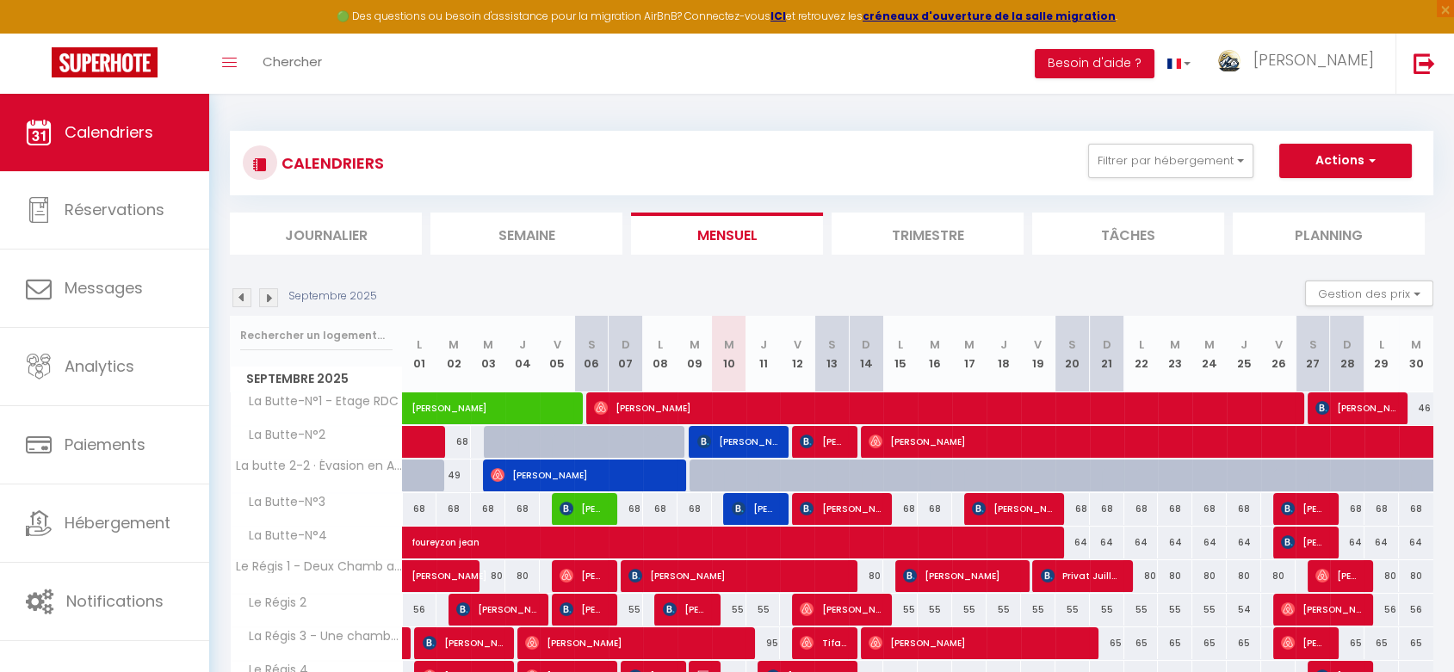
click at [271, 295] on img at bounding box center [268, 297] width 19 height 19
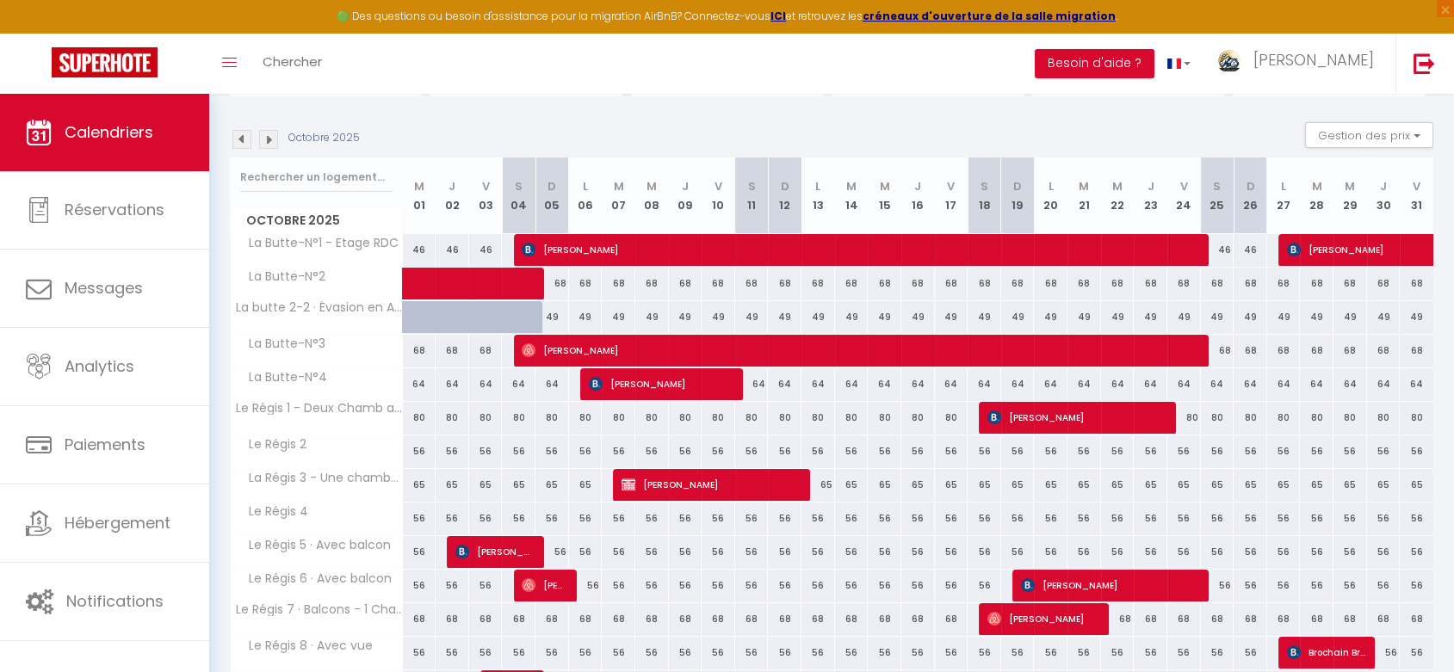
scroll to position [191, 0]
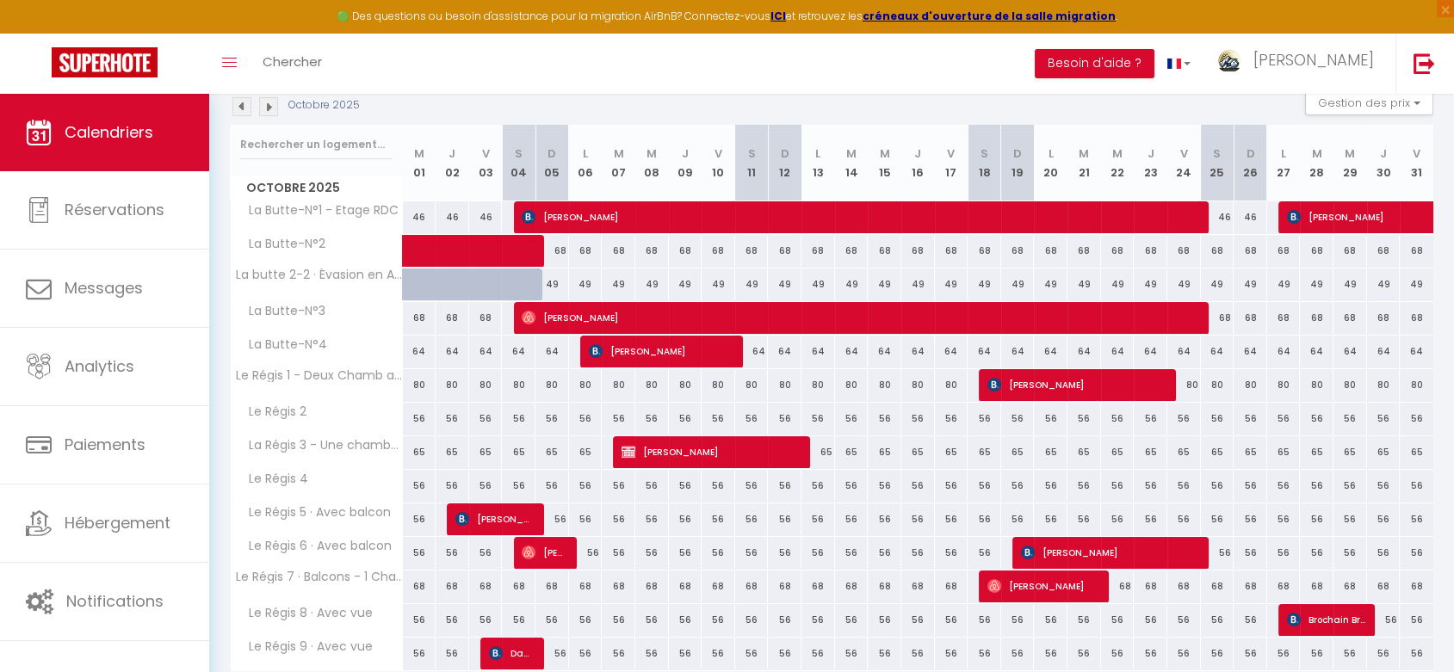
click at [268, 108] on img at bounding box center [268, 106] width 19 height 19
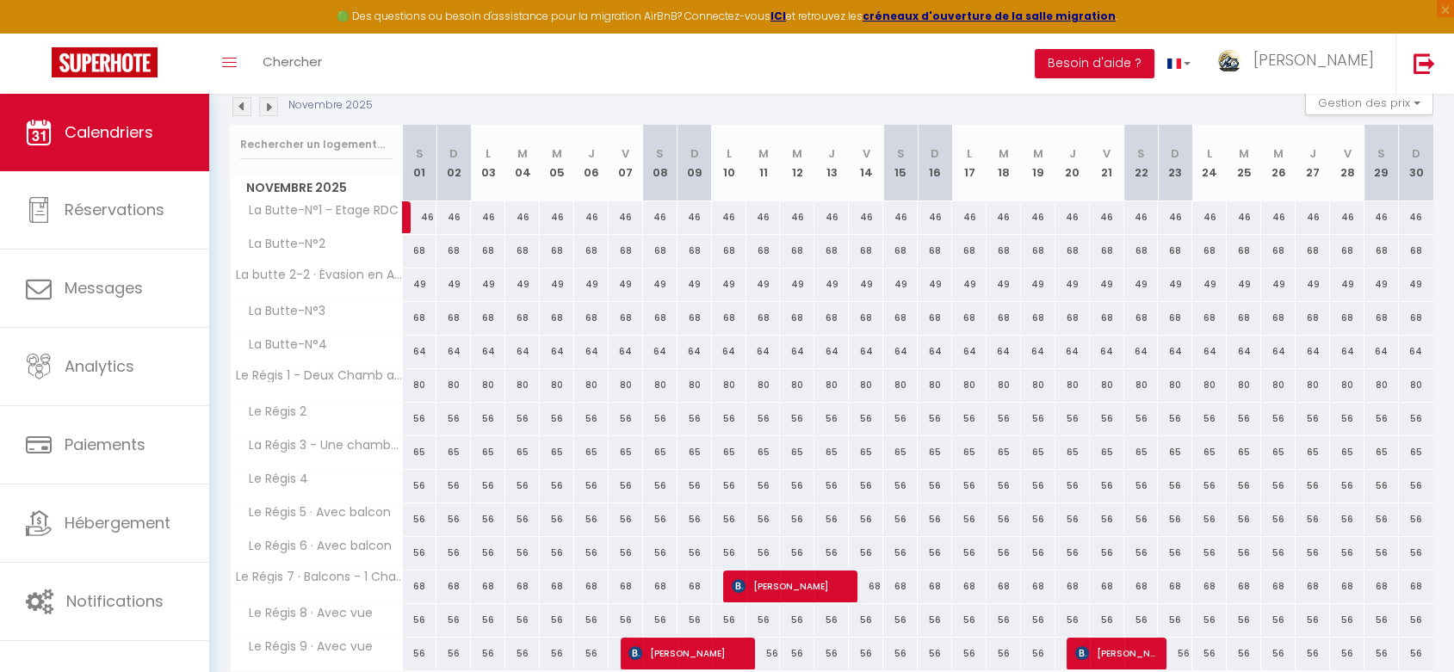
click at [271, 107] on img at bounding box center [268, 106] width 19 height 19
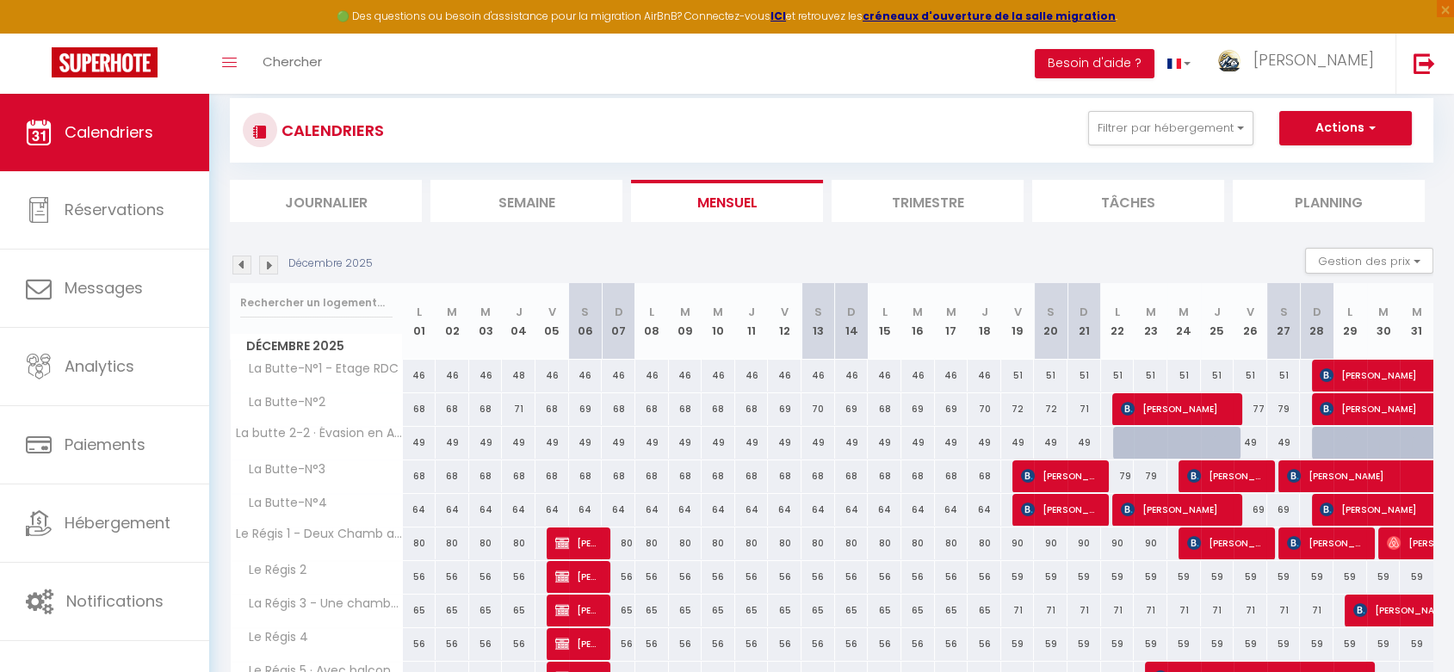
scroll to position [0, 0]
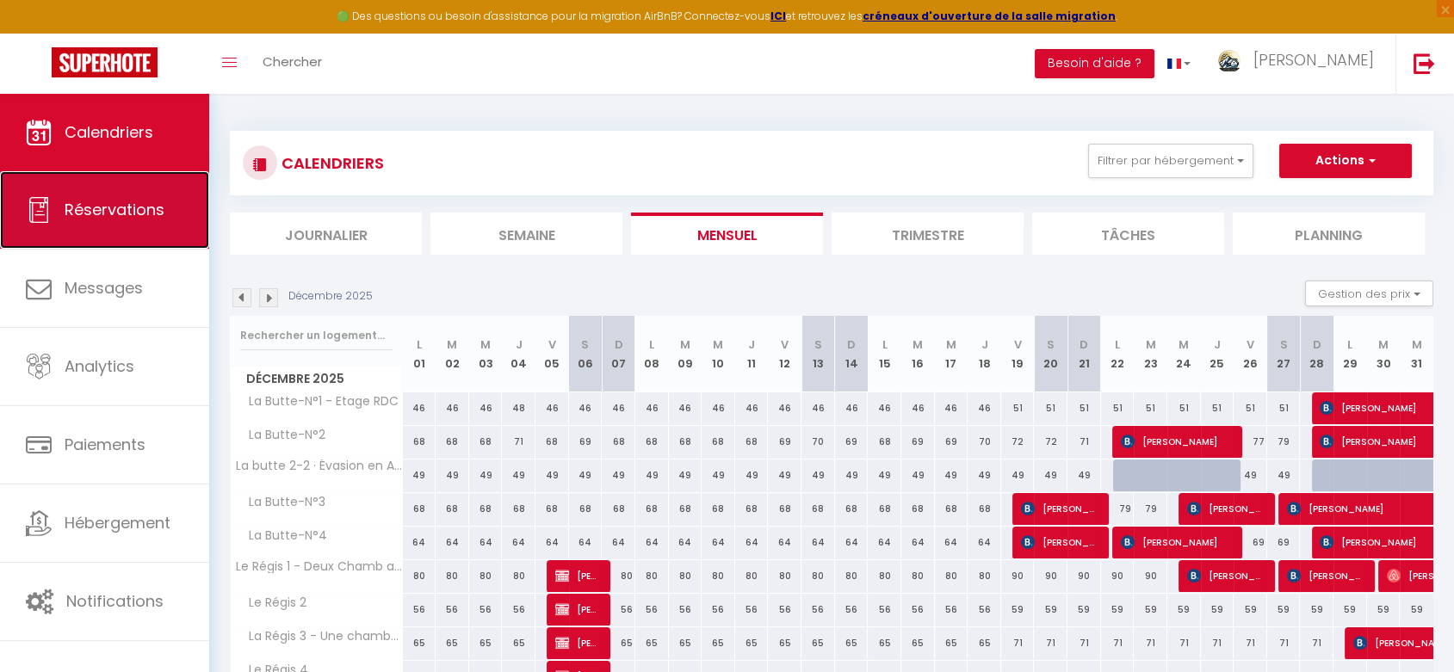
click at [173, 225] on link "Réservations" at bounding box center [104, 209] width 209 height 77
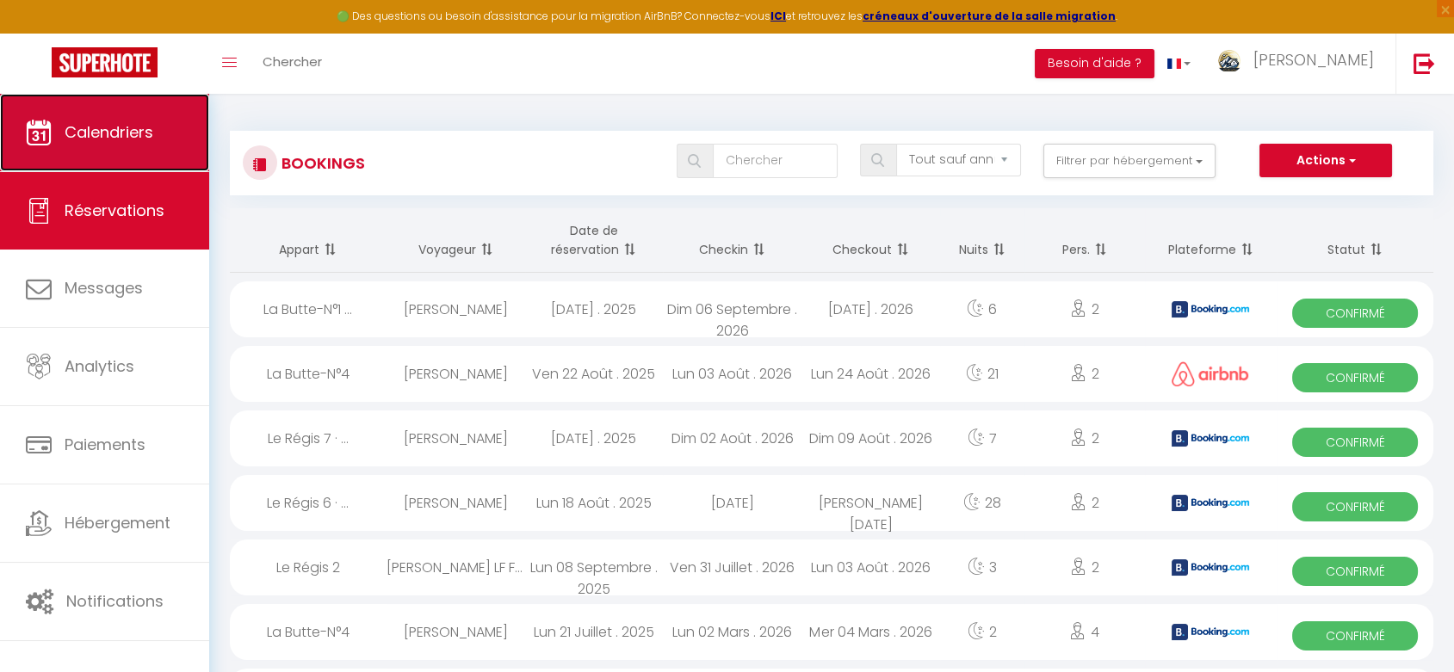
click at [146, 151] on link "Calendriers" at bounding box center [104, 132] width 209 height 77
